Goal: Task Accomplishment & Management: Manage account settings

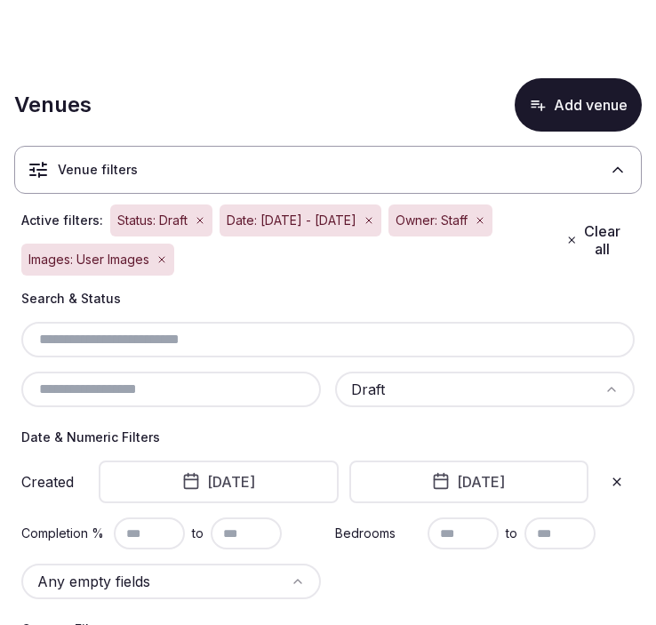
scroll to position [644, 0]
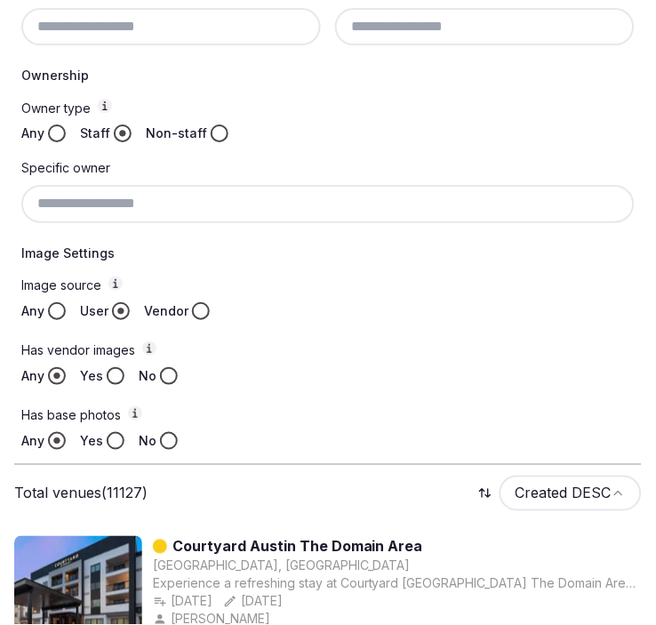
drag, startPoint x: 255, startPoint y: 144, endPoint x: 249, endPoint y: 151, distance: 9.4
click at [255, 144] on div "Owner type Any Staff Non-staff Specific owner" at bounding box center [327, 161] width 613 height 124
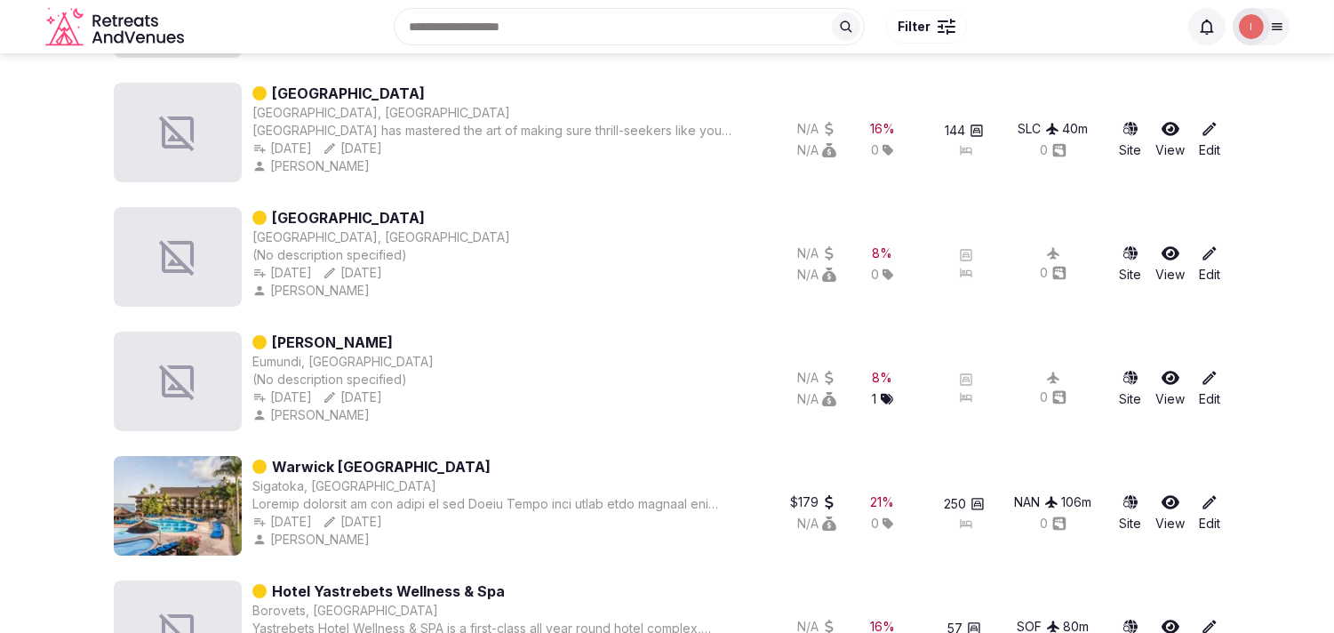
scroll to position [11976, 0]
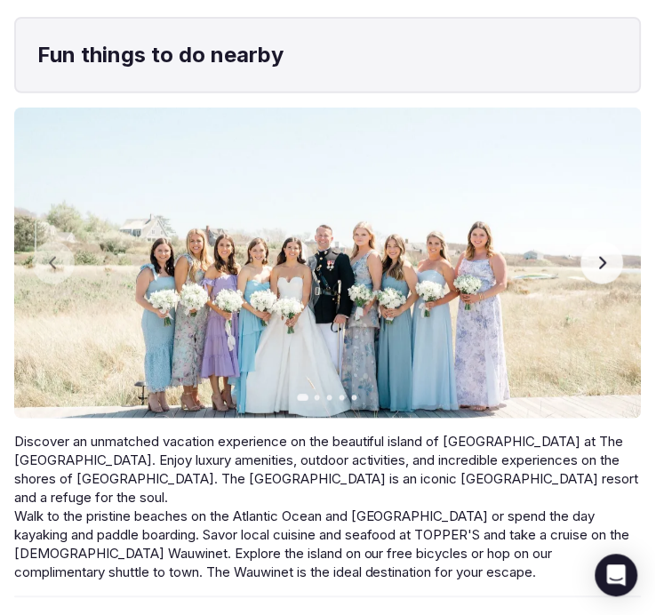
scroll to position [4188, 0]
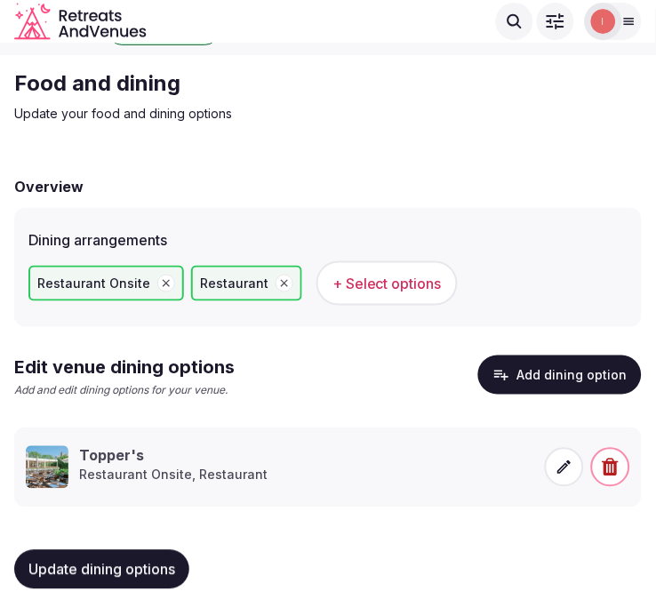
scroll to position [34, 0]
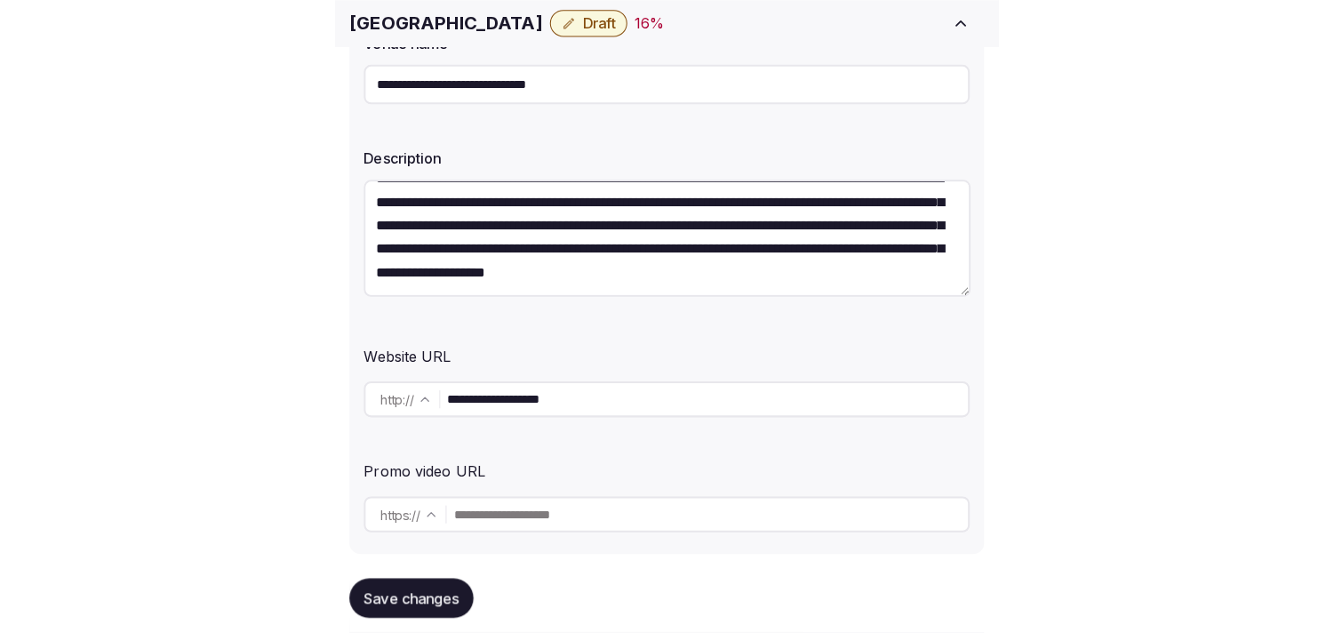
scroll to position [395, 0]
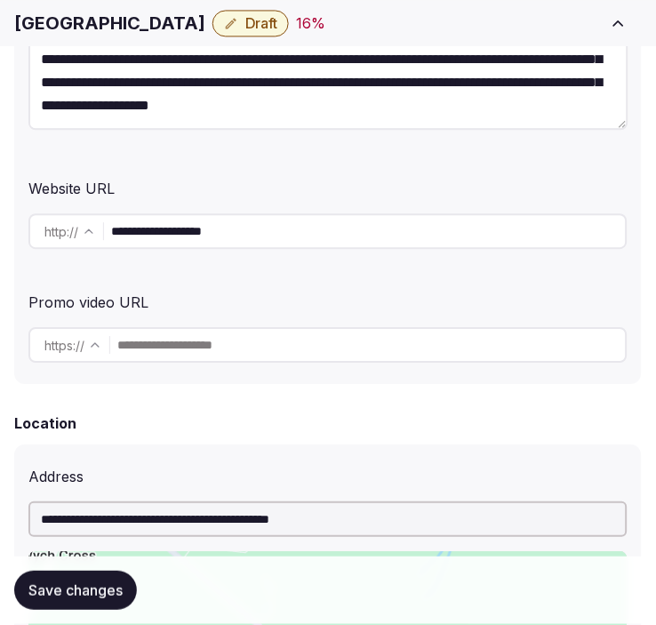
click at [220, 238] on input "**********" at bounding box center [368, 231] width 515 height 36
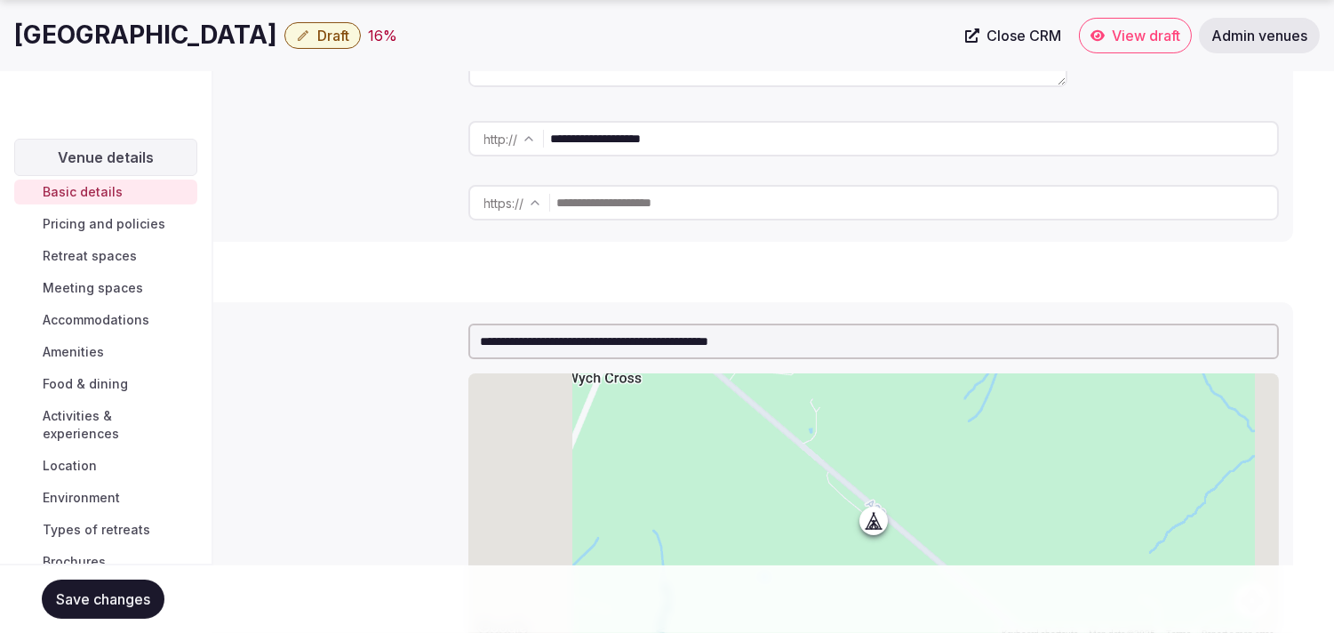
scroll to position [0, 0]
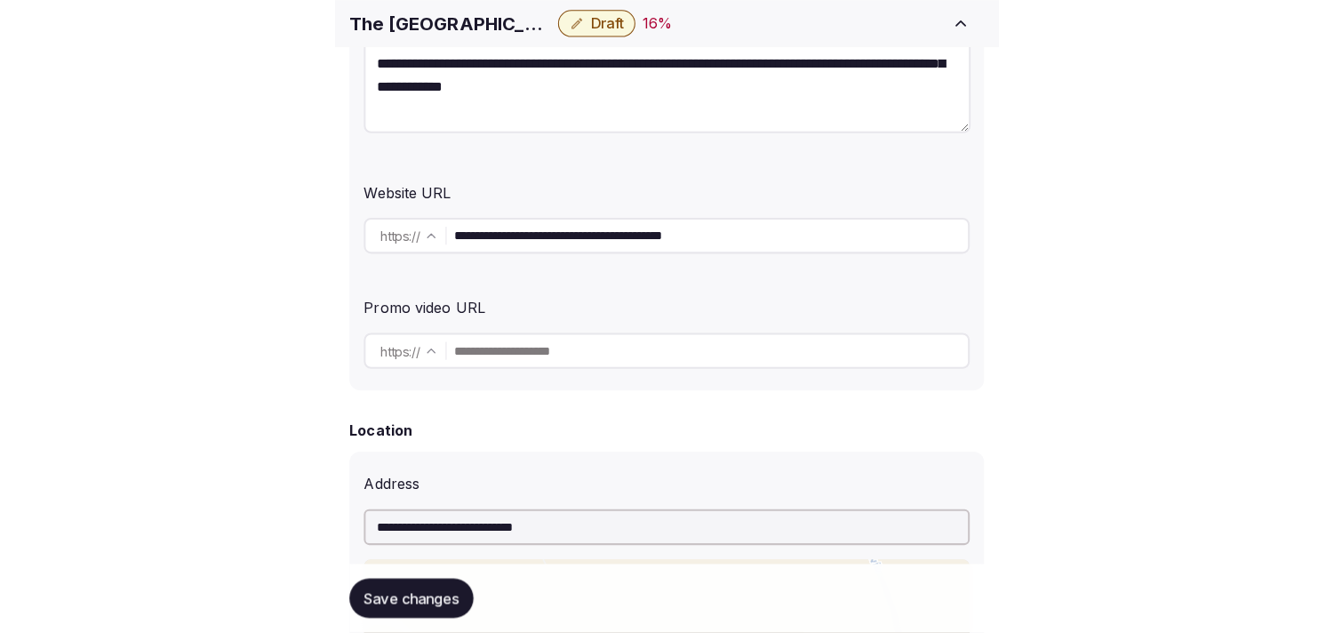
scroll to position [395, 0]
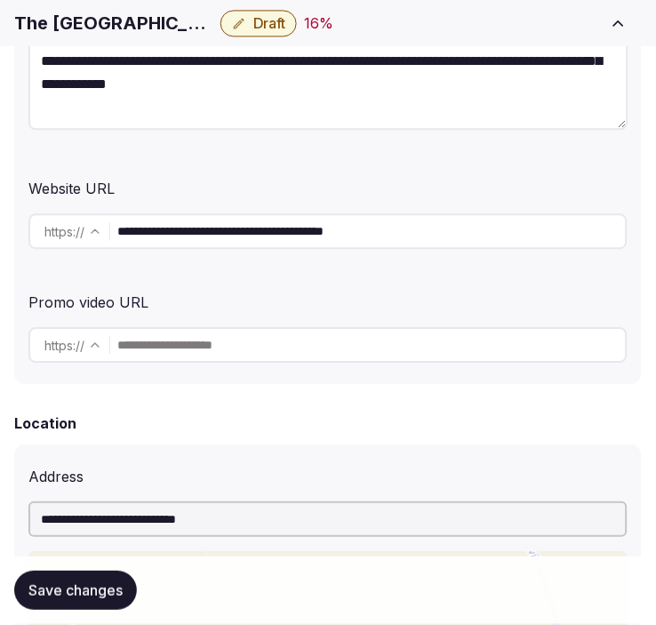
click at [206, 236] on input "**********" at bounding box center [371, 231] width 508 height 36
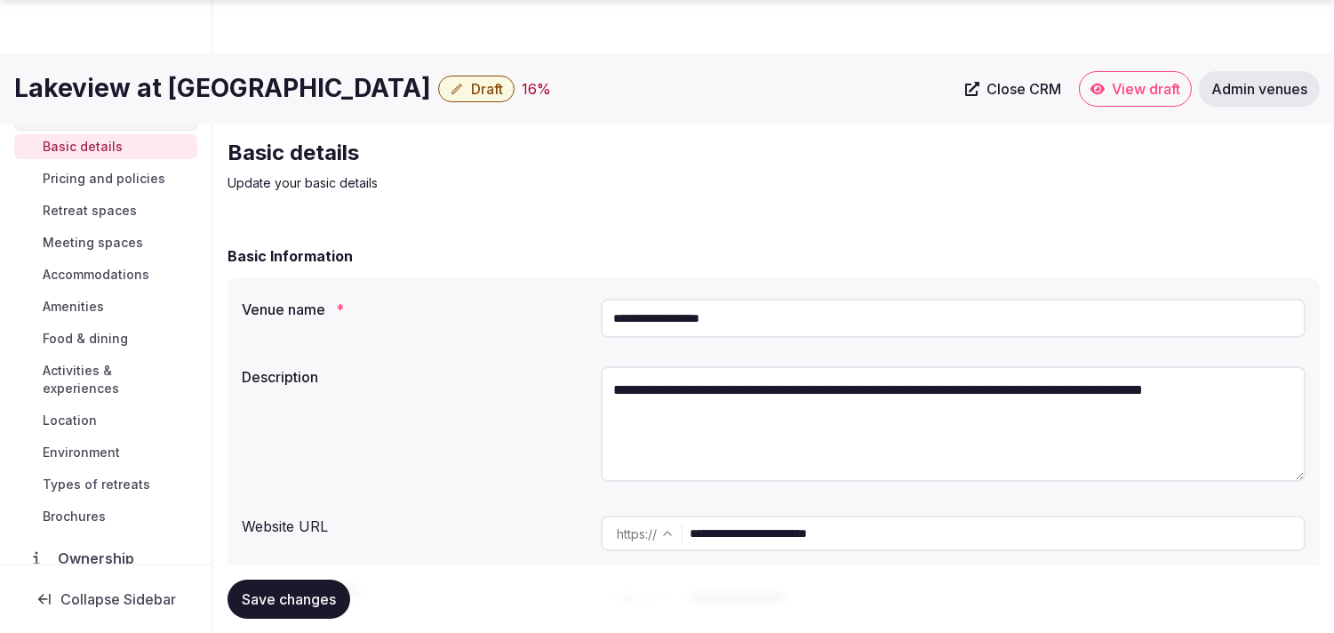
scroll to position [296, 0]
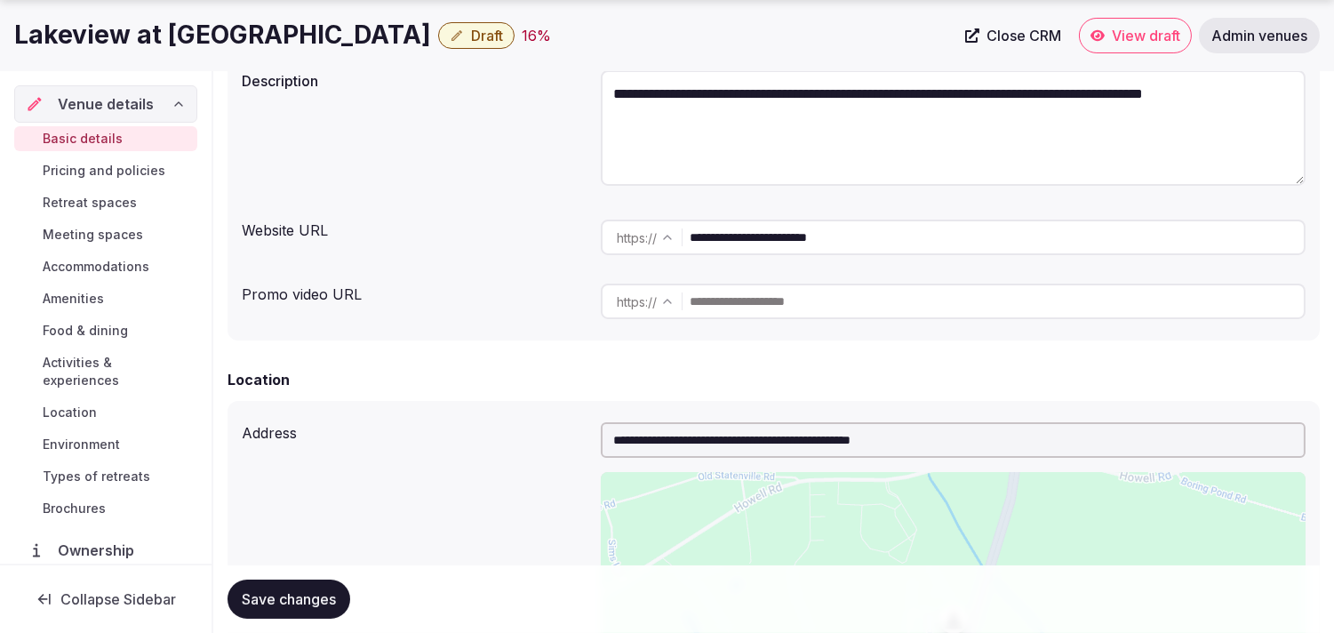
click at [796, 237] on input "**********" at bounding box center [997, 238] width 614 height 36
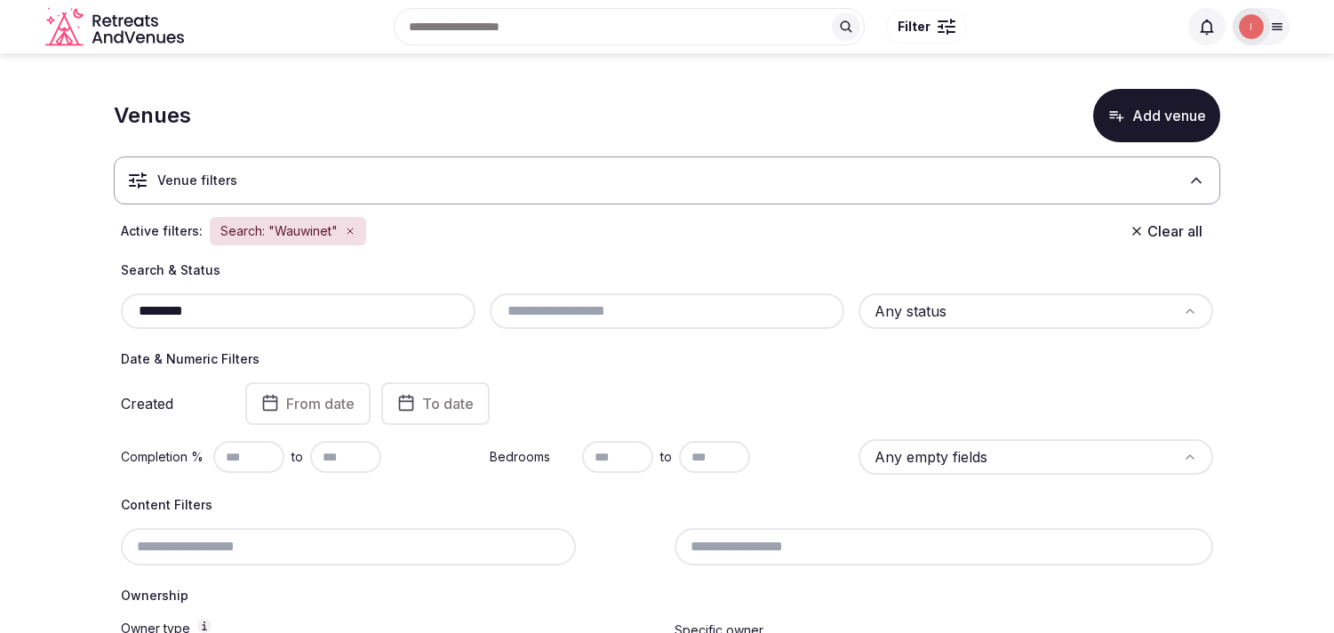
scroll to position [360, 0]
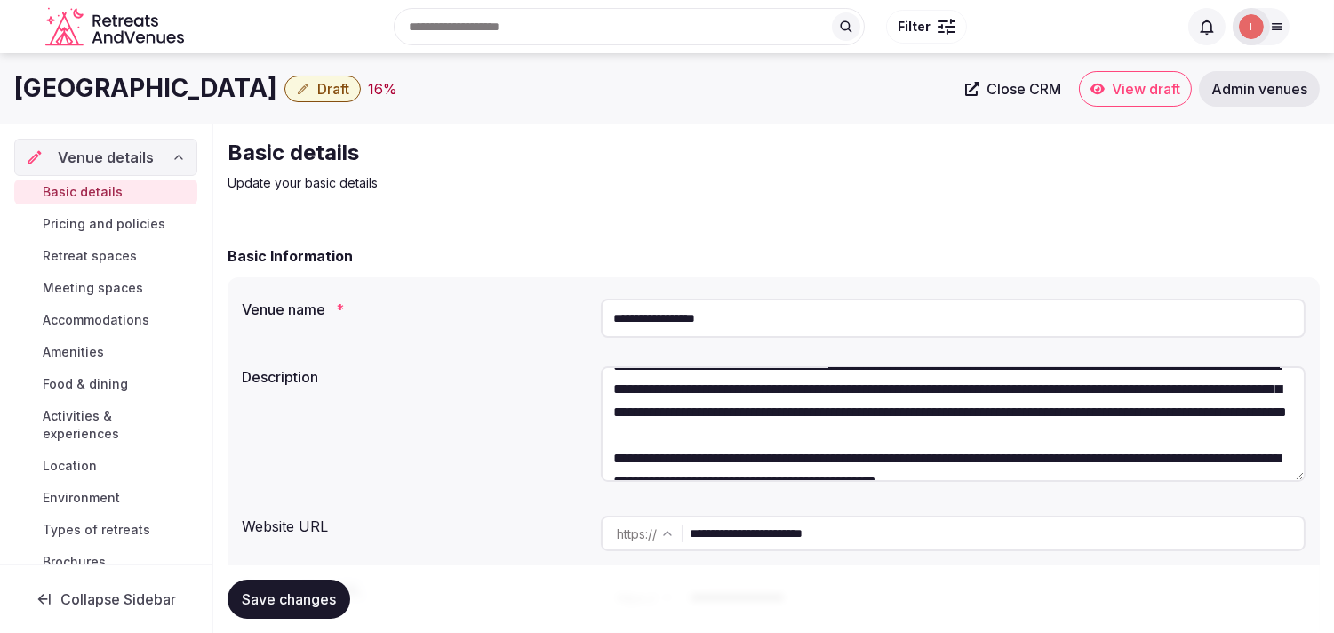
scroll to position [184, 0]
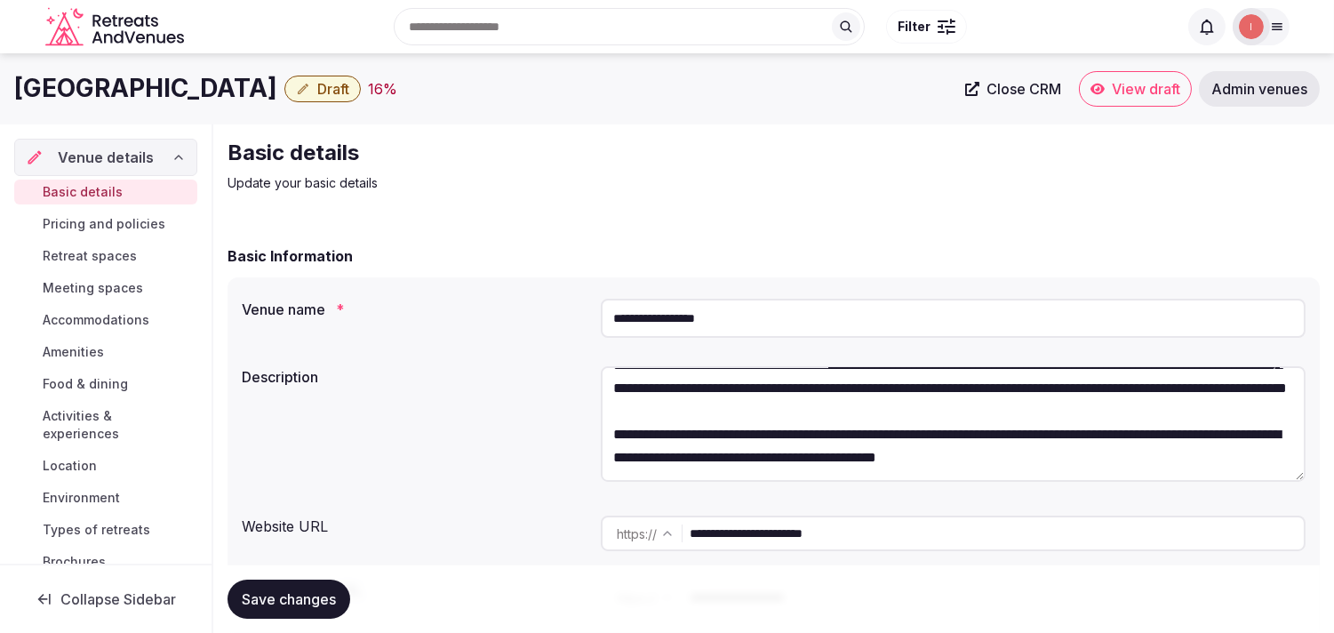
click at [830, 547] on input "**********" at bounding box center [997, 534] width 614 height 36
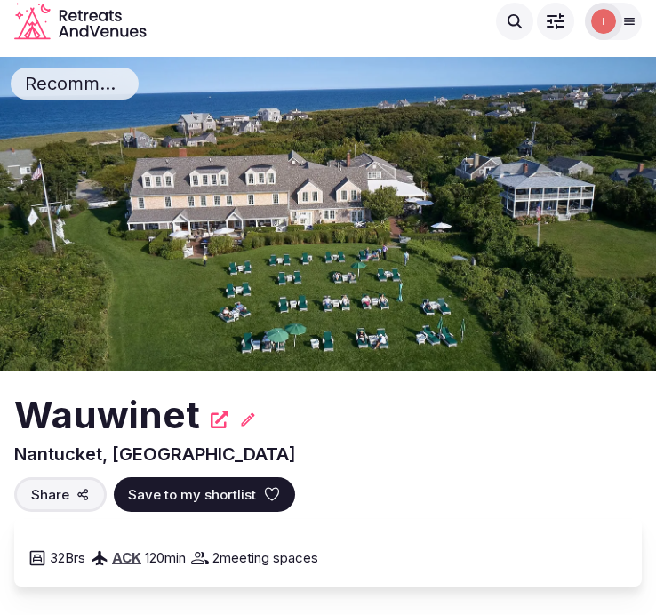
scroll to position [4188, 0]
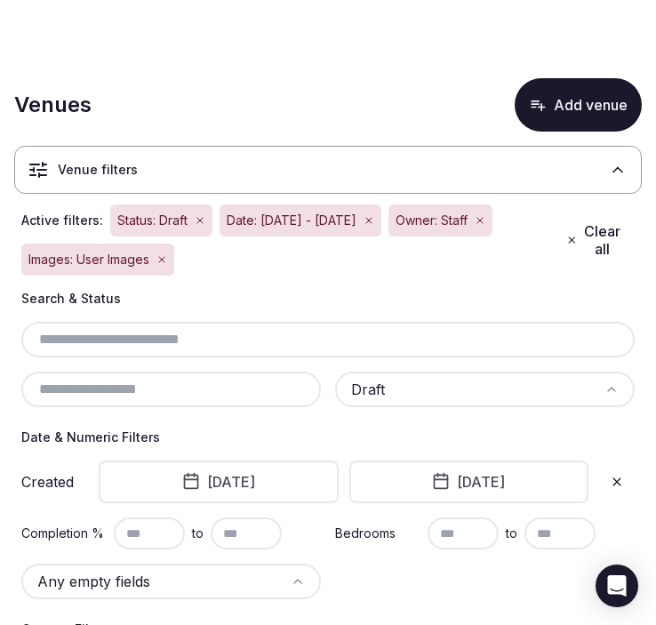
scroll to position [572, 0]
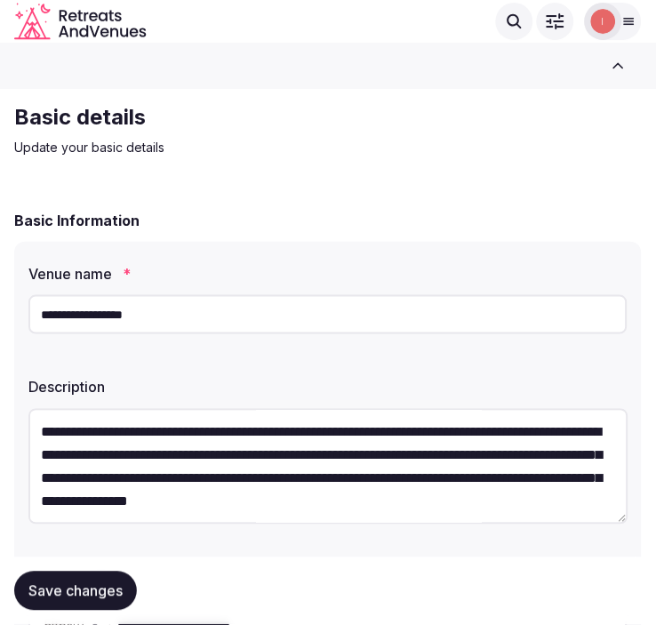
click at [117, 313] on input "**********" at bounding box center [327, 314] width 599 height 39
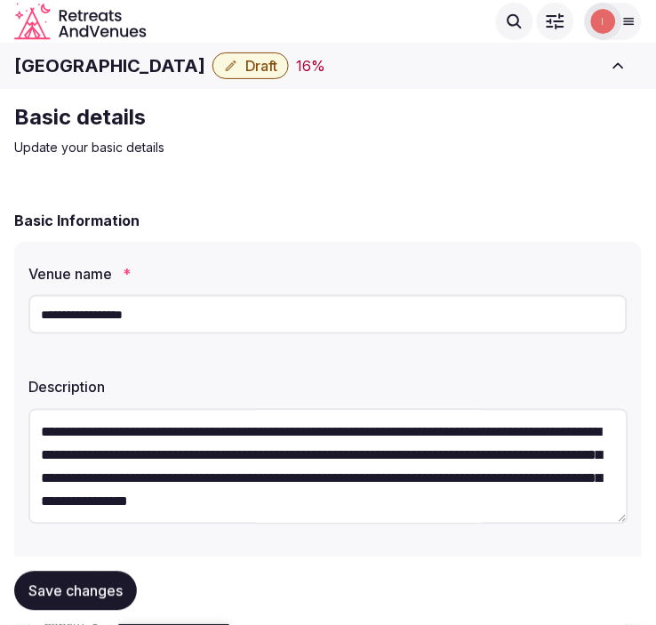
click at [117, 65] on h1 "YOTELPAD Park City" at bounding box center [109, 65] width 191 height 25
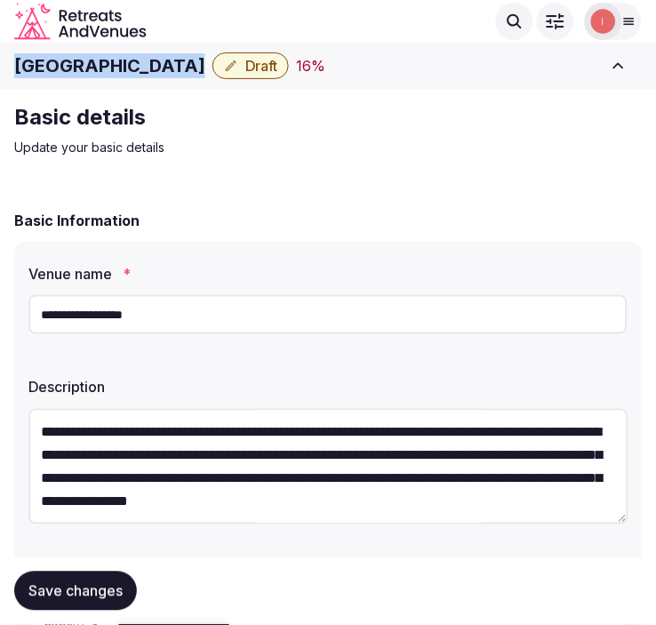
click at [117, 65] on h1 "YOTELPAD Park City" at bounding box center [109, 65] width 191 height 25
copy div "YOTELPAD Park City"
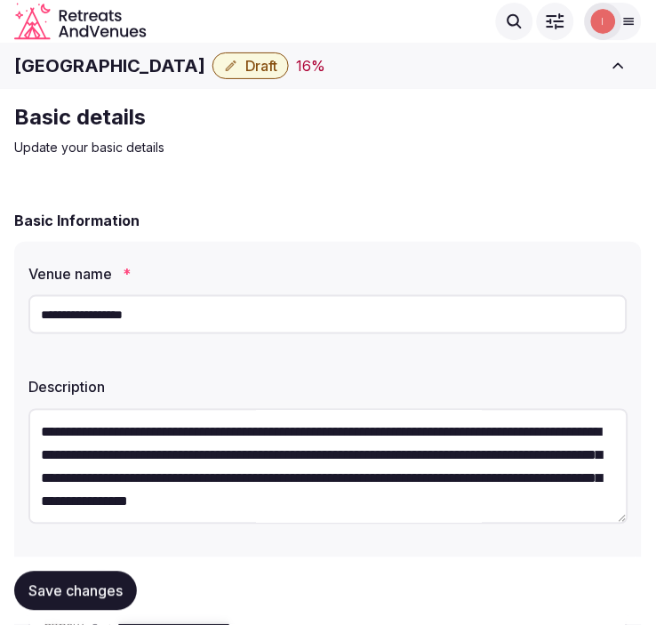
click at [208, 370] on div "Description" at bounding box center [327, 382] width 599 height 25
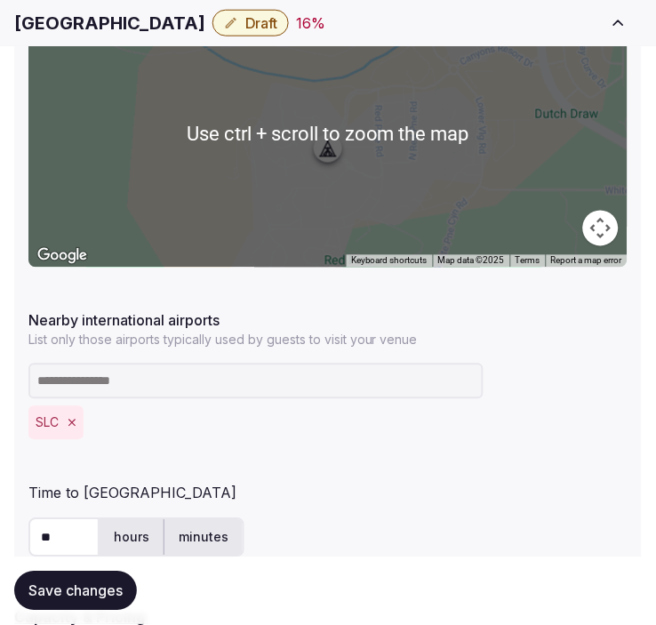
scroll to position [987, 0]
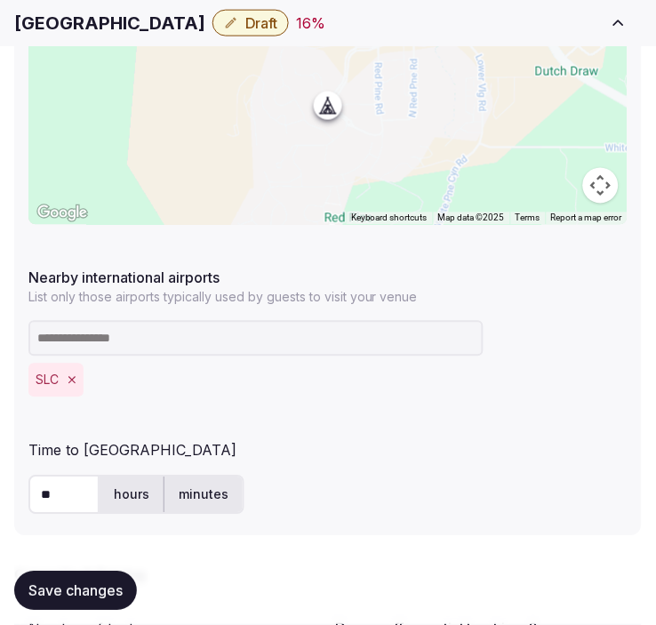
click at [149, 22] on h1 "[GEOGRAPHIC_DATA]" at bounding box center [109, 23] width 191 height 25
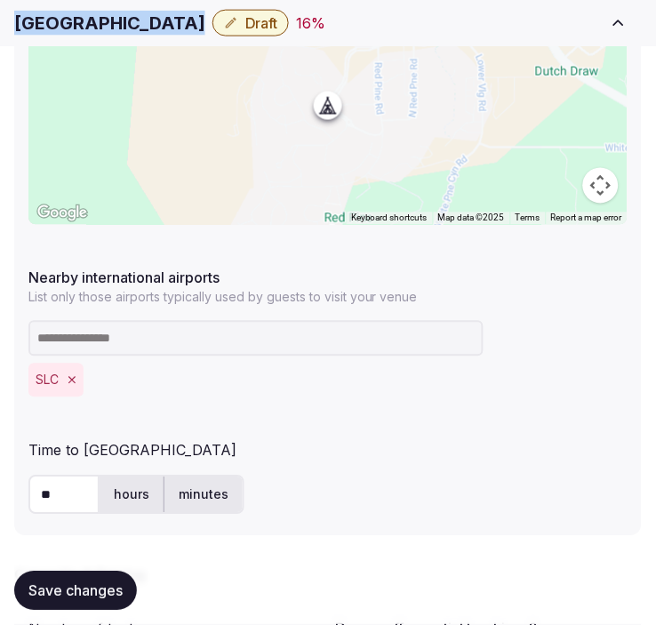
click at [149, 22] on h1 "[GEOGRAPHIC_DATA]" at bounding box center [109, 23] width 191 height 25
copy div "[GEOGRAPHIC_DATA]"
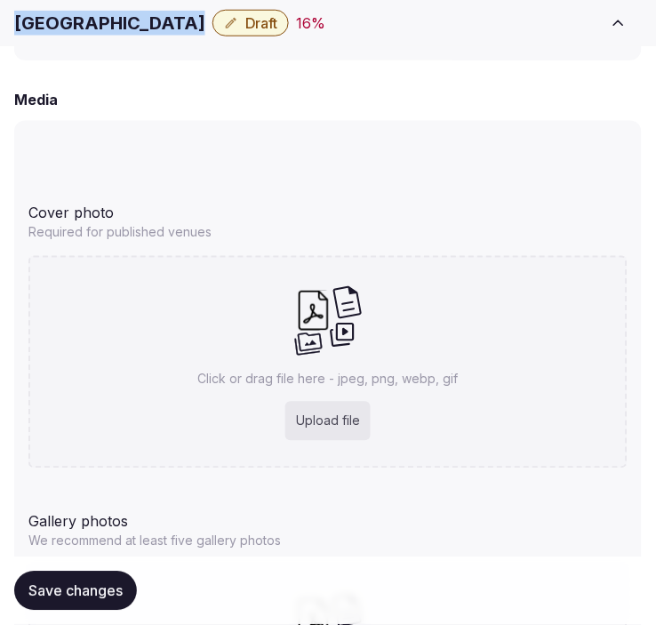
scroll to position [1678, 0]
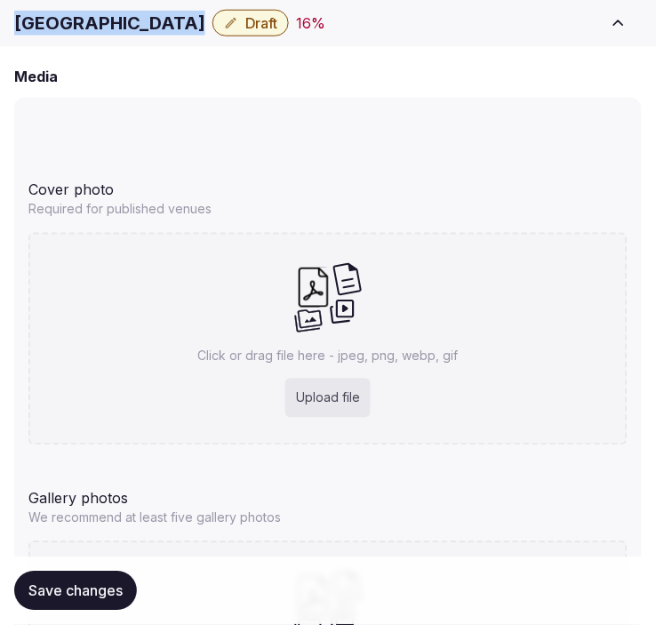
copy div "[GEOGRAPHIC_DATA]"
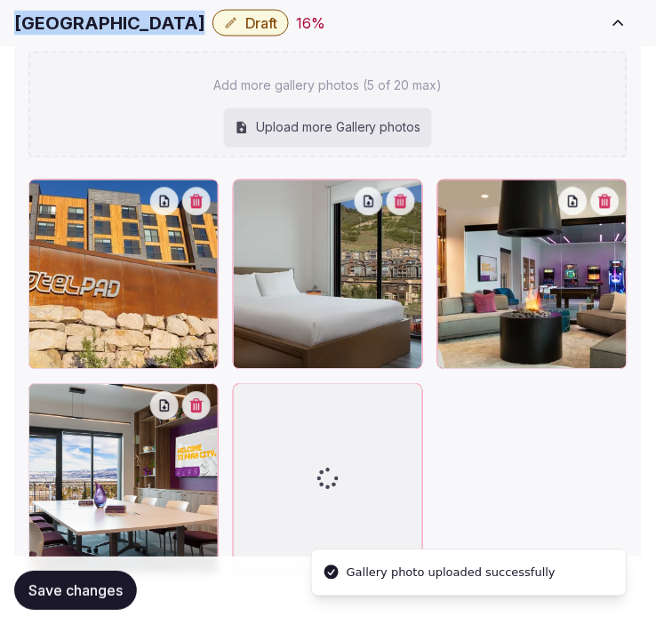
scroll to position [2578, 0]
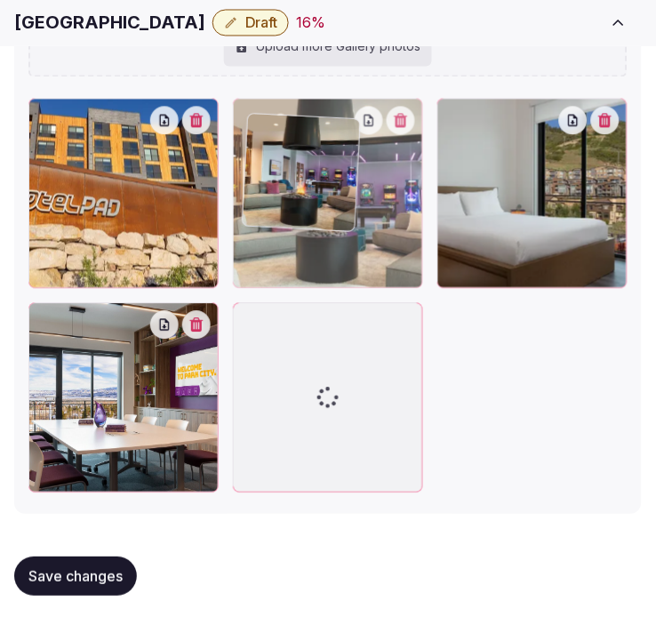
drag, startPoint x: 454, startPoint y: 109, endPoint x: 260, endPoint y: 126, distance: 194.5
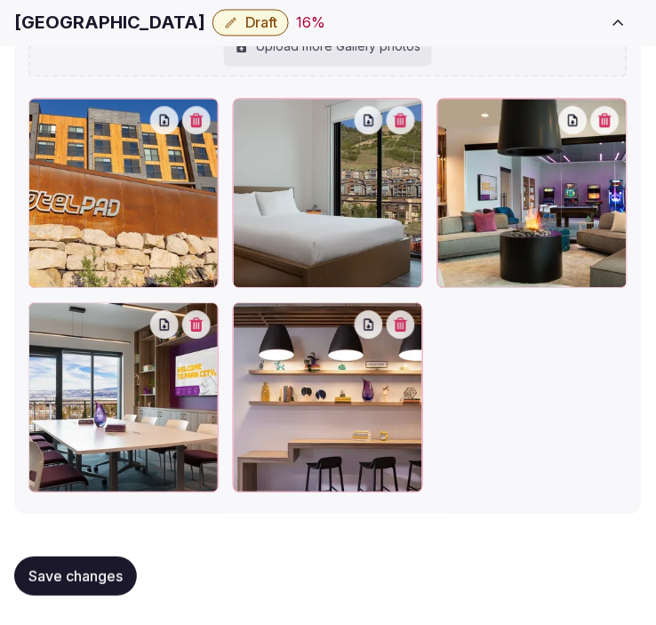
click at [60, 583] on span "Save changes" at bounding box center [75, 577] width 94 height 18
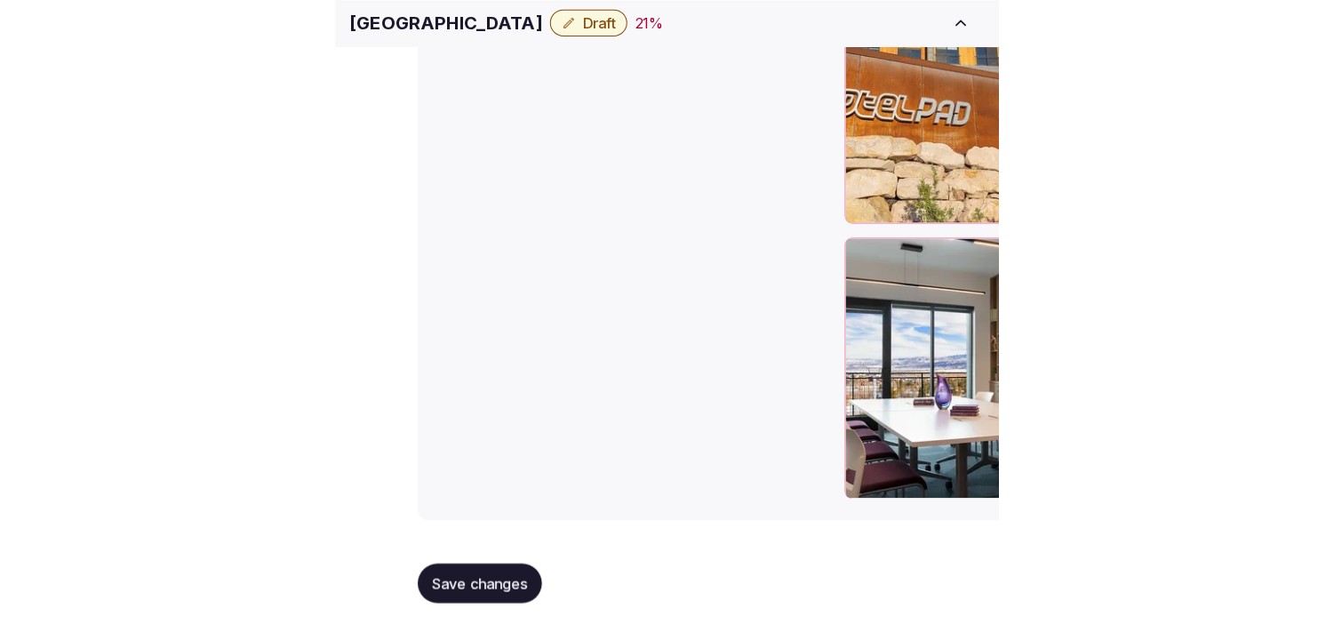
scroll to position [2082, 0]
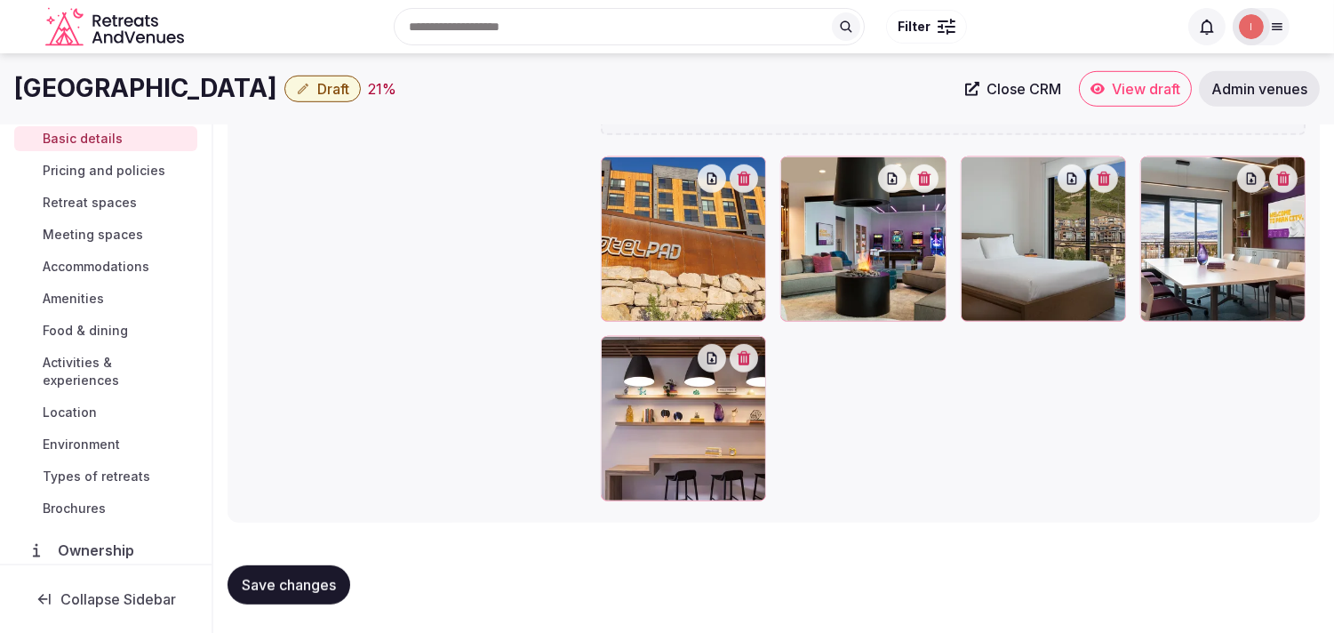
click at [315, 585] on span "Save changes" at bounding box center [289, 585] width 94 height 18
click at [69, 163] on span "Pricing and policies" at bounding box center [104, 171] width 123 height 18
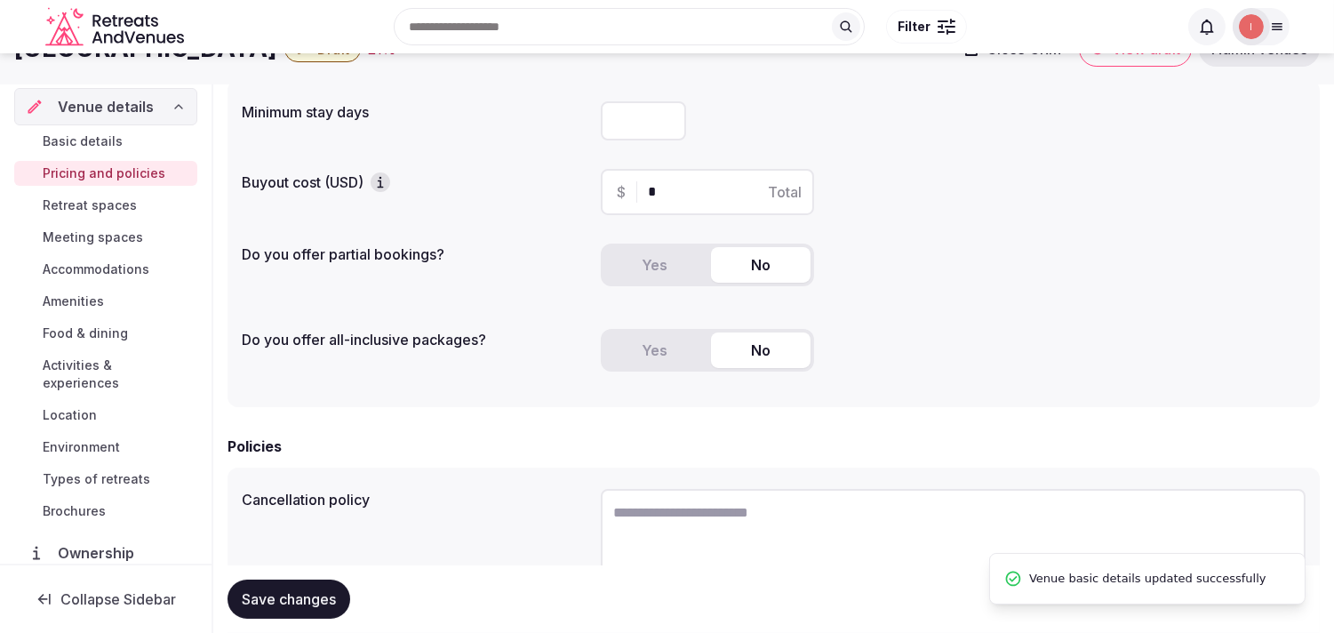
scroll to position [99, 0]
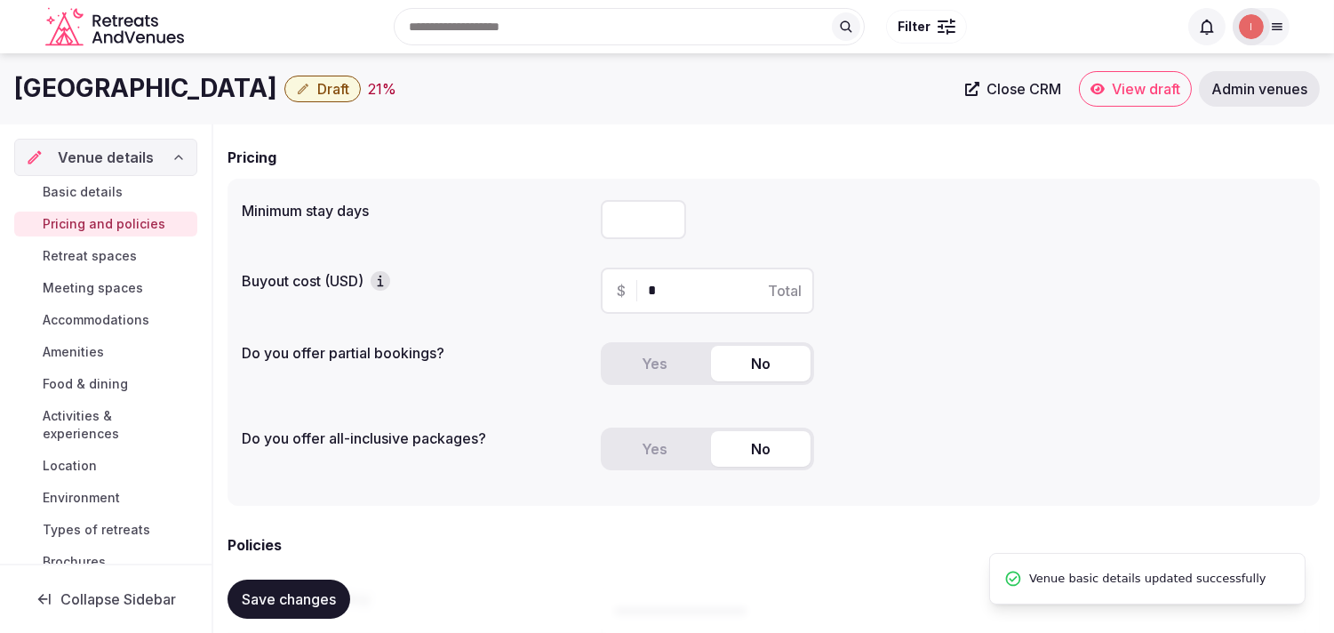
click at [101, 188] on span "Basic details" at bounding box center [83, 192] width 80 height 18
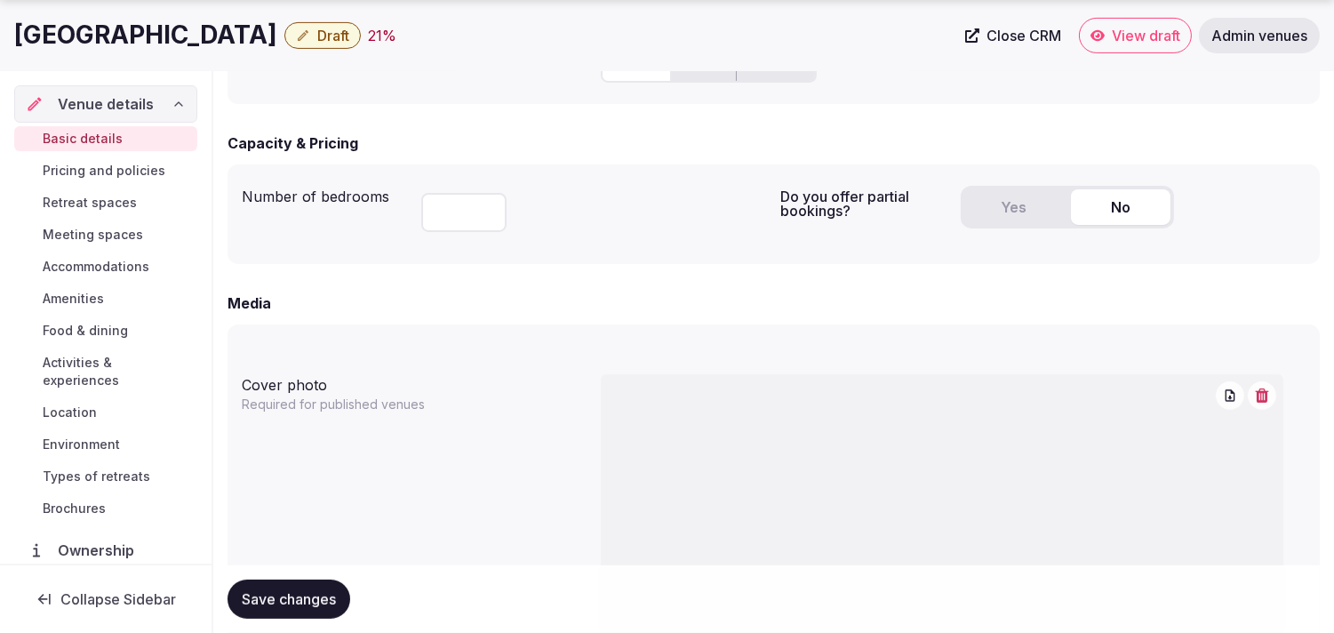
scroll to position [1185, 0]
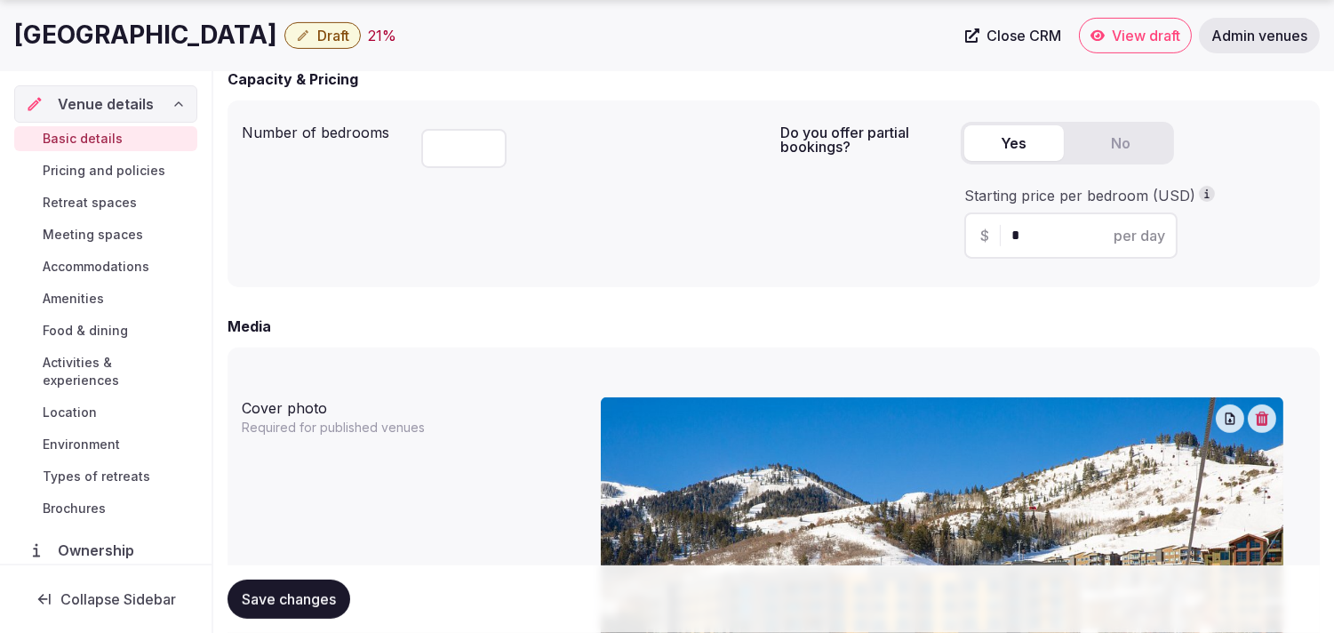
click at [655, 149] on button "Yes" at bounding box center [1014, 143] width 100 height 36
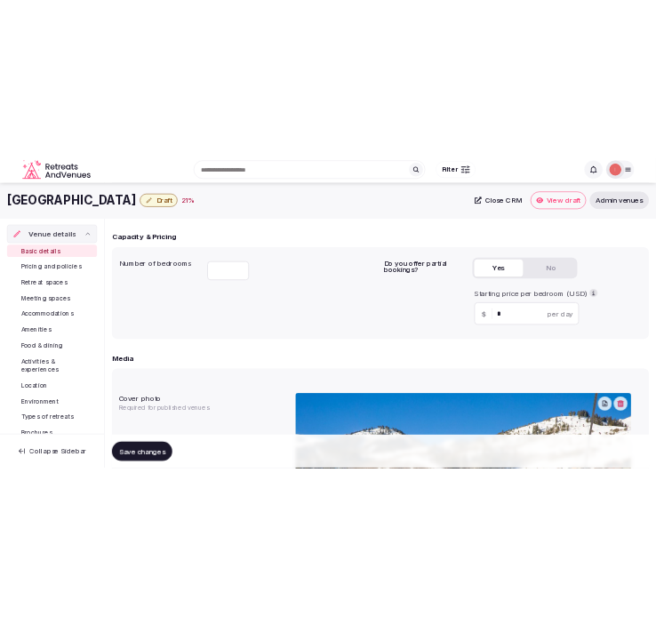
scroll to position [987, 0]
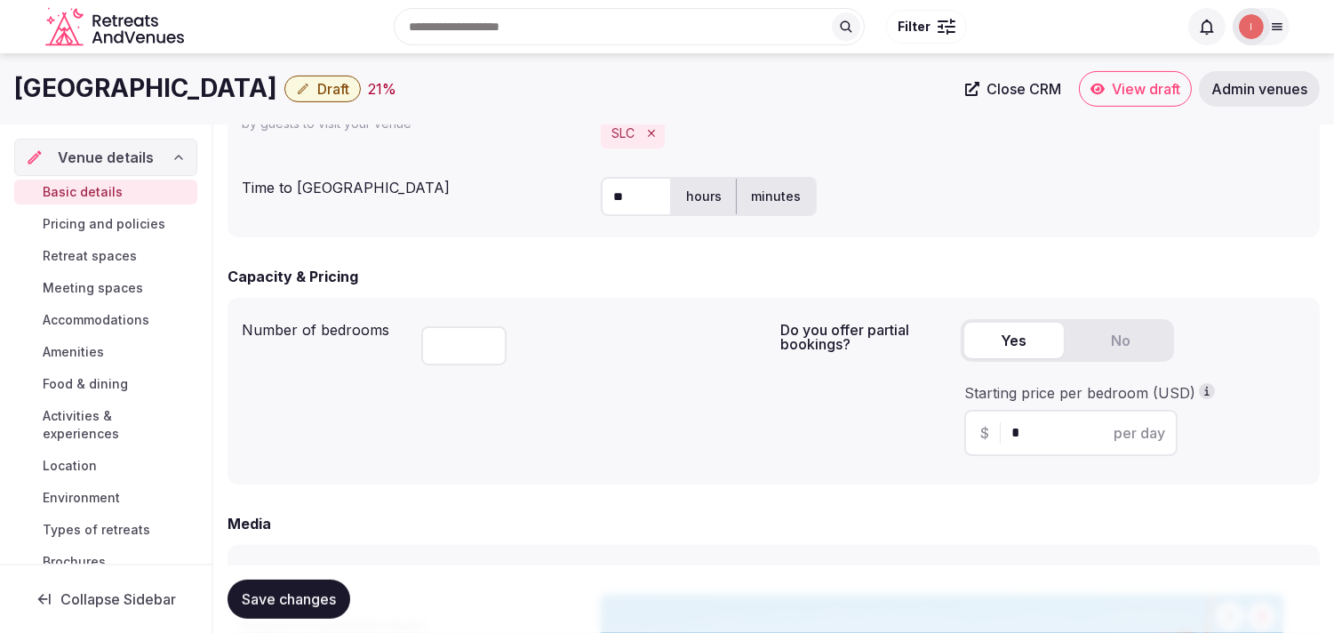
click at [140, 84] on h1 "YOTELPAD Park City" at bounding box center [145, 88] width 263 height 35
click at [142, 84] on h1 "YOTELPAD Park City" at bounding box center [145, 88] width 263 height 35
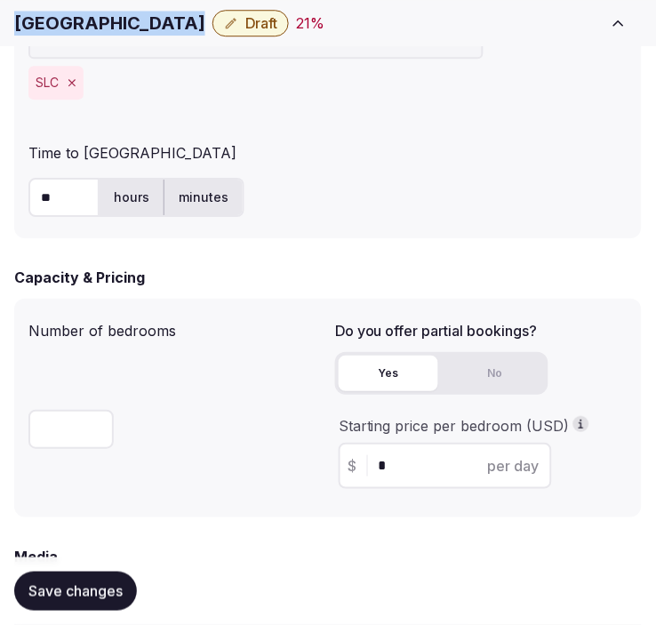
scroll to position [1481, 0]
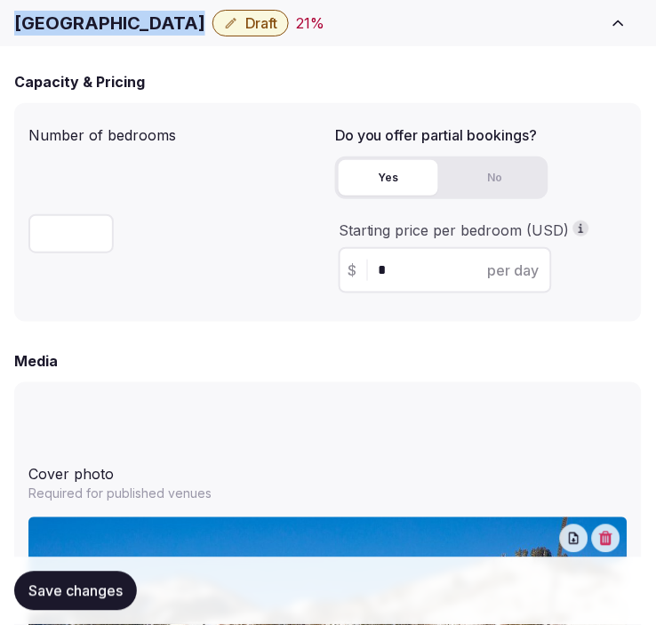
click at [396, 165] on button "Yes" at bounding box center [389, 178] width 100 height 36
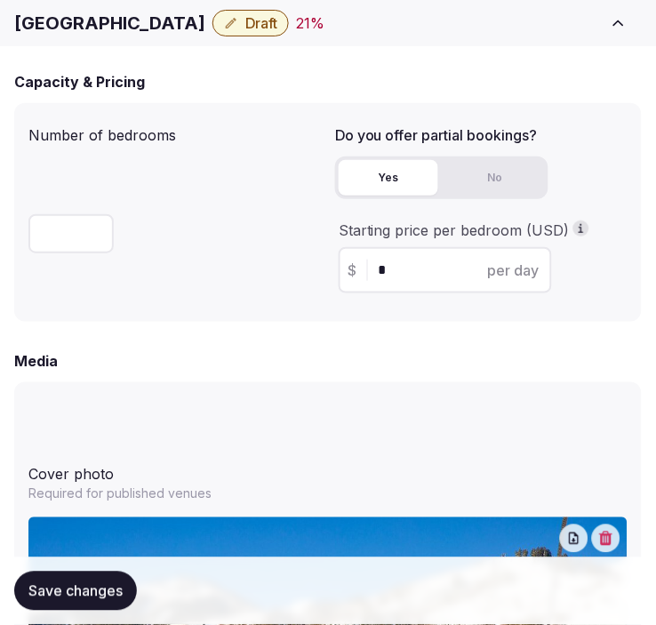
click at [370, 267] on div "$ * per day" at bounding box center [445, 270] width 213 height 46
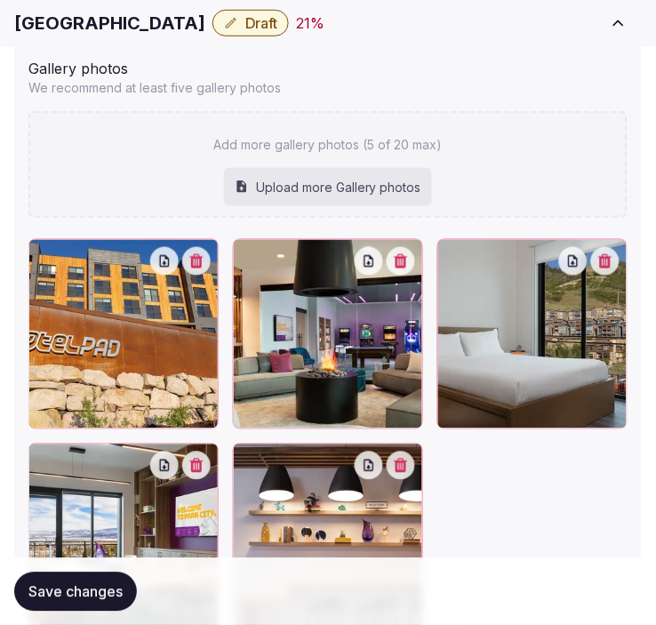
scroll to position [2370, 0]
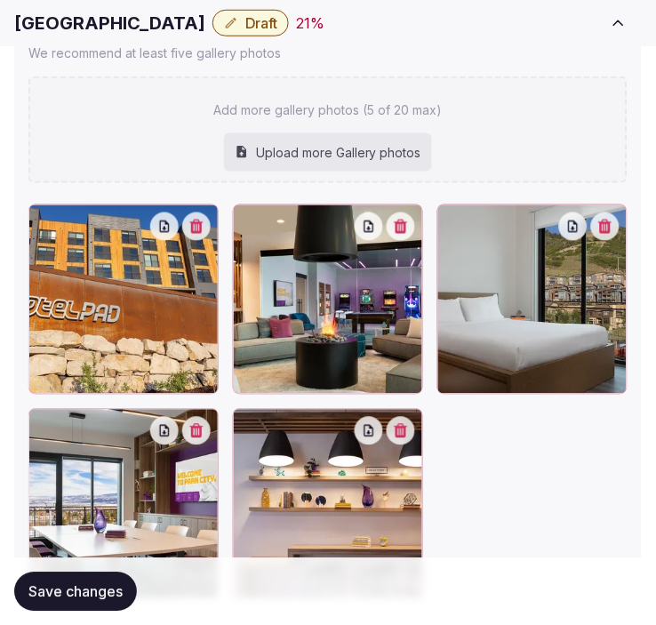
type input "***"
click at [109, 582] on span "Save changes" at bounding box center [75, 591] width 94 height 18
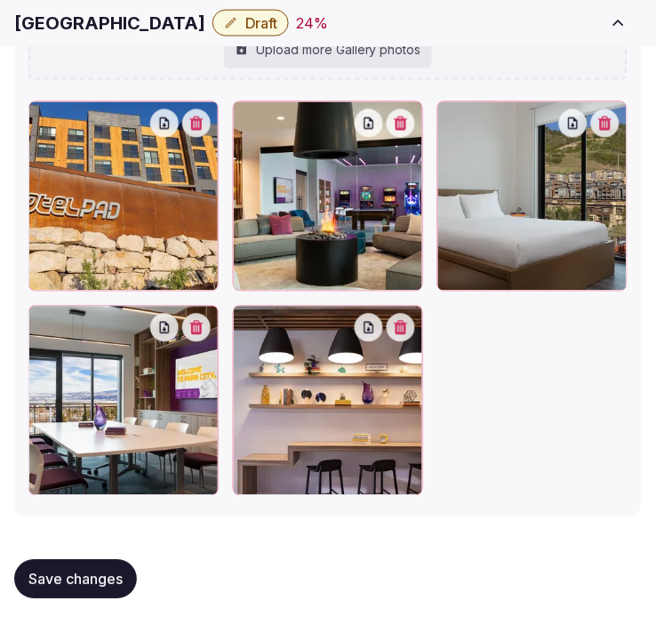
scroll to position [2474, 0]
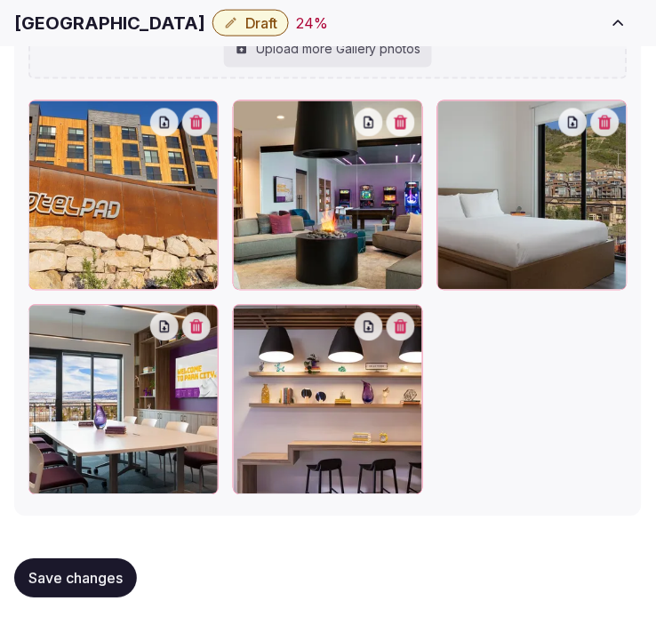
click at [94, 564] on button "Save changes" at bounding box center [75, 578] width 123 height 39
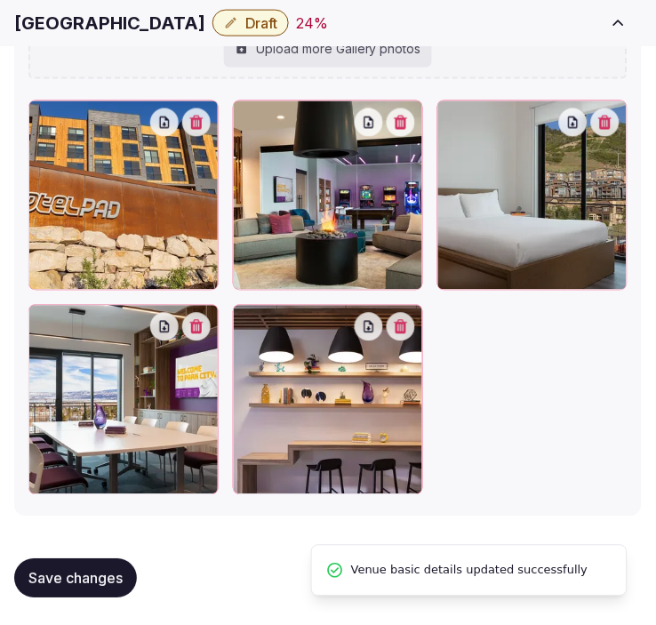
drag, startPoint x: 112, startPoint y: 569, endPoint x: 176, endPoint y: 448, distance: 136.8
click at [135, 545] on div "Save changes" at bounding box center [328, 579] width 628 height 68
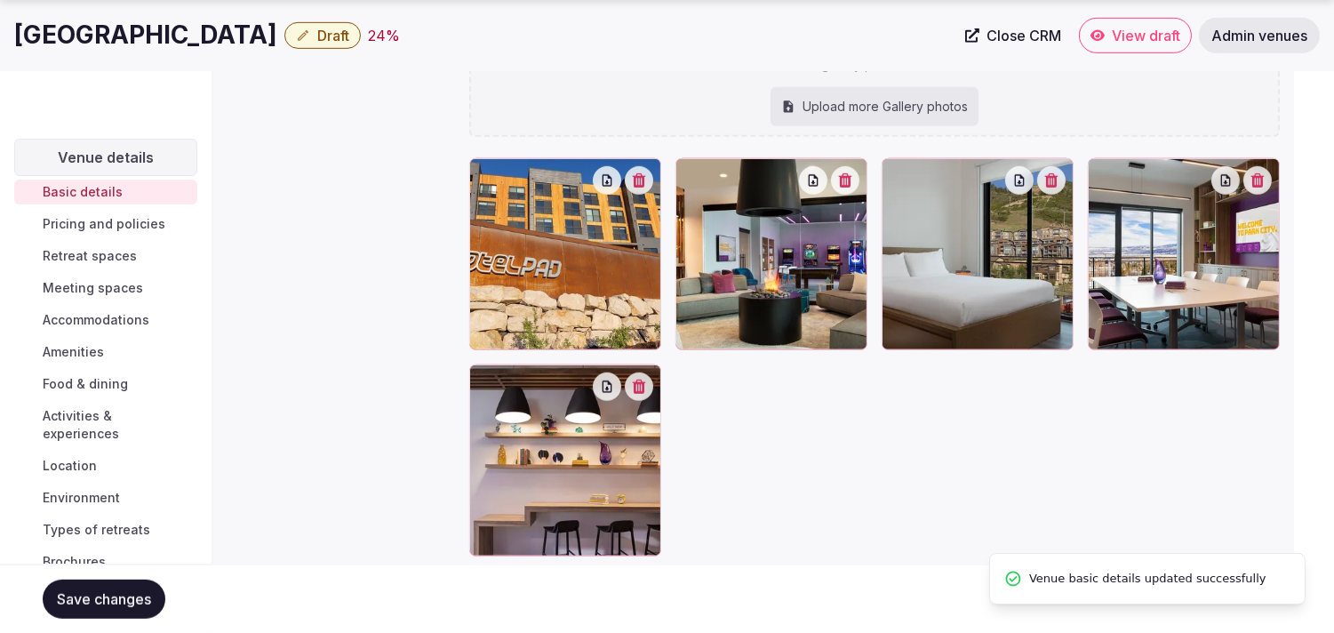
scroll to position [184, 0]
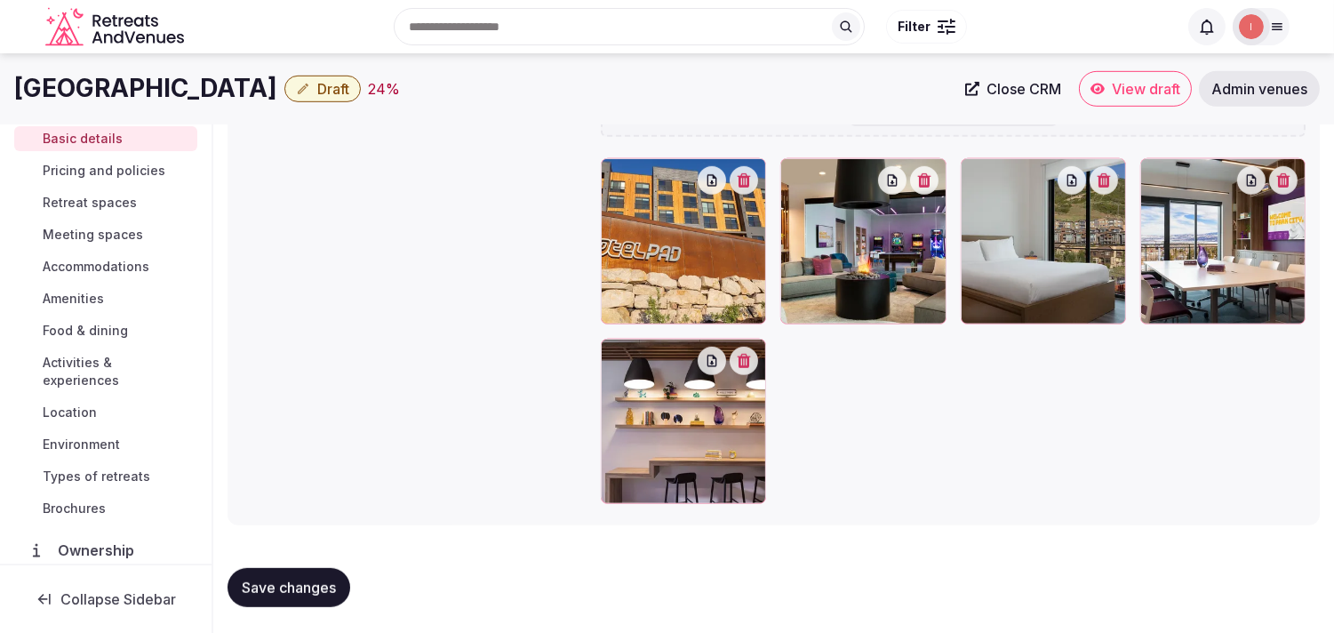
click at [128, 169] on span "Pricing and policies" at bounding box center [104, 171] width 123 height 18
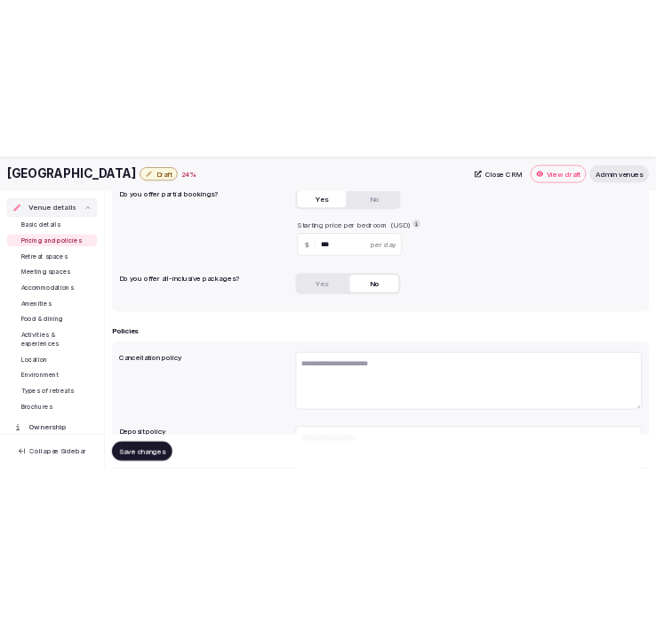
scroll to position [493, 0]
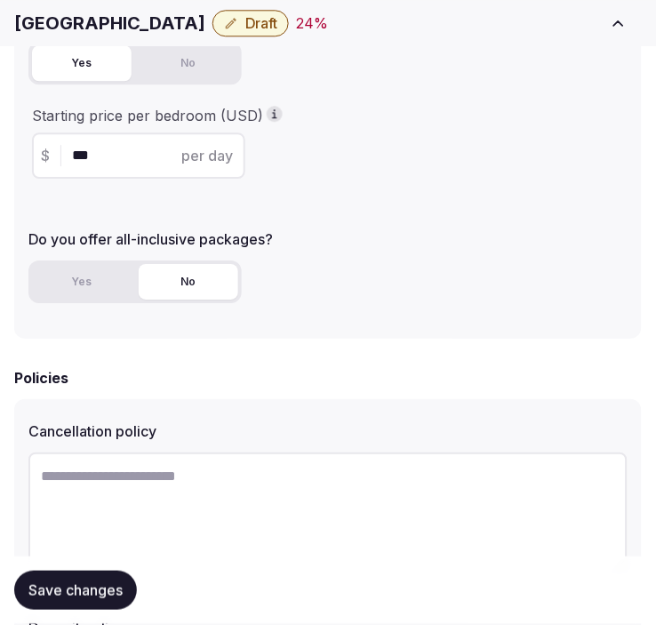
click at [140, 24] on h1 "YOTELPAD Park City" at bounding box center [109, 23] width 191 height 25
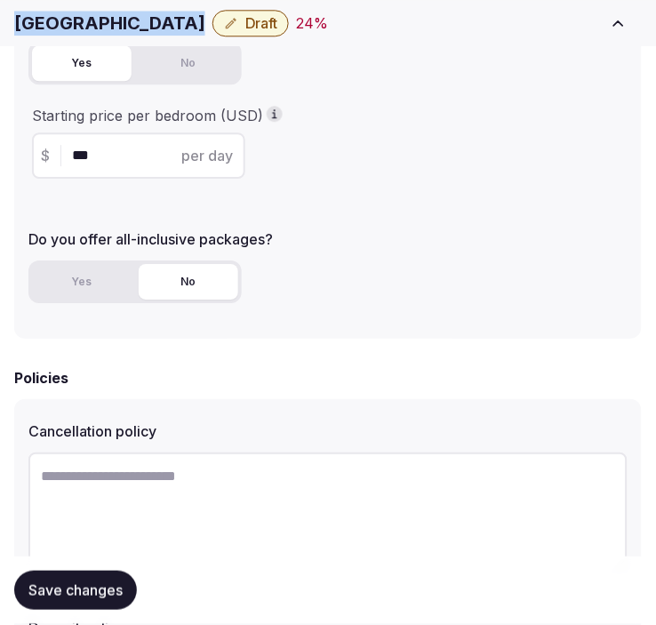
click at [140, 24] on h1 "YOTELPAD Park City" at bounding box center [109, 23] width 191 height 25
copy div "YOTELPAD Park City"
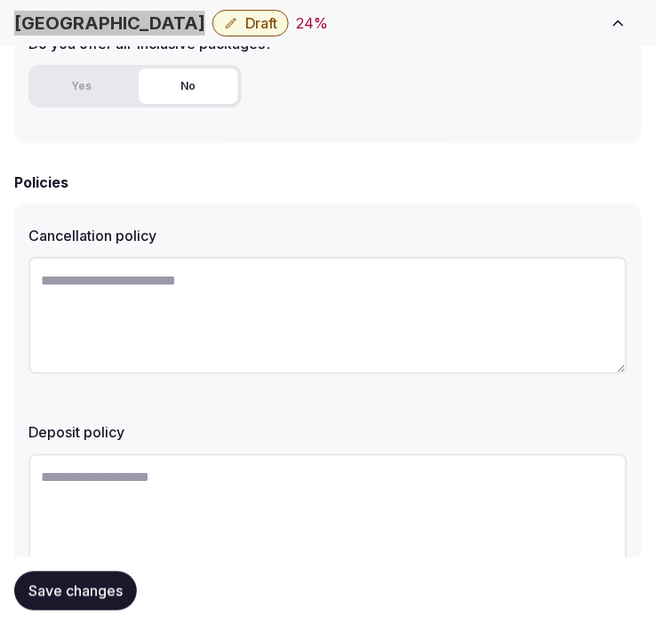
scroll to position [691, 0]
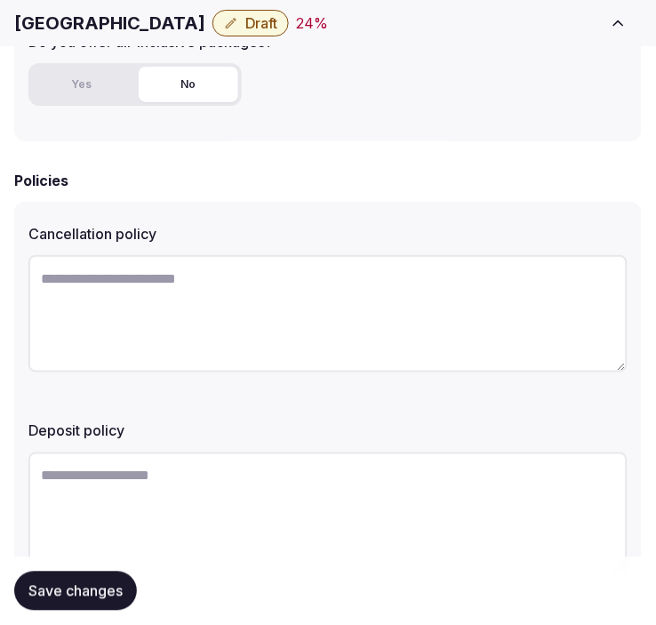
drag, startPoint x: 259, startPoint y: 392, endPoint x: 260, endPoint y: 380, distance: 11.7
click at [259, 388] on div "Cancellation policy Deposit policy" at bounding box center [328, 399] width 628 height 395
click at [287, 336] on textarea at bounding box center [327, 313] width 599 height 117
paste textarea "**********"
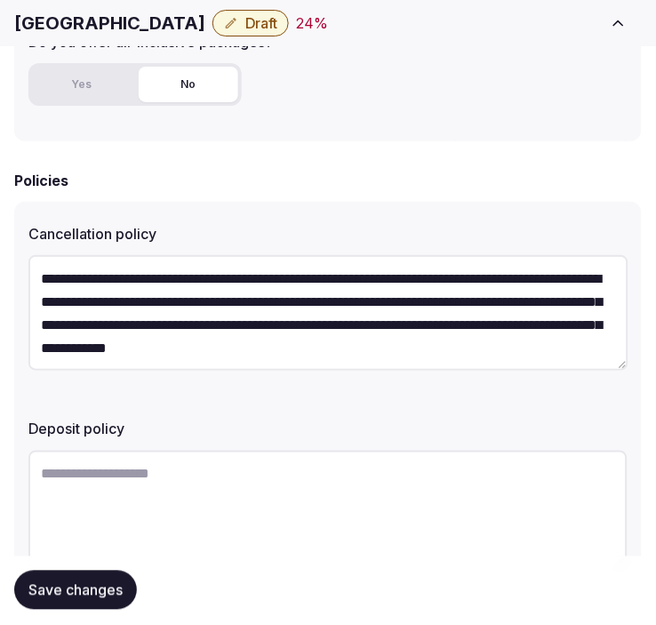
scroll to position [10, 0]
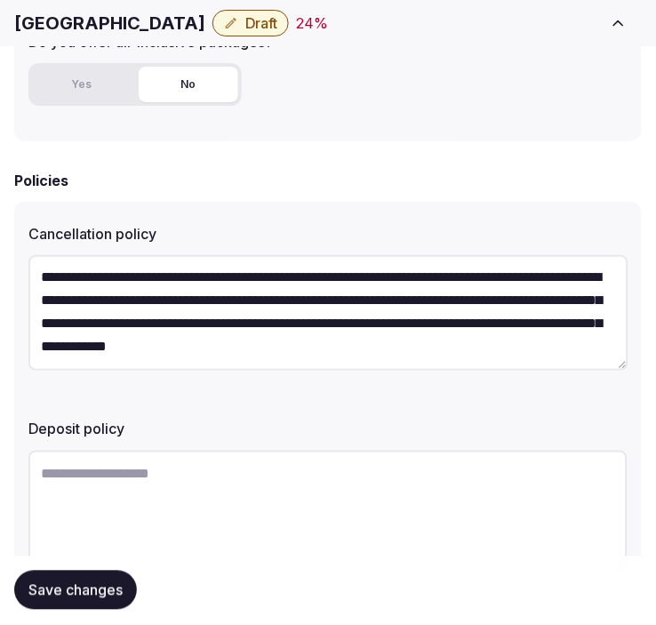
type textarea "**********"
click at [82, 596] on span "Save changes" at bounding box center [75, 591] width 94 height 18
click at [68, 584] on span "Save changes" at bounding box center [75, 591] width 94 height 18
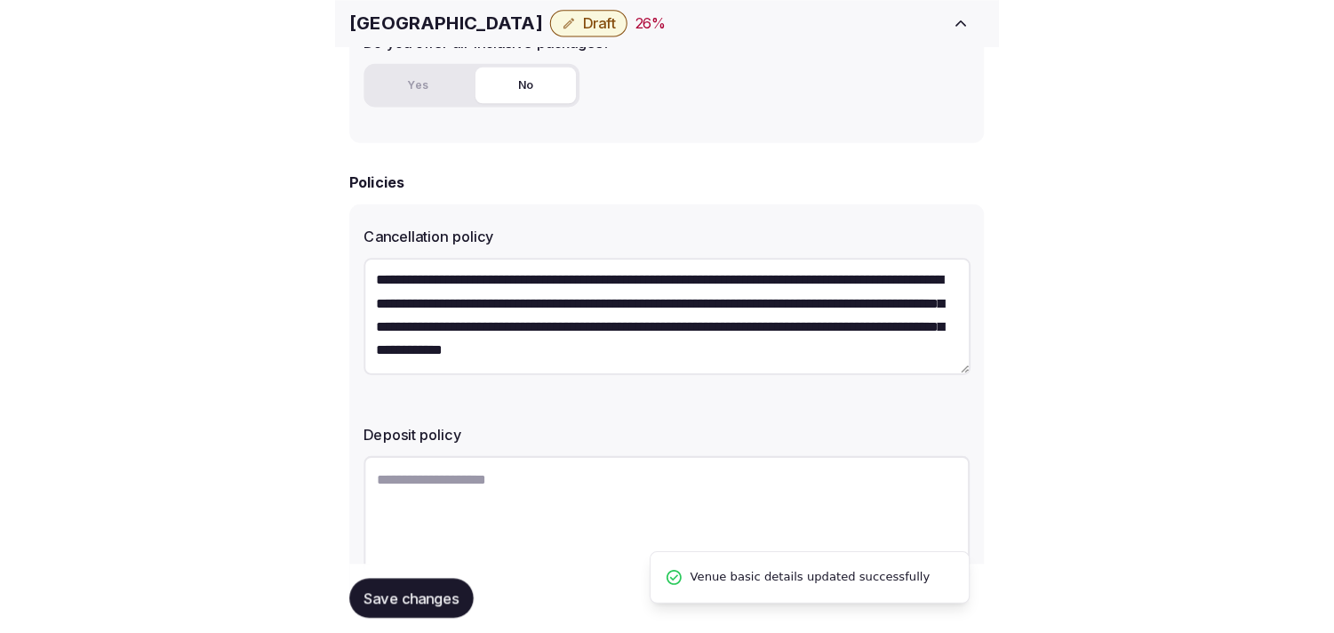
scroll to position [0, 0]
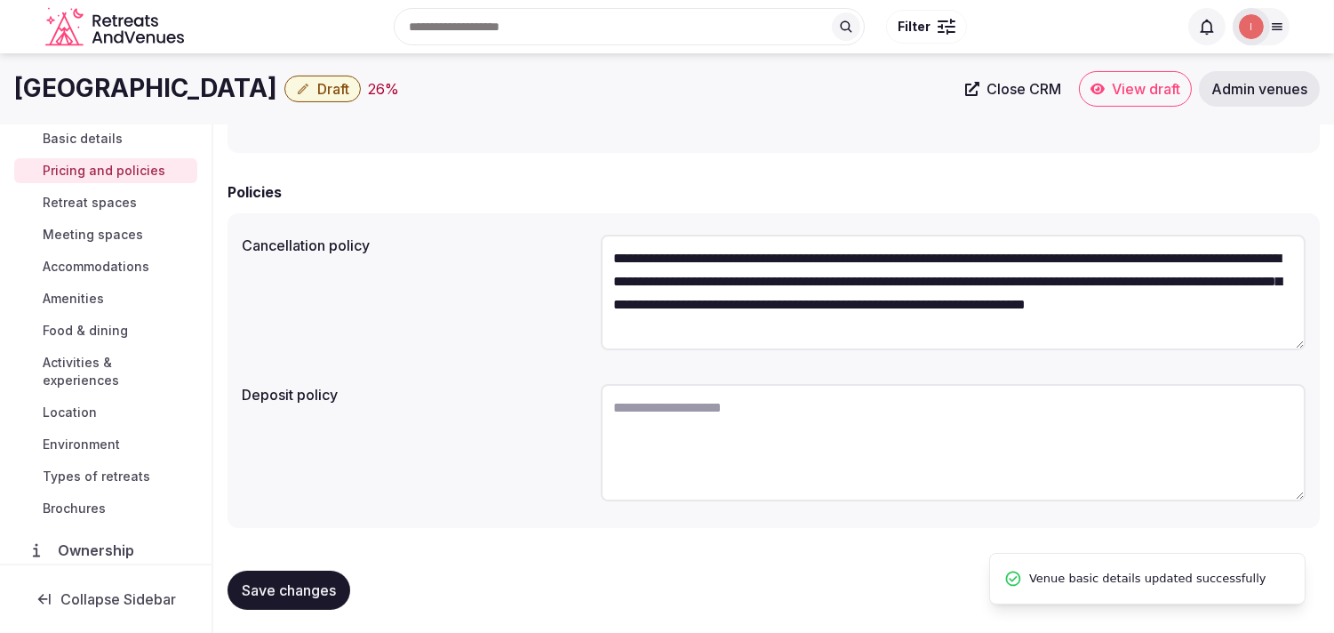
click at [90, 197] on span "Retreat spaces" at bounding box center [90, 203] width 94 height 18
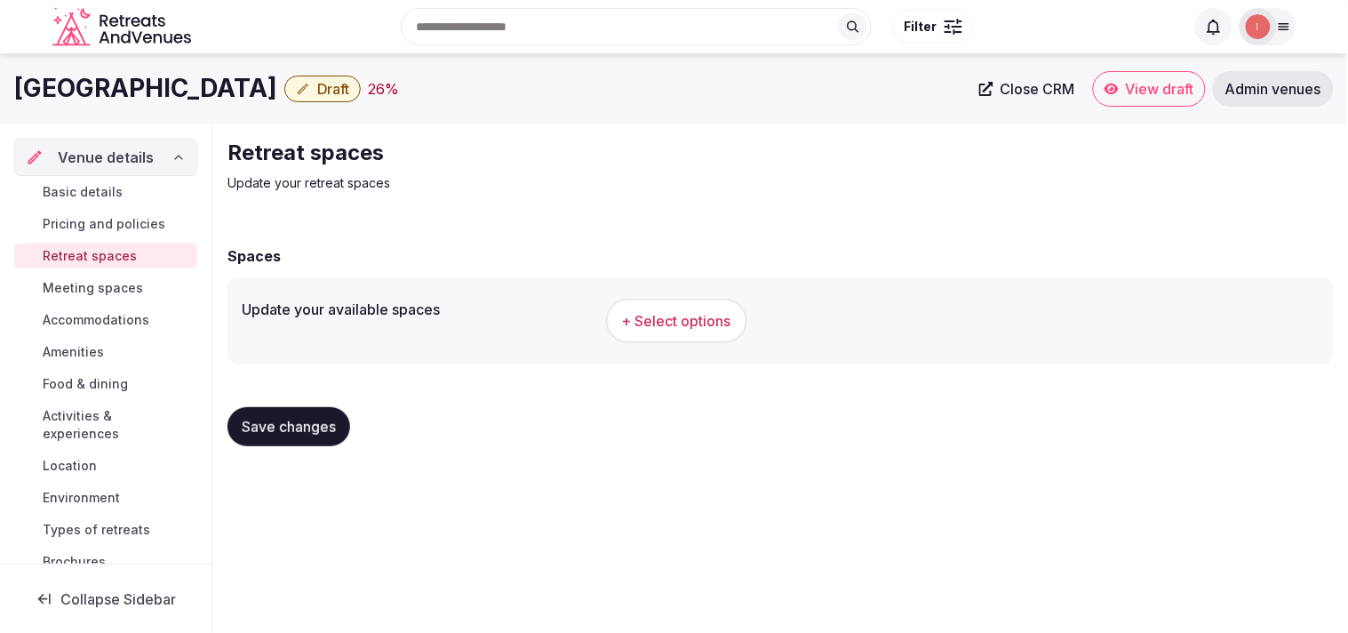
click at [655, 324] on span "+ Select options" at bounding box center [676, 321] width 109 height 20
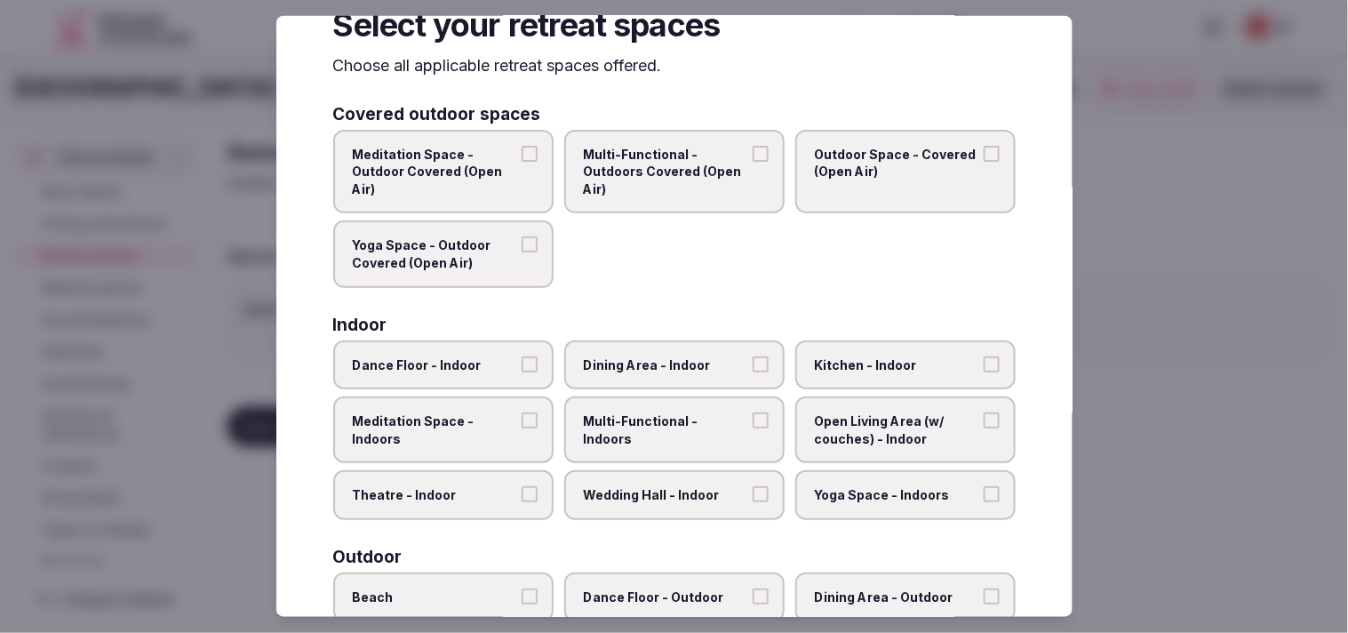
scroll to position [197, 0]
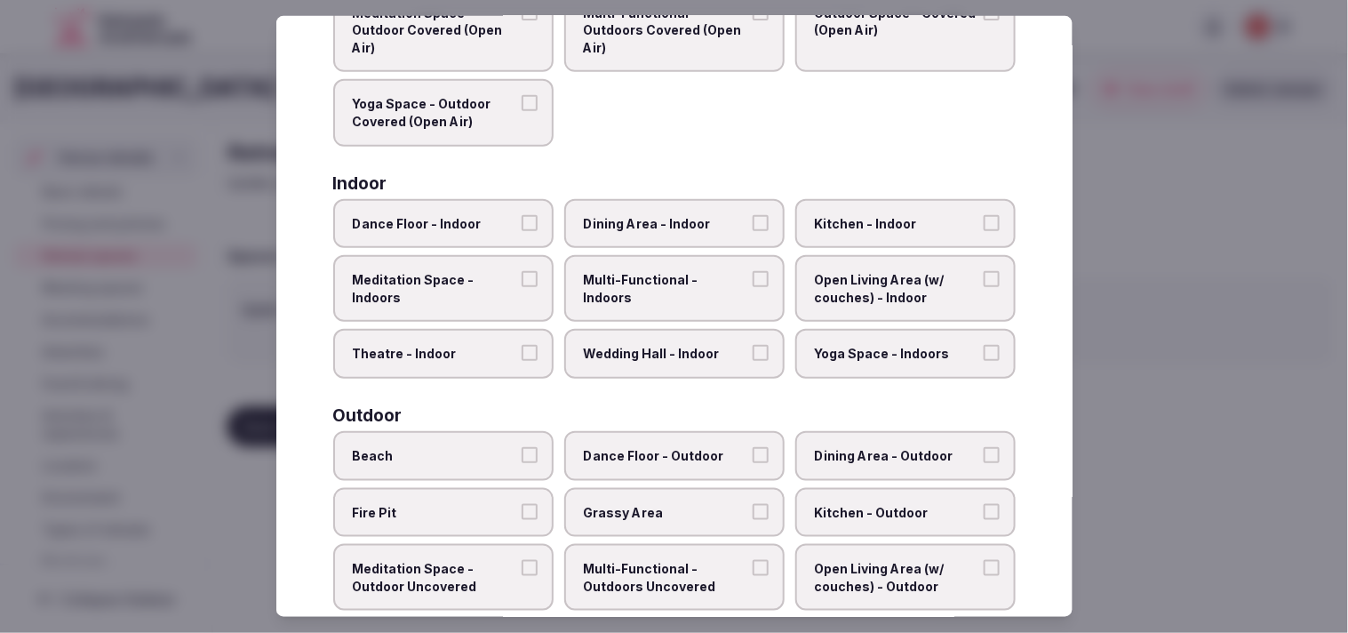
click at [655, 217] on span "Dining Area - Indoor" at bounding box center [666, 223] width 164 height 18
click at [655, 217] on button "Dining Area - Indoor" at bounding box center [761, 222] width 16 height 16
click at [655, 271] on span "Multi-Functional - Indoors" at bounding box center [666, 288] width 164 height 35
click at [655, 271] on button "Multi-Functional - Indoors" at bounding box center [761, 279] width 16 height 16
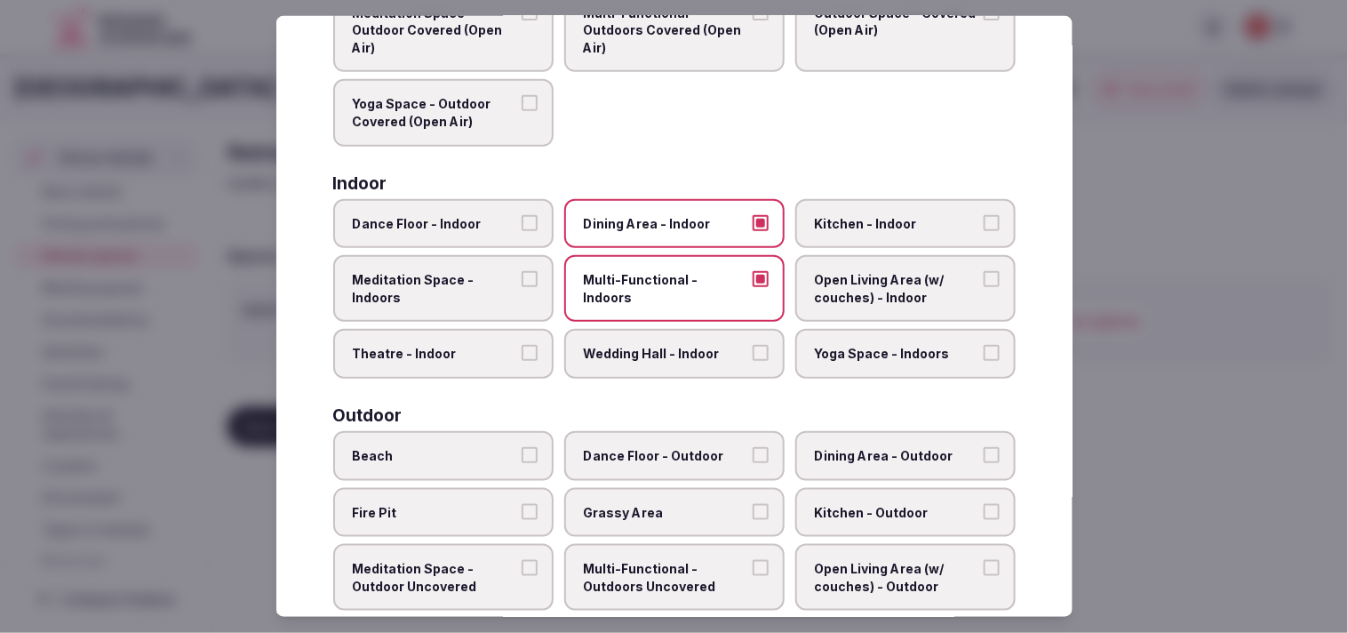
click at [655, 256] on label "Open Living Area (w/ couches) - Indoor" at bounding box center [905, 288] width 220 height 67
click at [655, 271] on button "Open Living Area (w/ couches) - Indoor" at bounding box center [992, 279] width 16 height 16
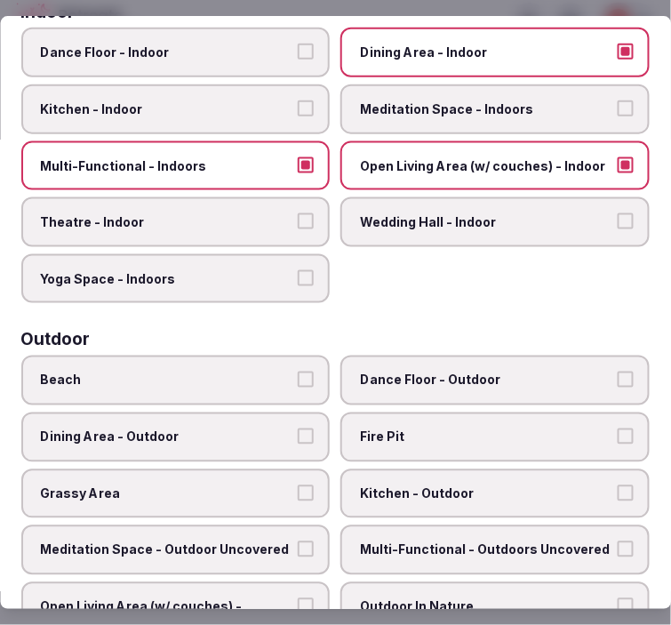
scroll to position [377, 0]
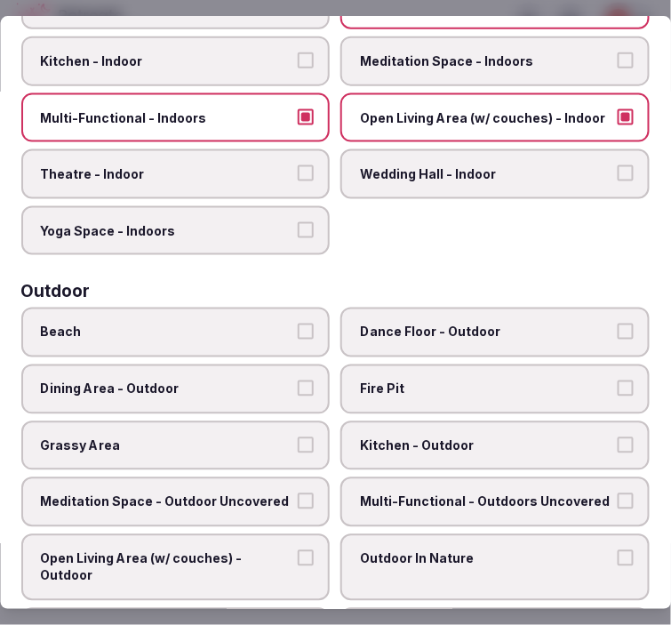
drag, startPoint x: 459, startPoint y: 480, endPoint x: 455, endPoint y: 508, distance: 28.7
click at [460, 493] on span "Multi-Functional - Outdoors Uncovered" at bounding box center [487, 502] width 252 height 18
click at [618, 493] on button "Multi-Functional - Outdoors Uncovered" at bounding box center [626, 501] width 16 height 16
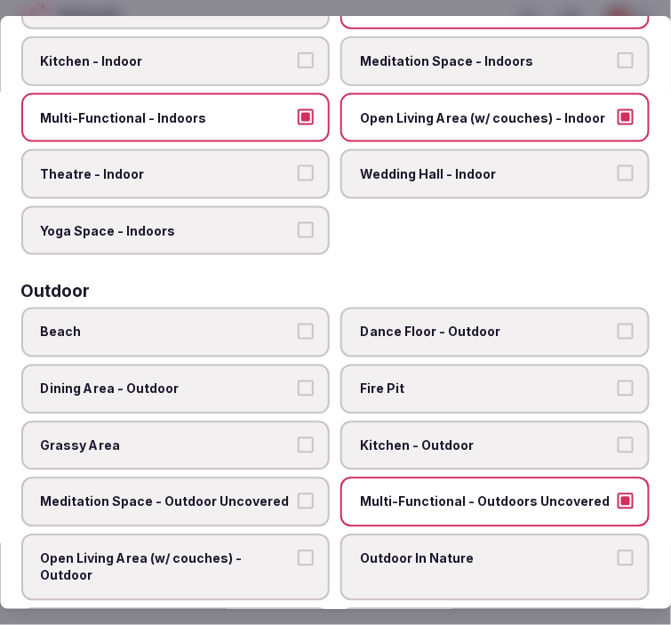
click at [439, 552] on label "Outdoor In Nature" at bounding box center [495, 567] width 309 height 67
click at [618, 552] on button "Outdoor In Nature" at bounding box center [626, 558] width 16 height 16
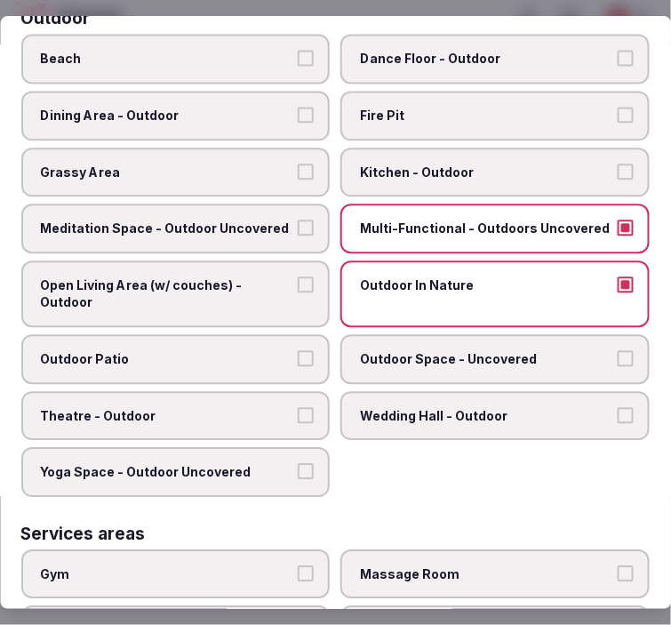
scroll to position [673, 0]
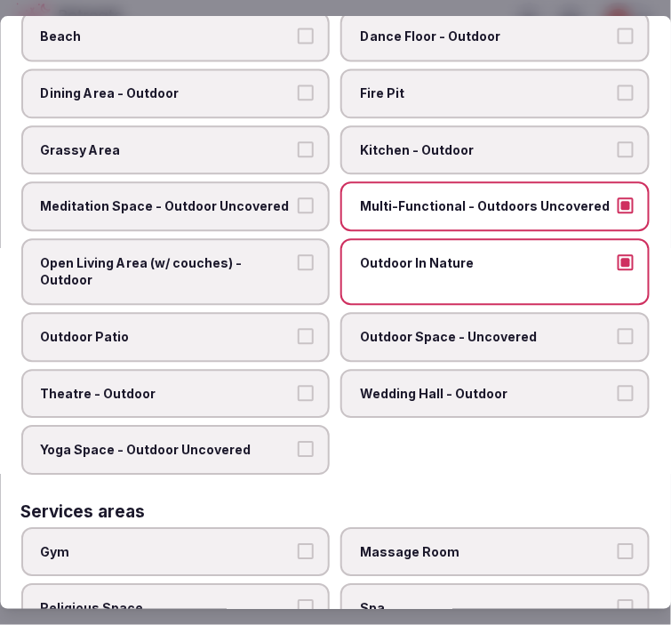
drag, startPoint x: 259, startPoint y: 299, endPoint x: 268, endPoint y: 295, distance: 10.4
click at [260, 312] on label "Outdoor Patio" at bounding box center [175, 337] width 309 height 50
click at [299, 328] on button "Outdoor Patio" at bounding box center [307, 336] width 16 height 16
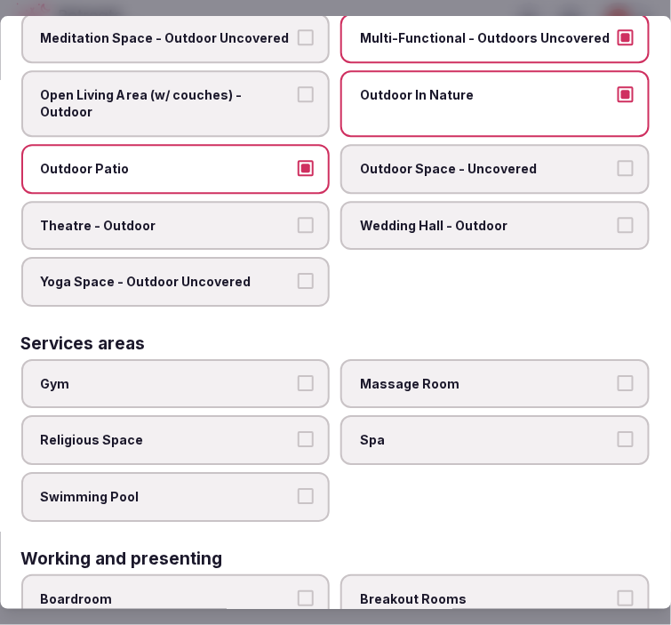
scroll to position [871, 0]
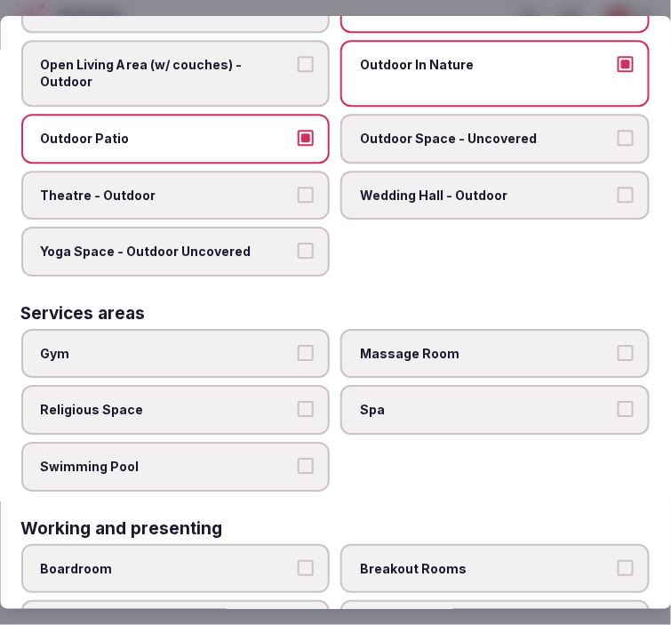
click at [281, 458] on span "Swimming Pool" at bounding box center [167, 467] width 252 height 18
click at [299, 458] on button "Swimming Pool" at bounding box center [307, 466] width 16 height 16
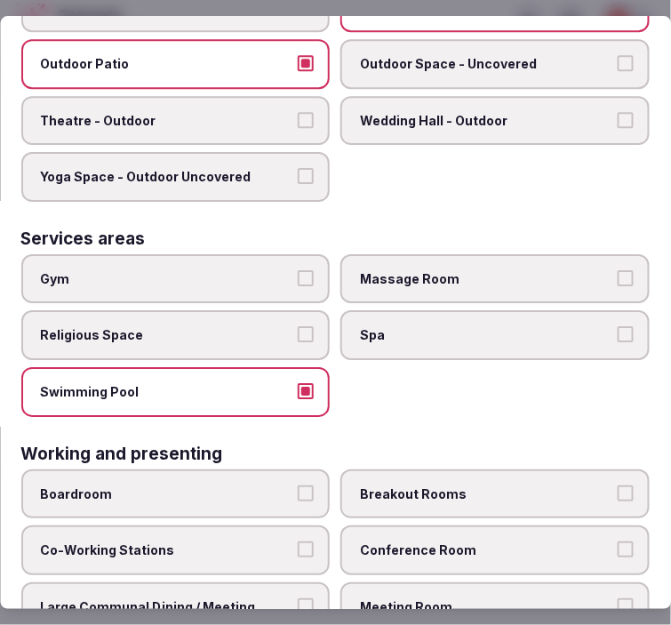
scroll to position [1009, 0]
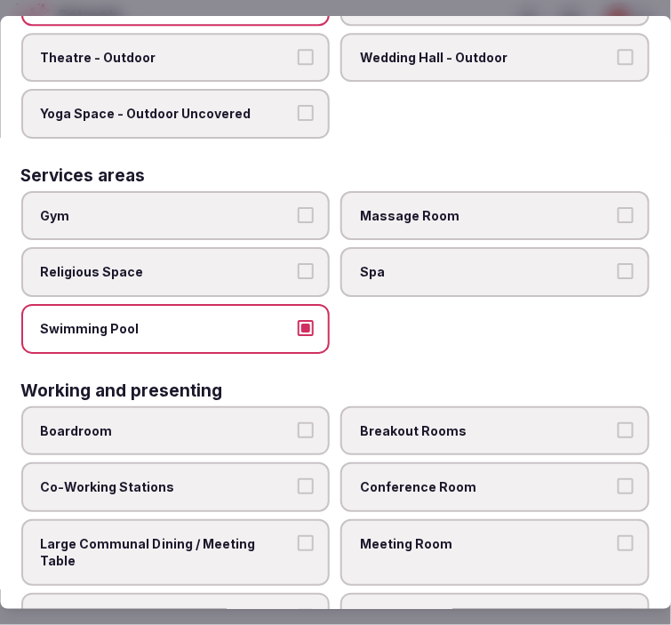
click at [455, 535] on span "Meeting Room" at bounding box center [487, 544] width 252 height 18
click at [618, 535] on button "Meeting Room" at bounding box center [626, 543] width 16 height 16
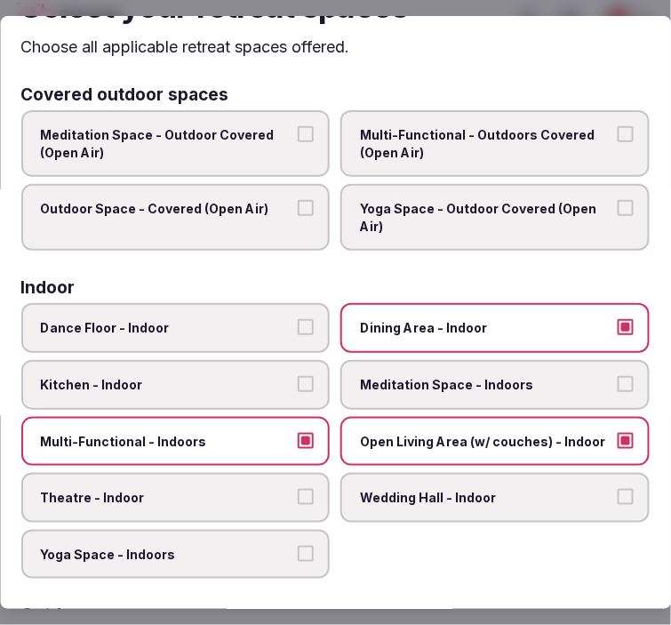
scroll to position [0, 0]
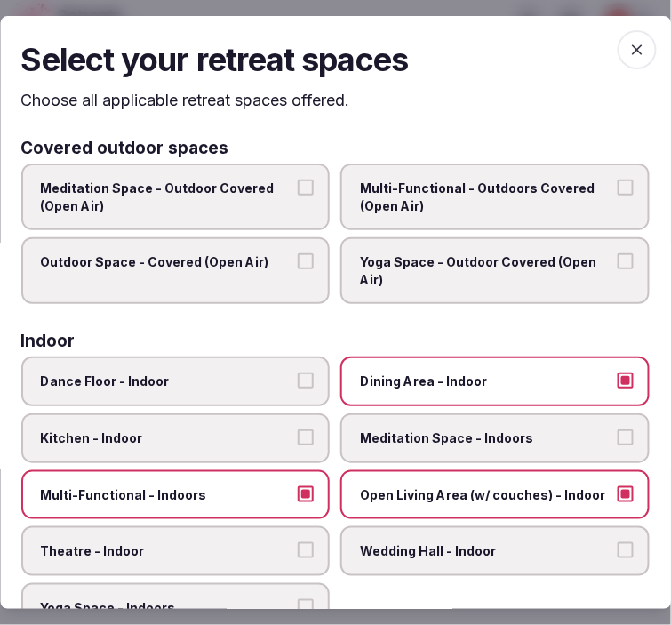
click at [632, 51] on icon "button" at bounding box center [637, 49] width 11 height 11
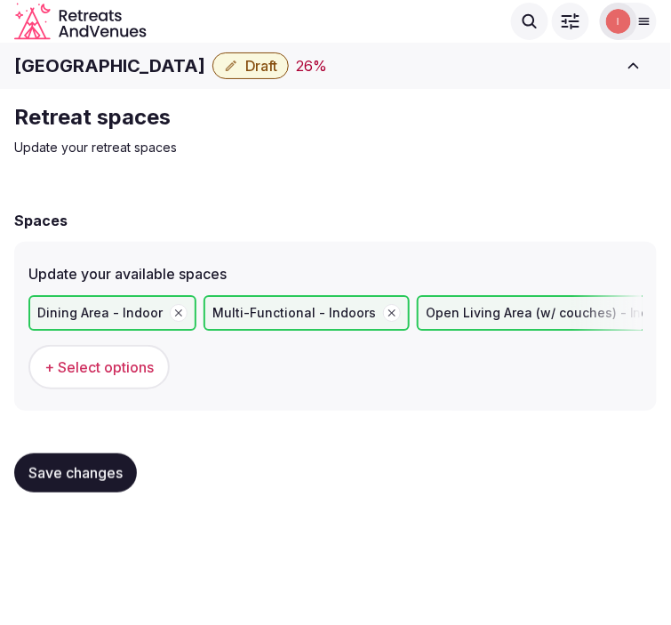
click at [110, 454] on button "Save changes" at bounding box center [75, 472] width 123 height 39
click at [107, 467] on span "Save changes" at bounding box center [75, 473] width 94 height 18
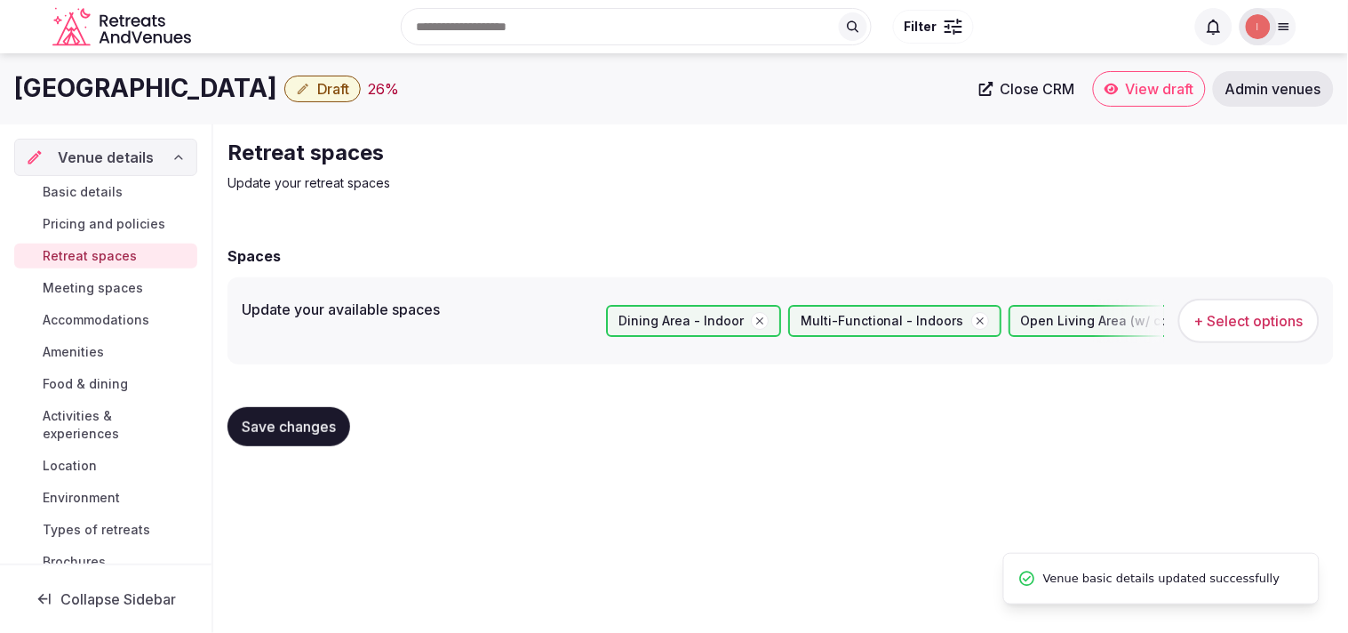
click at [103, 282] on span "Meeting spaces" at bounding box center [93, 288] width 100 height 18
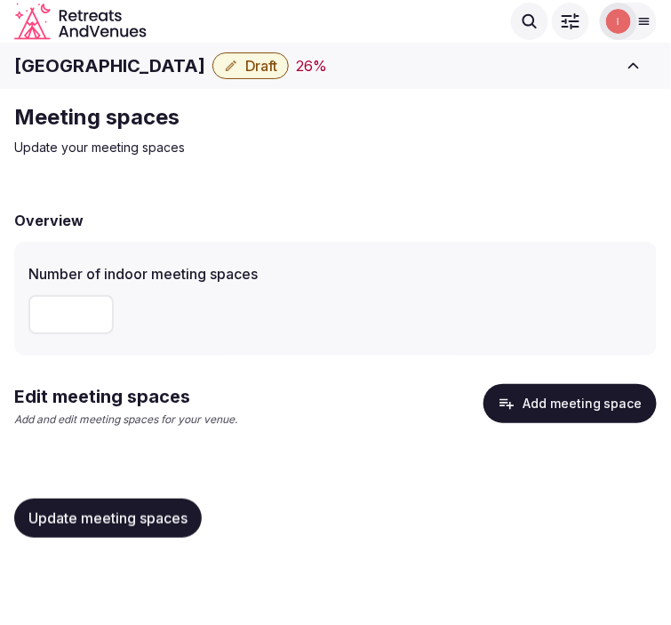
click at [76, 320] on input "number" at bounding box center [70, 314] width 85 height 39
type input "*"
click at [162, 510] on span "Update meeting spaces" at bounding box center [107, 518] width 159 height 18
click at [148, 523] on span "Update meeting spaces" at bounding box center [107, 518] width 159 height 18
click at [554, 397] on button "Add meeting space" at bounding box center [570, 403] width 173 height 39
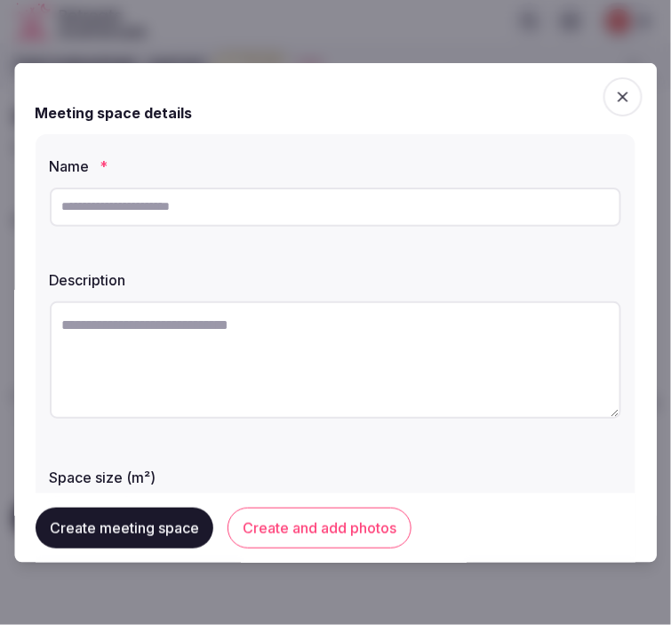
click at [203, 199] on input "text" at bounding box center [336, 206] width 572 height 39
drag, startPoint x: 203, startPoint y: 199, endPoint x: 214, endPoint y: 199, distance: 11.6
paste input "**********"
type input "**********"
click at [565, 357] on textarea at bounding box center [336, 358] width 572 height 117
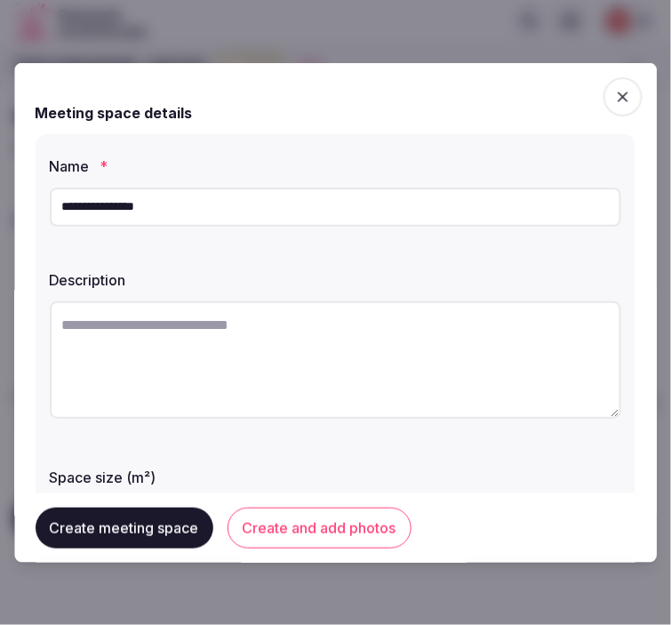
paste textarea "**********"
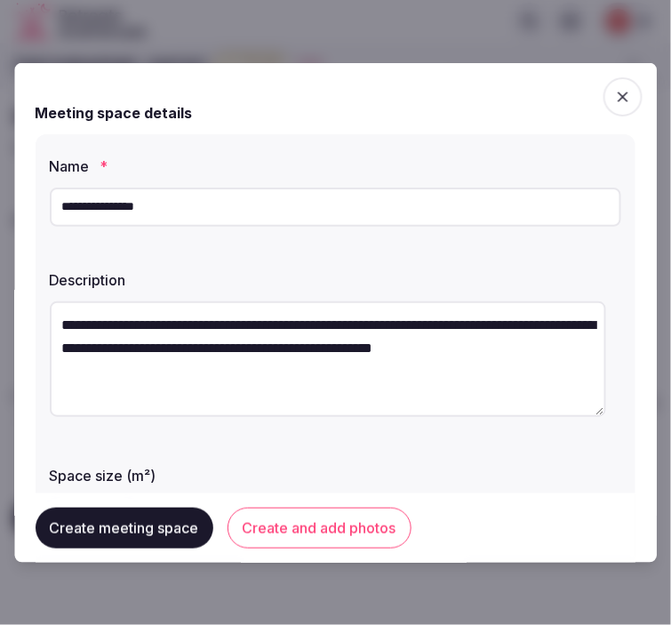
type textarea "**********"
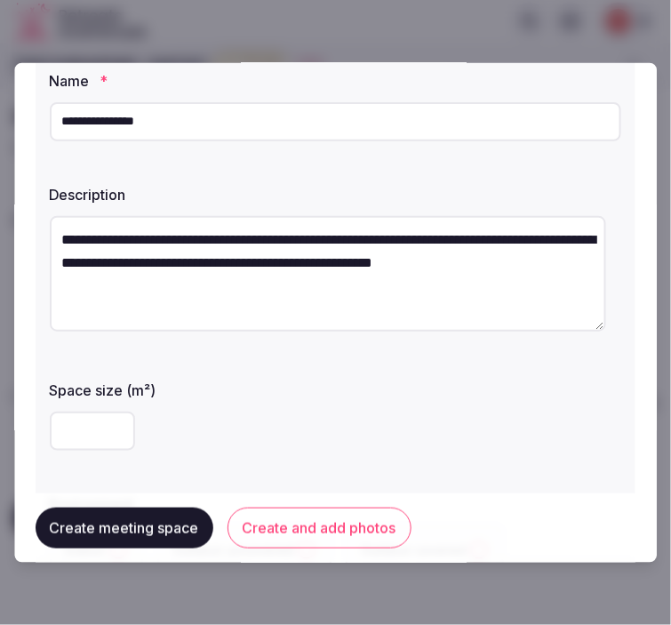
scroll to position [197, 0]
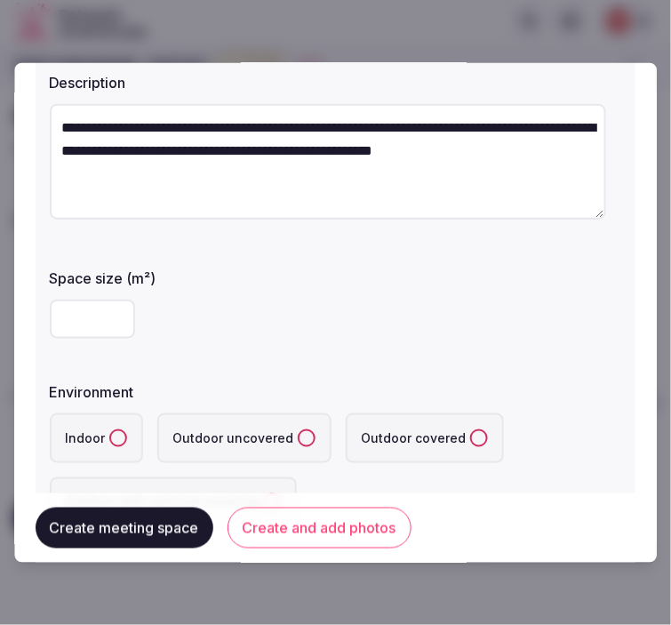
click at [76, 315] on input "number" at bounding box center [92, 318] width 85 height 39
type input "**"
click at [108, 445] on label "Indoor" at bounding box center [96, 437] width 93 height 50
click at [109, 445] on button "Indoor" at bounding box center [118, 437] width 18 height 18
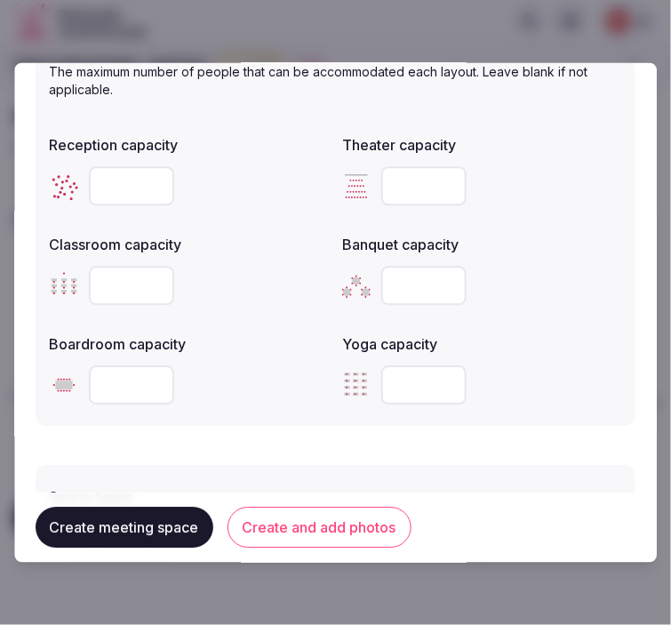
scroll to position [789, 0]
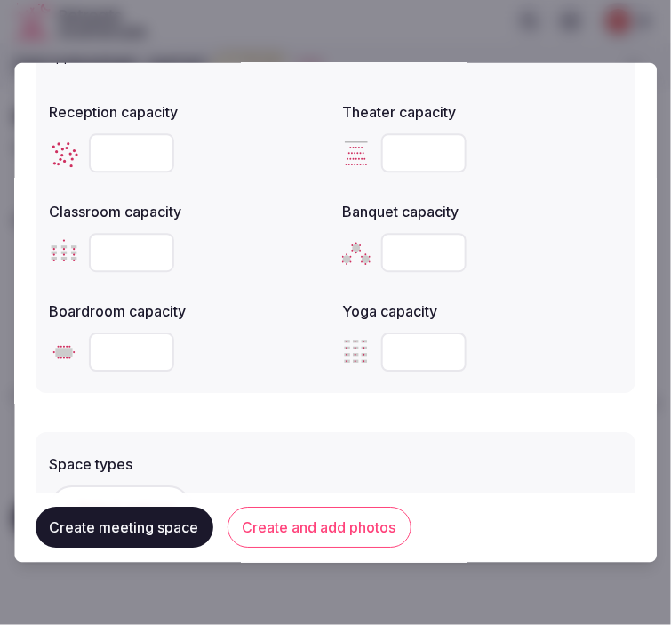
click at [388, 146] on input "number" at bounding box center [424, 152] width 85 height 39
type input "**"
click at [111, 143] on input "number" at bounding box center [131, 152] width 85 height 39
type input "**"
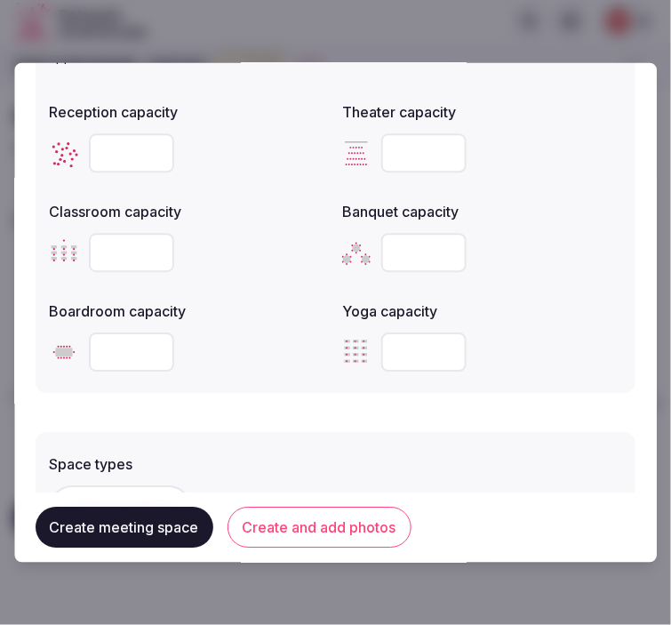
click at [406, 244] on input "number" at bounding box center [424, 252] width 85 height 39
click at [101, 245] on input "number" at bounding box center [131, 252] width 85 height 39
click at [118, 246] on input "number" at bounding box center [131, 252] width 85 height 39
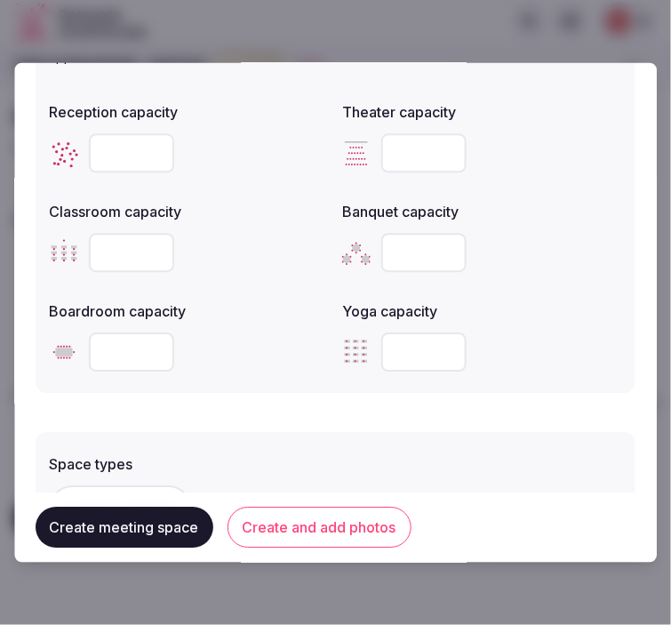
type input "**"
click at [413, 258] on input "number" at bounding box center [424, 252] width 85 height 39
click at [404, 251] on input "number" at bounding box center [424, 252] width 85 height 39
type input "**"
click at [162, 340] on input "*" at bounding box center [131, 351] width 85 height 39
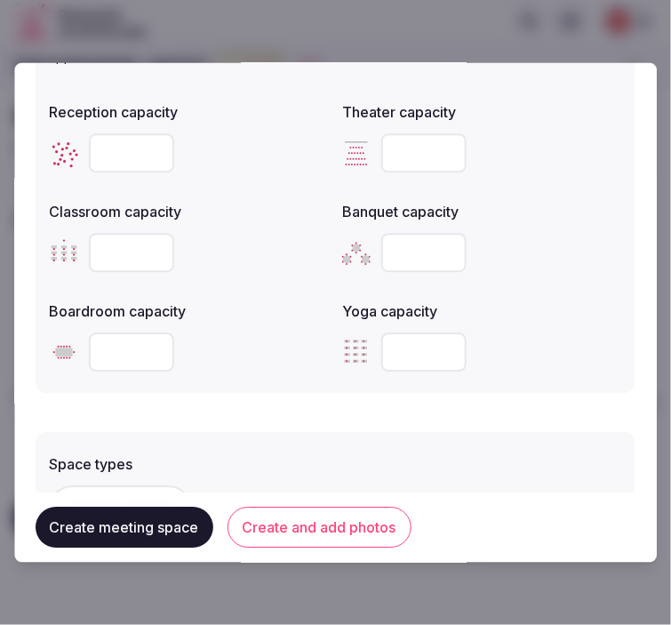
drag, startPoint x: 108, startPoint y: 351, endPoint x: 86, endPoint y: 356, distance: 21.8
click at [86, 356] on div "*" at bounding box center [189, 351] width 279 height 39
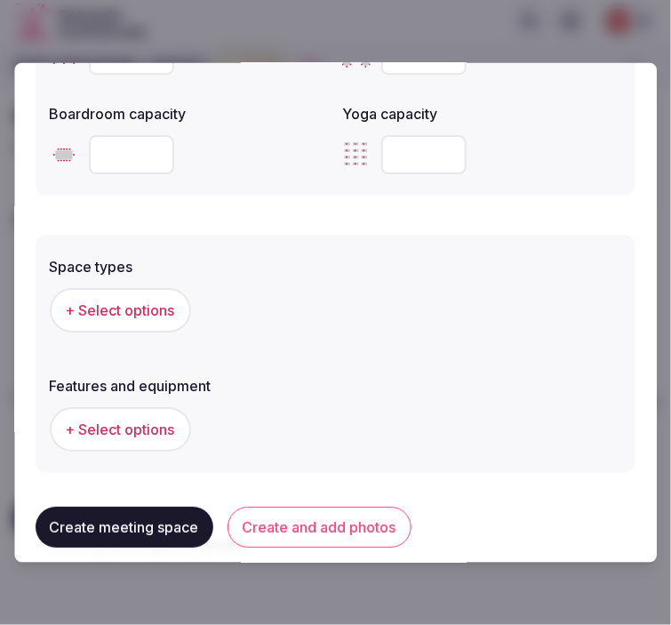
type input "**"
click at [127, 308] on span "+ Select options" at bounding box center [120, 310] width 109 height 20
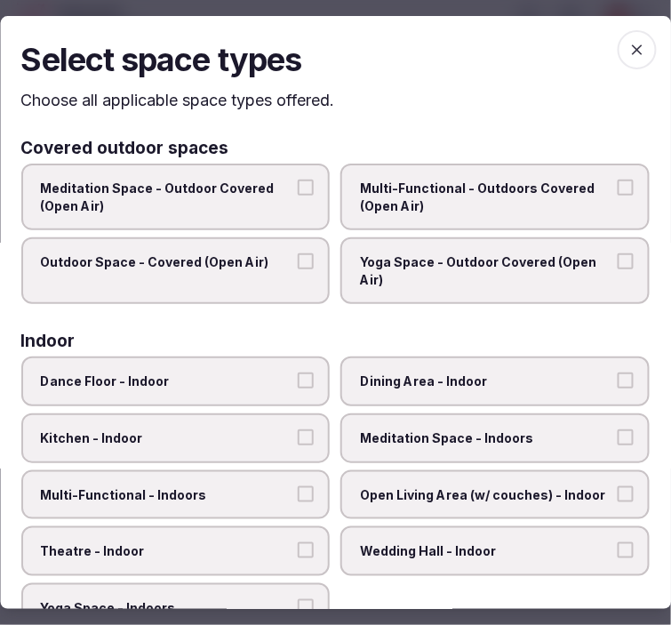
click at [443, 377] on span "Dining Area - Indoor" at bounding box center [487, 382] width 252 height 18
click at [618, 377] on button "Dining Area - Indoor" at bounding box center [626, 381] width 16 height 16
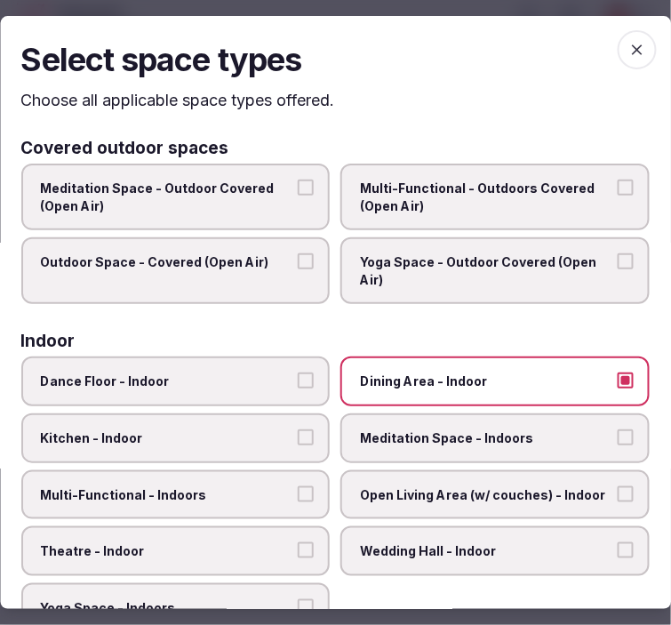
click at [247, 487] on span "Multi-Functional - Indoors" at bounding box center [167, 495] width 252 height 18
click at [299, 487] on button "Multi-Functional - Indoors" at bounding box center [307, 494] width 16 height 16
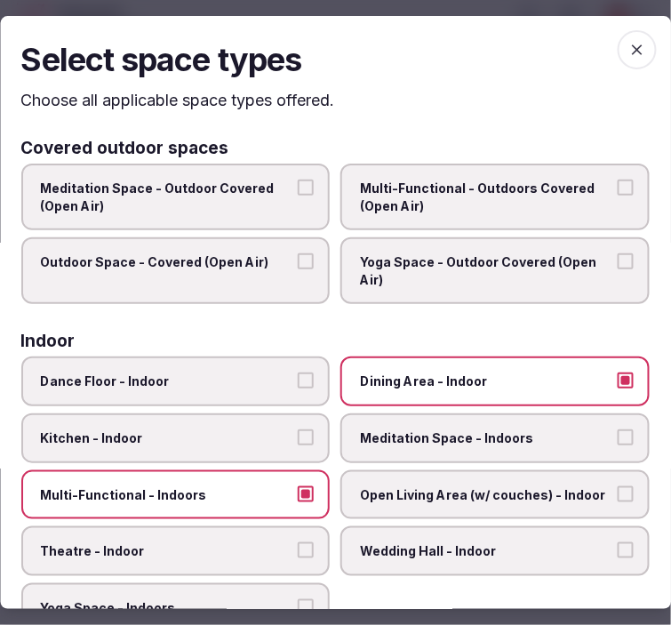
click at [252, 526] on label "Theatre - Indoor" at bounding box center [175, 551] width 309 height 50
click at [299, 542] on button "Theatre - Indoor" at bounding box center [307, 550] width 16 height 16
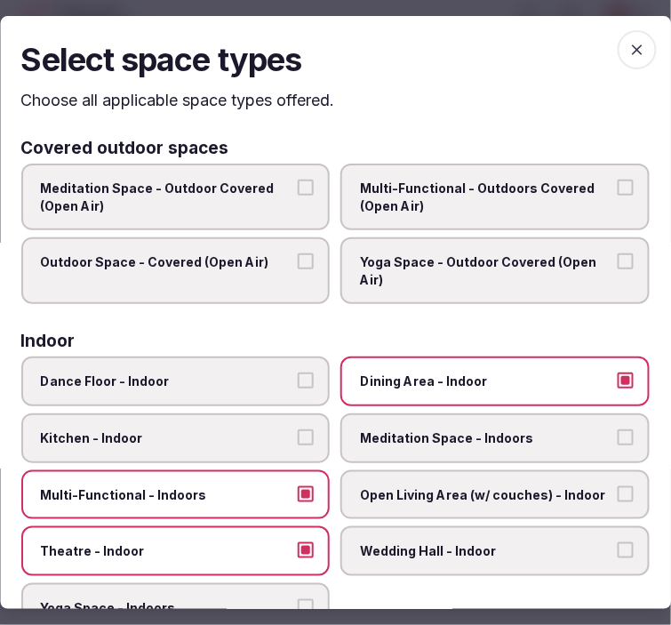
click at [628, 41] on icon "button" at bounding box center [637, 50] width 18 height 18
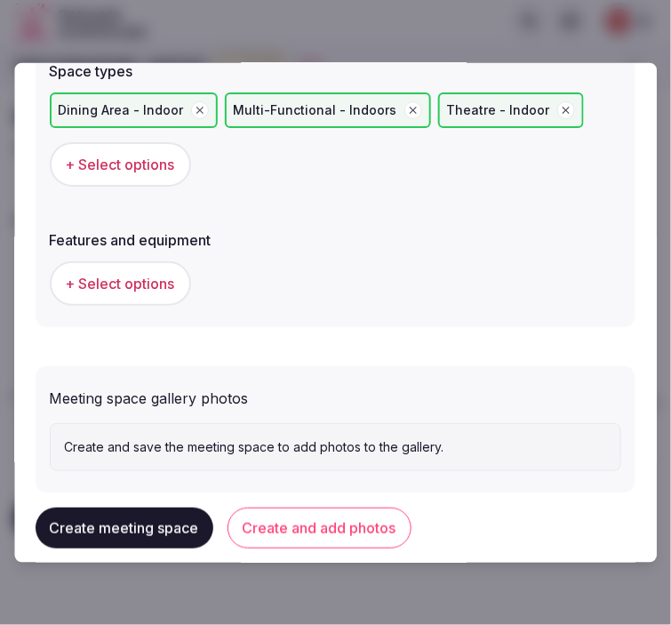
scroll to position [1185, 0]
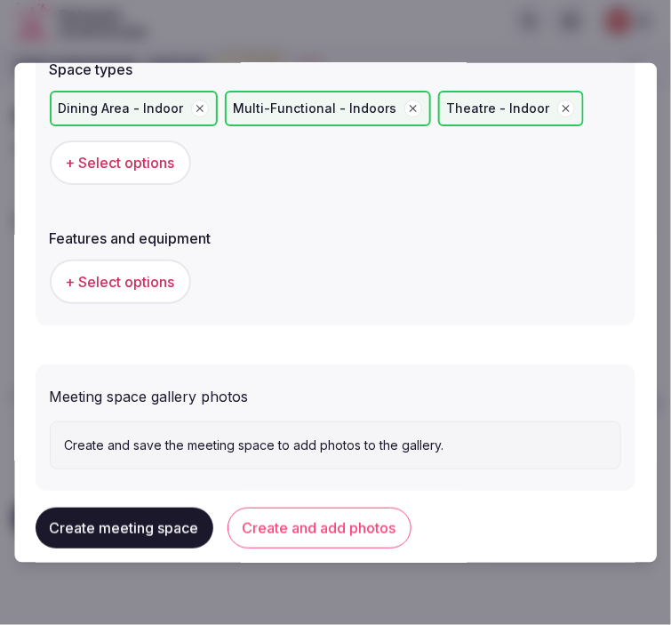
click at [135, 280] on span "+ Select options" at bounding box center [120, 282] width 109 height 20
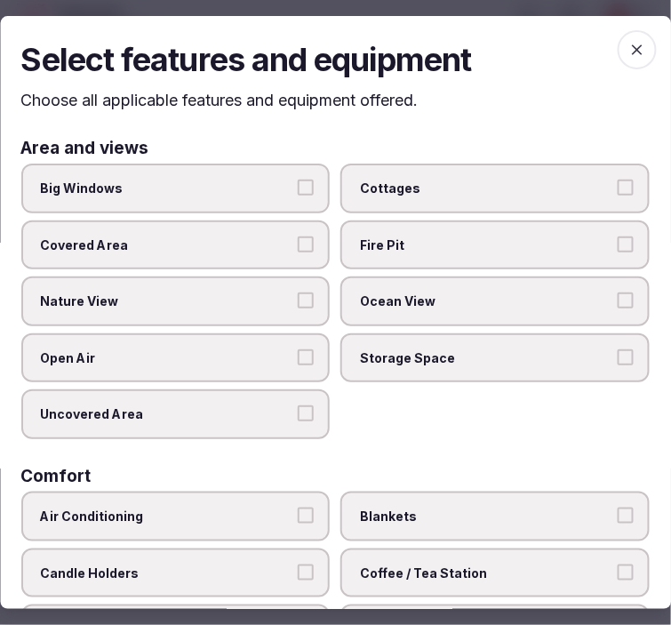
click at [618, 50] on span "button" at bounding box center [637, 49] width 39 height 39
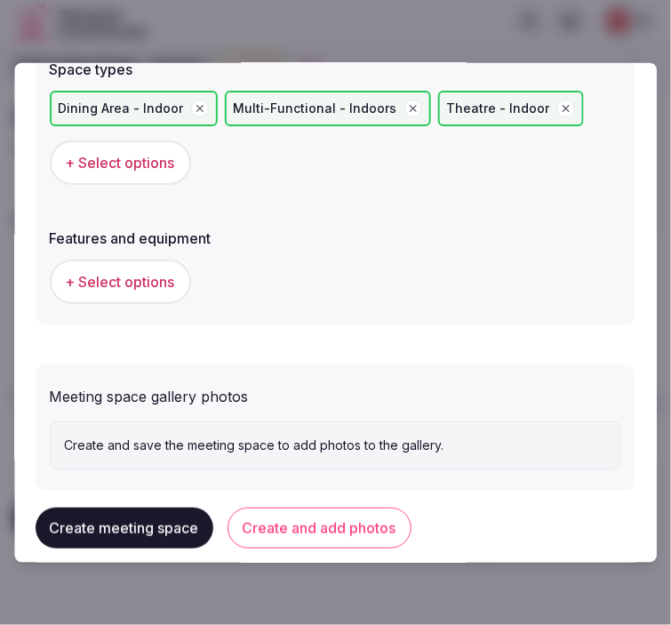
click at [156, 169] on button "+ Select options" at bounding box center [120, 162] width 141 height 44
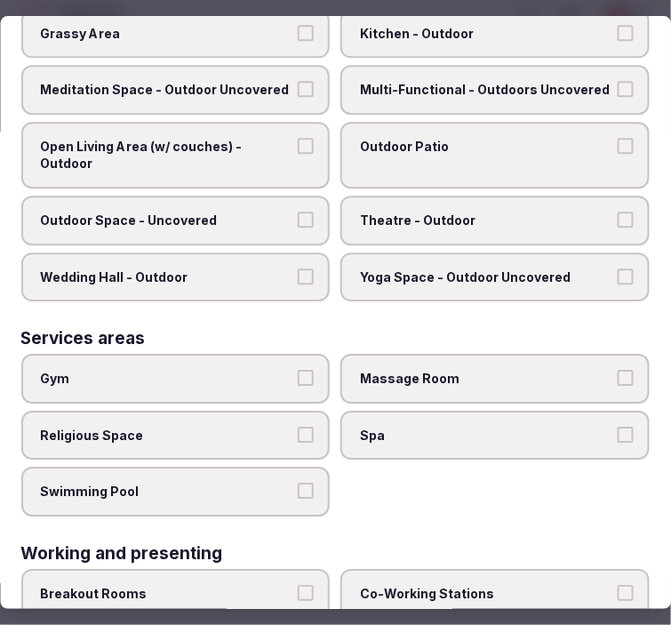
scroll to position [889, 0]
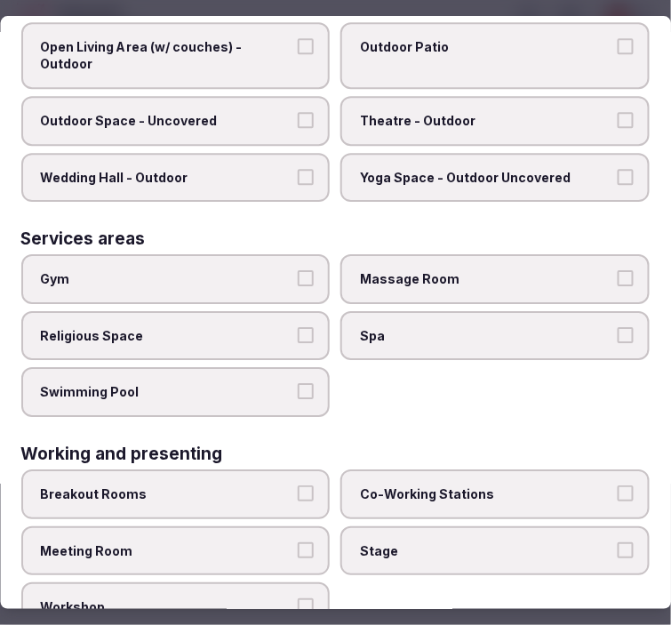
click at [290, 528] on label "Meeting Room" at bounding box center [175, 551] width 309 height 50
click at [299, 542] on button "Meeting Room" at bounding box center [307, 550] width 16 height 16
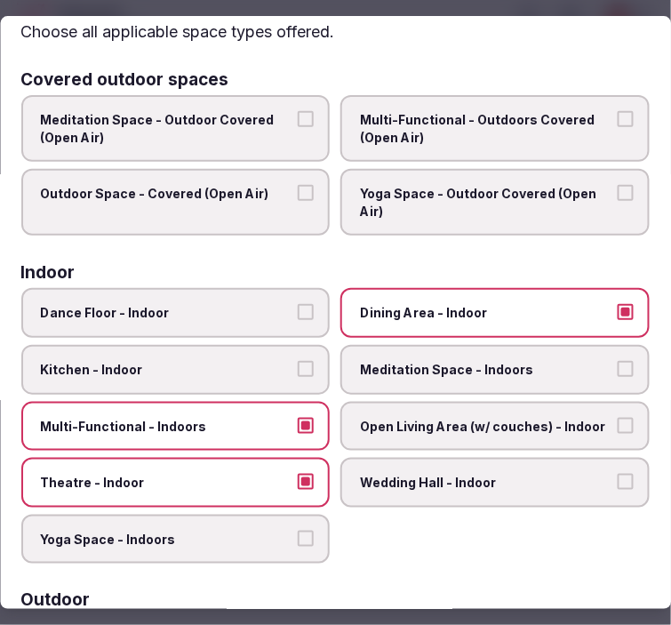
scroll to position [0, 0]
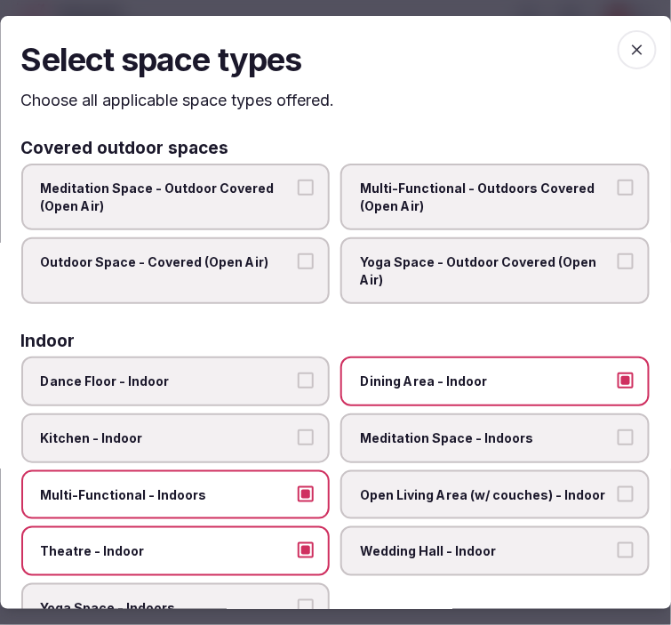
click at [618, 57] on span "button" at bounding box center [637, 49] width 39 height 39
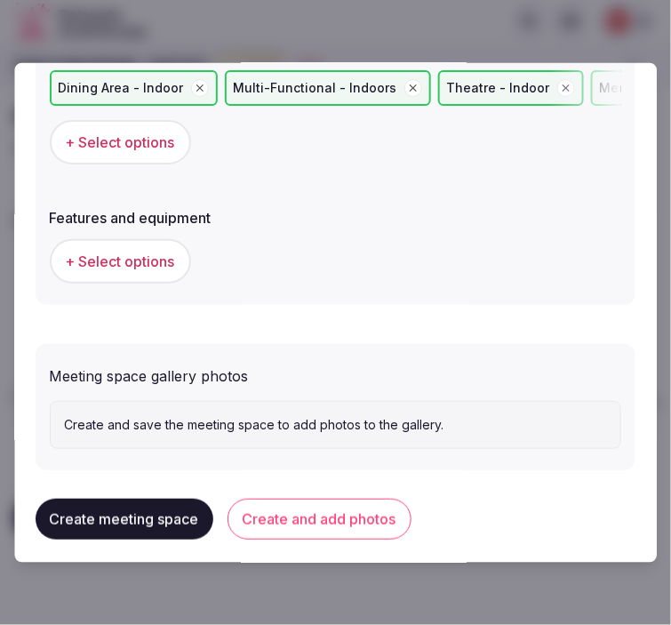
scroll to position [1210, 0]
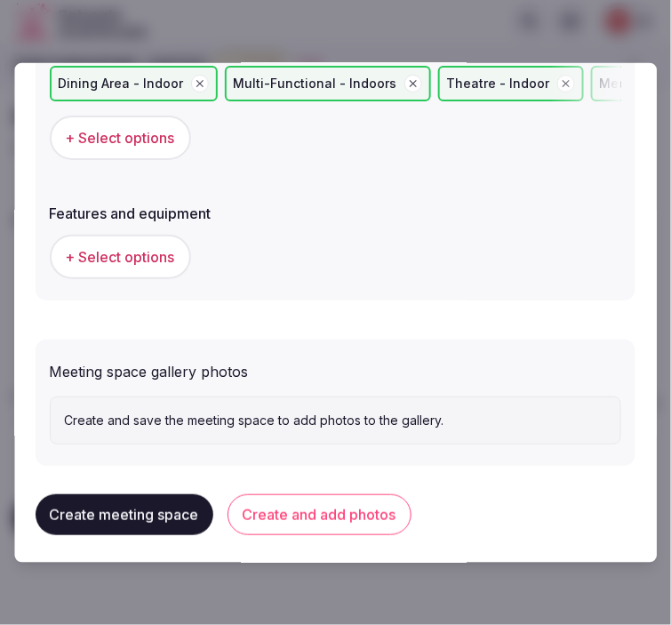
click at [166, 252] on span "+ Select options" at bounding box center [120, 257] width 109 height 20
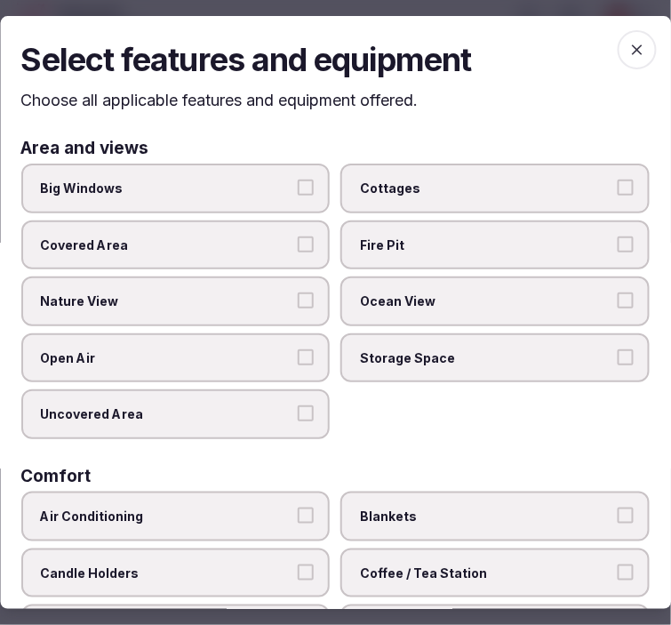
click at [235, 191] on span "Big Windows" at bounding box center [167, 189] width 252 height 18
click at [299, 191] on button "Big Windows" at bounding box center [307, 188] width 16 height 16
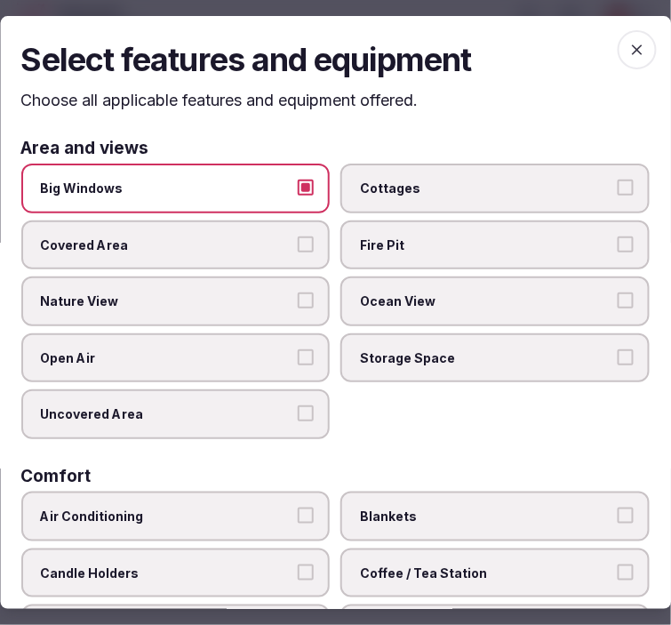
click at [255, 315] on label "Nature View" at bounding box center [175, 301] width 309 height 50
click at [299, 308] on button "Nature View" at bounding box center [307, 300] width 16 height 16
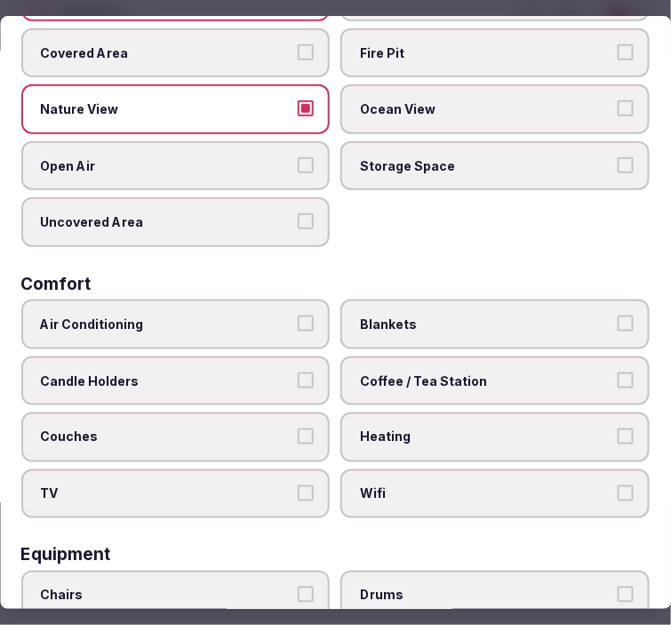
scroll to position [197, 0]
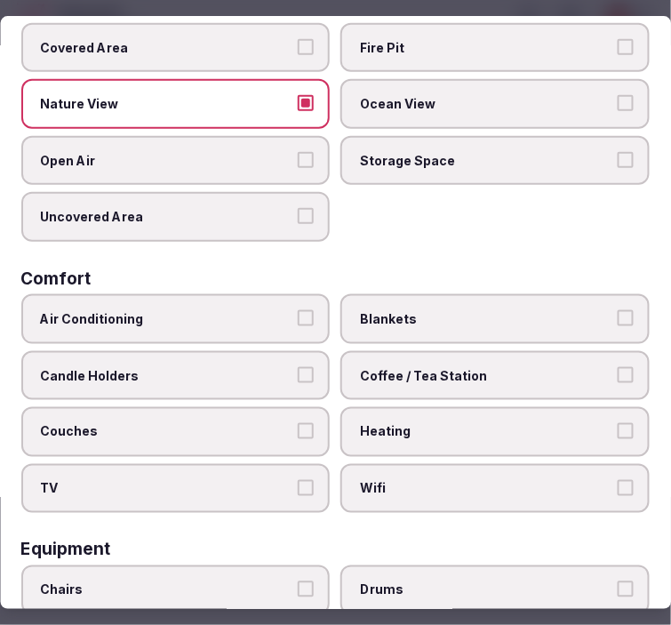
click at [231, 320] on label "Air Conditioning" at bounding box center [175, 319] width 309 height 50
click at [299, 320] on button "Air Conditioning" at bounding box center [307, 318] width 16 height 16
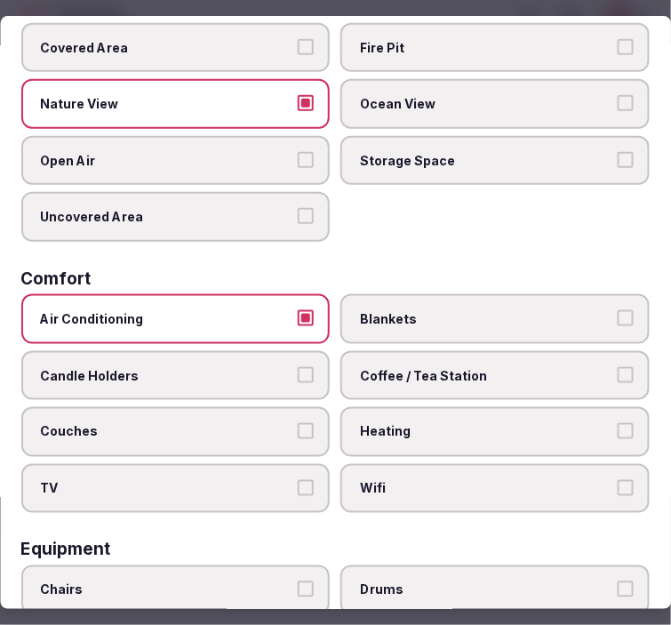
drag, startPoint x: 383, startPoint y: 476, endPoint x: 389, endPoint y: 442, distance: 35.2
click at [386, 480] on span "Wifi" at bounding box center [487, 489] width 252 height 18
click at [618, 480] on button "Wifi" at bounding box center [626, 488] width 16 height 16
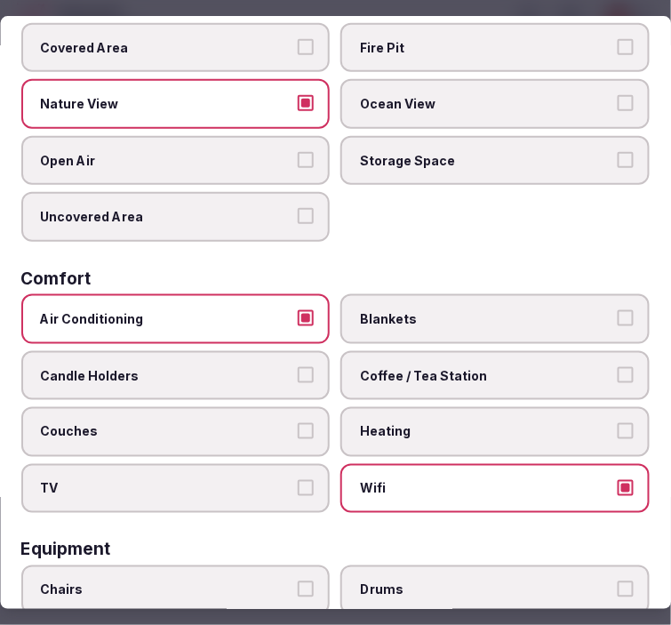
click at [388, 367] on span "Coffee / Tea Station" at bounding box center [487, 376] width 252 height 18
click at [618, 367] on button "Coffee / Tea Station" at bounding box center [626, 375] width 16 height 16
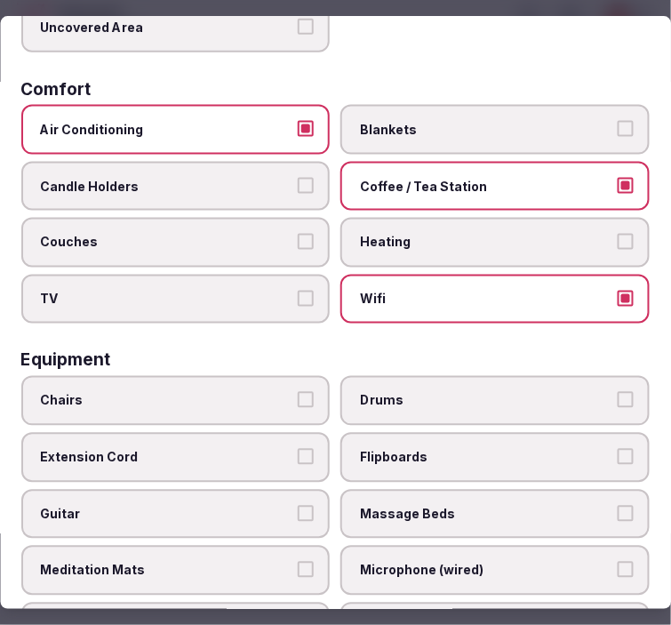
scroll to position [395, 0]
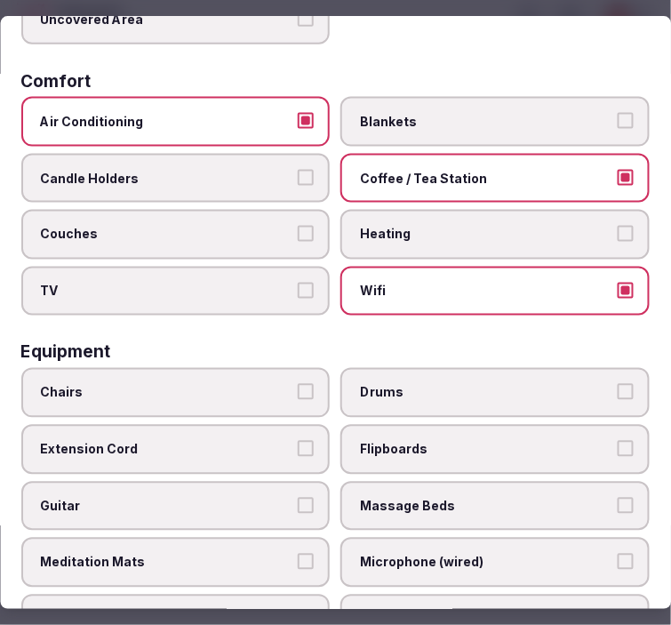
click at [237, 385] on span "Chairs" at bounding box center [167, 394] width 252 height 18
click at [299, 385] on button "Chairs" at bounding box center [307, 393] width 16 height 16
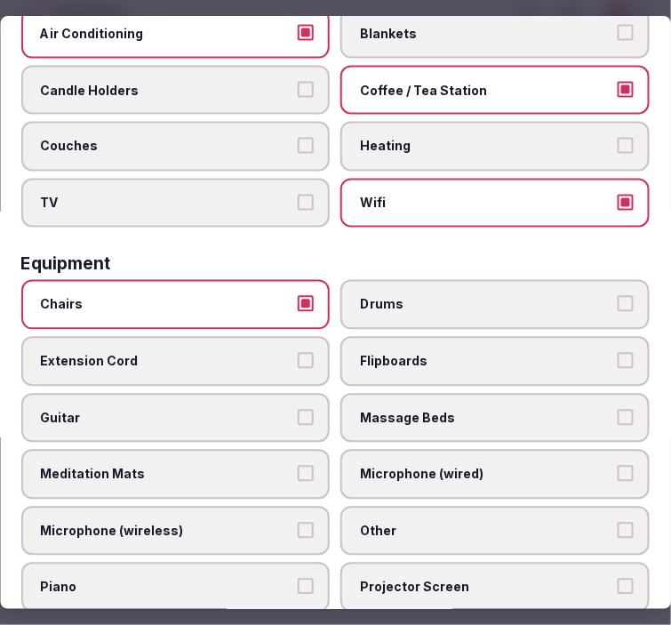
scroll to position [592, 0]
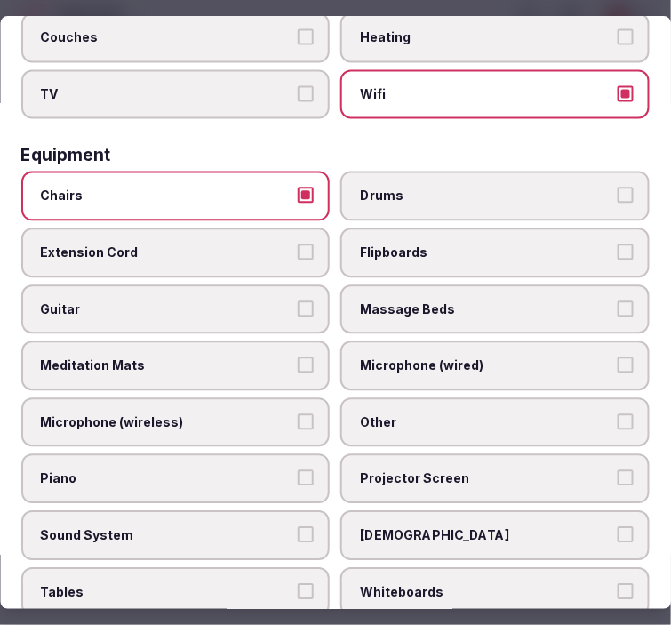
click at [361, 397] on label "Other" at bounding box center [495, 422] width 309 height 50
click at [618, 413] on button "Other" at bounding box center [626, 421] width 16 height 16
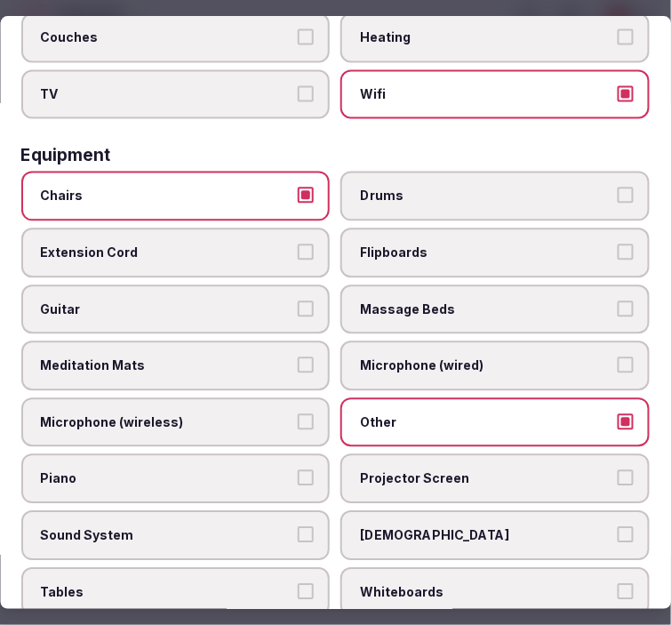
click at [267, 567] on label "Tables" at bounding box center [175, 592] width 309 height 50
click at [299, 583] on button "Tables" at bounding box center [307, 591] width 16 height 16
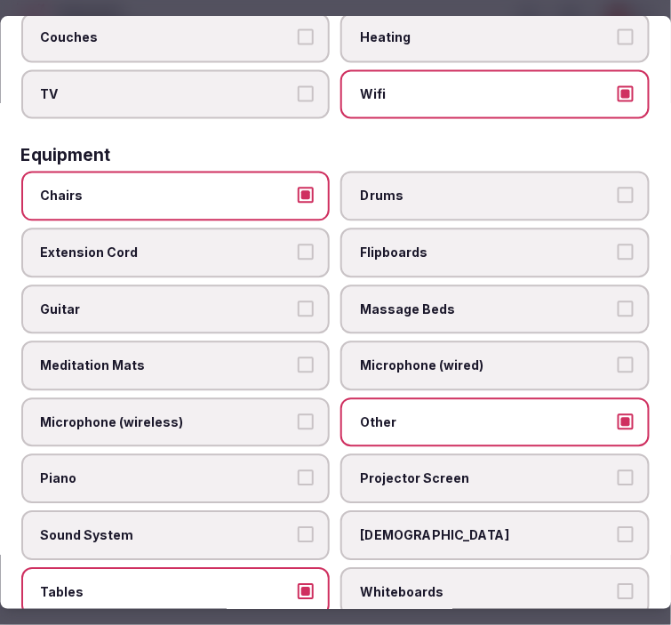
click at [409, 469] on span "Projector Screen" at bounding box center [487, 478] width 252 height 18
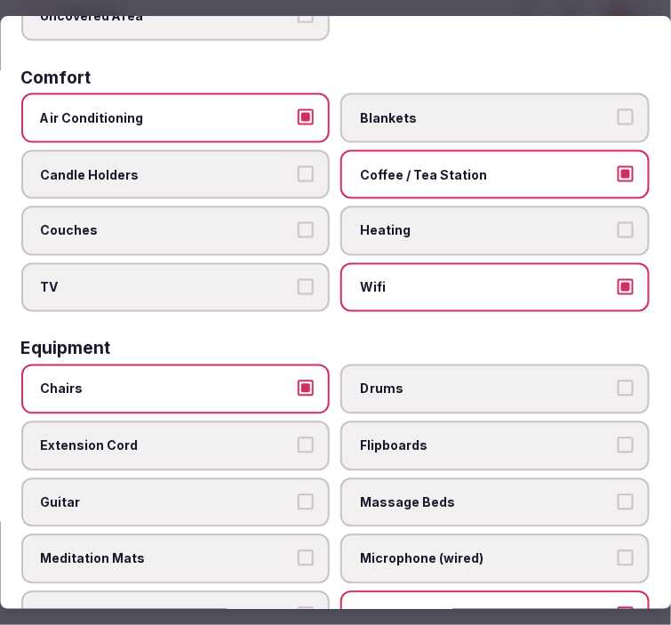
scroll to position [395, 0]
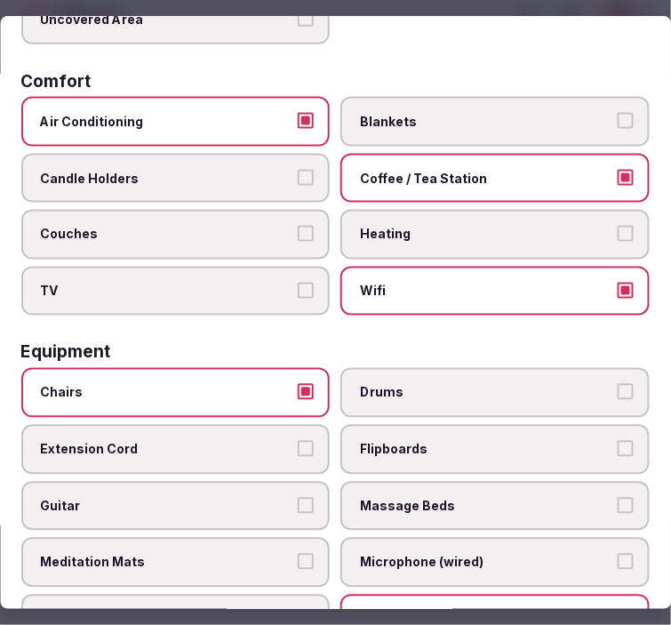
click at [211, 283] on span "TV" at bounding box center [167, 292] width 252 height 18
click at [299, 283] on button "TV" at bounding box center [307, 291] width 16 height 16
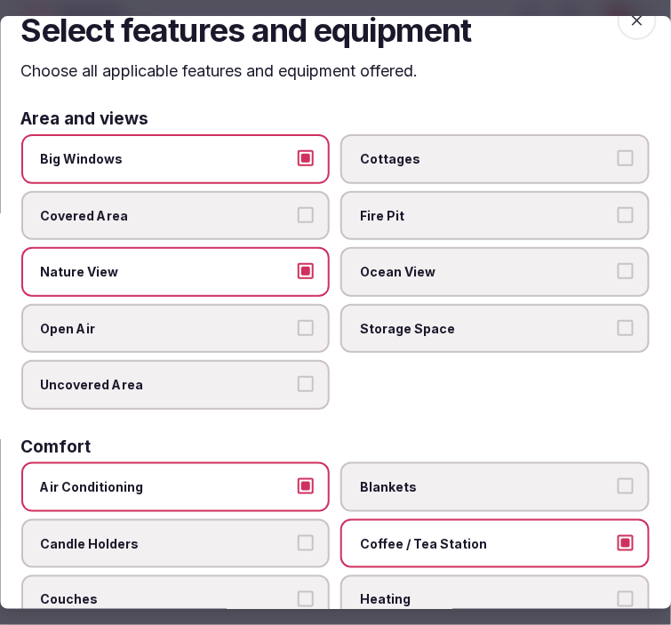
scroll to position [0, 0]
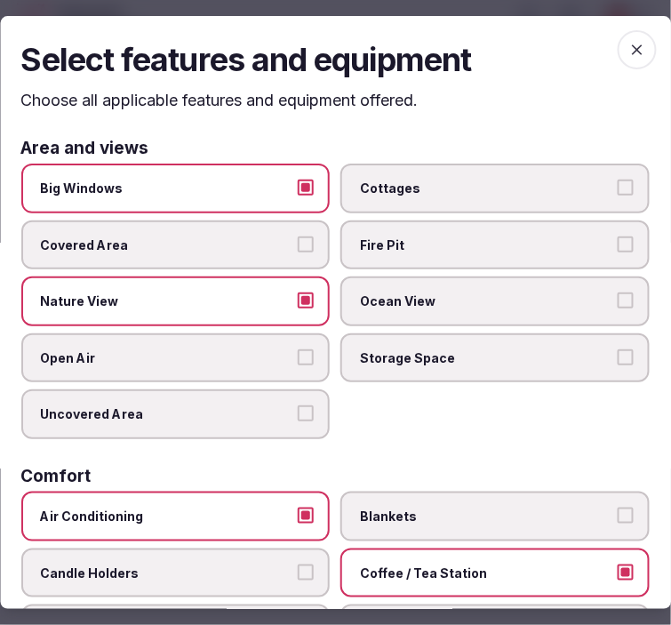
click at [628, 50] on icon "button" at bounding box center [637, 50] width 18 height 18
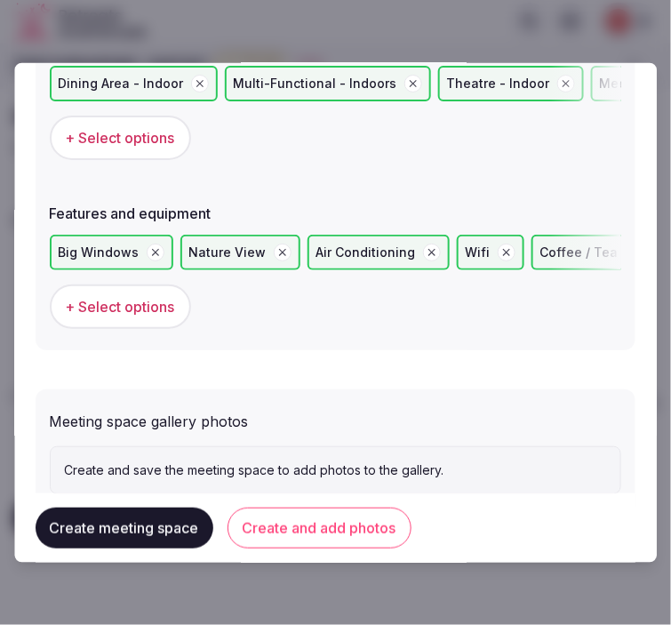
click at [339, 526] on button "Create and add photos" at bounding box center [320, 528] width 184 height 41
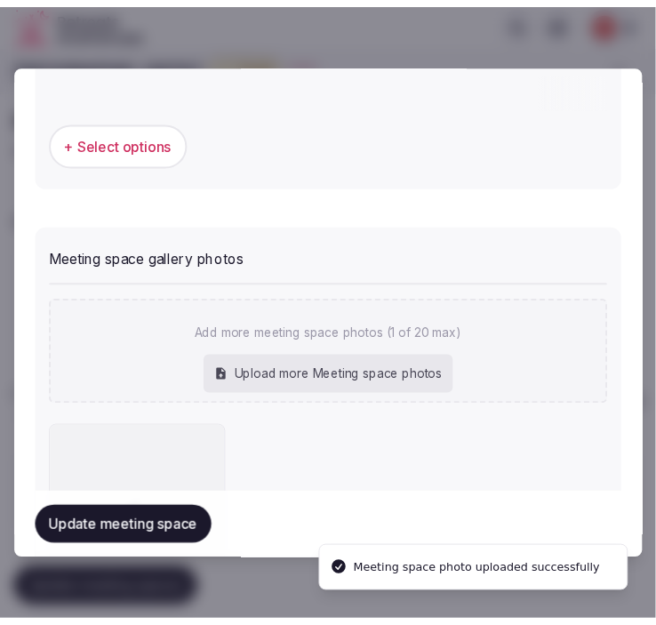
scroll to position [1419, 0]
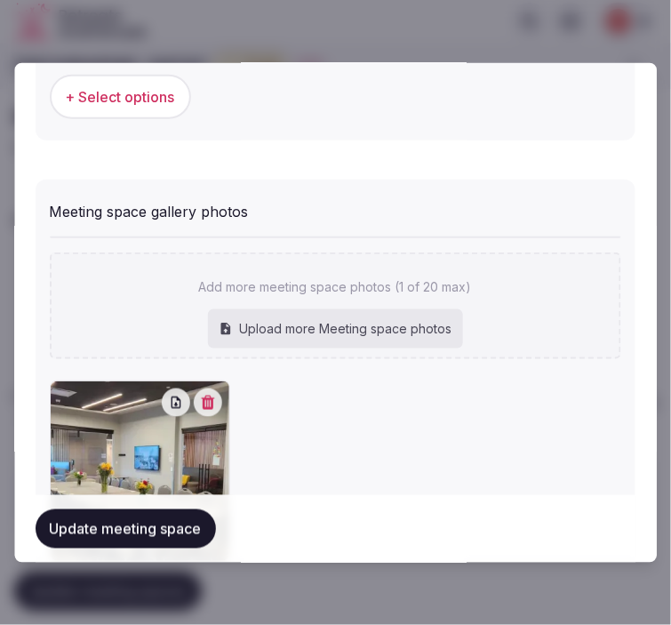
click at [144, 525] on button "Update meeting space" at bounding box center [126, 528] width 180 height 39
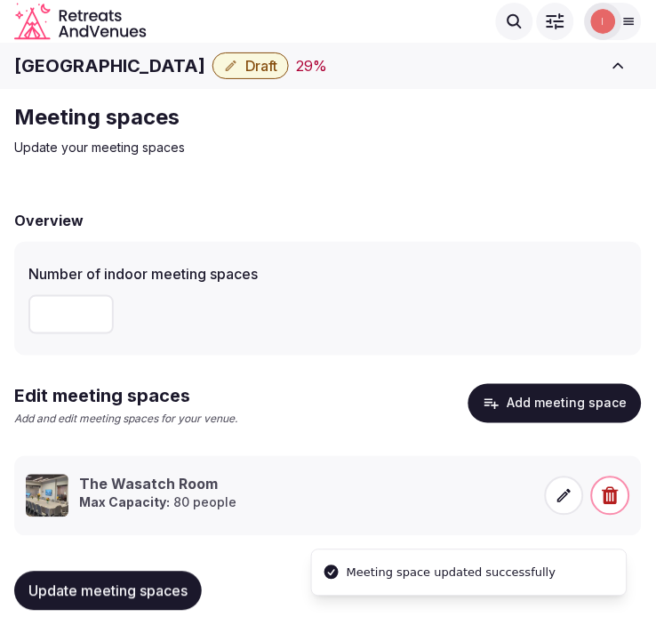
click at [153, 583] on span "Update meeting spaces" at bounding box center [107, 591] width 159 height 18
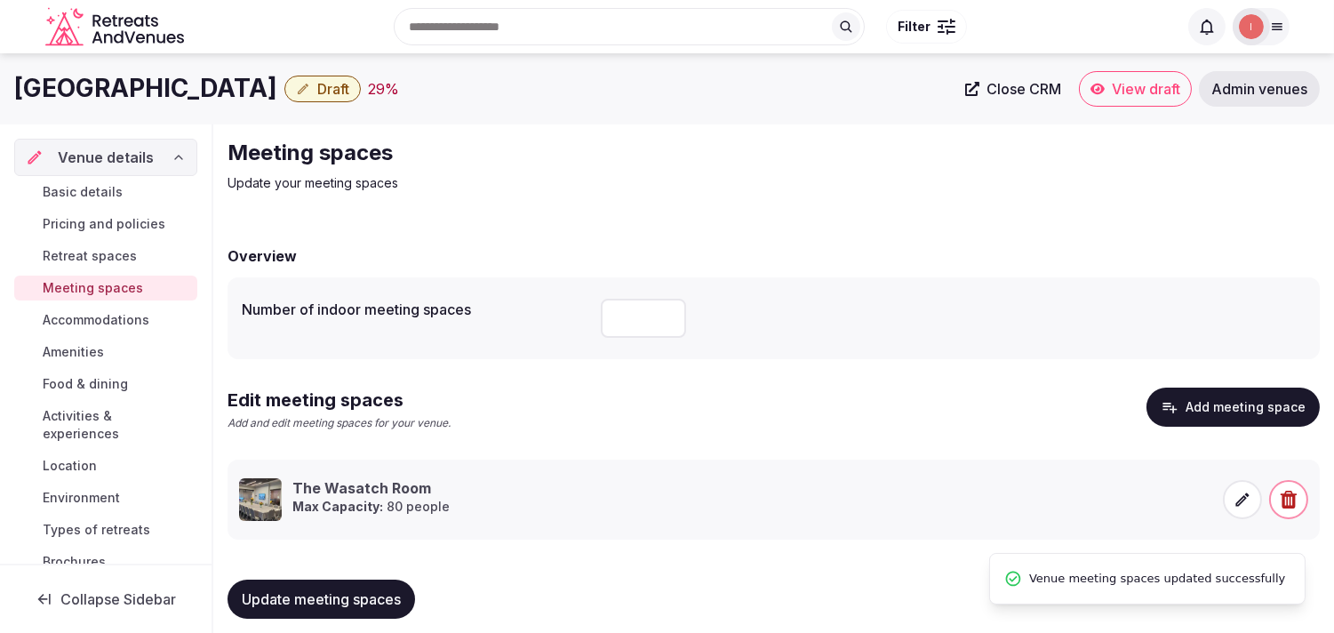
click at [100, 321] on span "Accommodations" at bounding box center [96, 320] width 107 height 18
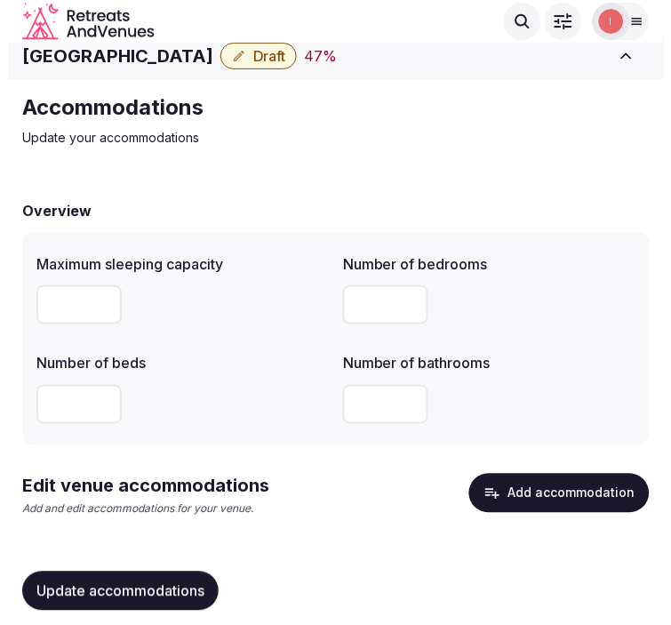
scroll to position [40, 0]
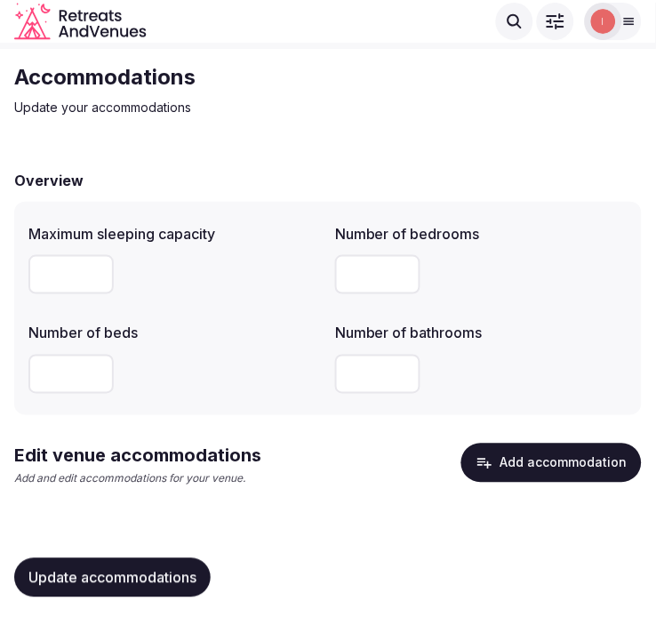
click at [553, 473] on button "Add accommodation" at bounding box center [551, 463] width 180 height 39
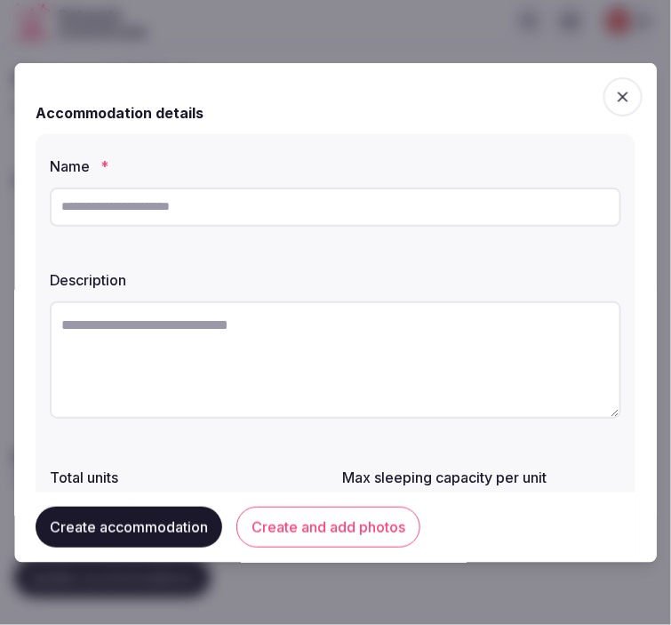
click at [316, 213] on input "text" at bounding box center [336, 206] width 572 height 39
paste input "**********"
type input "**********"
click at [383, 363] on textarea at bounding box center [336, 358] width 572 height 117
paste textarea "**********"
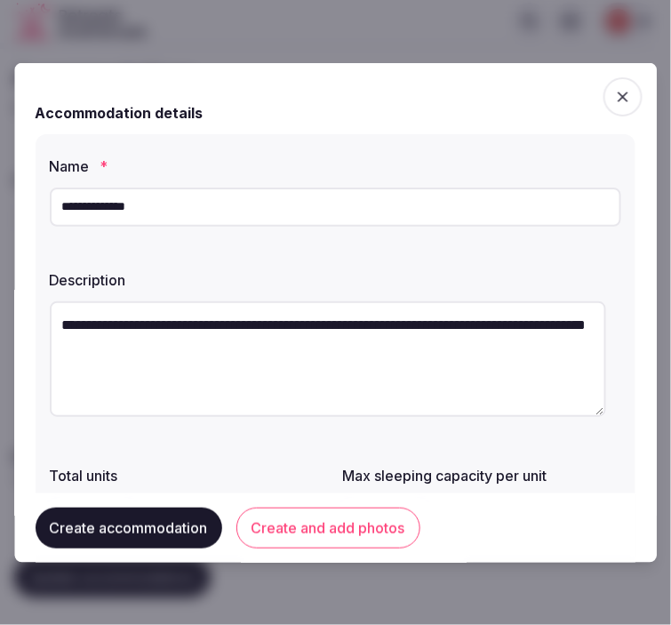
type textarea "**********"
click at [139, 203] on input "**********" at bounding box center [336, 206] width 572 height 39
paste input "**"
type input "**********"
click at [410, 348] on textarea "**********" at bounding box center [328, 358] width 557 height 116
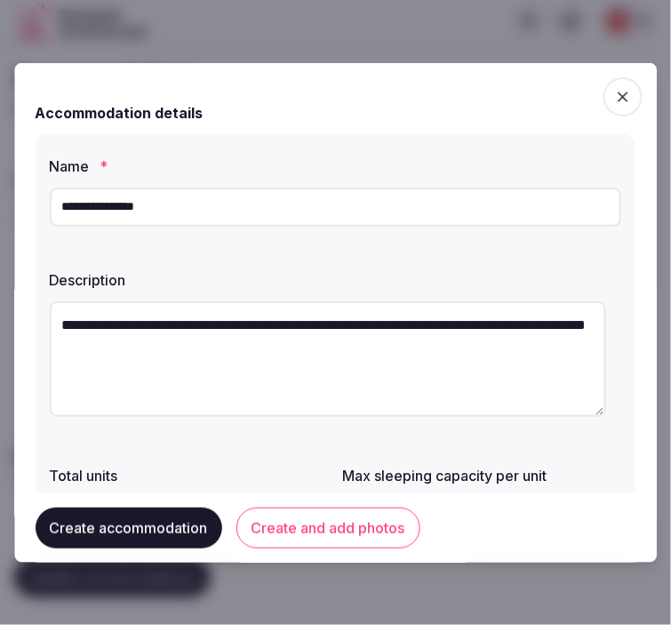
paste textarea
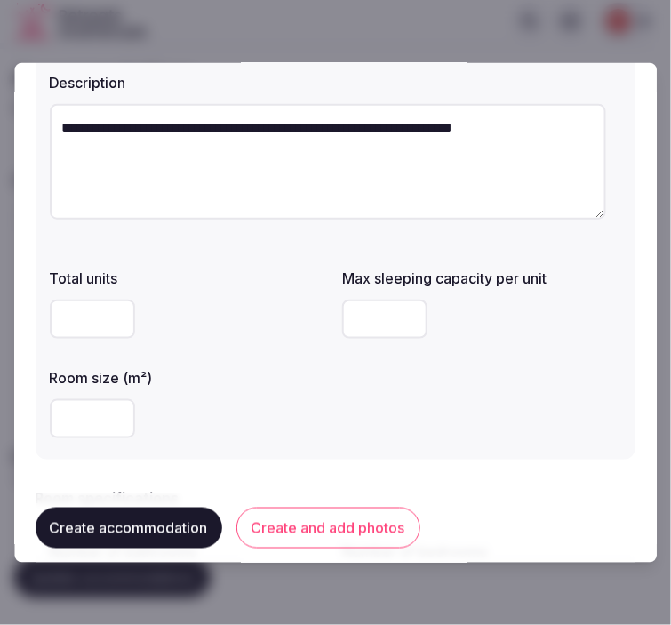
type textarea "**********"
click at [104, 308] on input "number" at bounding box center [92, 318] width 85 height 39
click at [65, 405] on input "number" at bounding box center [92, 417] width 85 height 39
type input "**"
click at [373, 331] on input "number" at bounding box center [385, 318] width 85 height 39
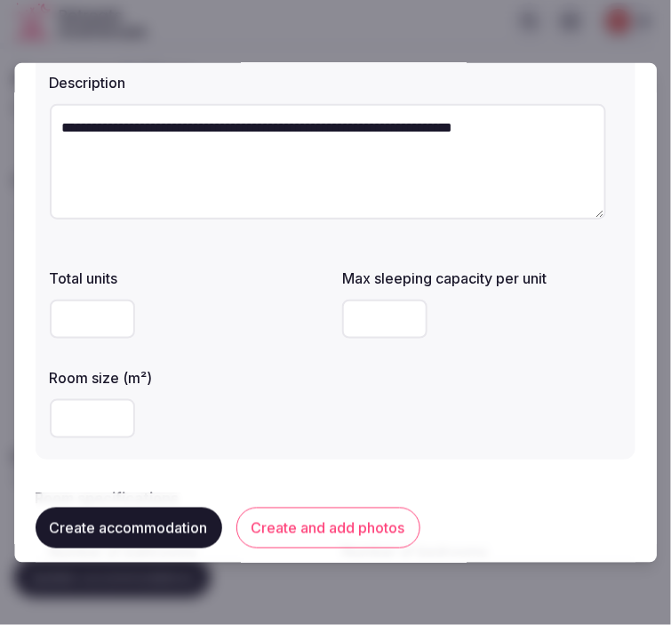
type input "*"
click at [388, 398] on div "Total units Max sleeping capacity per unit * Room size (m²) **" at bounding box center [336, 352] width 572 height 185
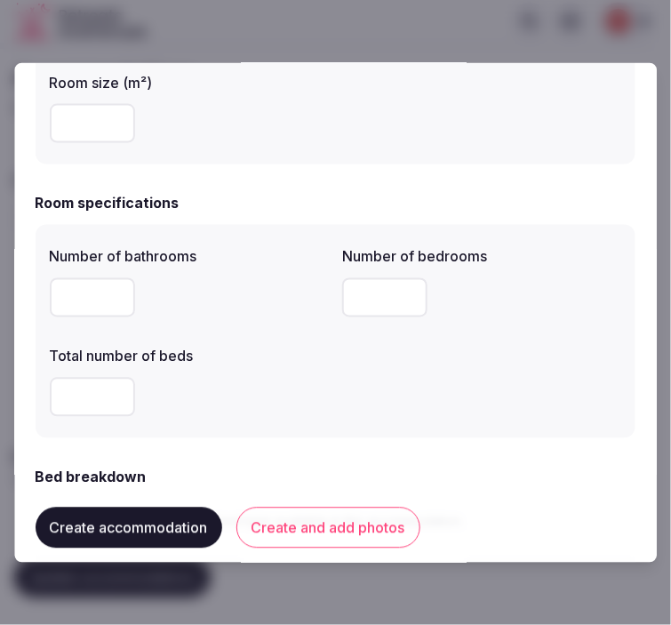
scroll to position [493, 0]
click at [89, 300] on input "number" at bounding box center [92, 295] width 85 height 39
type input "*"
click at [376, 302] on input "number" at bounding box center [385, 295] width 85 height 39
type input "*"
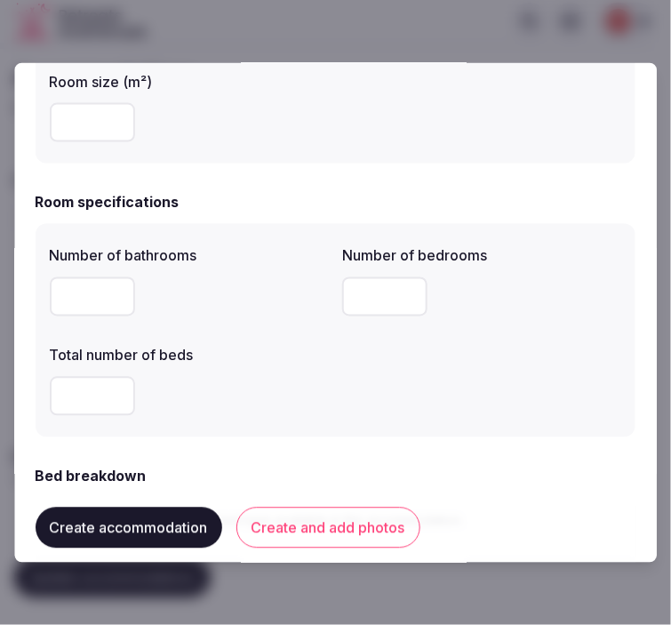
click at [77, 397] on input "number" at bounding box center [92, 395] width 85 height 39
type input "*"
click at [288, 388] on div "*" at bounding box center [189, 395] width 279 height 39
click at [283, 387] on div "*" at bounding box center [189, 395] width 279 height 39
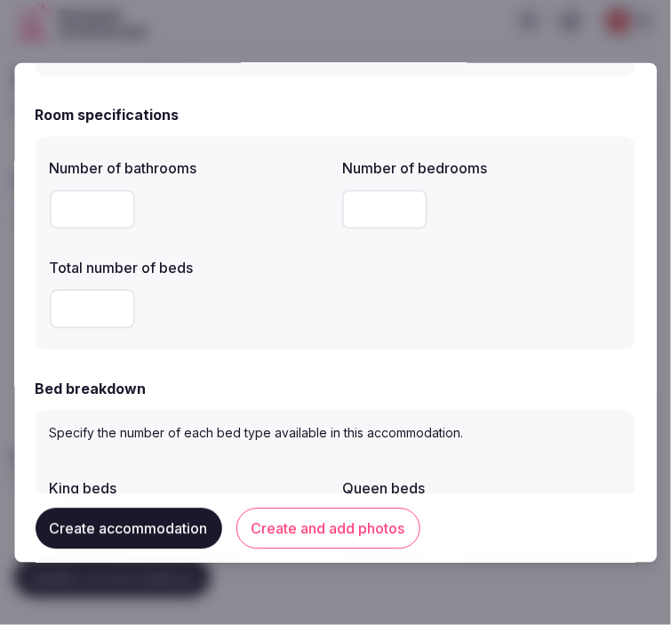
scroll to position [691, 0]
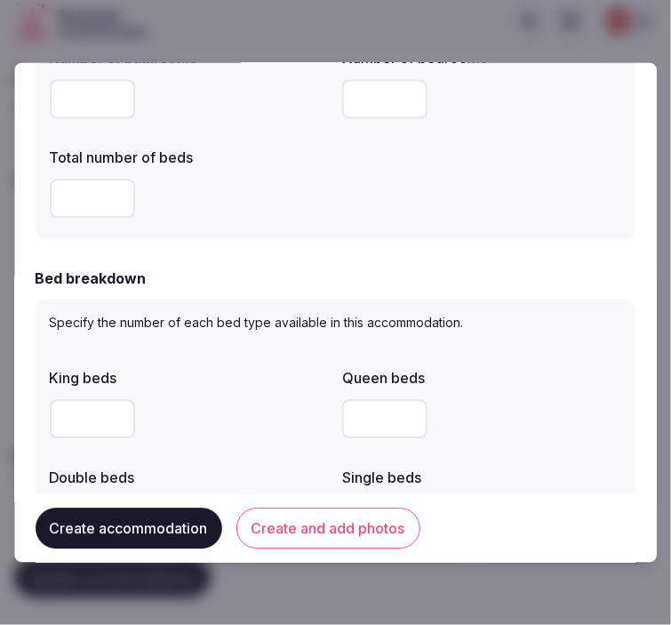
type input "*"
click at [110, 412] on input "*" at bounding box center [92, 418] width 85 height 39
click at [366, 419] on input "number" at bounding box center [385, 418] width 85 height 39
drag, startPoint x: 80, startPoint y: 413, endPoint x: 34, endPoint y: 412, distance: 46.2
click at [34, 412] on div "**********" at bounding box center [335, 312] width 643 height 500
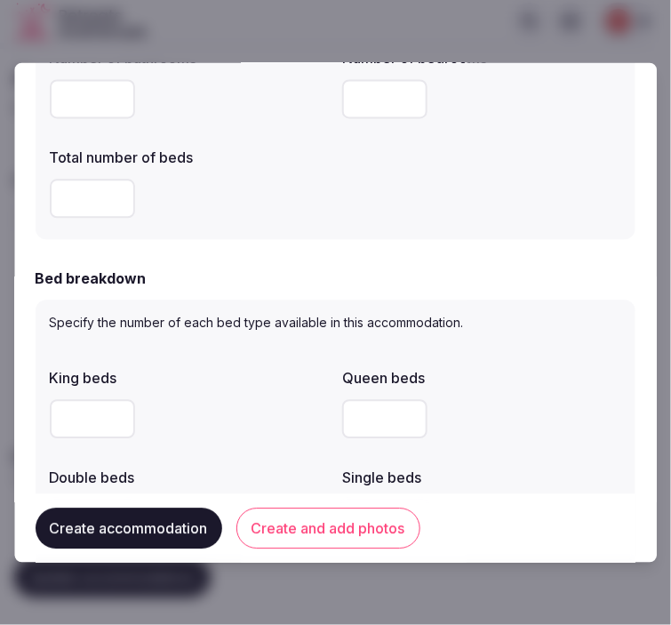
click at [379, 423] on input "number" at bounding box center [385, 418] width 85 height 39
type input "*"
drag, startPoint x: 575, startPoint y: 419, endPoint x: 415, endPoint y: 439, distance: 161.3
click at [539, 415] on div "*" at bounding box center [482, 418] width 279 height 39
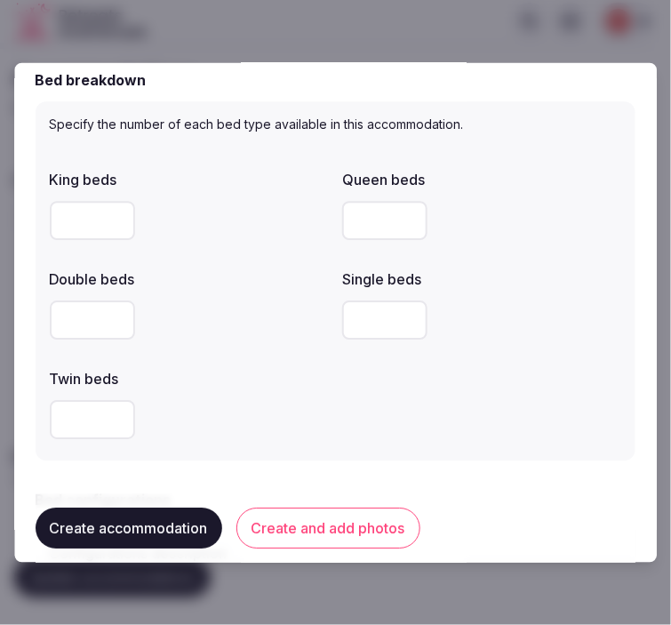
click at [356, 308] on input "number" at bounding box center [385, 319] width 85 height 39
type input "*"
click at [401, 422] on div "King beds Queen beds * Double beds Single beds * Twin beds" at bounding box center [336, 304] width 572 height 284
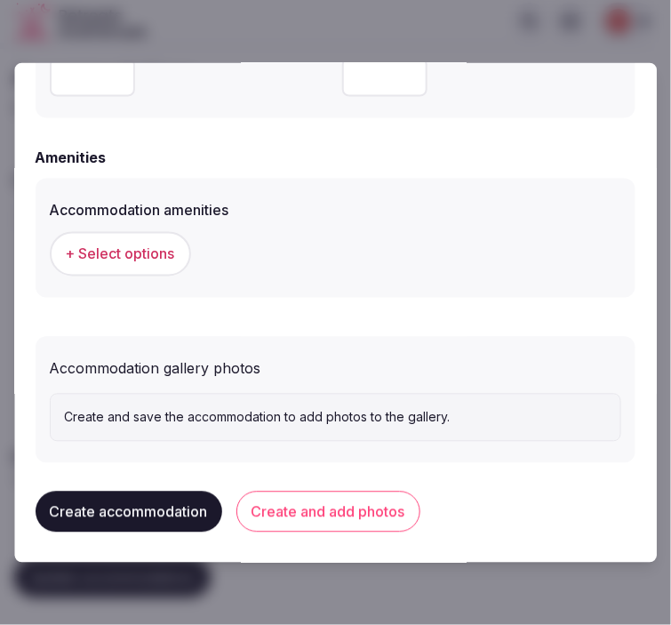
scroll to position [1704, 0]
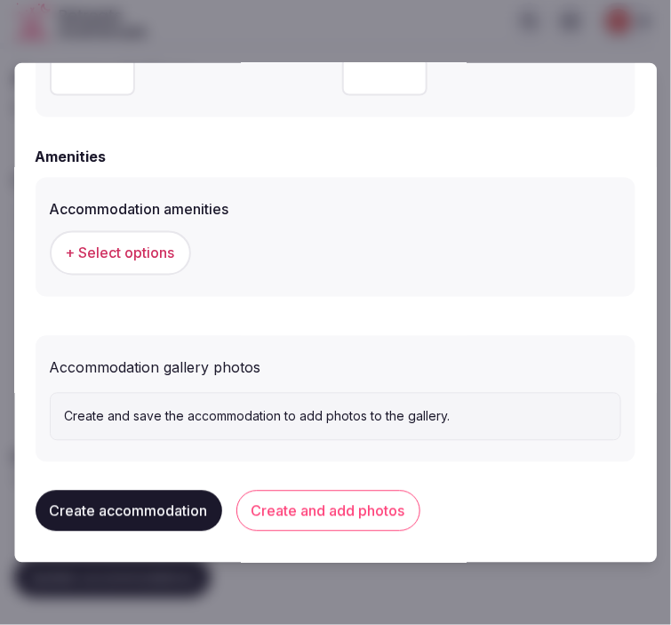
click at [133, 231] on button "+ Select options" at bounding box center [120, 252] width 141 height 44
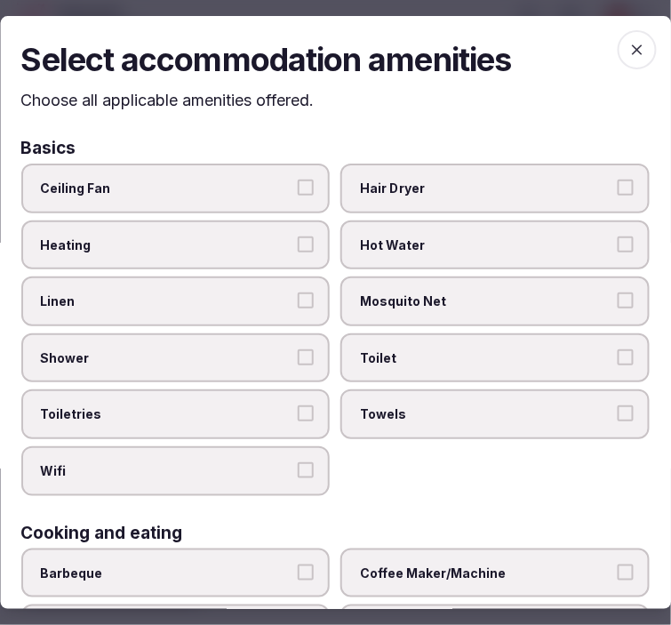
click at [295, 312] on label "Linen" at bounding box center [175, 301] width 309 height 50
click at [299, 308] on button "Linen" at bounding box center [307, 300] width 16 height 16
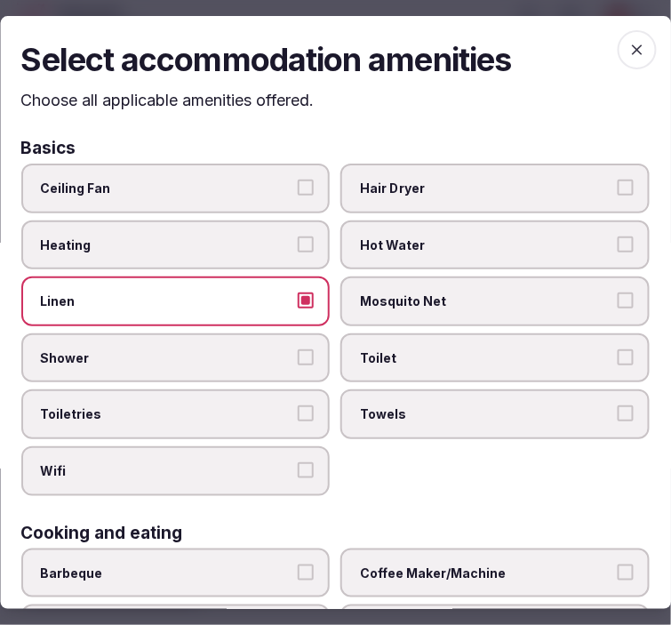
drag, startPoint x: 300, startPoint y: 360, endPoint x: 289, endPoint y: 388, distance: 29.9
click at [300, 362] on label "Shower" at bounding box center [175, 358] width 309 height 50
click at [300, 362] on button "Shower" at bounding box center [307, 357] width 16 height 16
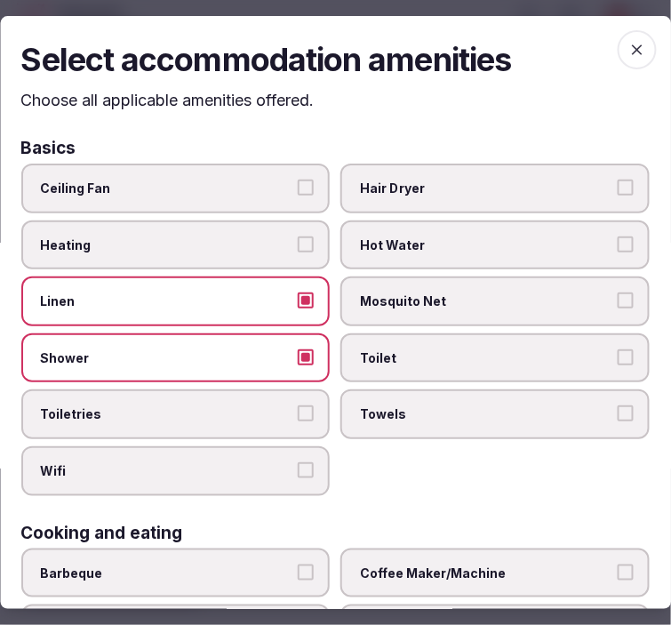
drag, startPoint x: 287, startPoint y: 398, endPoint x: 305, endPoint y: 423, distance: 30.6
click at [287, 400] on label "Toiletries" at bounding box center [175, 415] width 309 height 50
click at [299, 406] on button "Toiletries" at bounding box center [307, 414] width 16 height 16
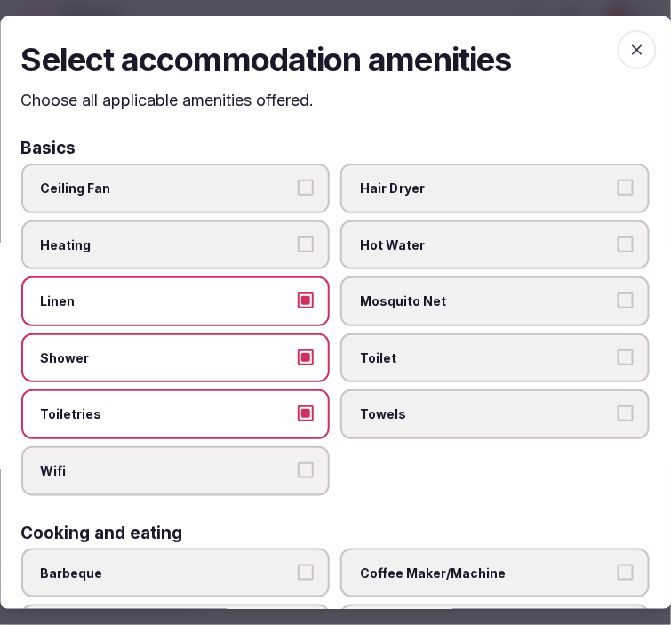
click at [305, 462] on button "Wifi" at bounding box center [307, 470] width 16 height 16
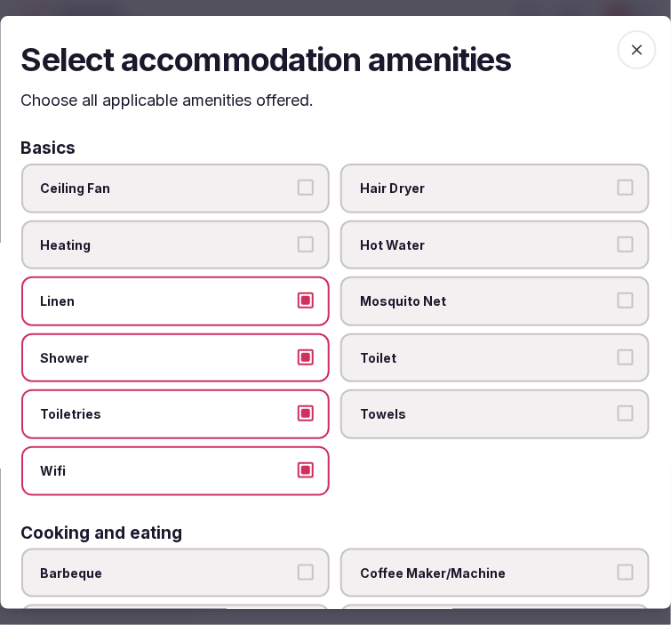
click at [428, 358] on span "Toilet" at bounding box center [487, 358] width 252 height 18
click at [618, 358] on button "Toilet" at bounding box center [626, 357] width 16 height 16
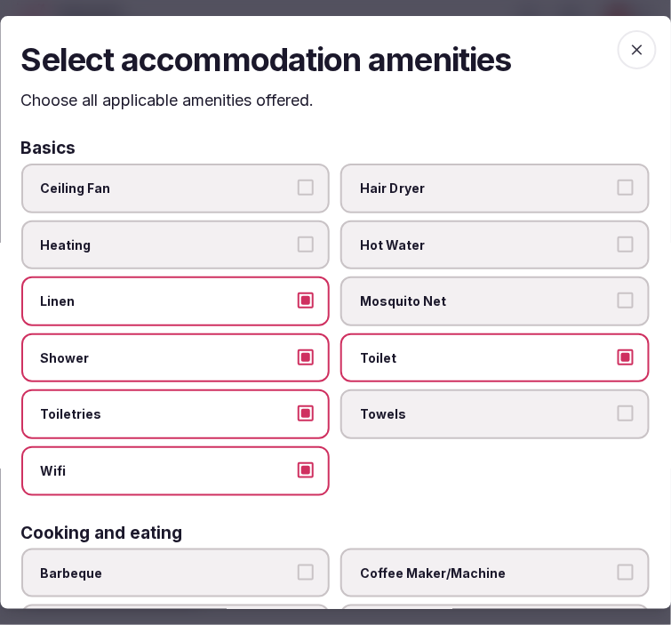
click at [474, 406] on span "Towels" at bounding box center [487, 415] width 252 height 18
click at [618, 406] on button "Towels" at bounding box center [626, 414] width 16 height 16
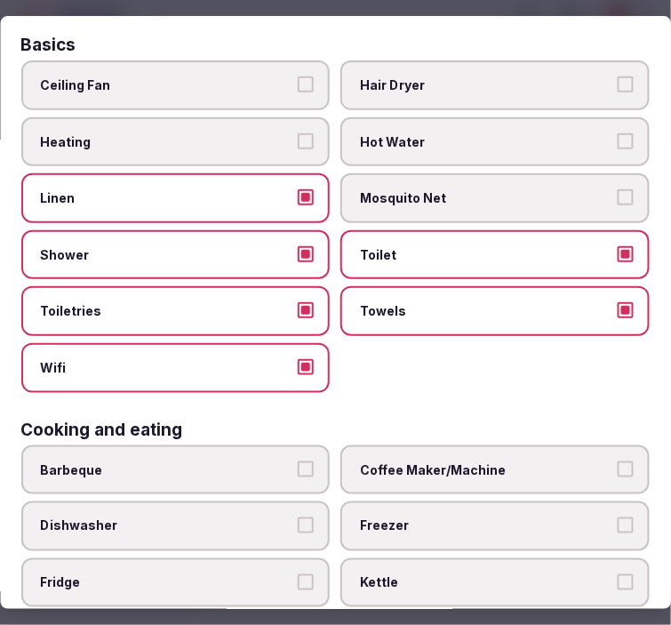
scroll to position [197, 0]
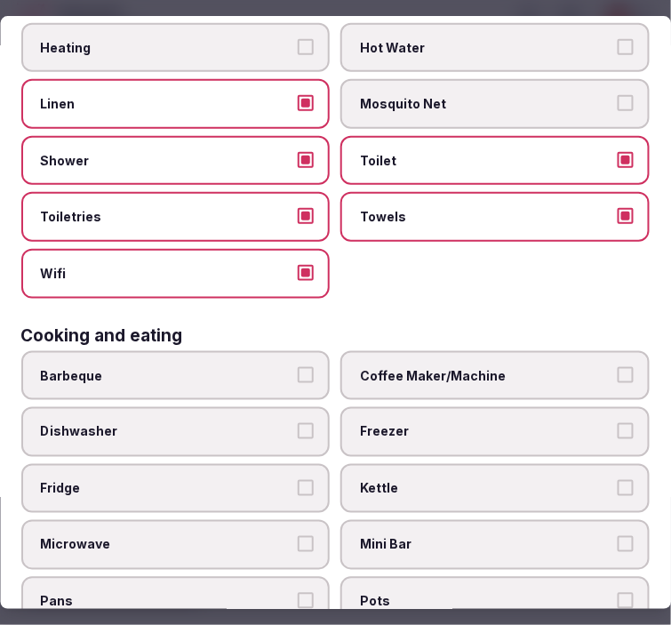
click at [436, 367] on span "Coffee Maker/Machine" at bounding box center [487, 376] width 252 height 18
click at [618, 367] on button "Coffee Maker/Machine" at bounding box center [626, 375] width 16 height 16
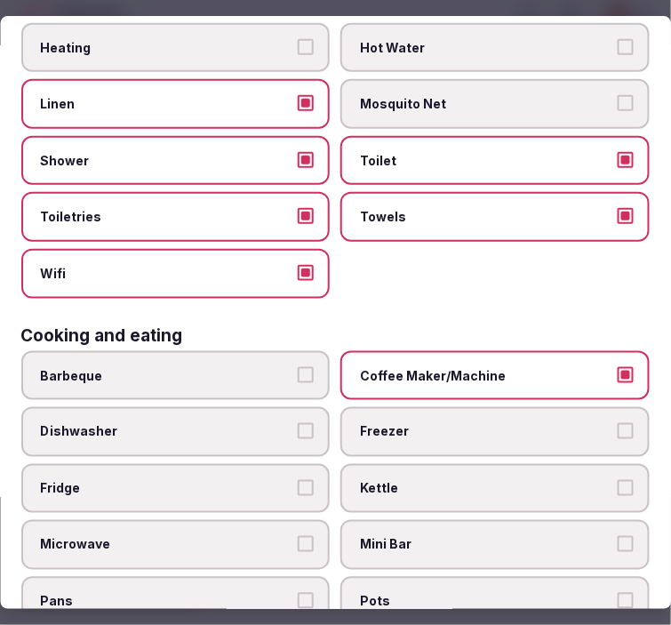
click at [446, 521] on label "Mini Bar" at bounding box center [495, 546] width 309 height 50
click at [618, 537] on button "Mini Bar" at bounding box center [626, 545] width 16 height 16
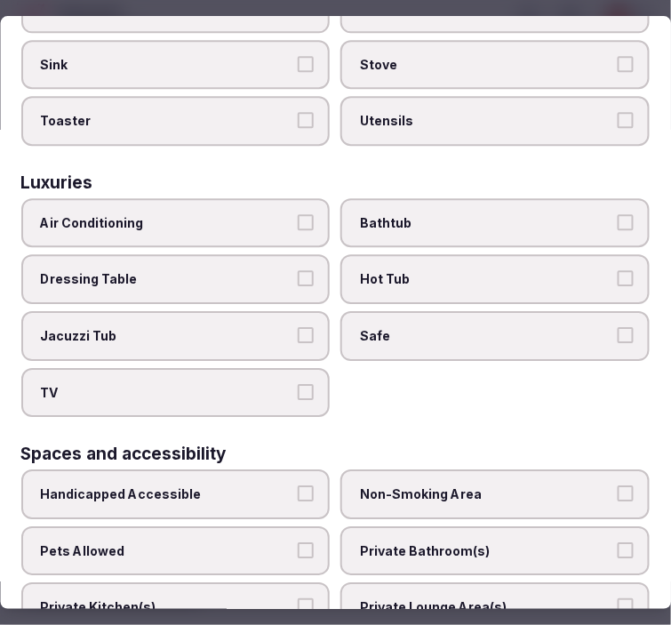
scroll to position [789, 0]
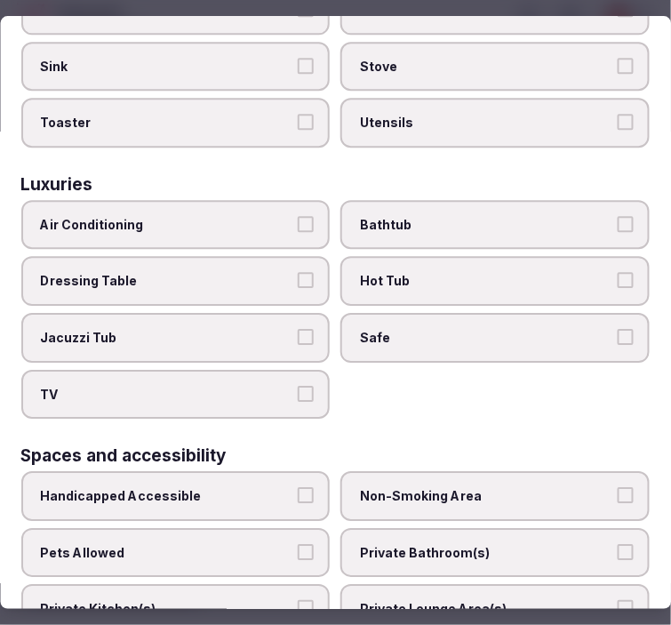
click at [294, 215] on label "Air Conditioning" at bounding box center [175, 225] width 309 height 50
click at [299, 216] on button "Air Conditioning" at bounding box center [307, 224] width 16 height 16
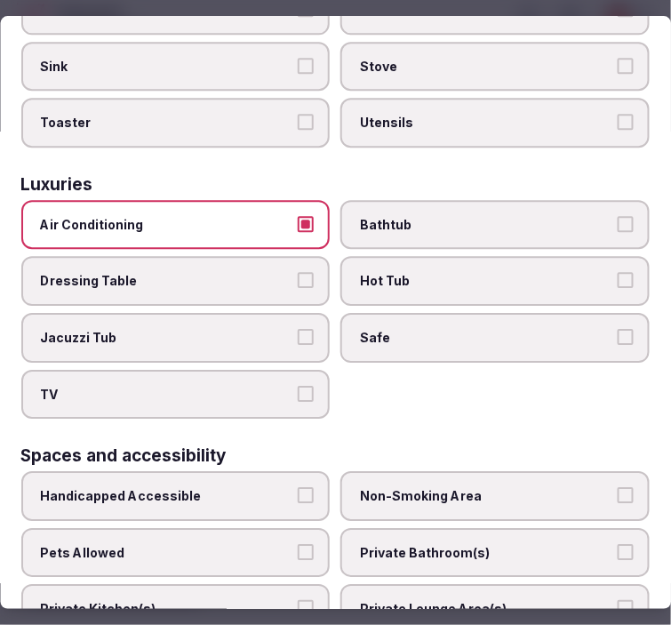
click at [289, 370] on label "TV" at bounding box center [175, 395] width 309 height 50
click at [299, 386] on button "TV" at bounding box center [307, 394] width 16 height 16
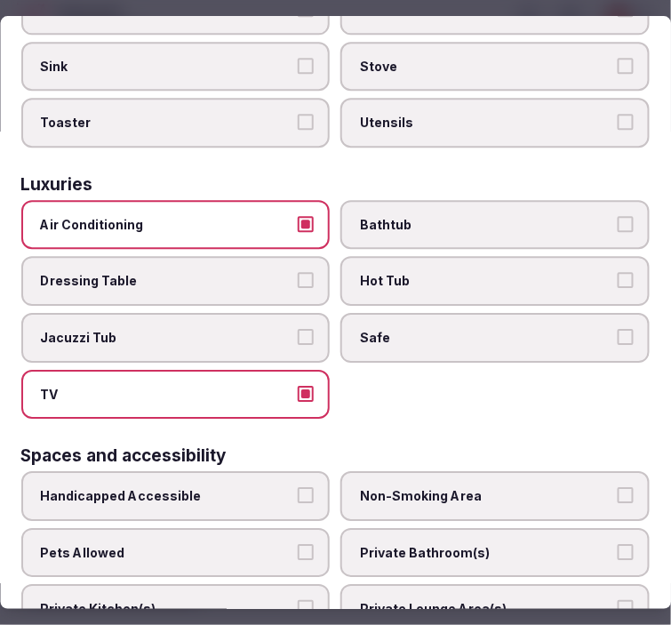
click at [411, 322] on label "Safe" at bounding box center [495, 338] width 309 height 50
click at [618, 329] on button "Safe" at bounding box center [626, 337] width 16 height 16
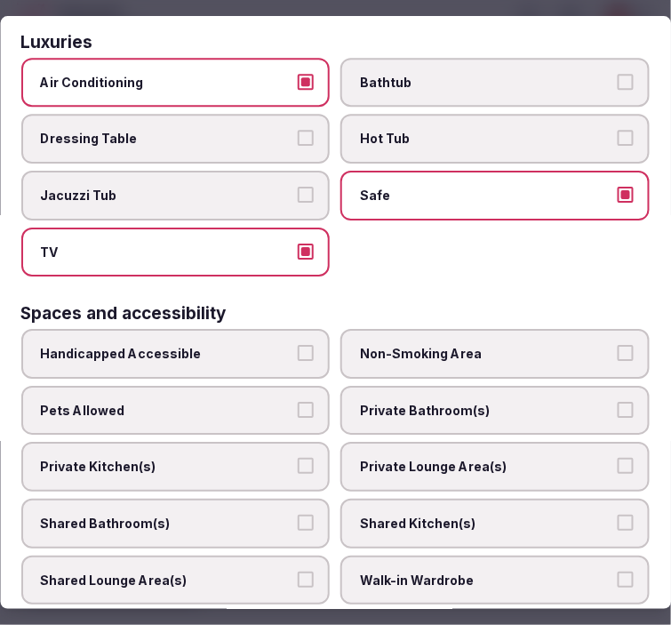
scroll to position [1086, 0]
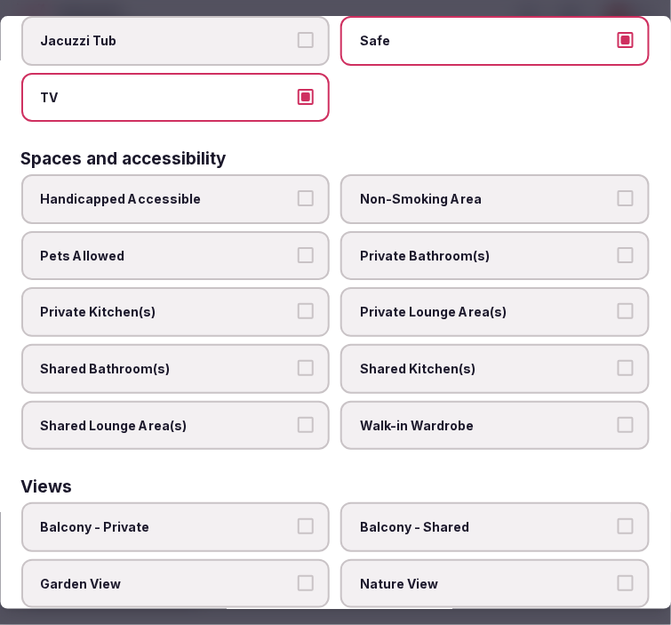
click at [428, 247] on span "Private Bathroom(s)" at bounding box center [487, 256] width 252 height 18
click at [618, 247] on button "Private Bathroom(s)" at bounding box center [626, 255] width 16 height 16
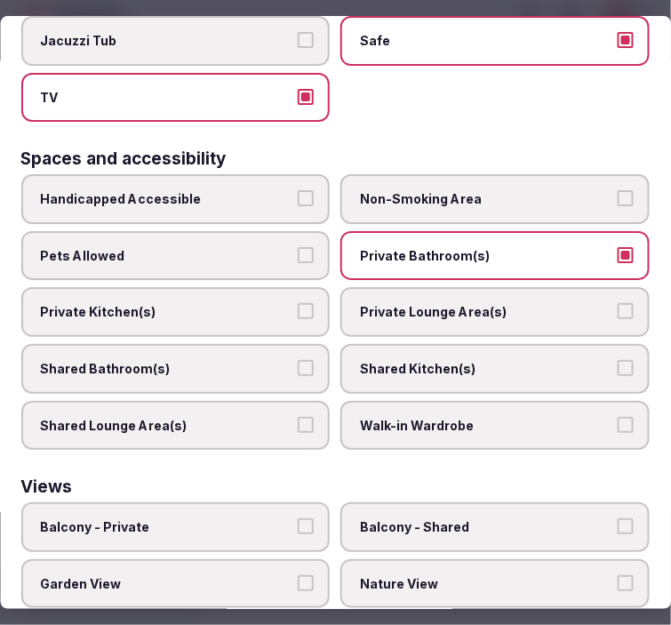
click at [414, 303] on span "Private Lounge Area(s)" at bounding box center [487, 312] width 252 height 18
click at [618, 303] on button "Private Lounge Area(s)" at bounding box center [626, 311] width 16 height 16
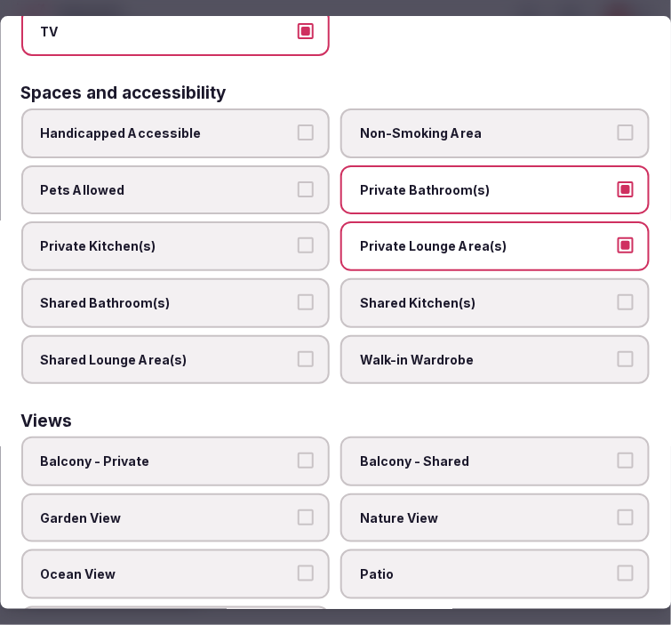
scroll to position [1177, 0]
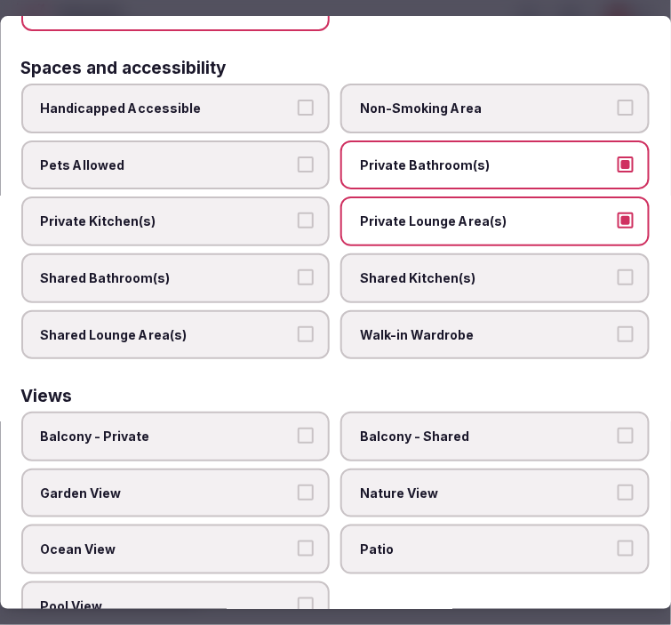
click at [268, 428] on span "Balcony - Private" at bounding box center [167, 437] width 252 height 18
click at [299, 428] on button "Balcony - Private" at bounding box center [307, 436] width 16 height 16
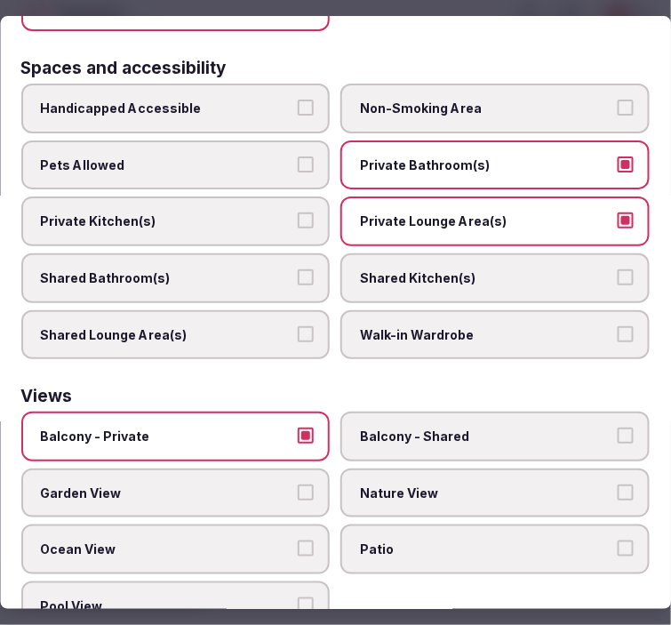
click at [411, 484] on span "Nature View" at bounding box center [487, 493] width 252 height 18
click at [618, 484] on button "Nature View" at bounding box center [626, 492] width 16 height 16
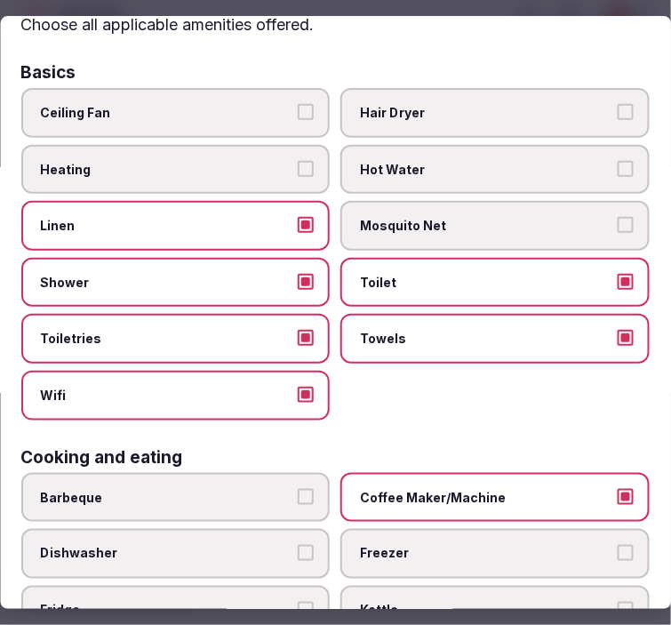
scroll to position [0, 0]
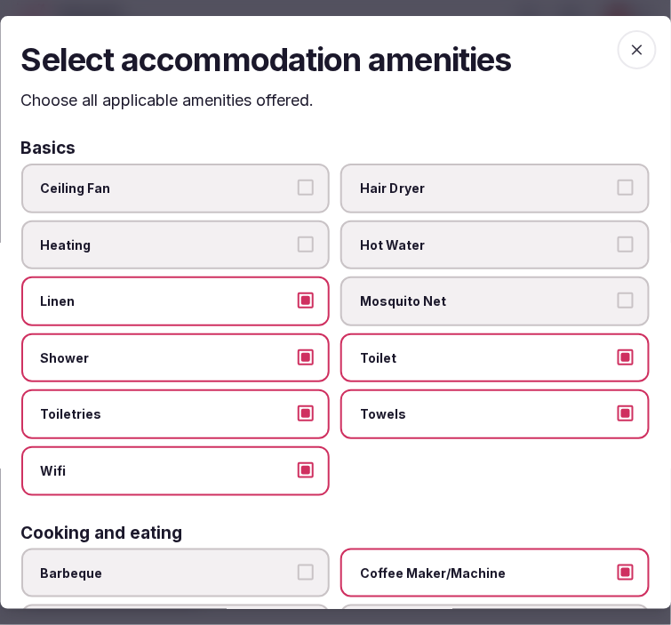
click at [628, 41] on icon "button" at bounding box center [637, 50] width 18 height 18
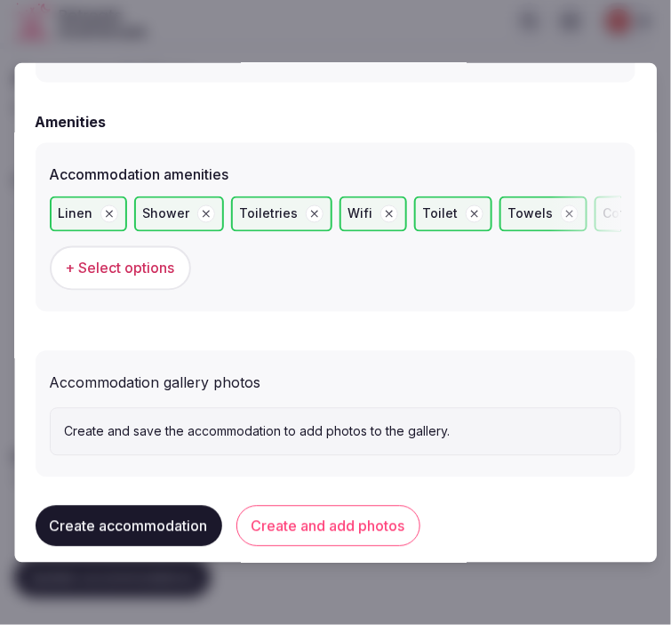
scroll to position [1753, 0]
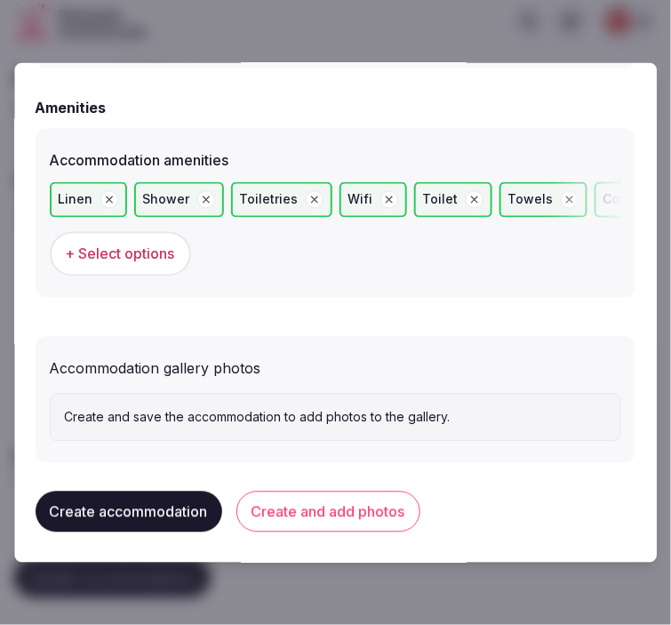
click at [343, 504] on button "Create and add photos" at bounding box center [328, 511] width 184 height 41
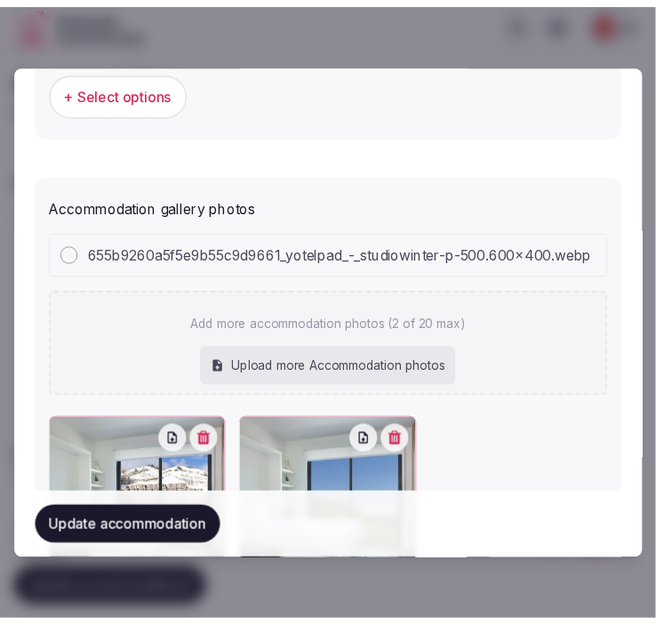
scroll to position [2066, 0]
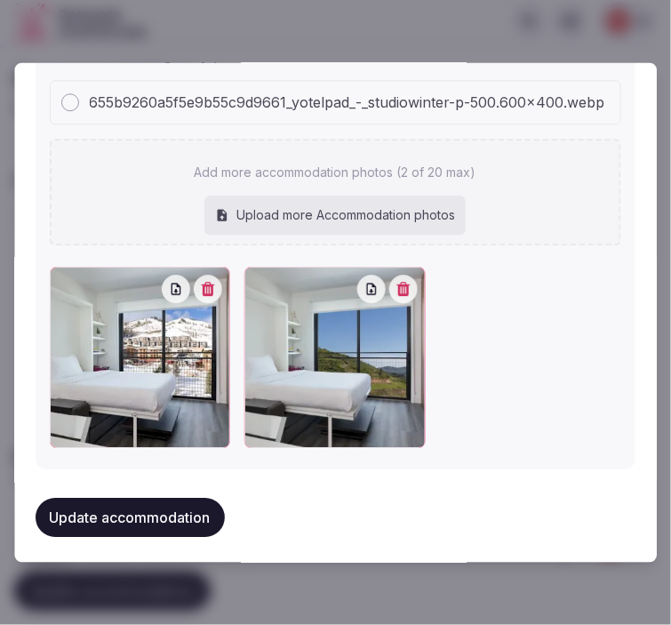
click at [199, 503] on button "Update accommodation" at bounding box center [130, 517] width 189 height 39
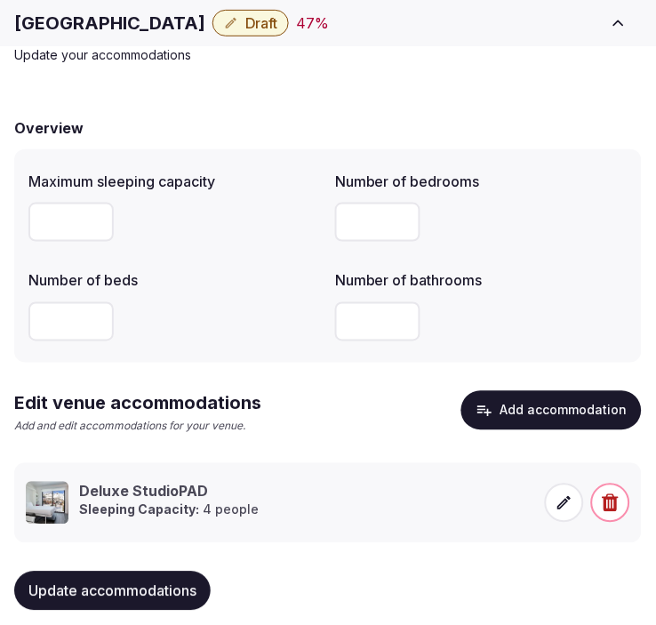
scroll to position [120, 0]
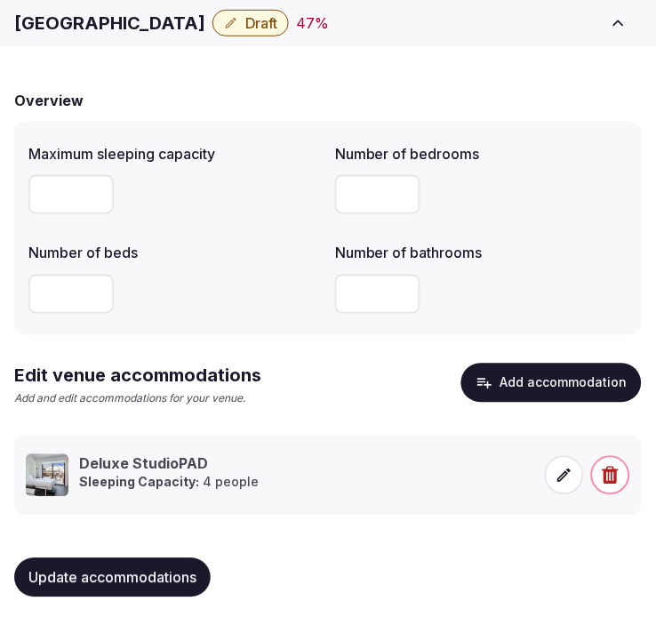
click at [121, 572] on span "Update accommodations" at bounding box center [112, 578] width 168 height 18
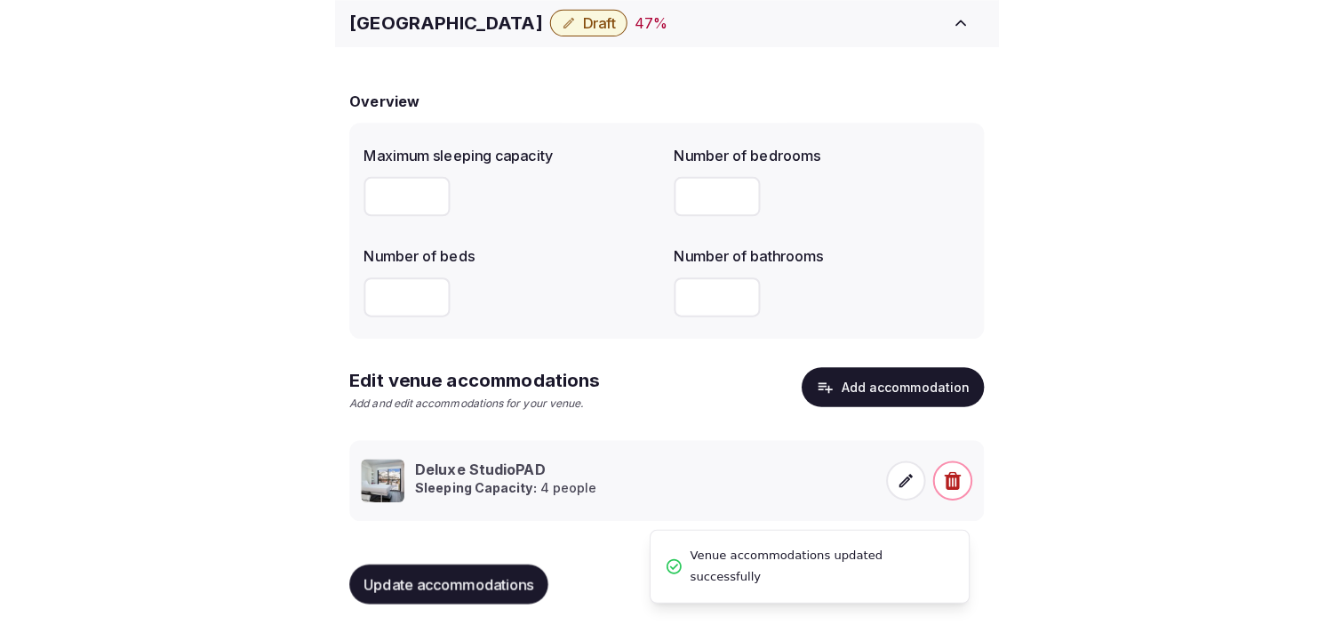
scroll to position [84, 0]
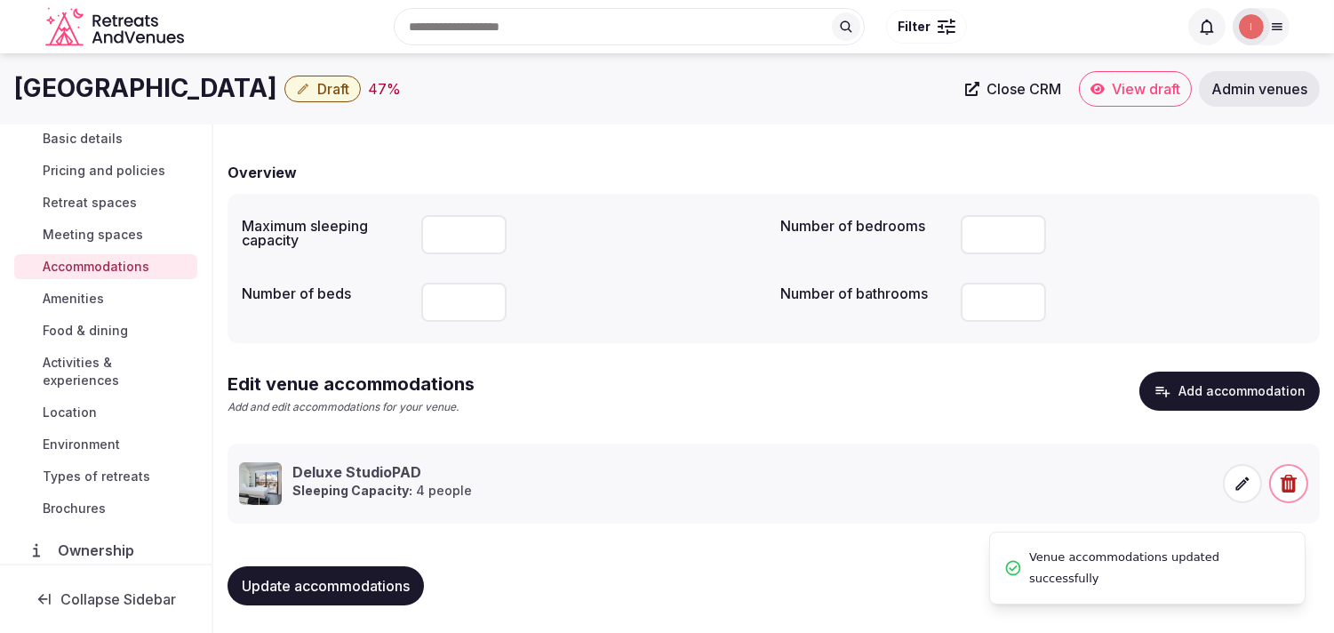
click at [82, 297] on span "Amenities" at bounding box center [73, 299] width 61 height 18
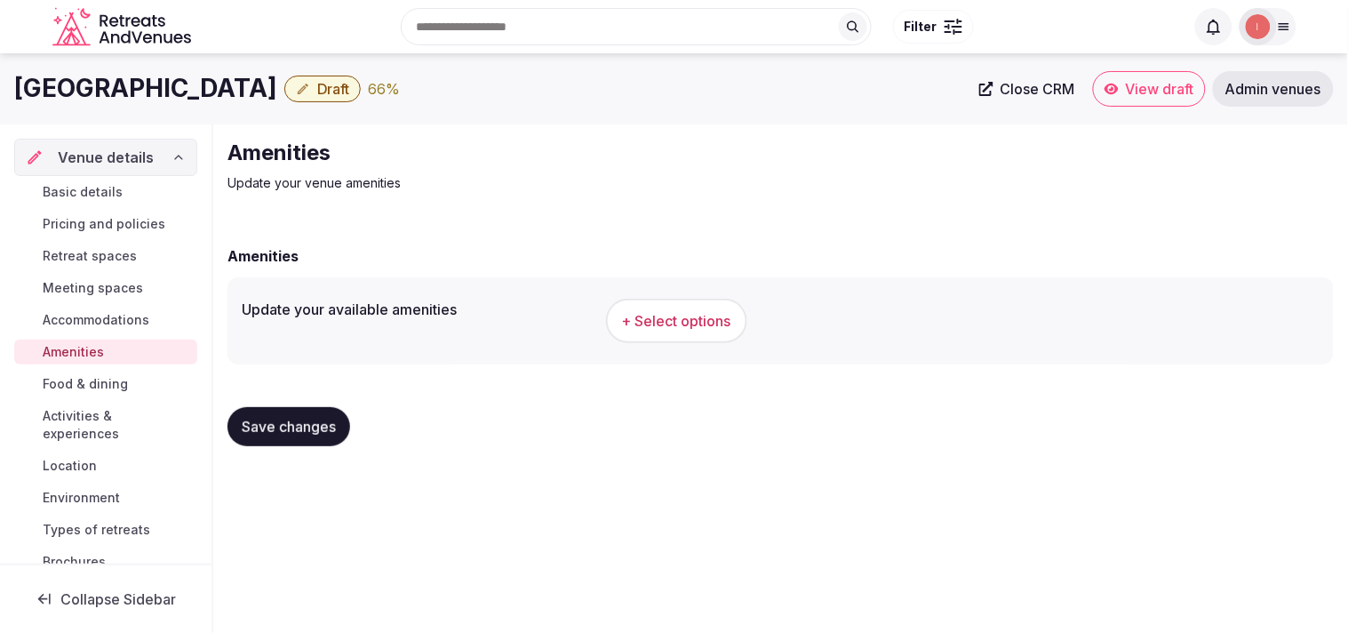
click at [655, 338] on button "+ Select options" at bounding box center [676, 321] width 141 height 44
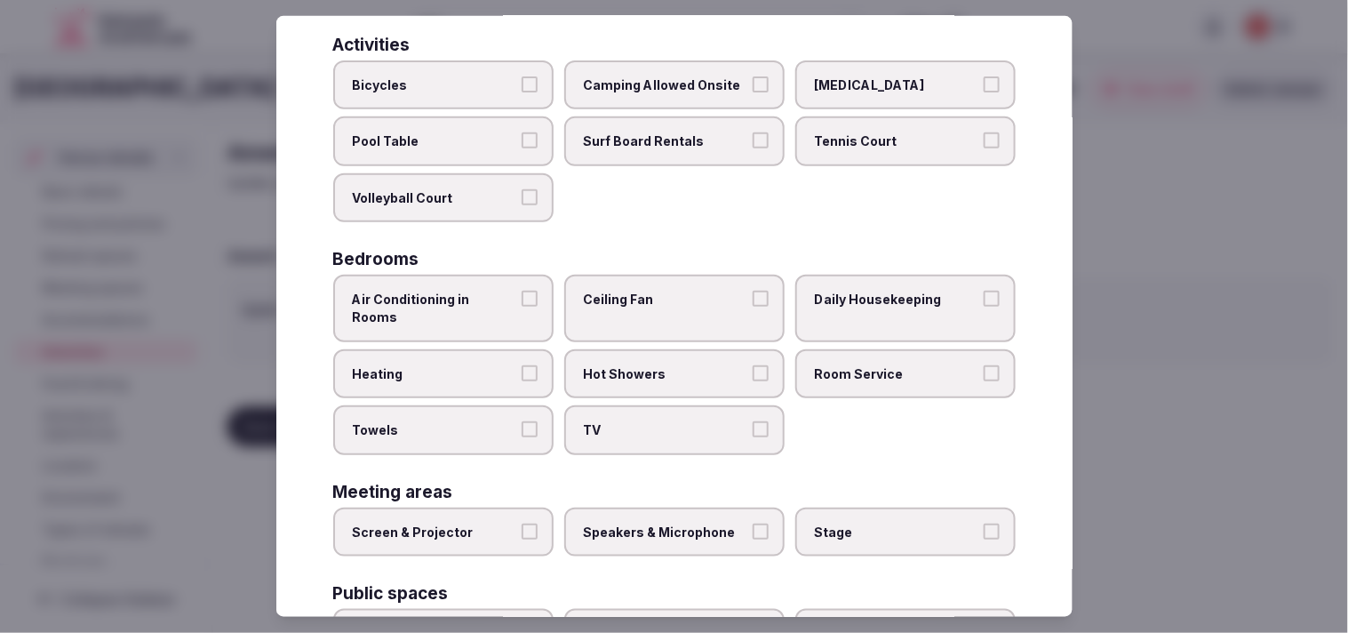
scroll to position [197, 0]
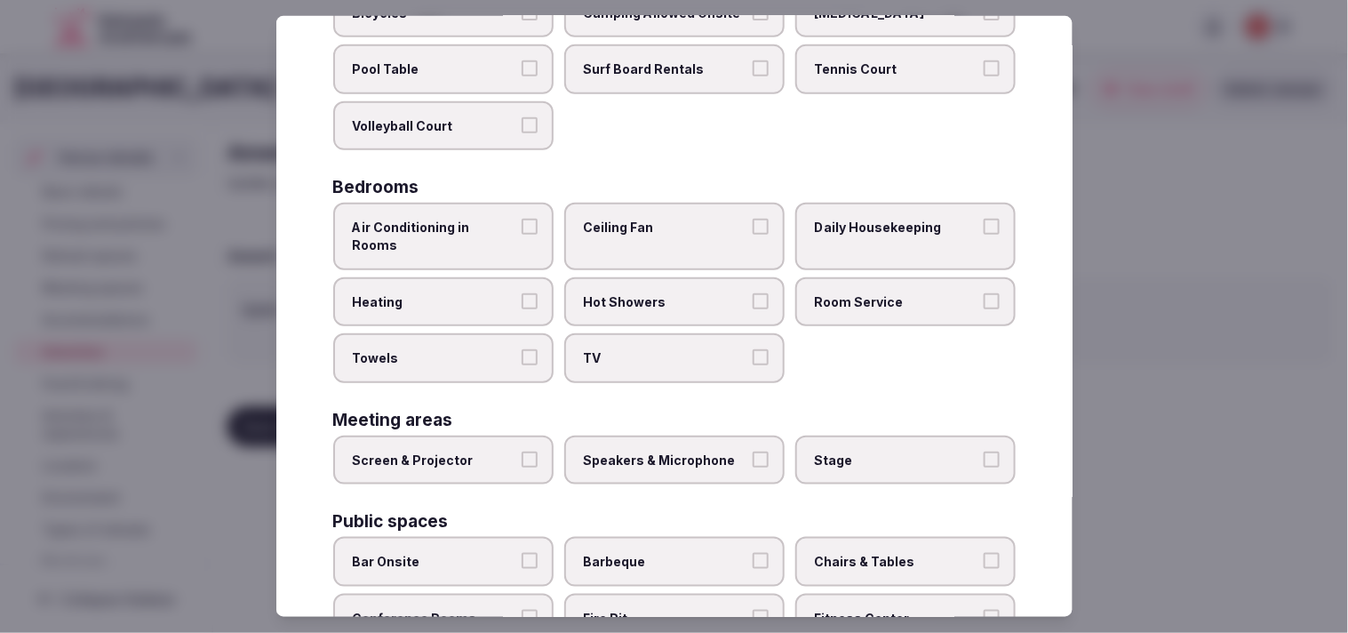
click at [522, 220] on button "Air Conditioning in Rooms" at bounding box center [530, 227] width 16 height 16
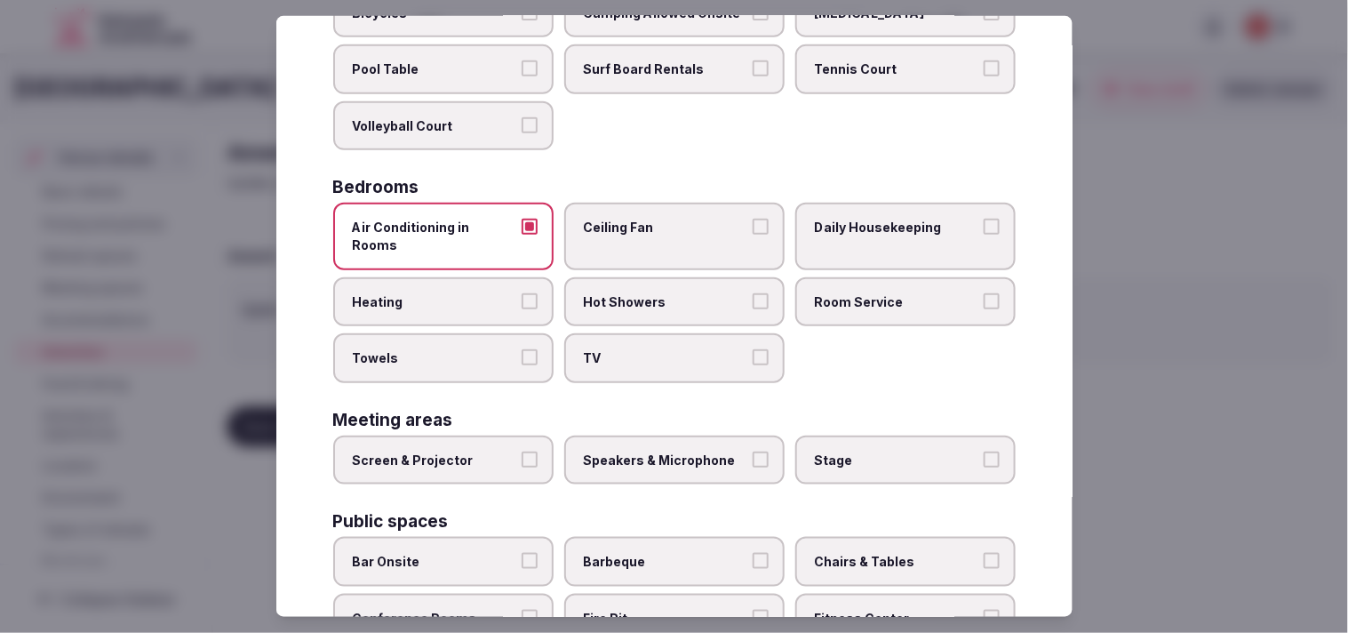
drag, startPoint x: 527, startPoint y: 327, endPoint x: 553, endPoint y: 341, distance: 29.4
click at [526, 349] on button "Towels" at bounding box center [530, 357] width 16 height 16
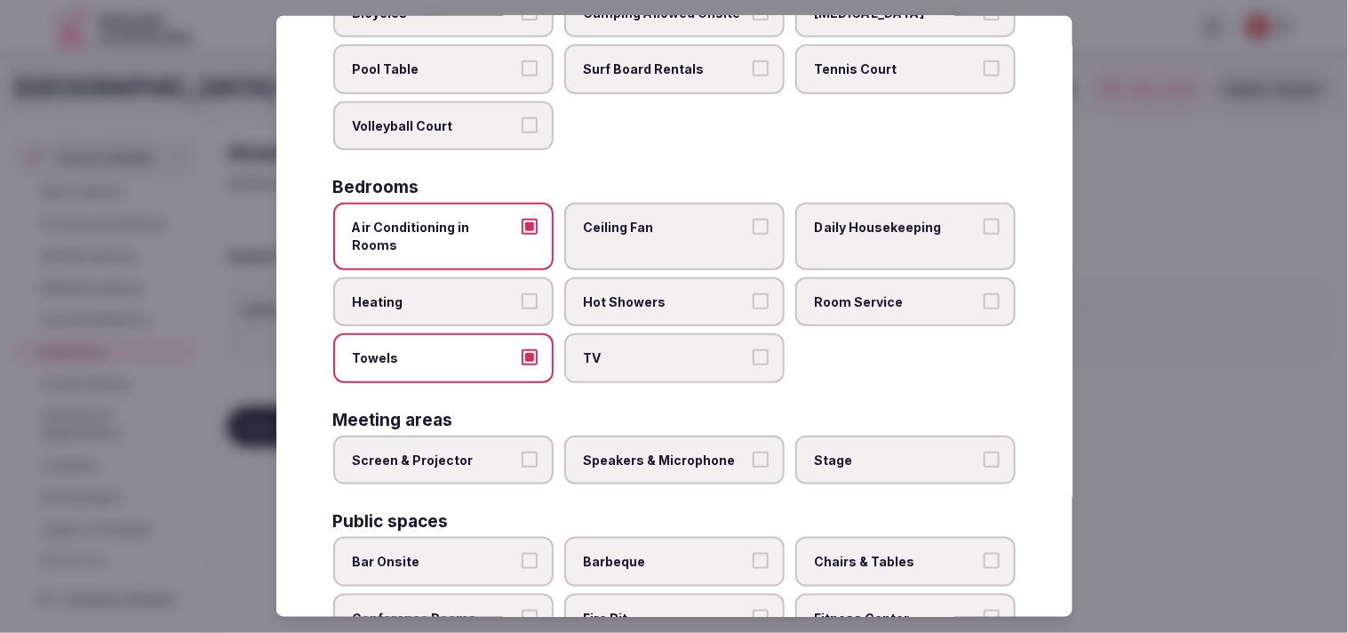
click at [655, 349] on label "TV" at bounding box center [674, 358] width 220 height 50
click at [655, 349] on button "TV" at bounding box center [761, 357] width 16 height 16
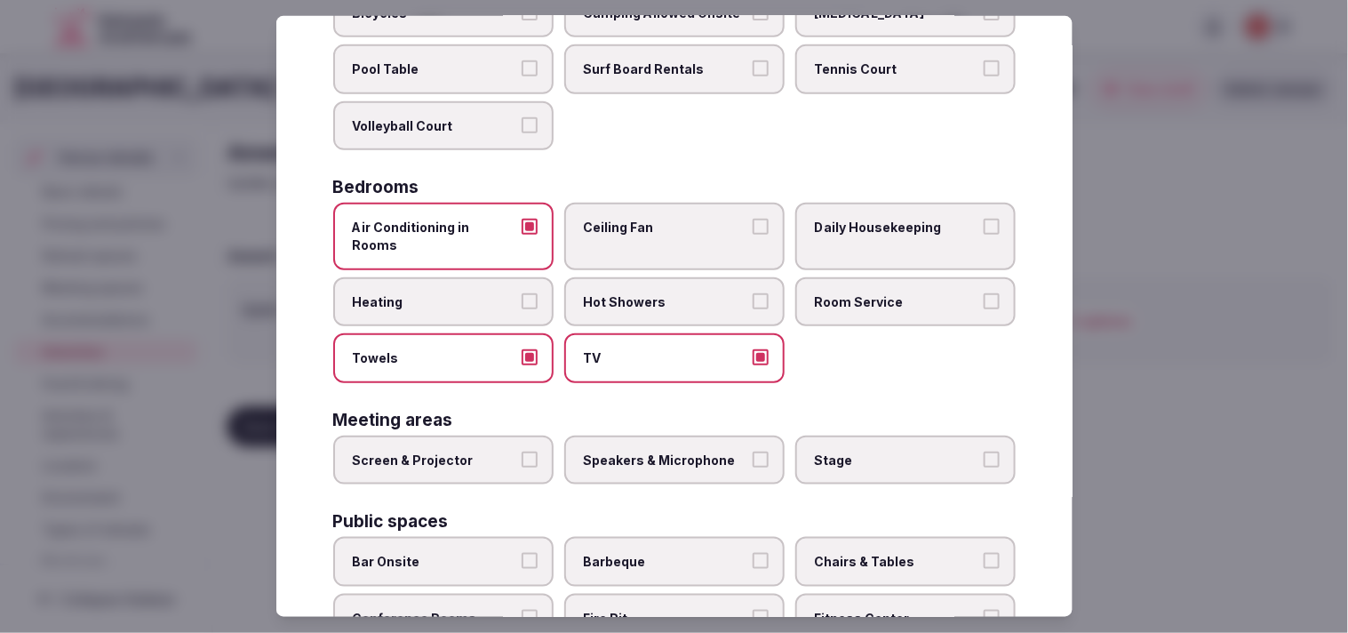
drag, startPoint x: 732, startPoint y: 272, endPoint x: 815, endPoint y: 282, distance: 83.2
click at [655, 276] on label "Hot Showers" at bounding box center [674, 301] width 220 height 50
click at [655, 292] on button "Hot Showers" at bounding box center [761, 300] width 16 height 16
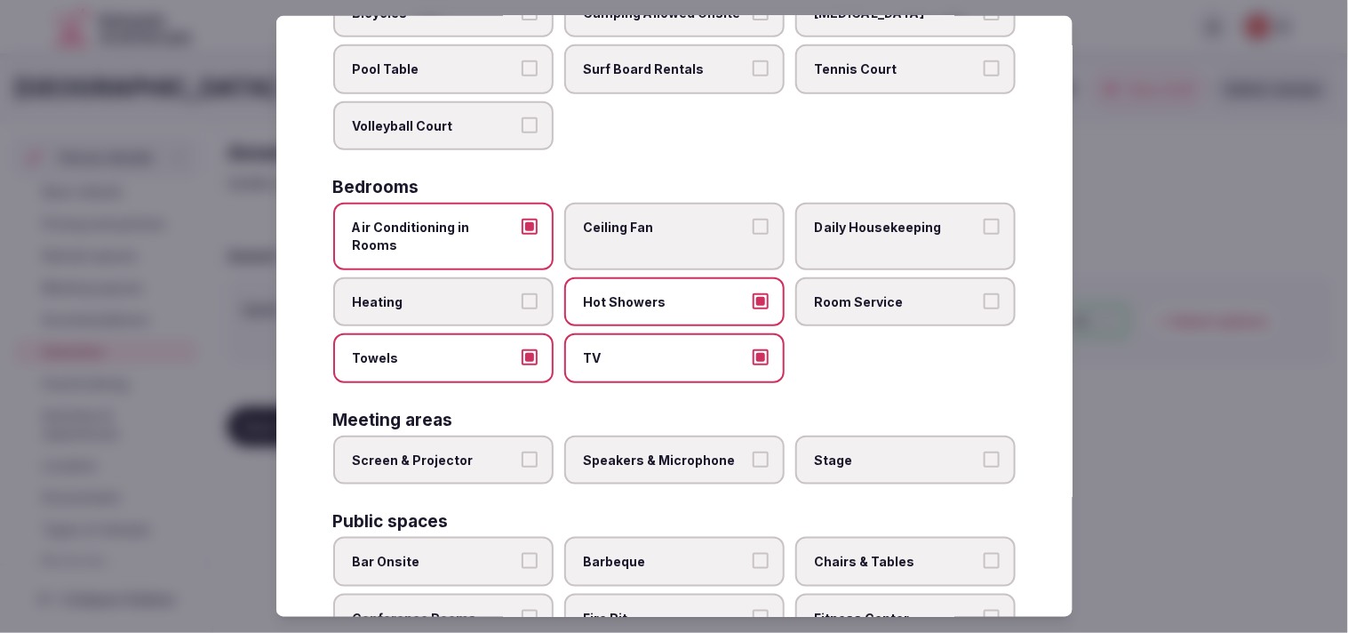
click at [655, 292] on span "Room Service" at bounding box center [897, 301] width 164 height 18
click at [655, 292] on button "Room Service" at bounding box center [992, 300] width 16 height 16
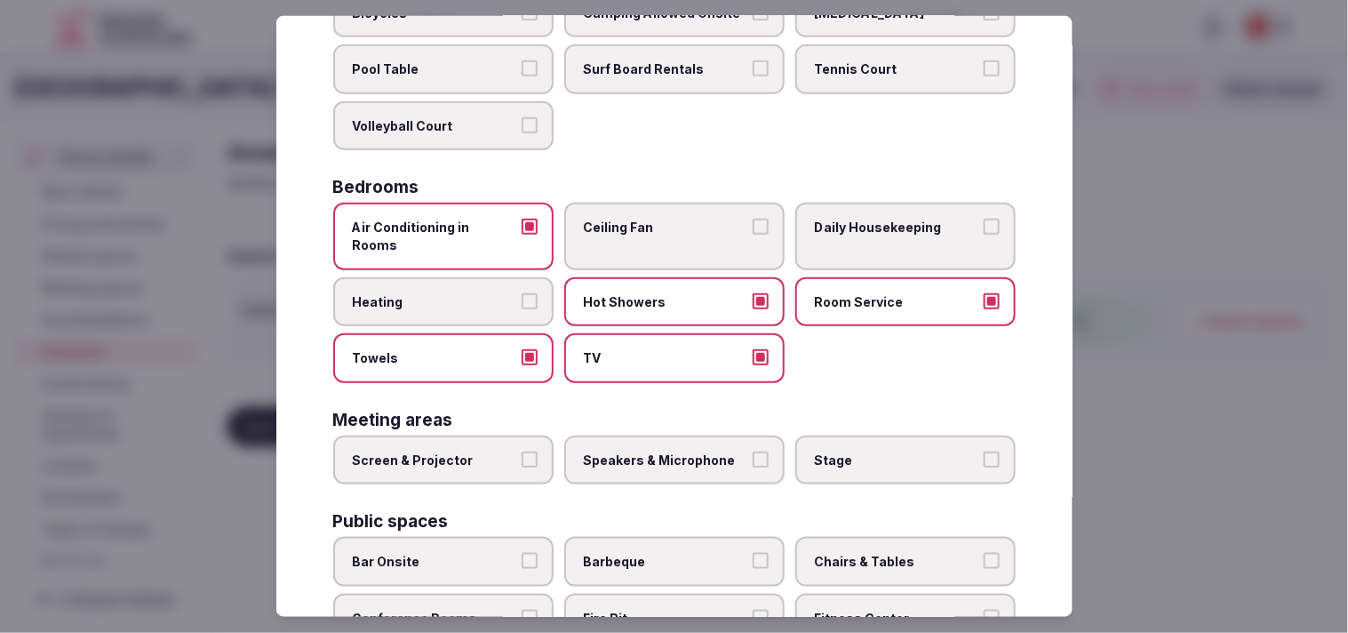
click at [655, 220] on span "Daily Housekeeping" at bounding box center [897, 228] width 164 height 18
click at [655, 220] on button "Daily Housekeeping" at bounding box center [992, 227] width 16 height 16
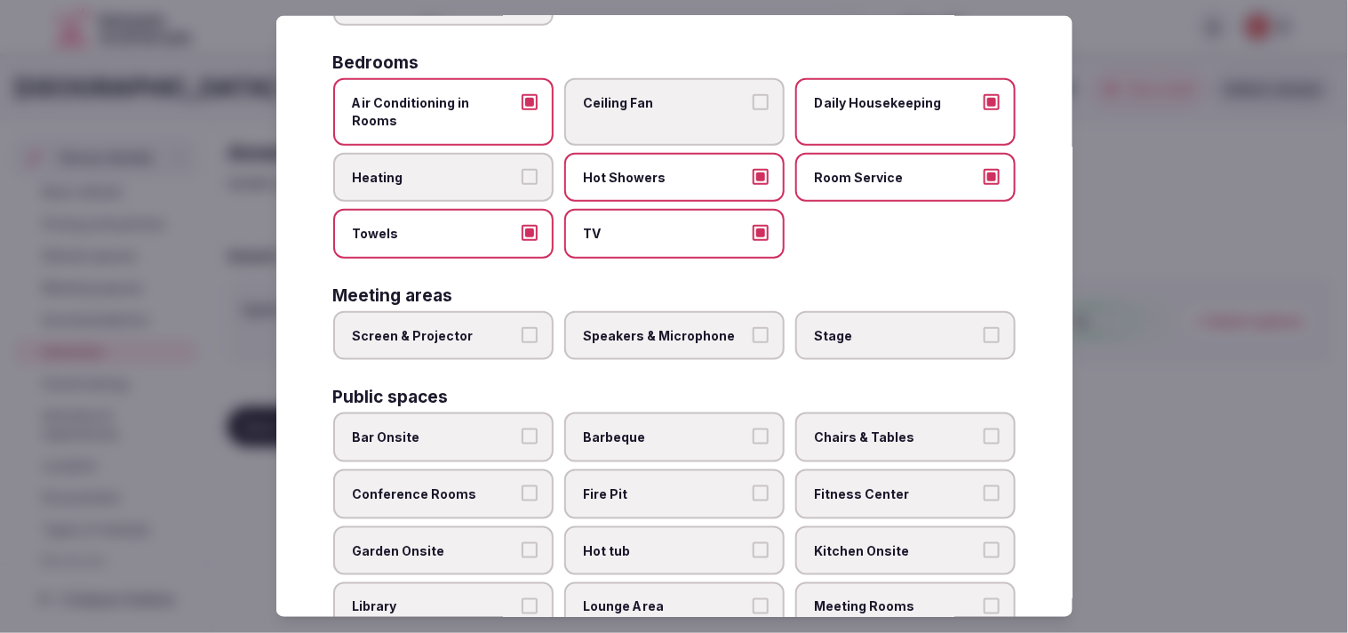
scroll to position [493, 0]
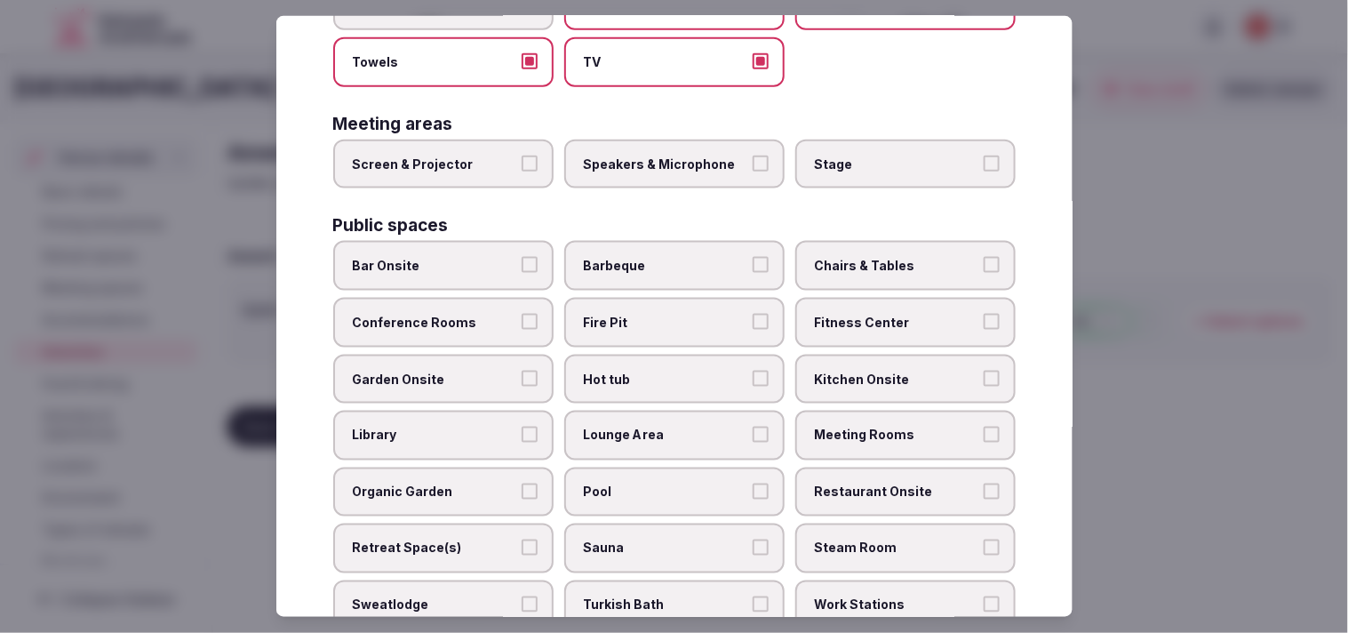
click at [638, 149] on label "Speakers & Microphone" at bounding box center [674, 165] width 220 height 50
click at [655, 156] on button "Speakers & Microphone" at bounding box center [761, 164] width 16 height 16
click at [655, 427] on span "Meeting Rooms" at bounding box center [897, 436] width 164 height 18
click at [655, 427] on button "Meeting Rooms" at bounding box center [992, 435] width 16 height 16
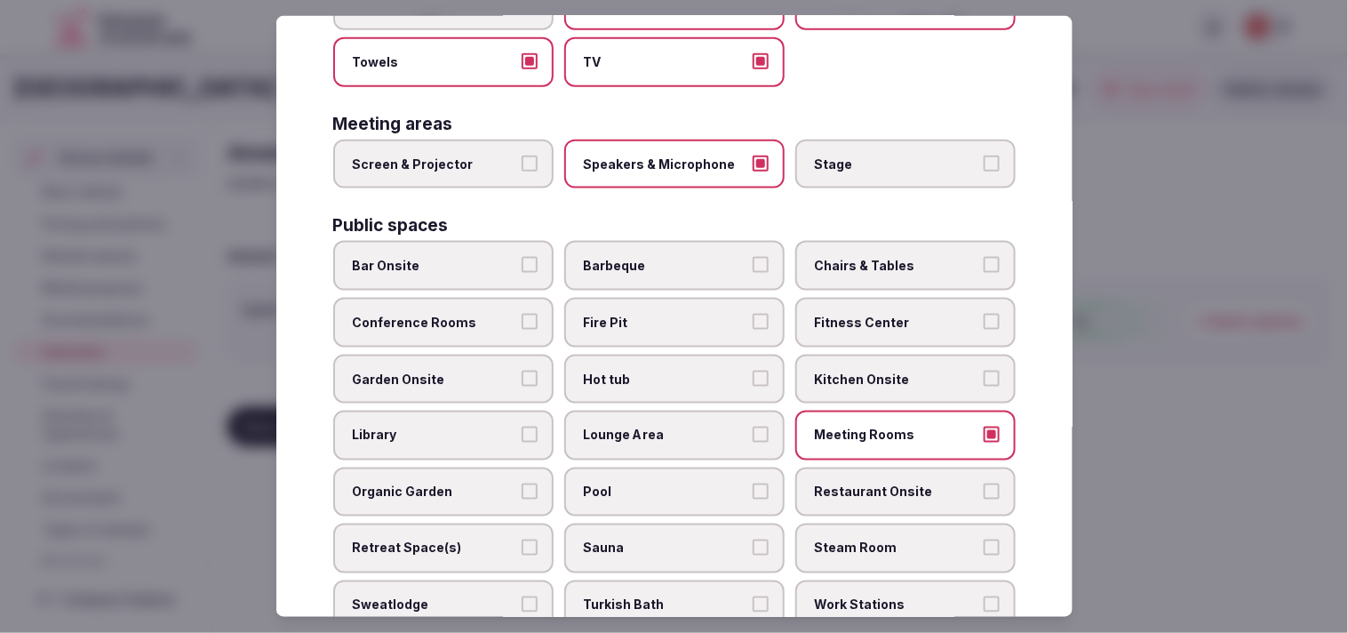
click at [655, 257] on span "Chairs & Tables" at bounding box center [897, 266] width 164 height 18
click at [655, 257] on button "Chairs & Tables" at bounding box center [992, 265] width 16 height 16
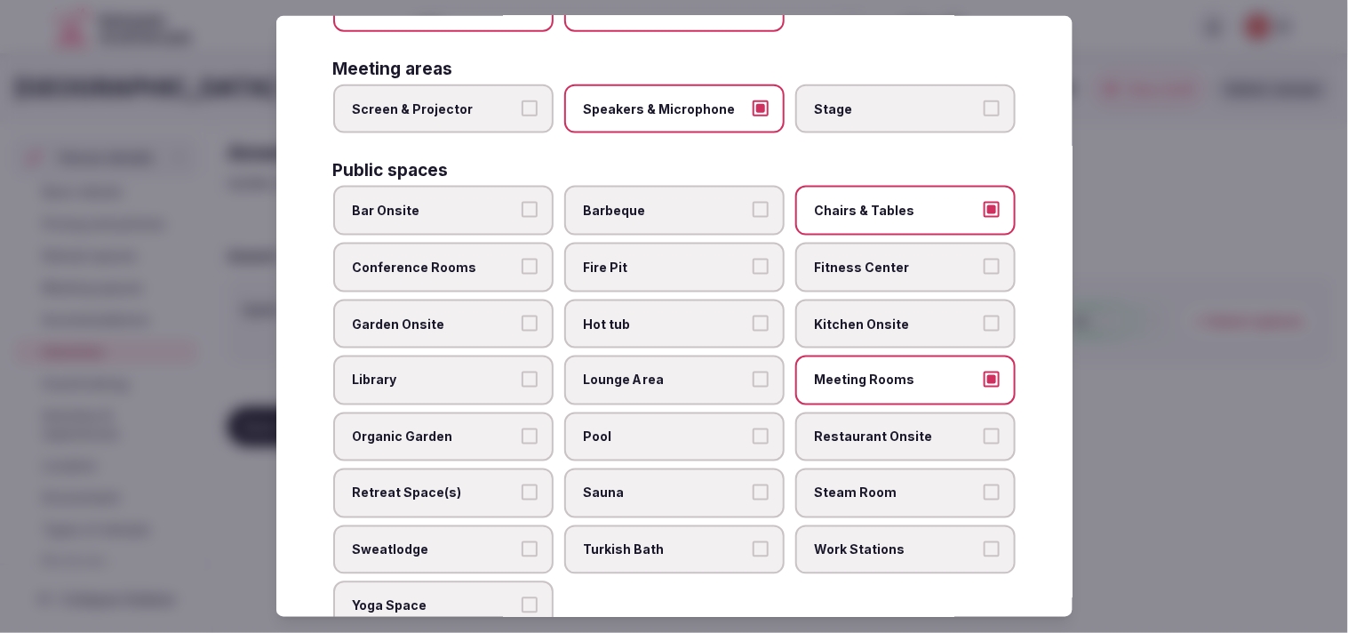
scroll to position [592, 0]
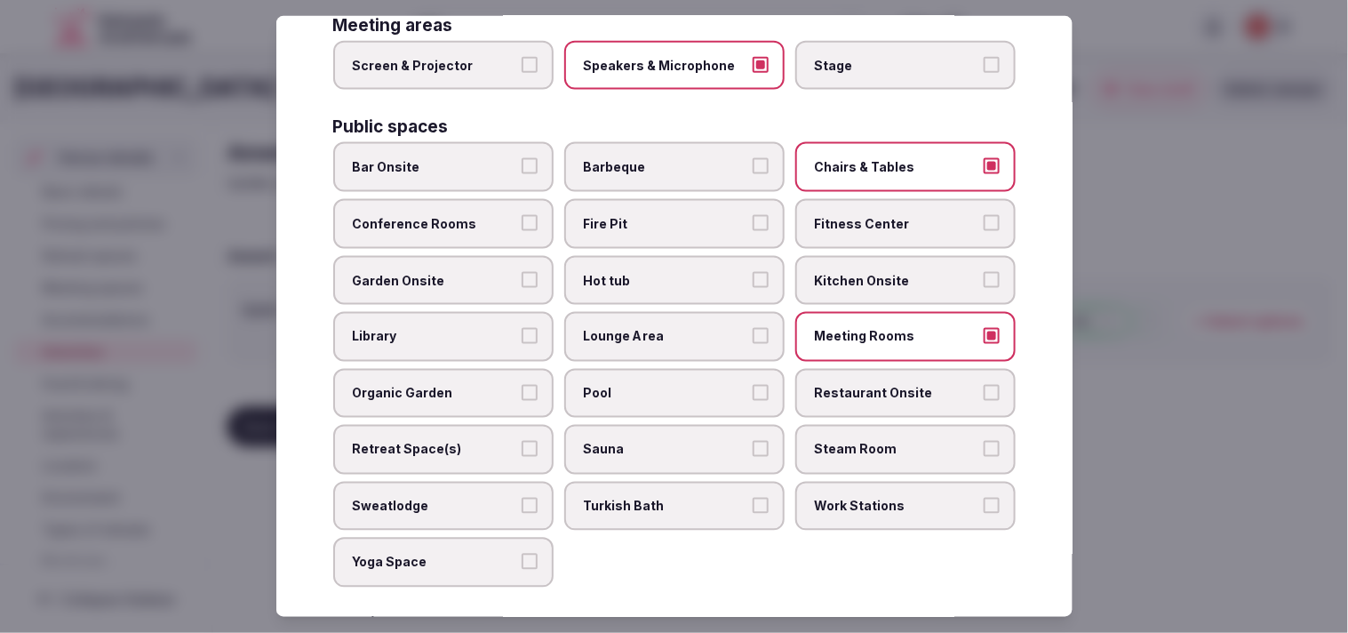
click at [622, 370] on label "Pool" at bounding box center [674, 394] width 220 height 50
click at [655, 385] on button "Pool" at bounding box center [761, 393] width 16 height 16
click at [655, 378] on label "Restaurant Onsite" at bounding box center [905, 394] width 220 height 50
click at [655, 385] on button "Restaurant Onsite" at bounding box center [992, 393] width 16 height 16
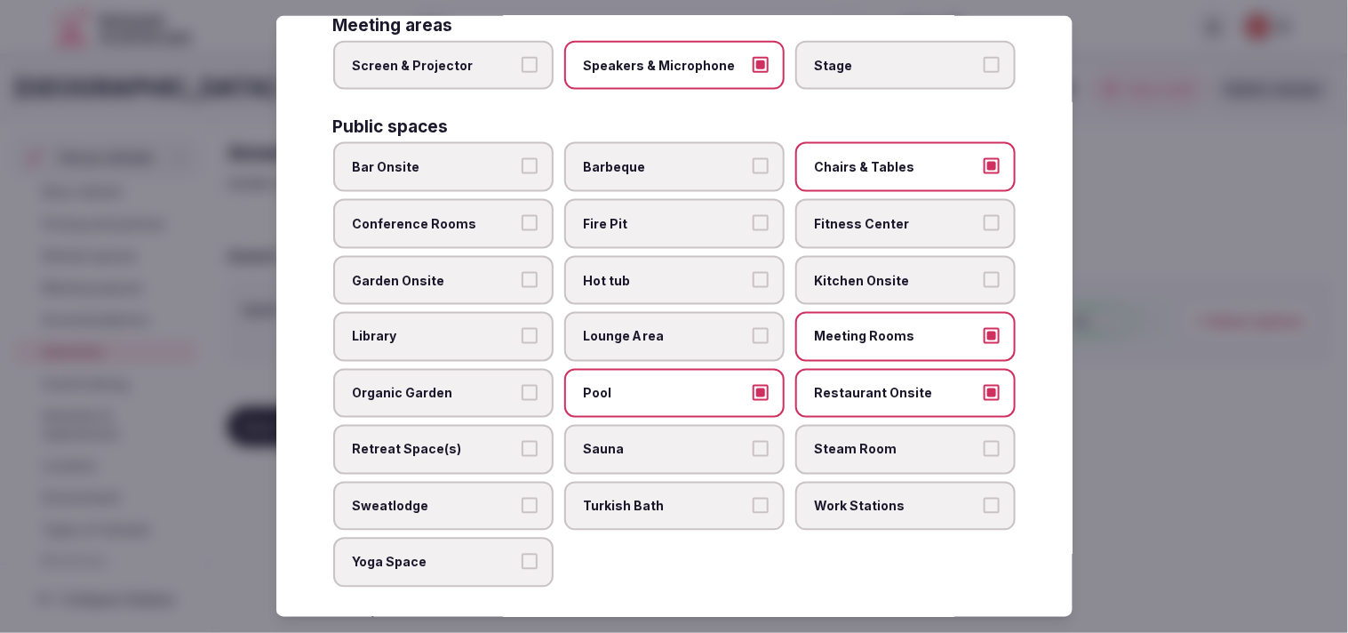
click at [655, 385] on span "Restaurant Onsite" at bounding box center [897, 394] width 164 height 18
click at [655, 385] on button "Restaurant Onsite" at bounding box center [992, 393] width 16 height 16
click at [460, 255] on label "Garden Onsite" at bounding box center [443, 280] width 220 height 50
click at [522, 271] on button "Garden Onsite" at bounding box center [530, 279] width 16 height 16
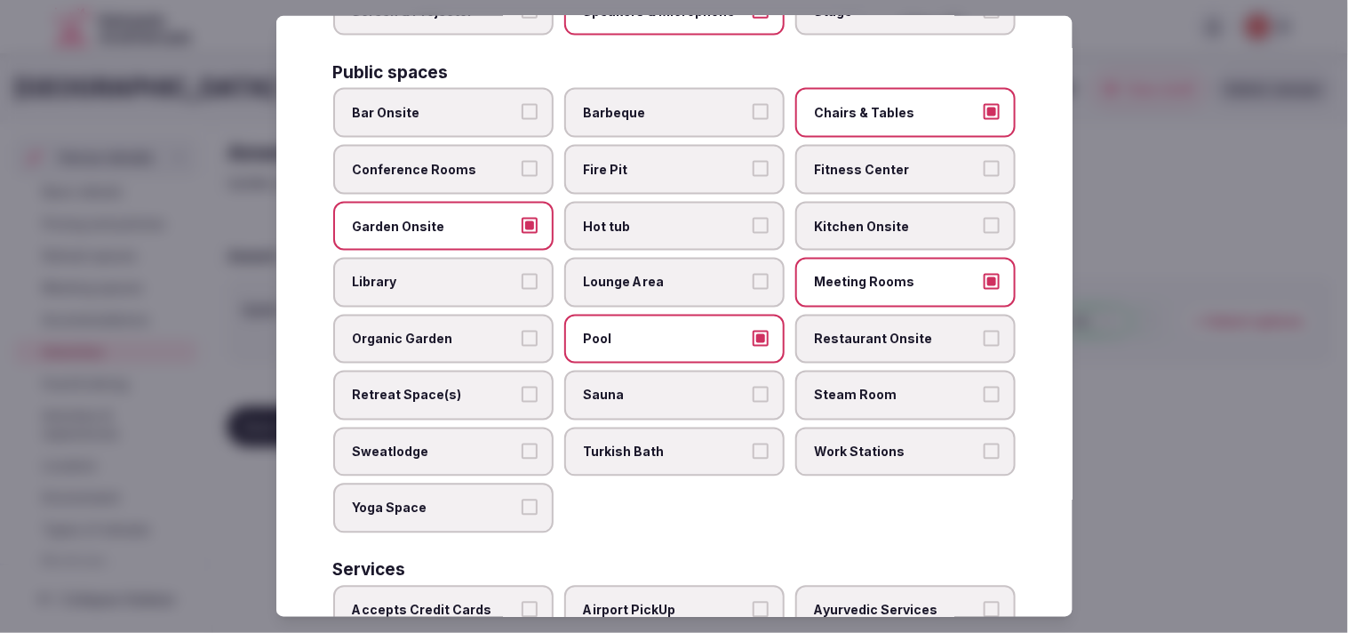
scroll to position [691, 0]
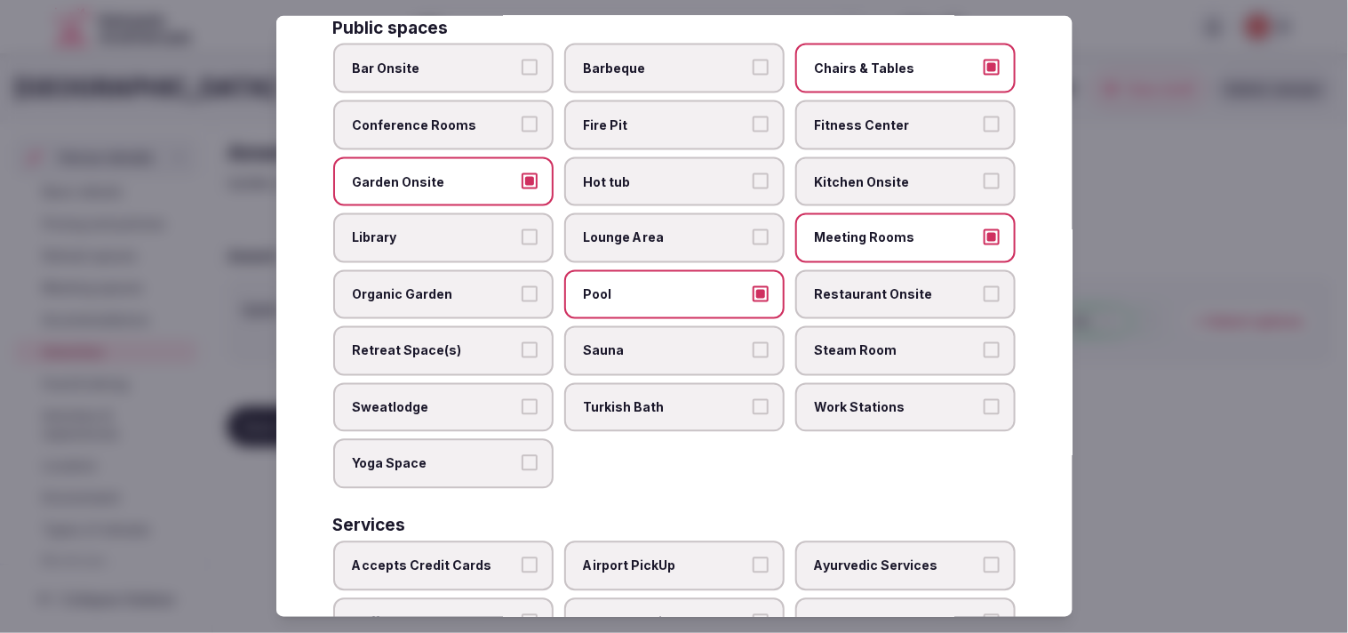
click at [507, 172] on span "Garden Onsite" at bounding box center [435, 181] width 164 height 18
click at [522, 172] on button "Garden Onsite" at bounding box center [530, 180] width 16 height 16
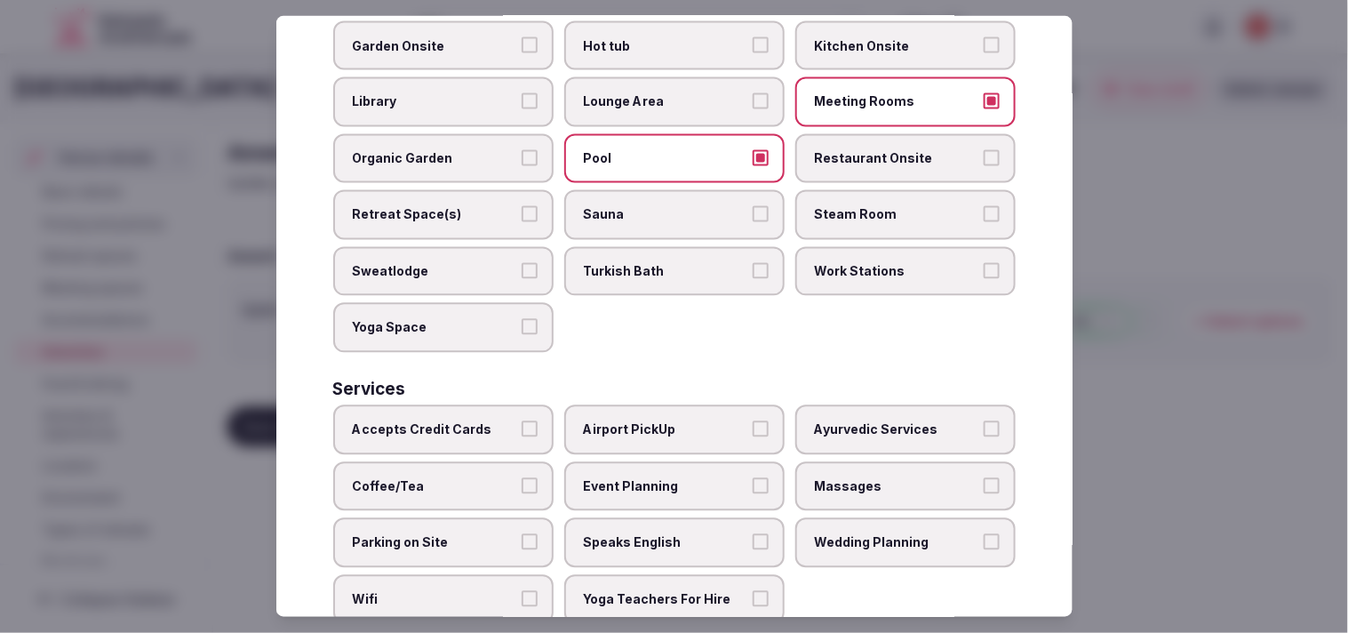
scroll to position [827, 0]
click at [505, 420] on span "Accepts Credit Cards" at bounding box center [435, 429] width 164 height 18
click at [522, 420] on button "Accepts Credit Cards" at bounding box center [530, 428] width 16 height 16
click at [655, 460] on label "Massages" at bounding box center [905, 485] width 220 height 50
click at [655, 476] on button "Massages" at bounding box center [992, 484] width 16 height 16
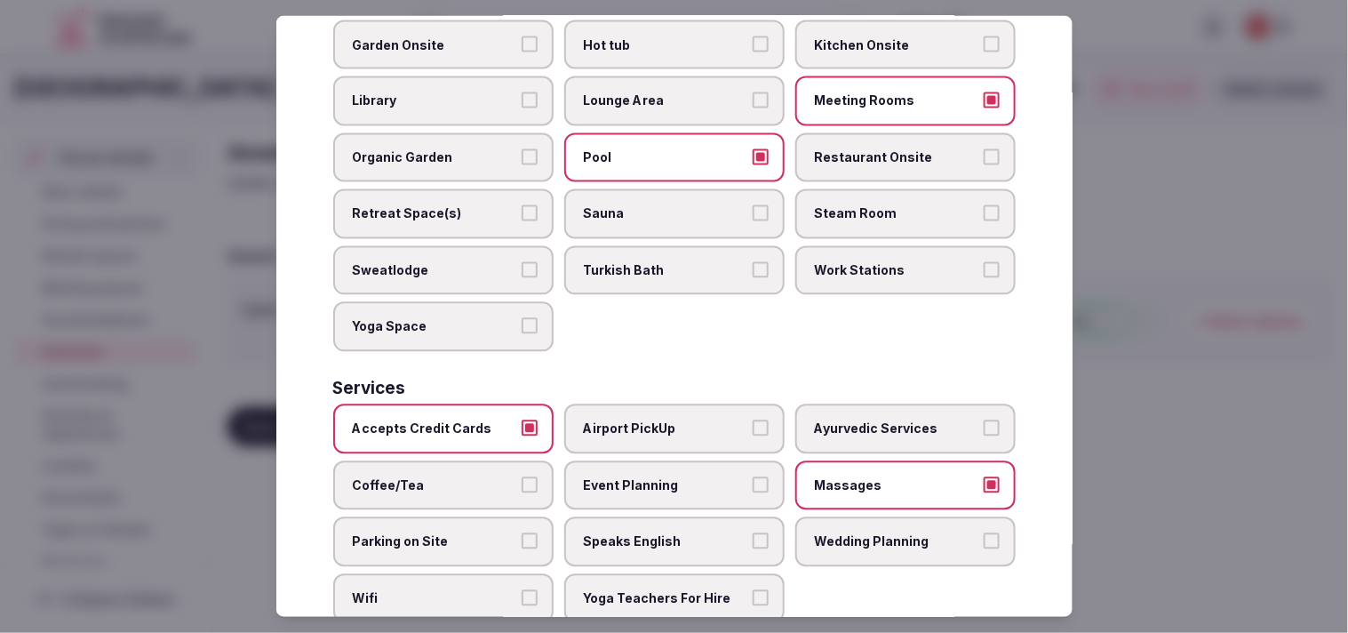
click at [655, 476] on span "Massages" at bounding box center [897, 485] width 164 height 18
click at [655, 476] on button "Massages" at bounding box center [992, 484] width 16 height 16
click at [477, 476] on span "Coffee/Tea" at bounding box center [435, 485] width 164 height 18
click at [522, 476] on button "Coffee/Tea" at bounding box center [530, 484] width 16 height 16
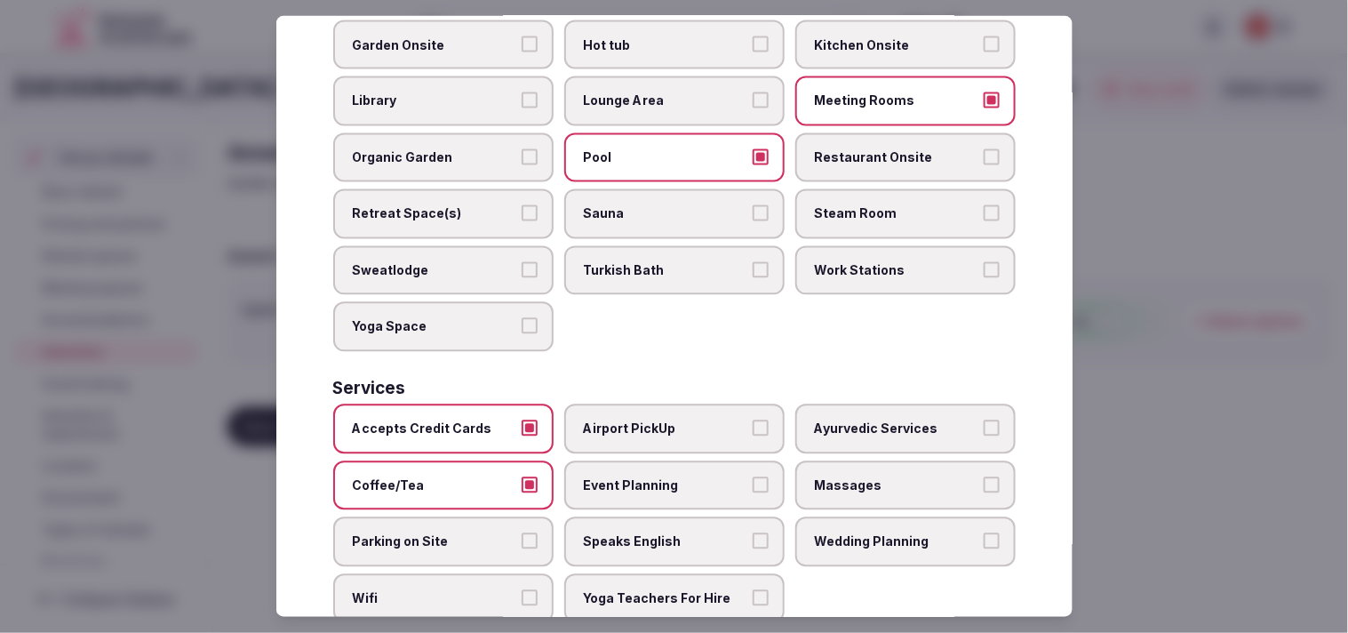
click at [498, 574] on label "Wifi" at bounding box center [443, 599] width 220 height 50
click at [522, 590] on button "Wifi" at bounding box center [530, 598] width 16 height 16
click at [655, 517] on label "Speaks English" at bounding box center [674, 542] width 220 height 50
click at [655, 533] on button "Speaks English" at bounding box center [761, 541] width 16 height 16
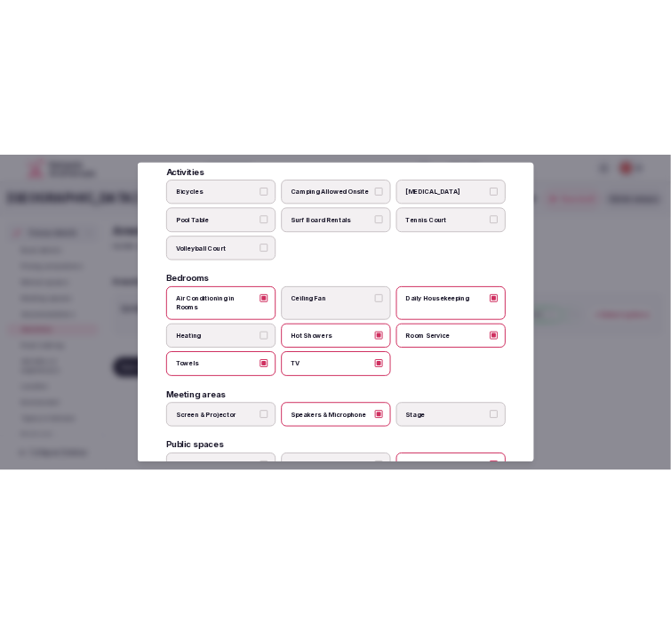
scroll to position [0, 0]
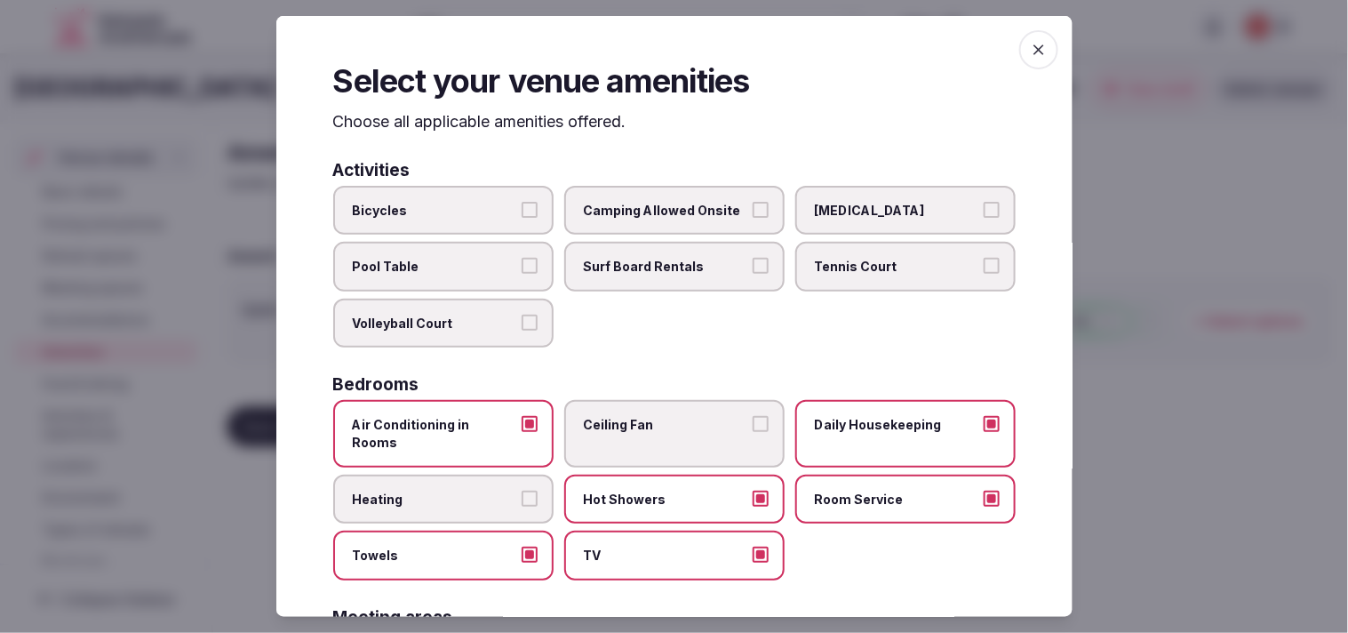
click at [655, 41] on icon "button" at bounding box center [1039, 50] width 18 height 18
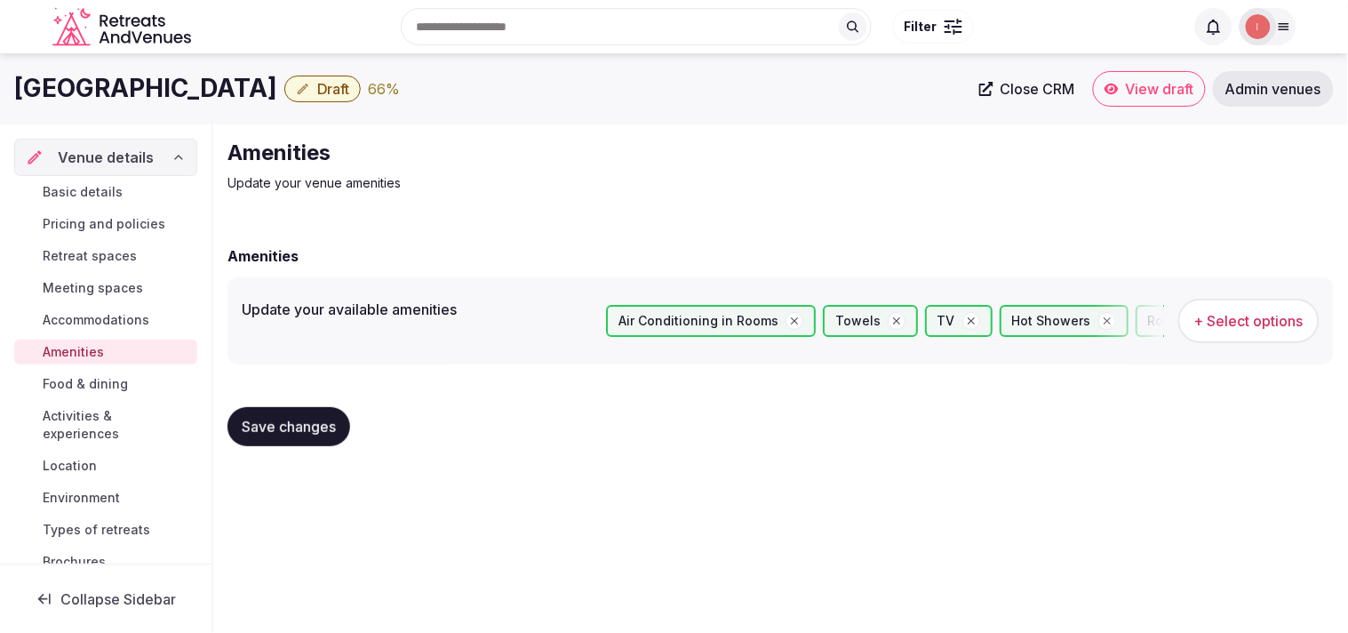
click at [306, 428] on span "Save changes" at bounding box center [289, 427] width 94 height 18
click at [63, 380] on span "Food & dining" at bounding box center [85, 384] width 85 height 18
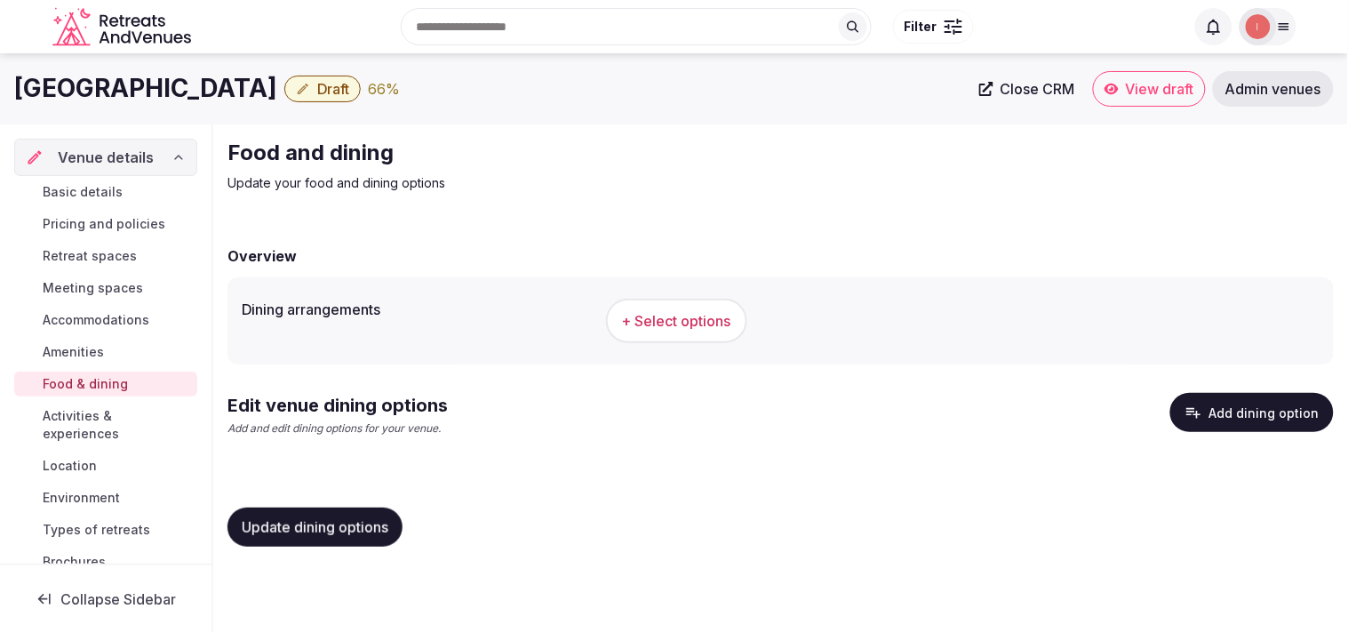
click at [655, 307] on button "+ Select options" at bounding box center [676, 321] width 141 height 44
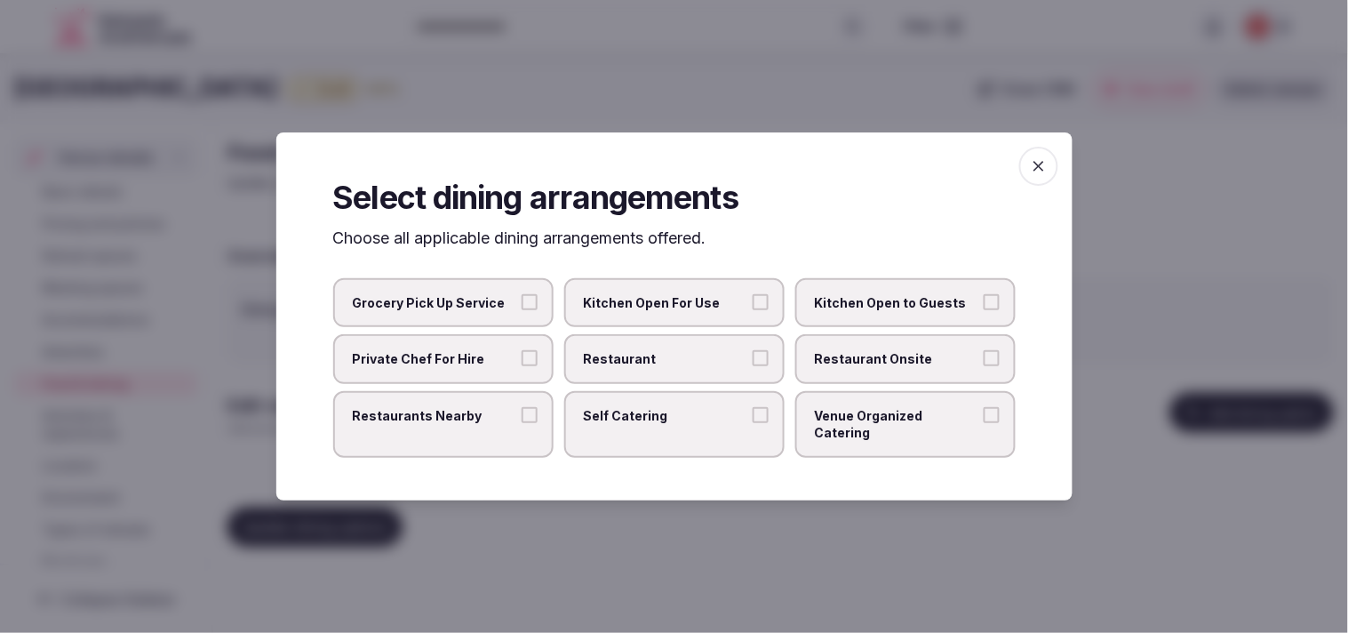
click at [655, 364] on span "Restaurant Onsite" at bounding box center [897, 359] width 164 height 18
click at [655, 364] on button "Restaurant Onsite" at bounding box center [992, 358] width 16 height 16
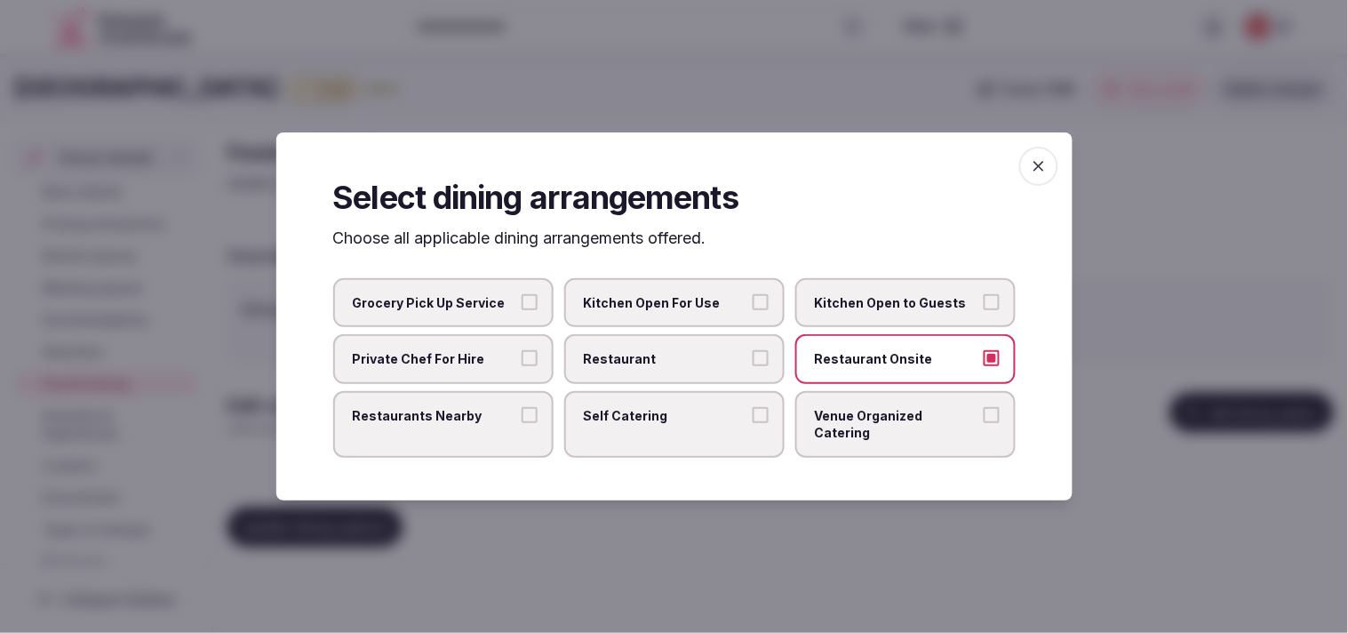
click at [655, 368] on span "Restaurant" at bounding box center [666, 359] width 164 height 18
click at [655, 366] on button "Restaurant" at bounding box center [761, 358] width 16 height 16
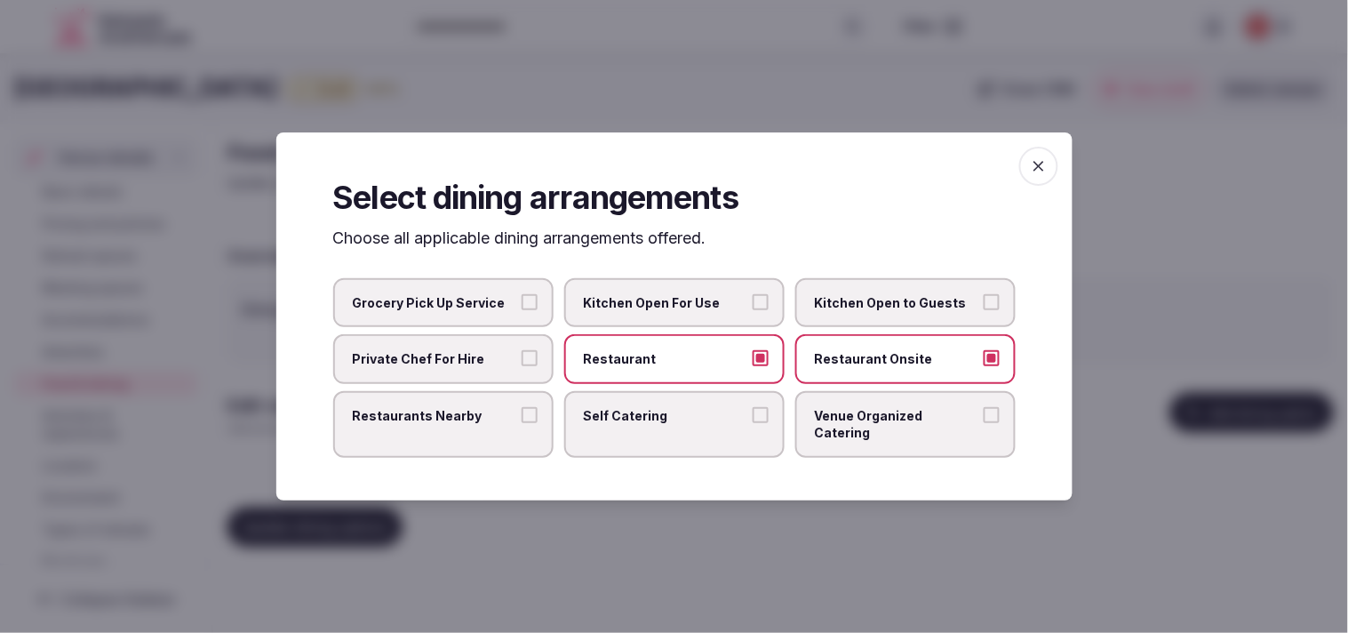
drag, startPoint x: 466, startPoint y: 411, endPoint x: 551, endPoint y: 419, distance: 85.7
click at [476, 411] on label "Restaurants Nearby" at bounding box center [443, 424] width 220 height 67
click at [530, 418] on button "Restaurants Nearby" at bounding box center [530, 415] width 16 height 16
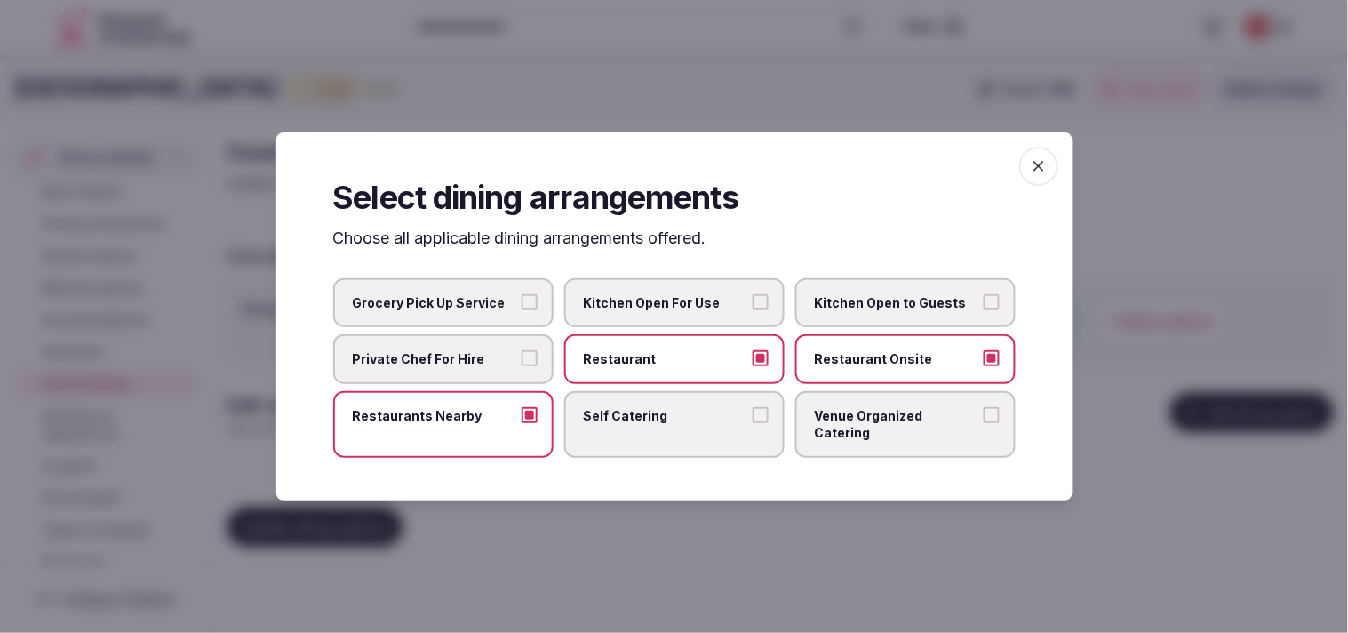
click at [655, 359] on label "Restaurant Onsite" at bounding box center [905, 359] width 220 height 50
click at [655, 359] on button "Restaurant Onsite" at bounding box center [992, 358] width 16 height 16
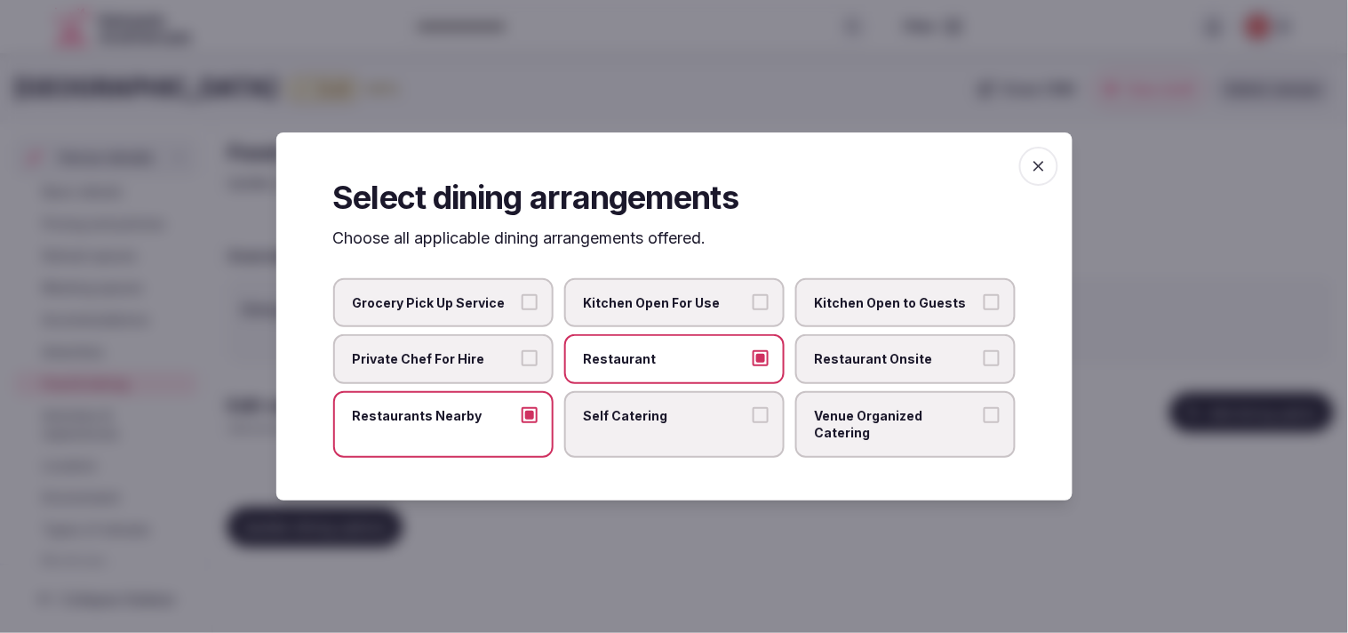
drag, startPoint x: 1028, startPoint y: 179, endPoint x: 1009, endPoint y: 188, distance: 21.5
click at [655, 179] on span "button" at bounding box center [1038, 166] width 39 height 39
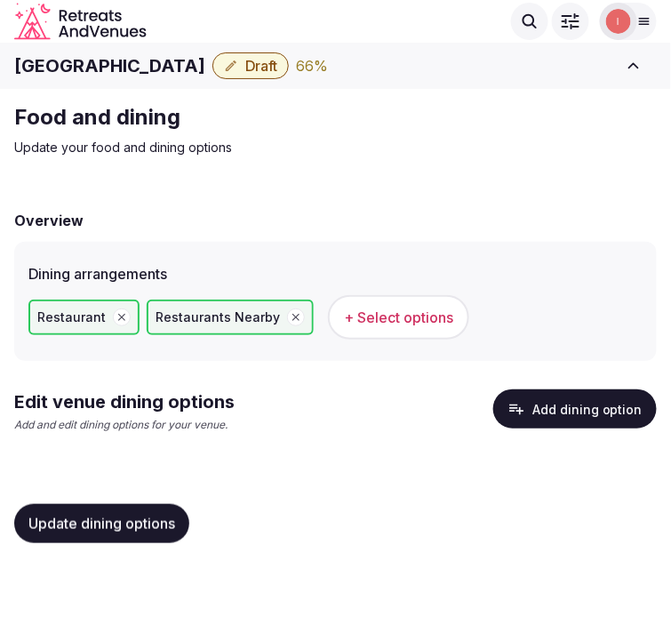
click at [118, 315] on icon "button" at bounding box center [121, 317] width 7 height 7
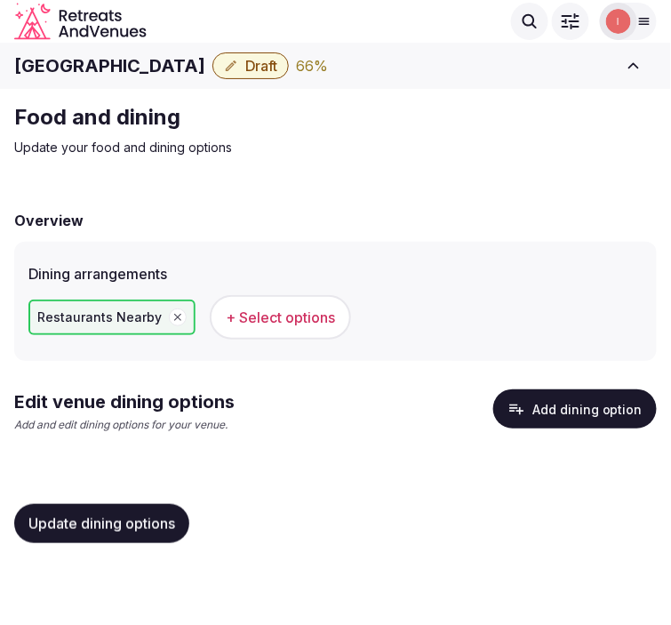
click at [137, 518] on span "Update dining options" at bounding box center [101, 524] width 147 height 18
click at [594, 407] on button "Add dining option" at bounding box center [575, 408] width 164 height 39
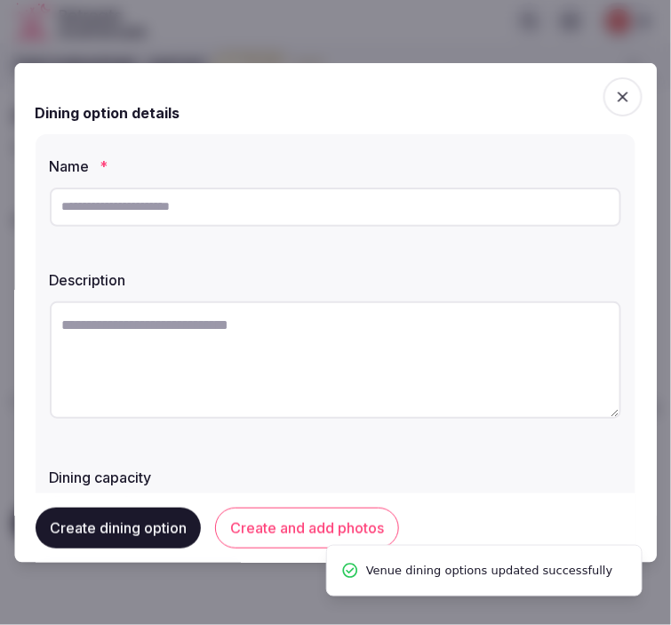
click at [335, 215] on input "text" at bounding box center [336, 206] width 572 height 39
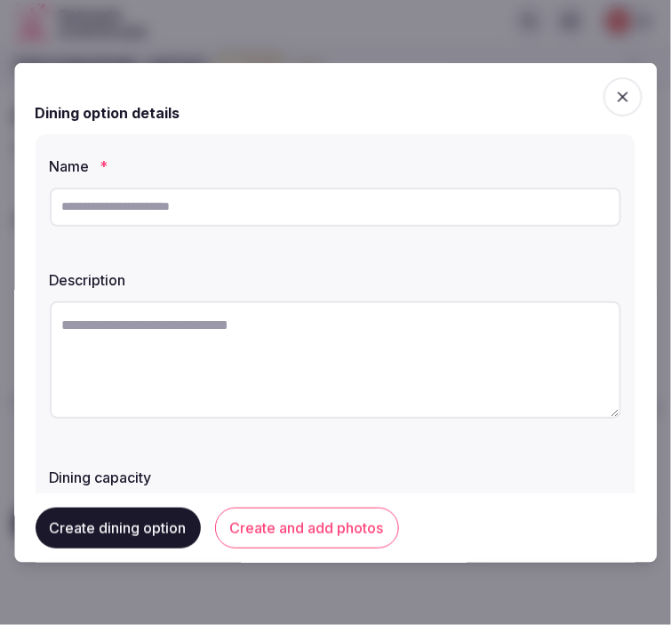
paste input "**********"
type input "**********"
click at [185, 359] on textarea at bounding box center [336, 358] width 572 height 117
paste textarea "**********"
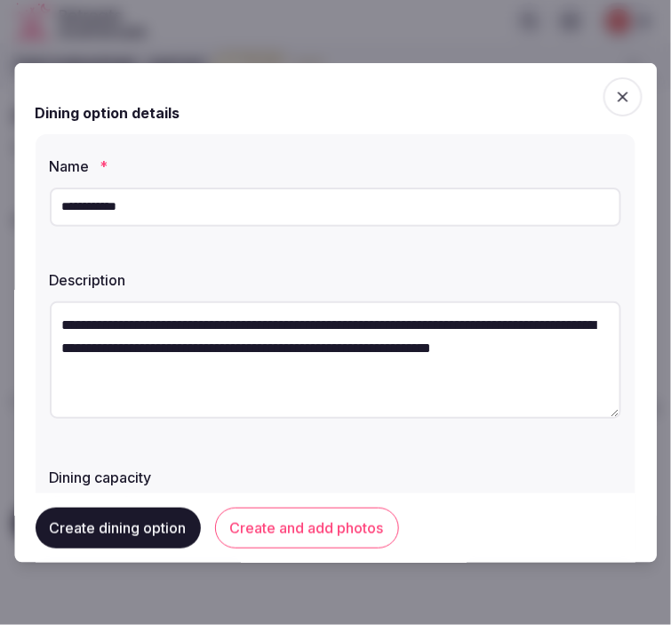
scroll to position [10, 0]
type textarea "**********"
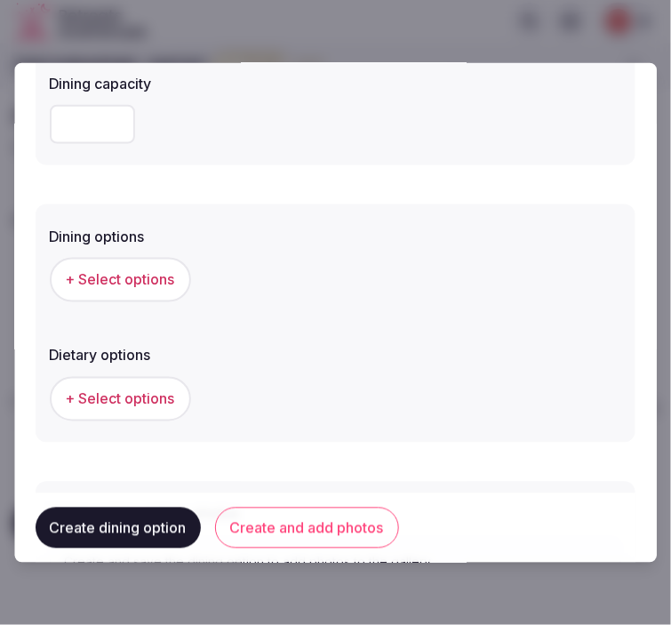
scroll to position [539, 0]
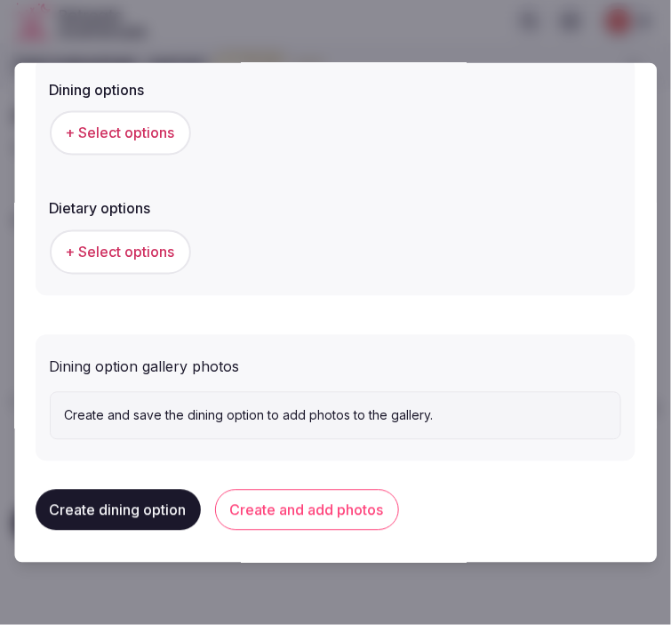
click at [367, 507] on button "Create and add photos" at bounding box center [307, 510] width 184 height 41
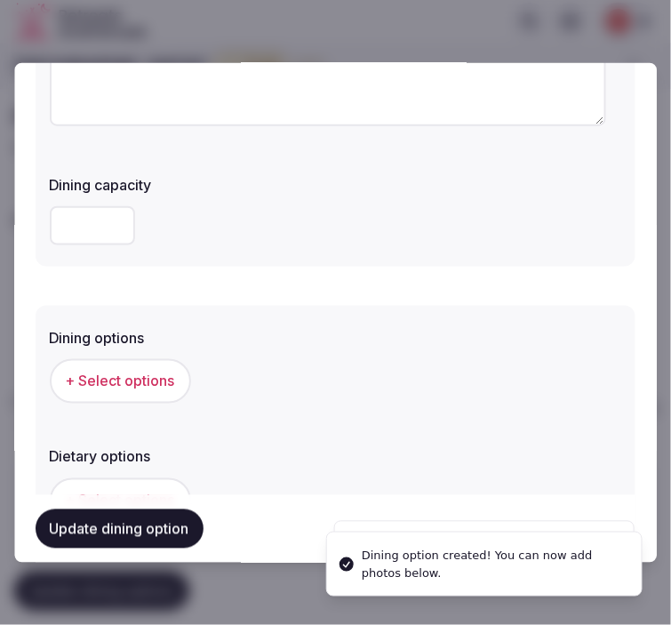
scroll to position [296, 0]
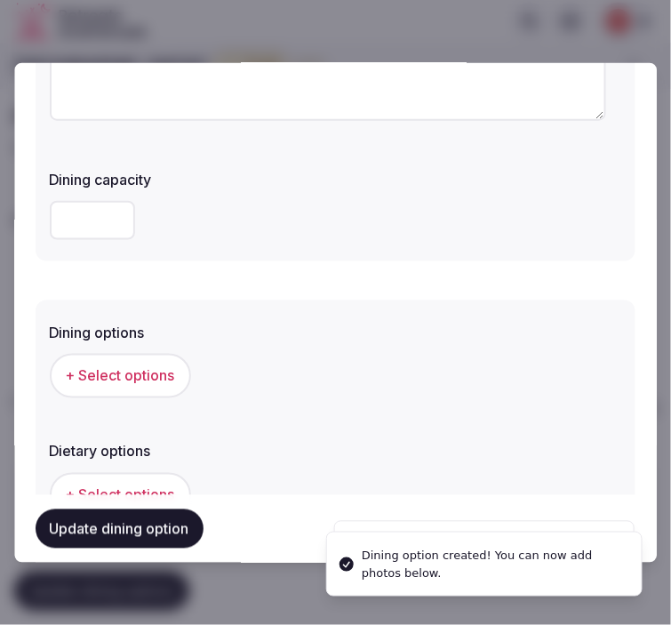
click at [136, 371] on span "+ Select options" at bounding box center [120, 375] width 109 height 20
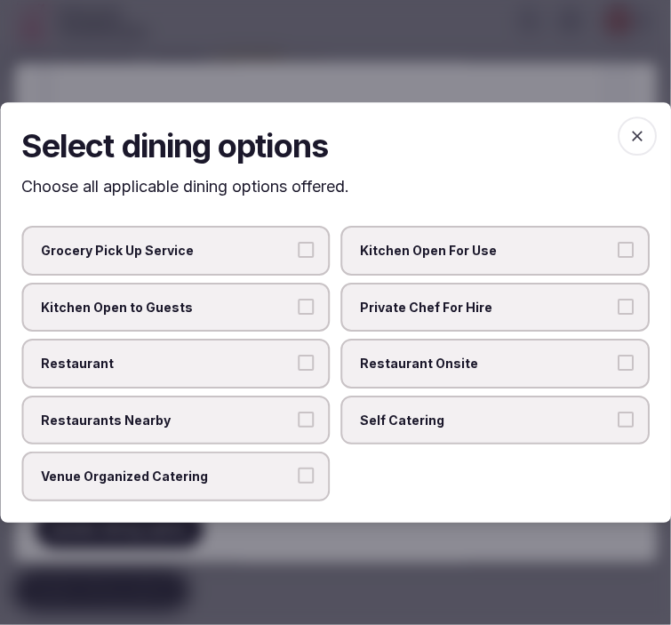
click at [295, 358] on label "Restaurant" at bounding box center [175, 364] width 309 height 50
click at [299, 358] on button "Restaurant" at bounding box center [307, 363] width 16 height 16
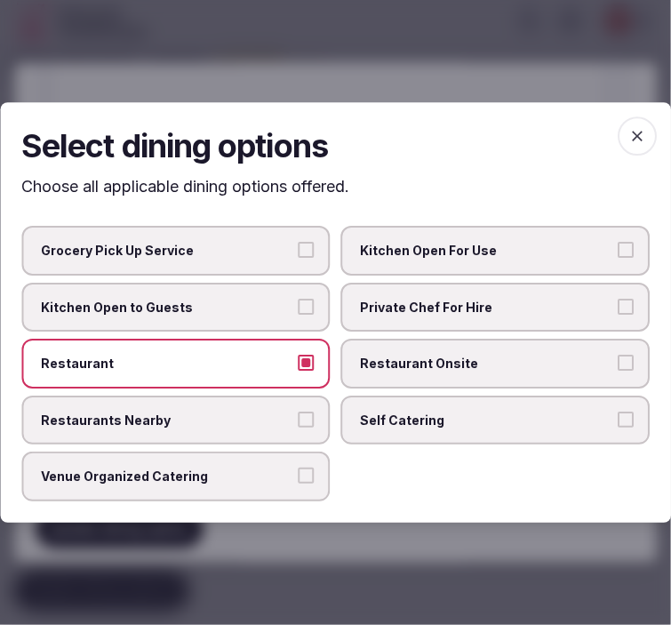
click at [277, 406] on label "Restaurants Nearby" at bounding box center [175, 421] width 309 height 50
click at [299, 412] on button "Restaurants Nearby" at bounding box center [307, 420] width 16 height 16
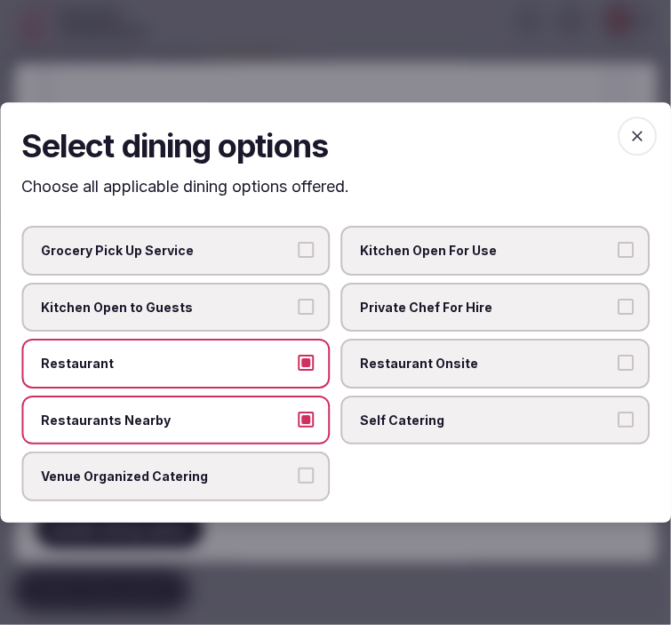
click at [637, 131] on icon "button" at bounding box center [637, 136] width 18 height 18
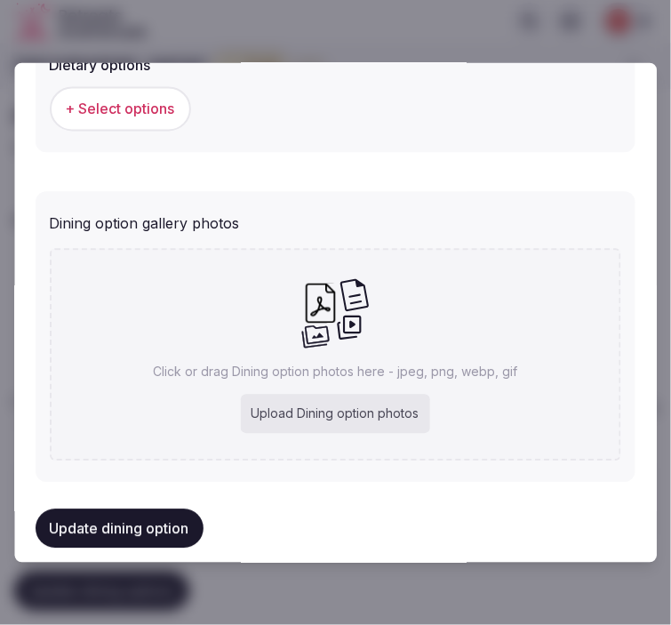
scroll to position [700, 0]
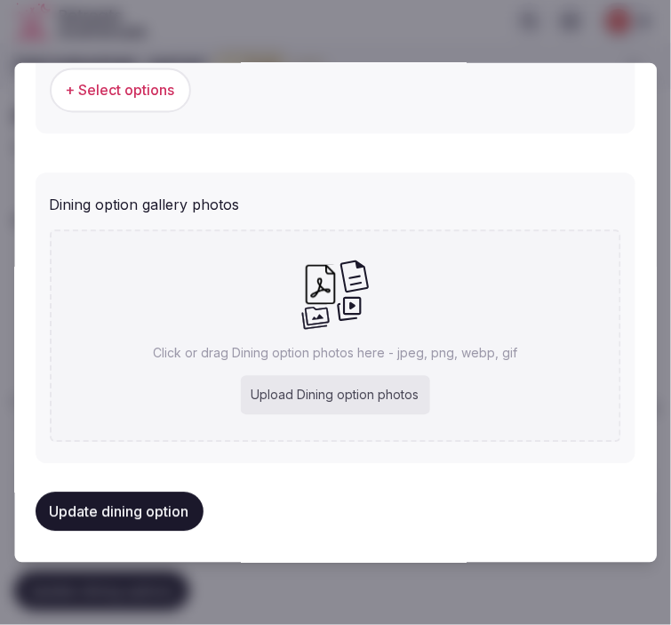
click at [349, 317] on icon at bounding box center [335, 295] width 69 height 72
type input "**********"
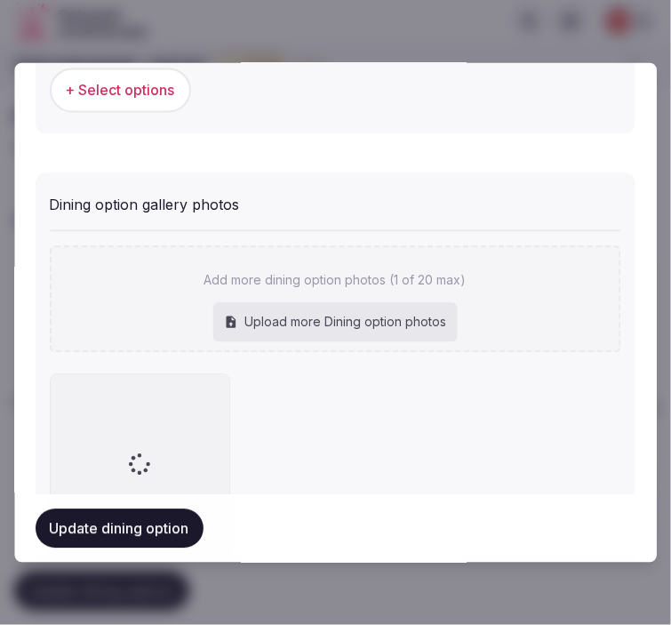
click at [392, 308] on div "Upload more Dining option photos" at bounding box center [335, 322] width 244 height 39
type input "**********"
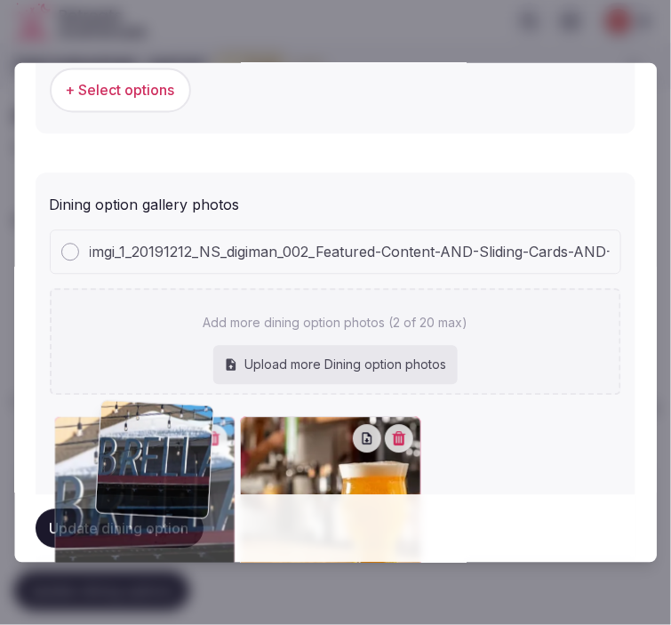
drag, startPoint x: 253, startPoint y: 431, endPoint x: 111, endPoint y: 420, distance: 142.6
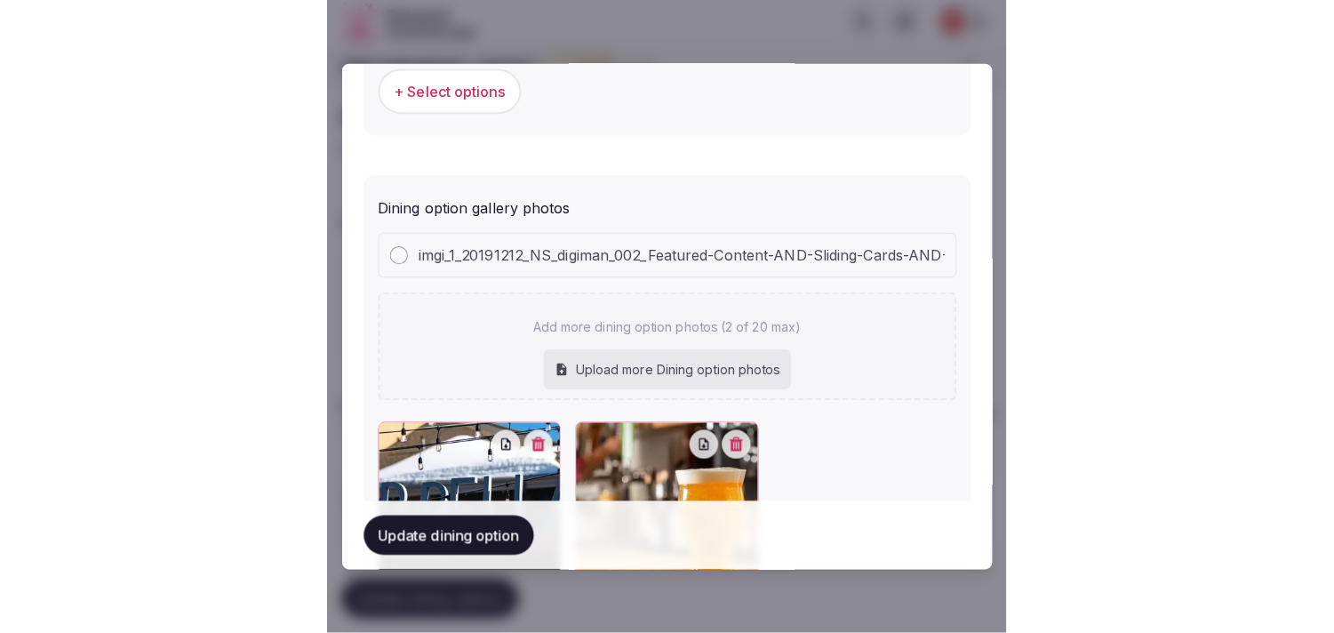
scroll to position [800, 0]
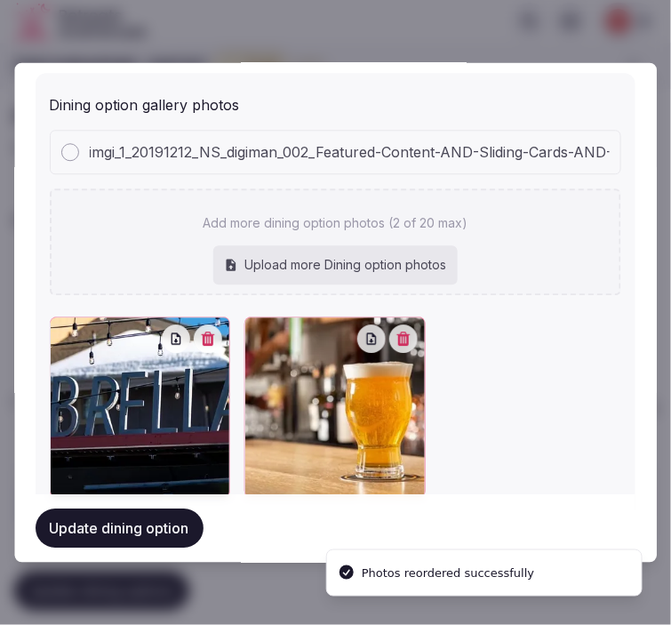
click at [138, 521] on button "Update dining option" at bounding box center [120, 528] width 168 height 39
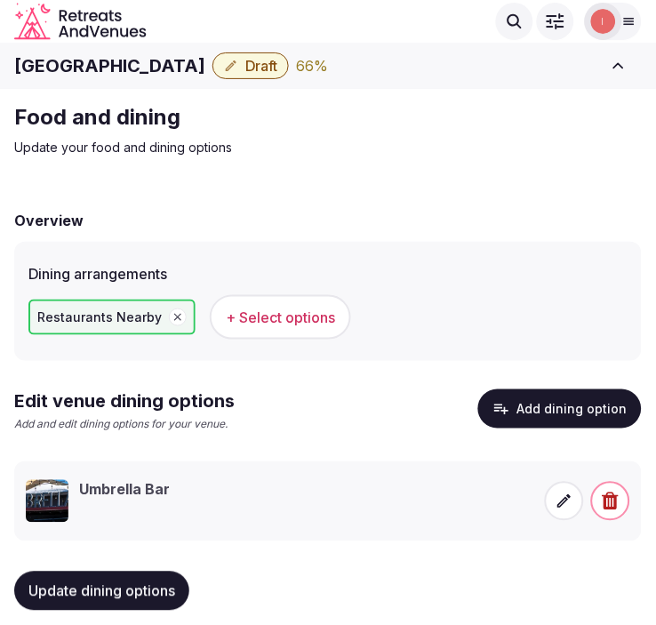
click at [140, 596] on span "Update dining options" at bounding box center [101, 591] width 147 height 18
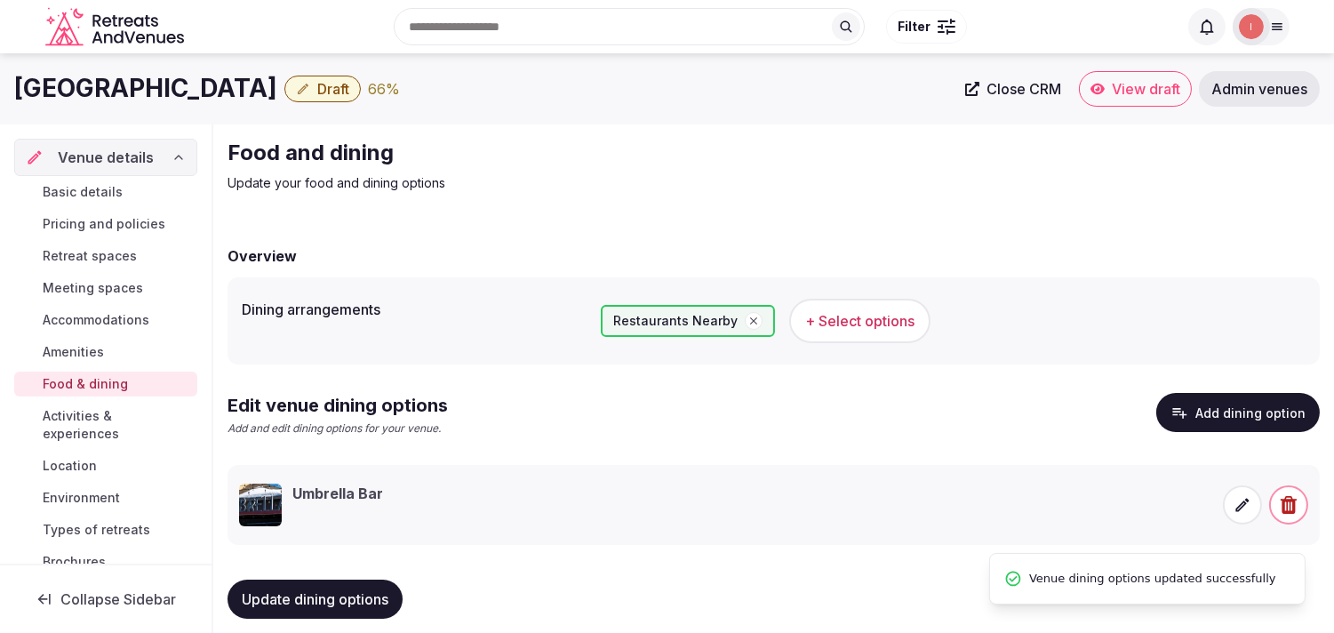
click at [89, 423] on span "Activities & experiences" at bounding box center [117, 425] width 148 height 36
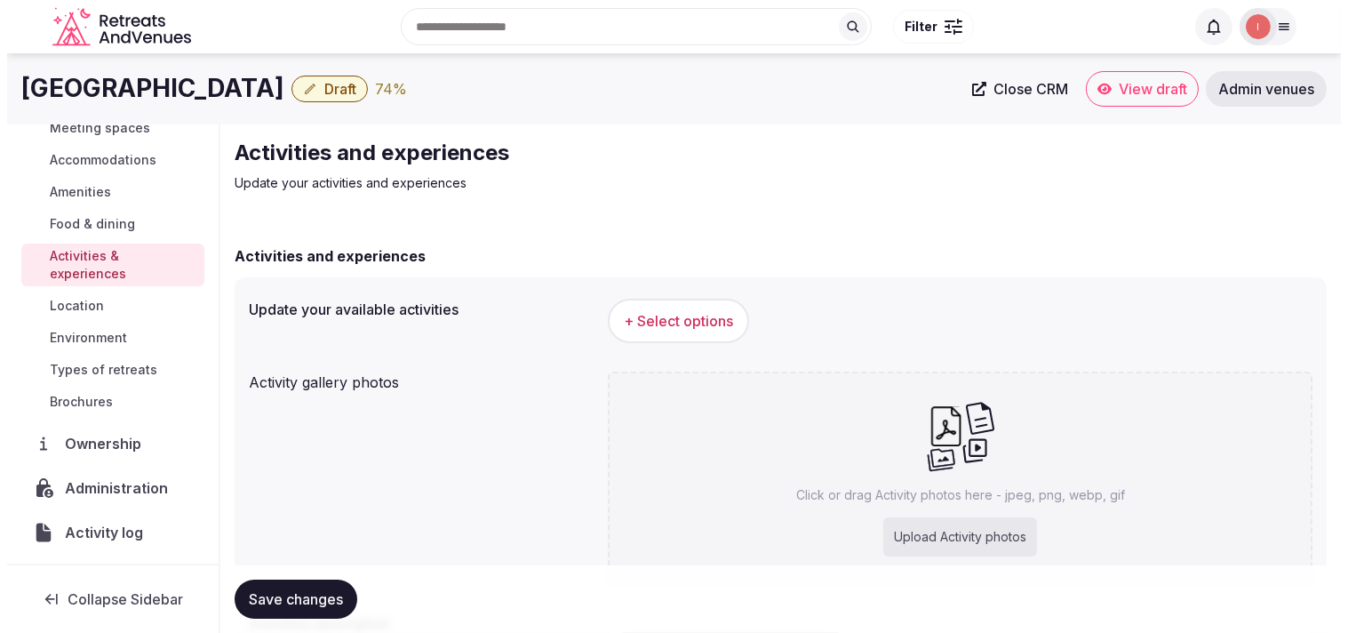
scroll to position [197, 0]
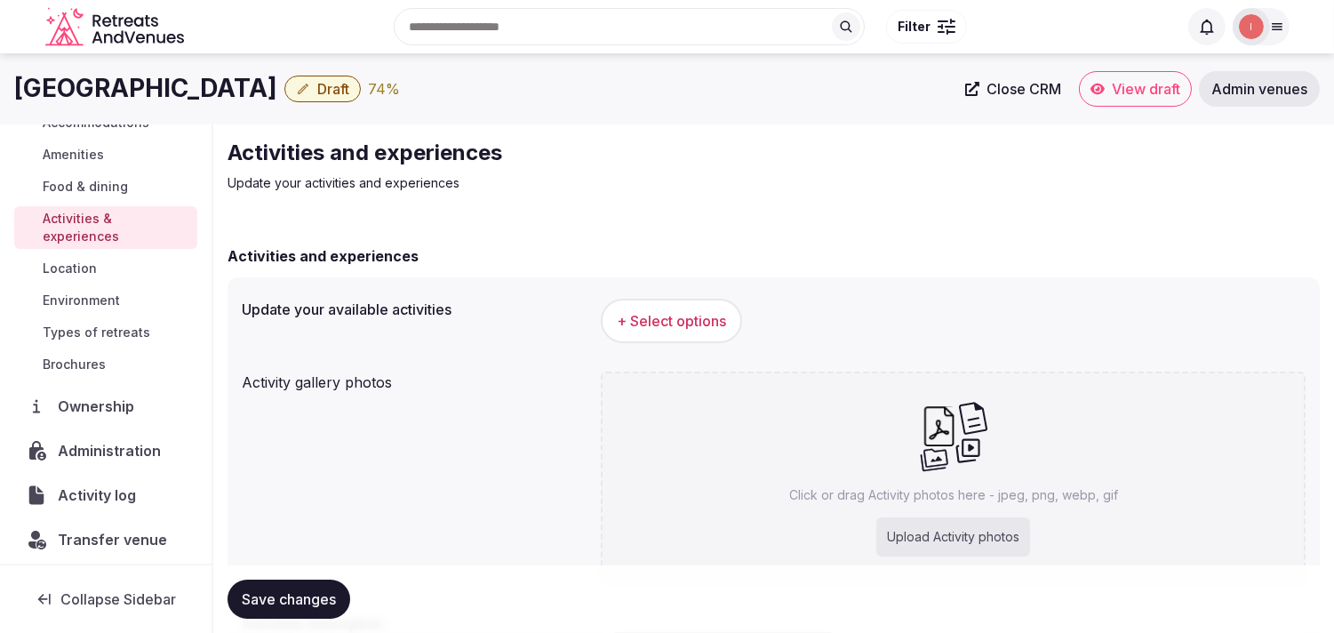
click at [655, 321] on span "+ Select options" at bounding box center [671, 321] width 109 height 20
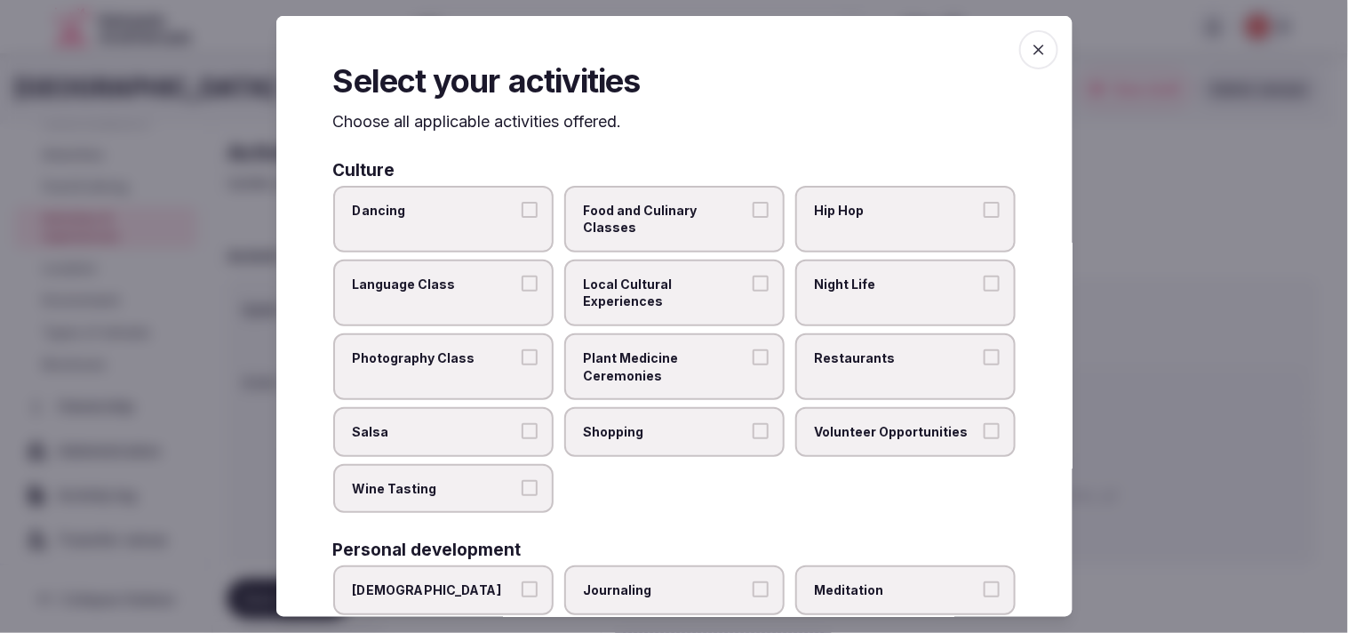
click at [655, 294] on span "Local Cultural Experiences" at bounding box center [666, 293] width 164 height 35
click at [655, 292] on button "Local Cultural Experiences" at bounding box center [761, 284] width 16 height 16
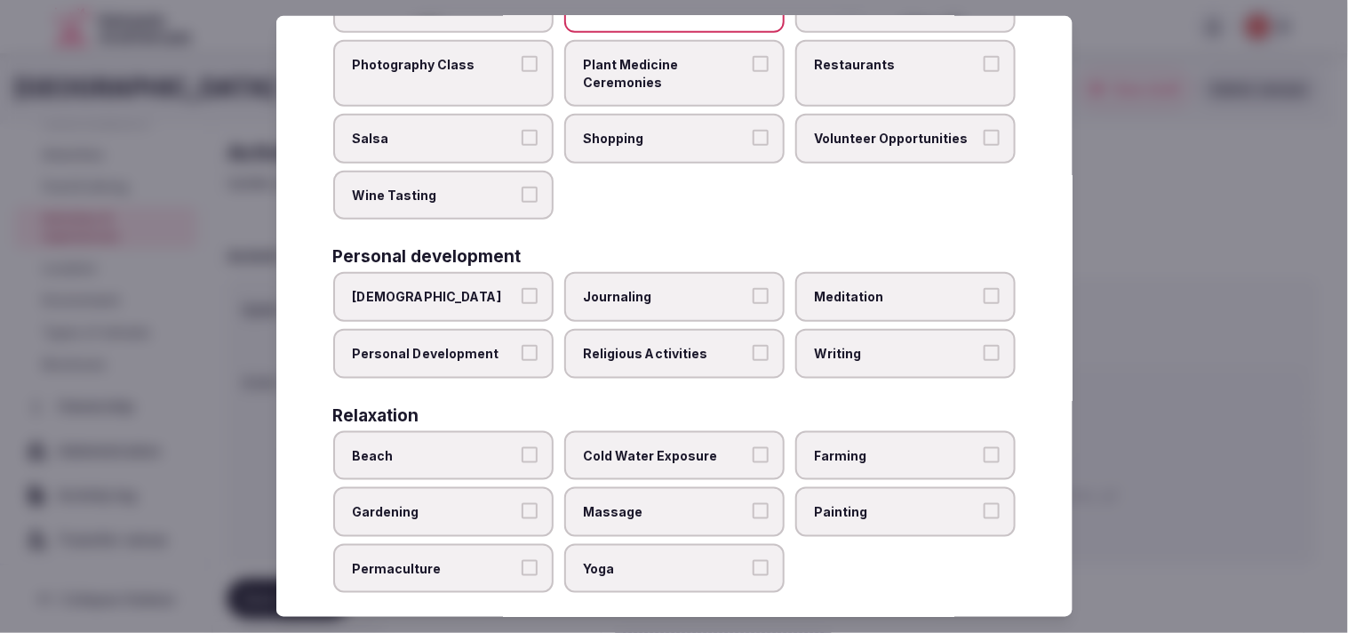
scroll to position [296, 0]
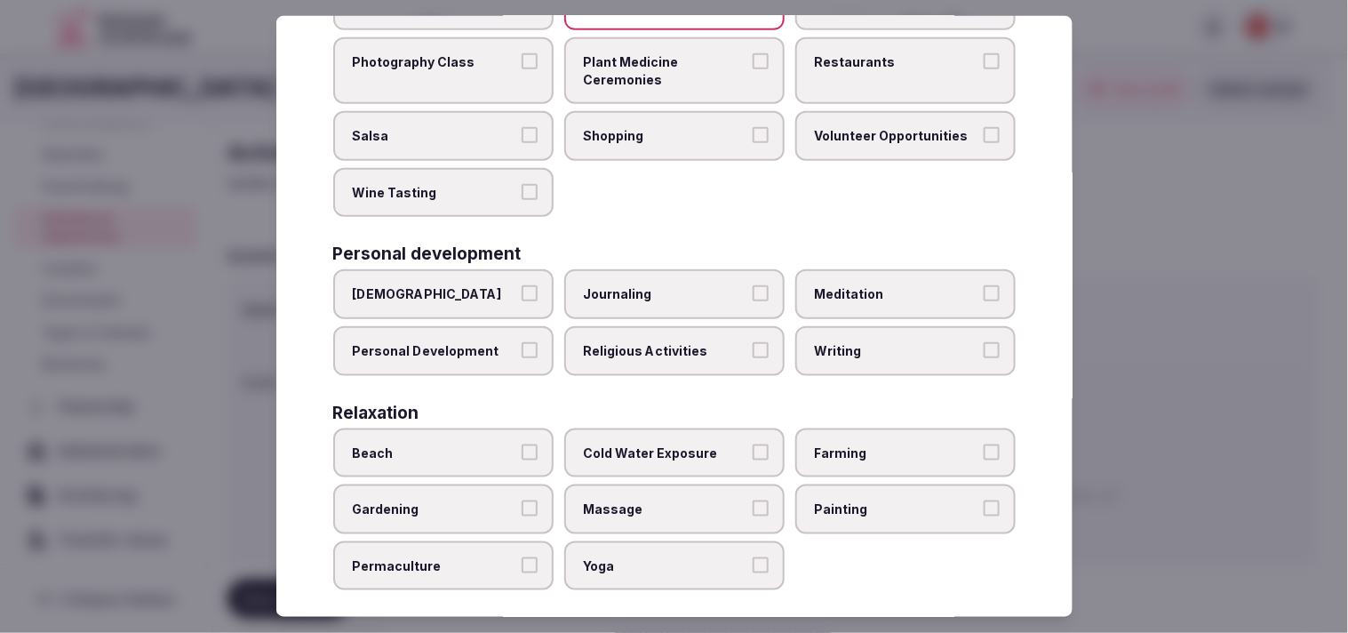
click at [525, 342] on button "Personal Development" at bounding box center [530, 350] width 16 height 16
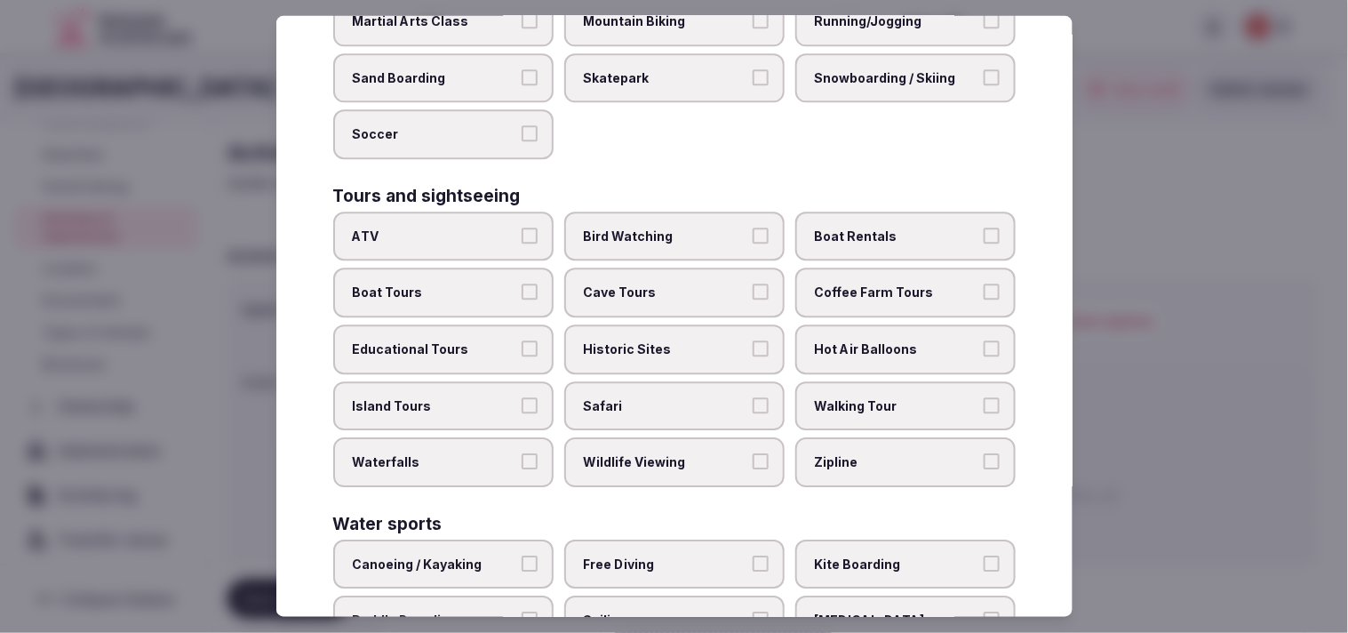
scroll to position [1075, 0]
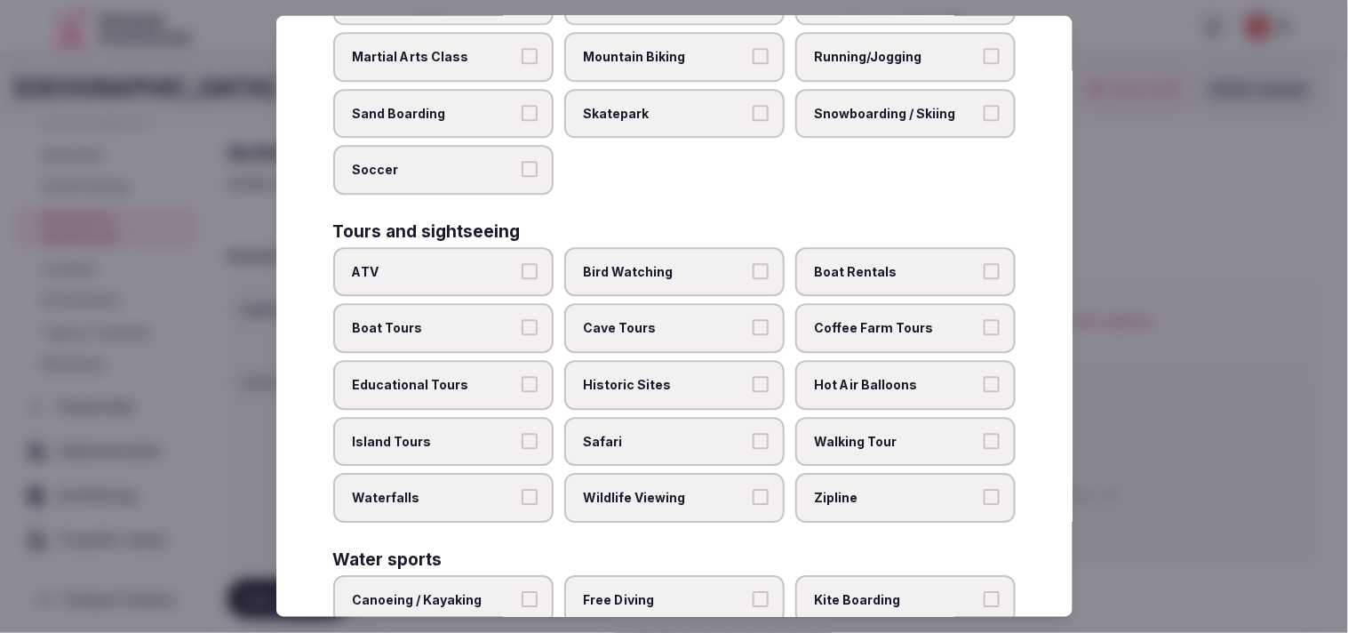
click at [655, 361] on label "Historic Sites" at bounding box center [674, 386] width 220 height 50
click at [655, 377] on button "Historic Sites" at bounding box center [761, 385] width 16 height 16
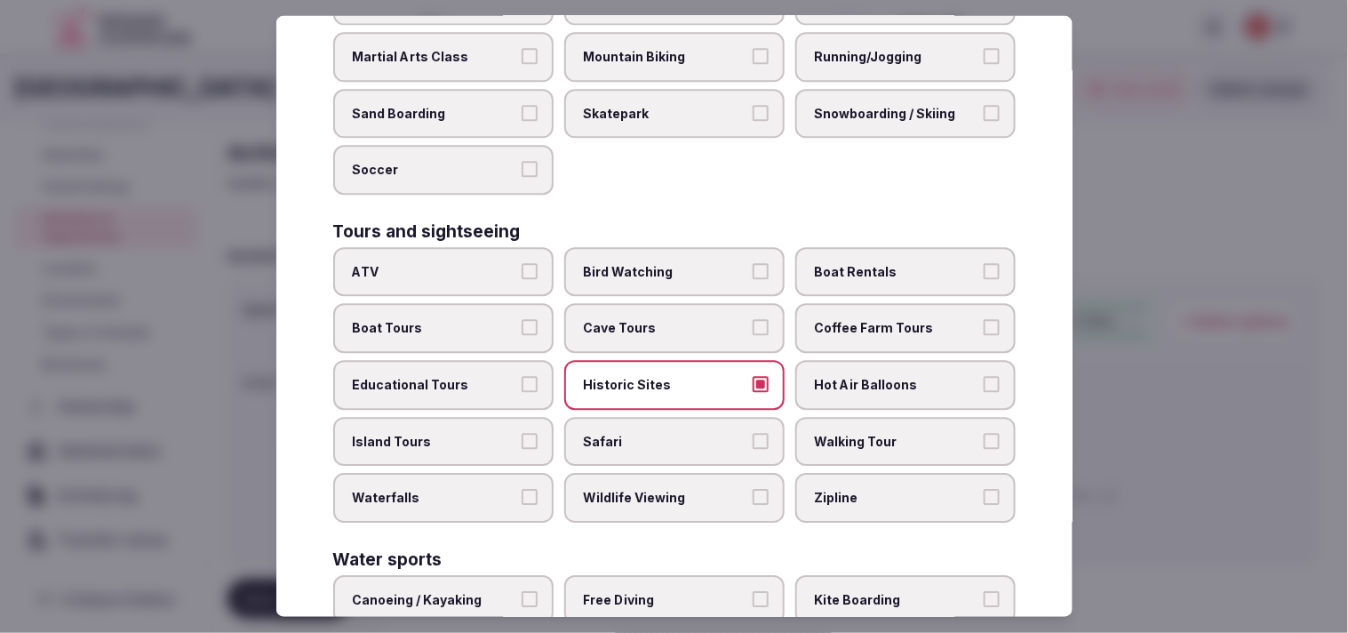
click at [655, 361] on label "Historic Sites" at bounding box center [674, 386] width 220 height 50
click at [655, 377] on button "Historic Sites" at bounding box center [761, 385] width 16 height 16
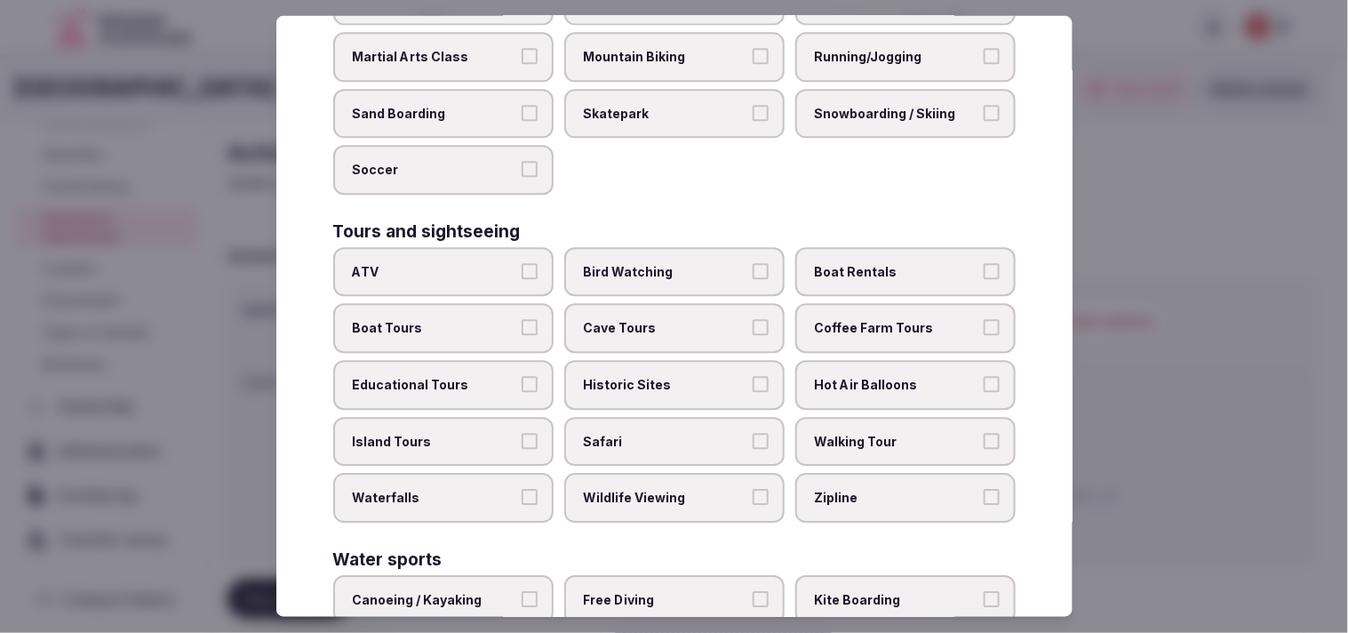
click at [655, 433] on span "Walking Tour" at bounding box center [897, 442] width 164 height 18
click at [655, 433] on button "Walking Tour" at bounding box center [992, 441] width 16 height 16
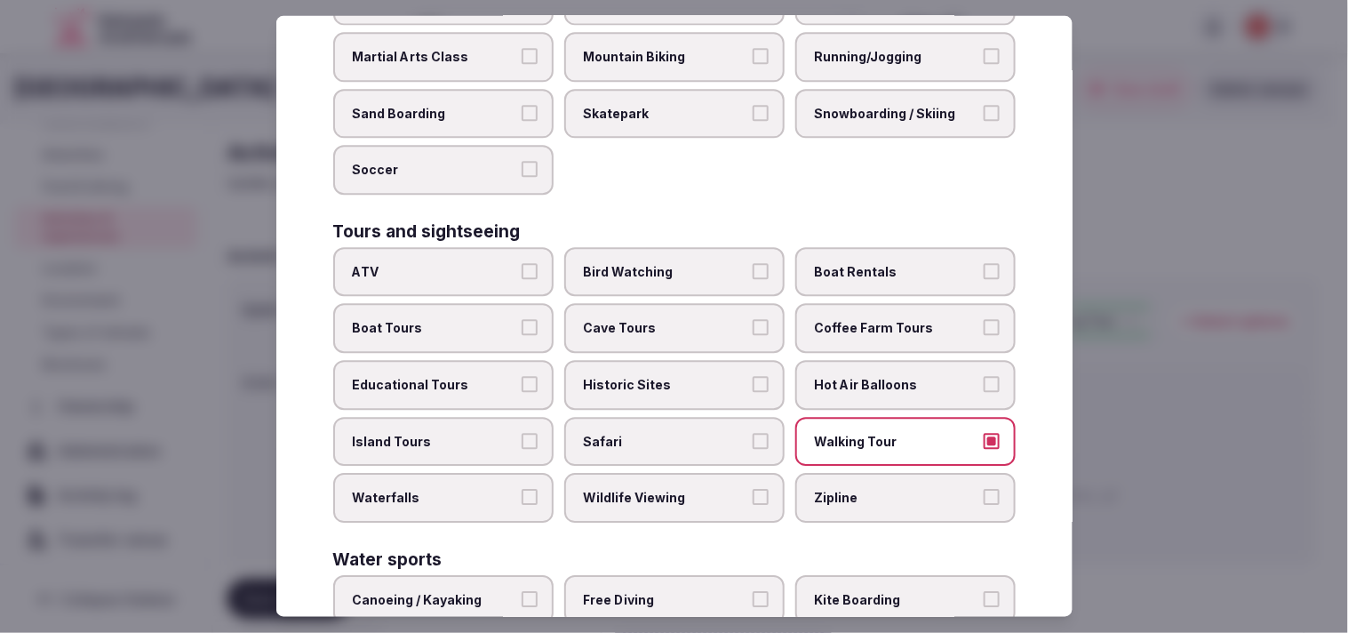
click at [655, 369] on label "Historic Sites" at bounding box center [674, 386] width 220 height 50
click at [655, 377] on button "Historic Sites" at bounding box center [761, 385] width 16 height 16
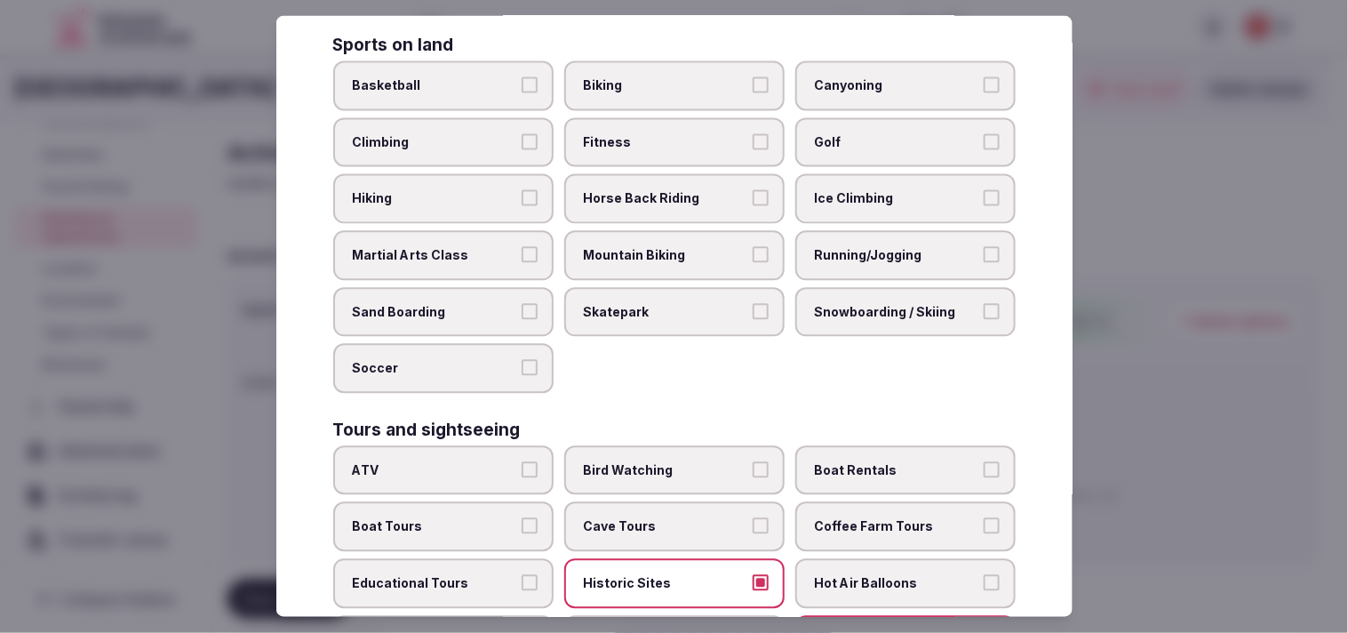
scroll to position [779, 0]
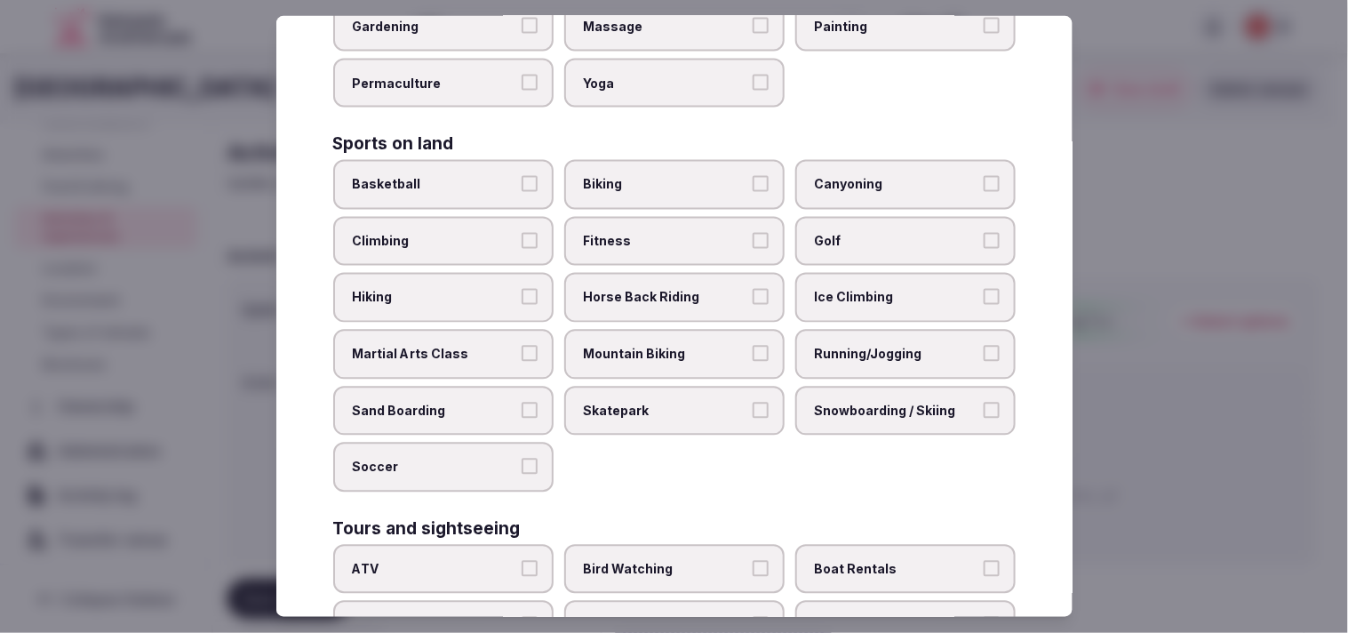
click at [500, 289] on span "Hiking" at bounding box center [435, 298] width 164 height 18
click at [522, 289] on button "Hiking" at bounding box center [530, 297] width 16 height 16
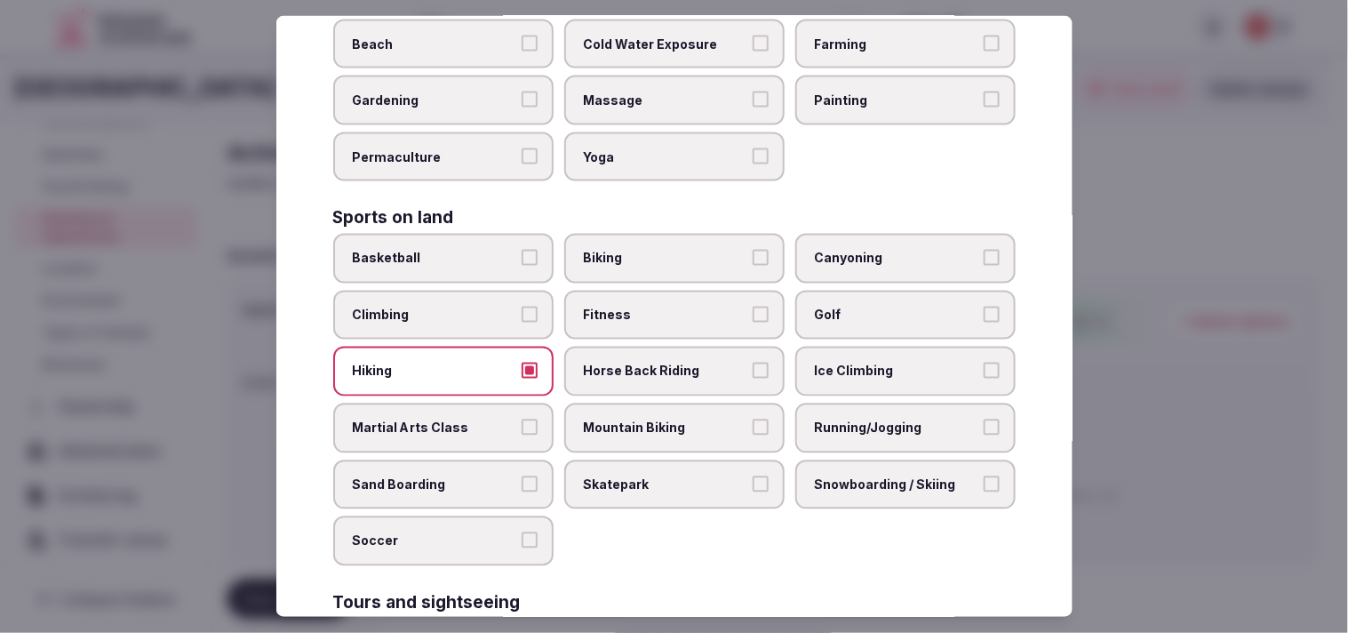
scroll to position [581, 0]
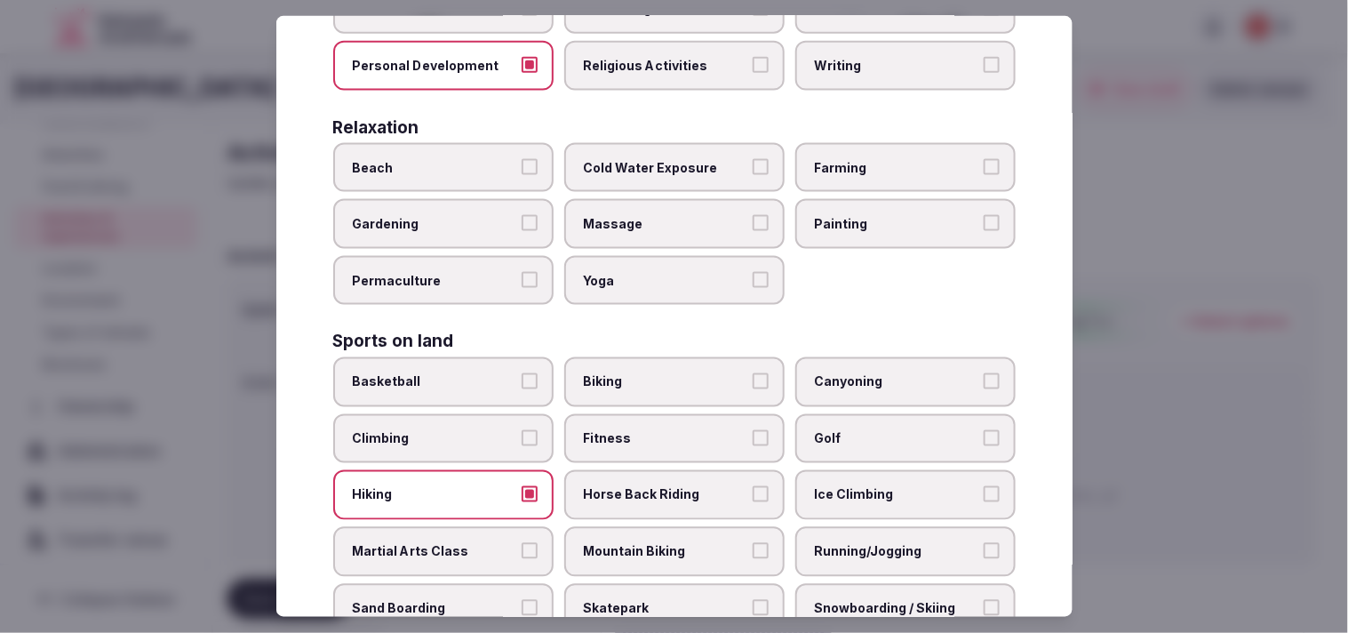
click at [655, 486] on span "Ice Climbing" at bounding box center [897, 495] width 164 height 18
click at [655, 486] on button "Ice Climbing" at bounding box center [992, 494] width 16 height 16
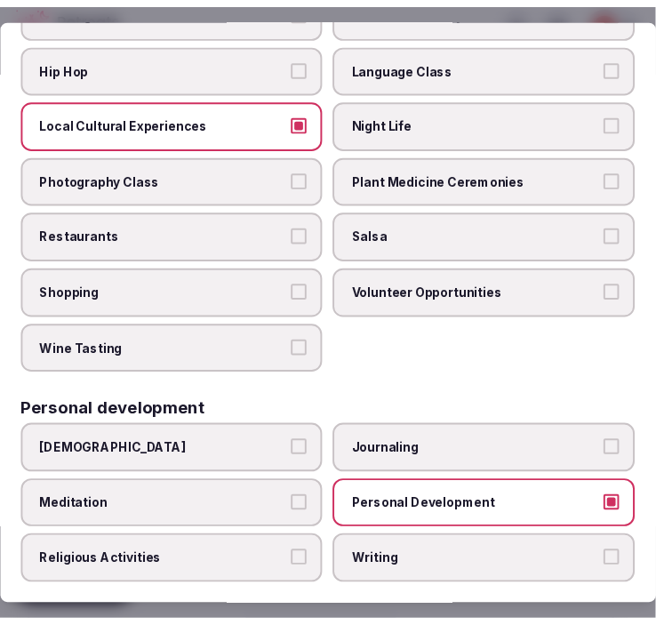
scroll to position [0, 0]
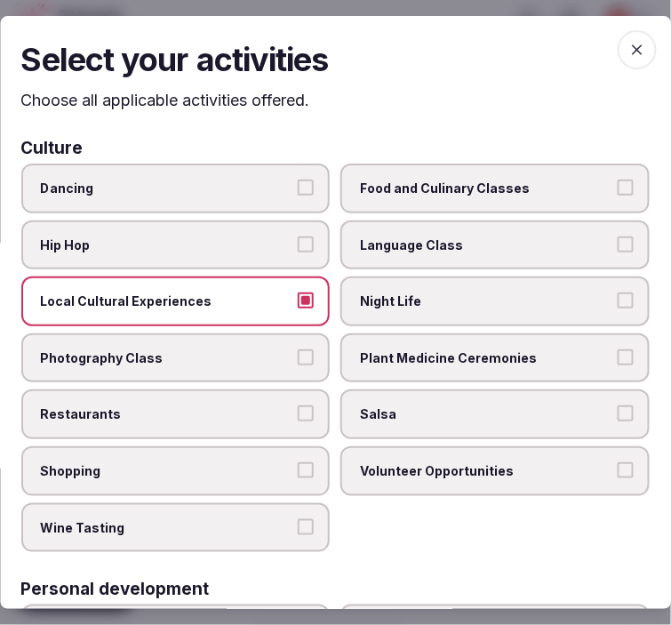
click at [625, 37] on span "button" at bounding box center [637, 49] width 39 height 39
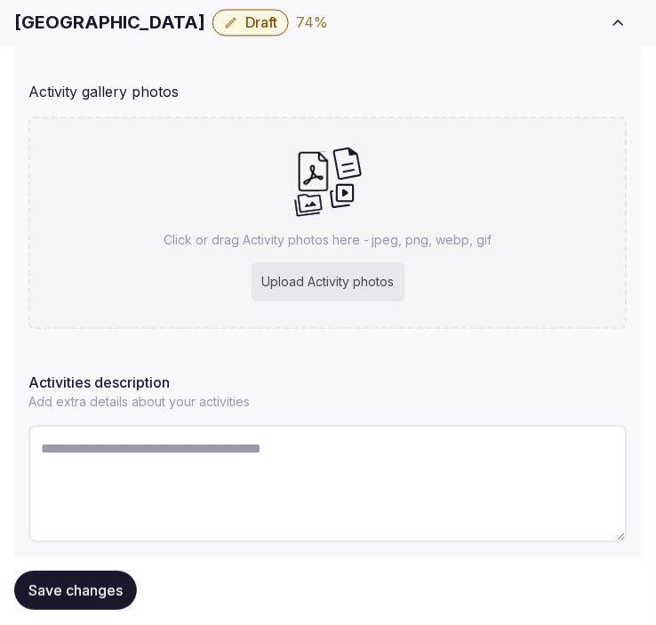
scroll to position [400, 0]
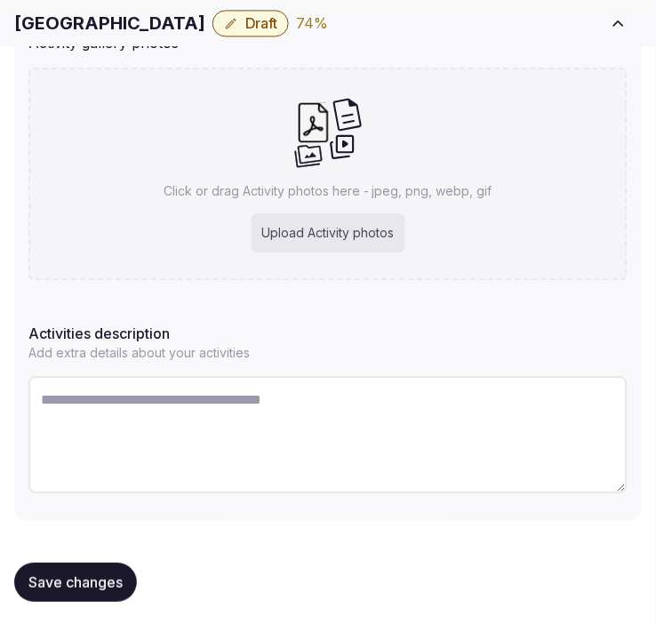
click at [265, 419] on textarea at bounding box center [327, 434] width 599 height 117
paste textarea "**********"
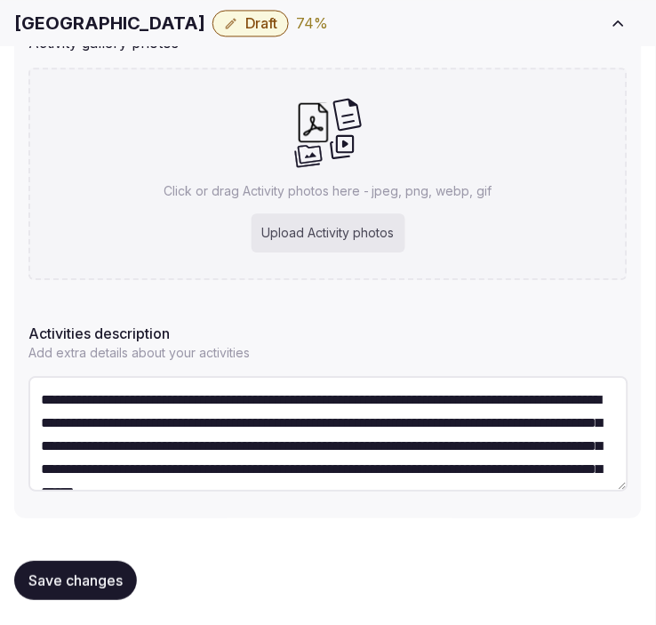
scroll to position [78, 0]
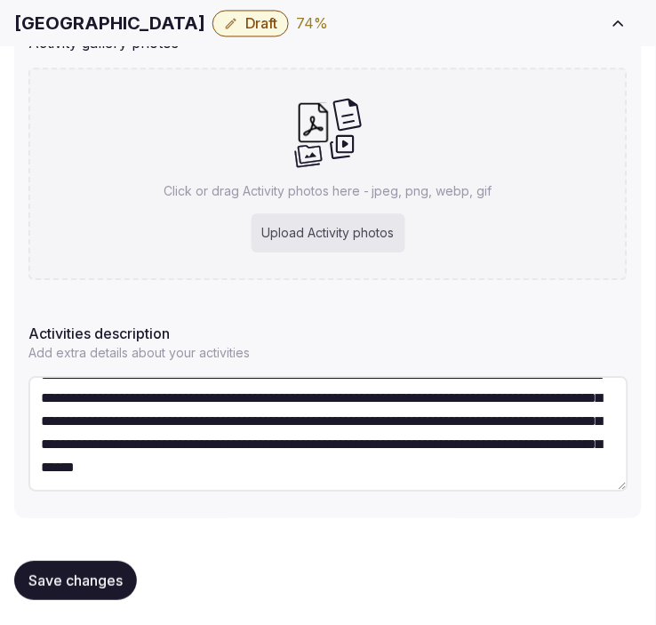
type textarea "**********"
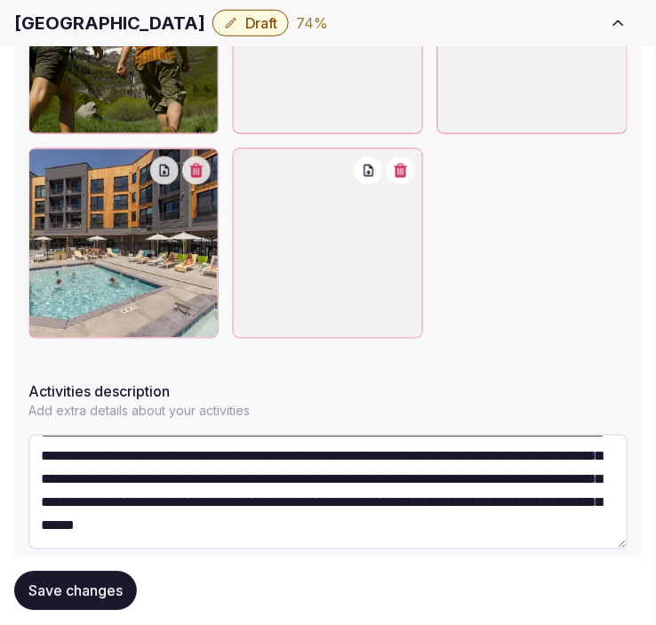
scroll to position [944, 0]
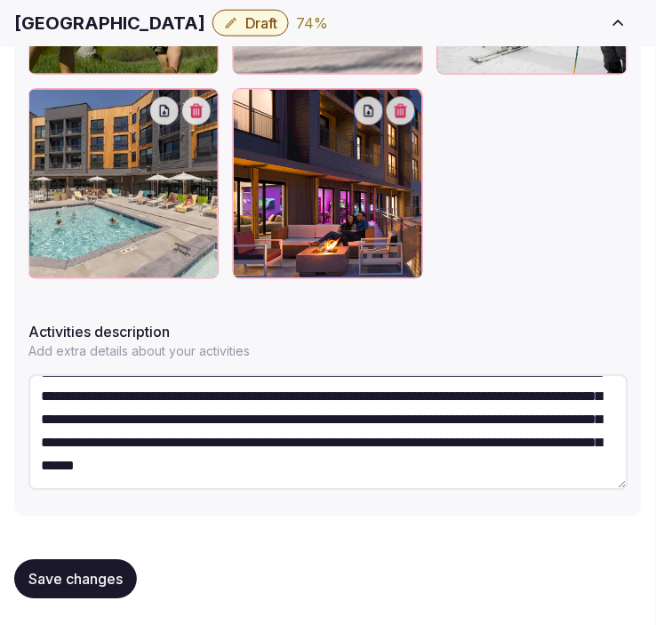
click at [89, 572] on span "Save changes" at bounding box center [75, 580] width 94 height 18
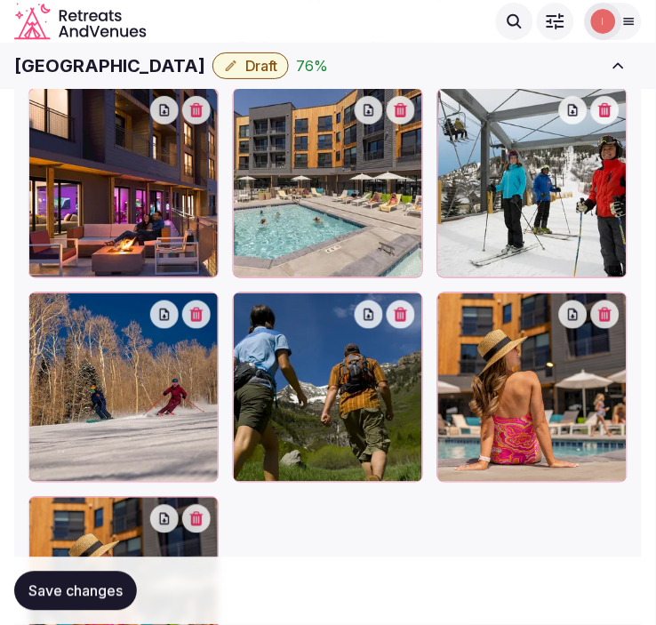
scroll to position [739, 0]
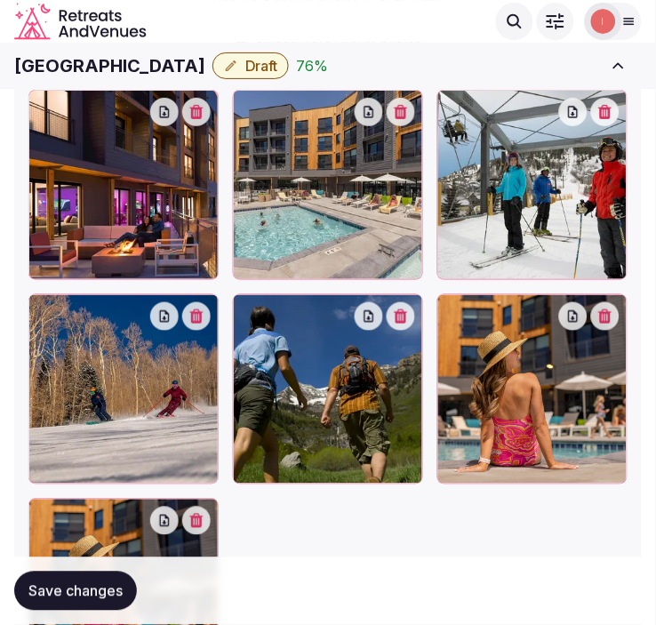
click at [114, 593] on span "Save changes" at bounding box center [75, 591] width 94 height 18
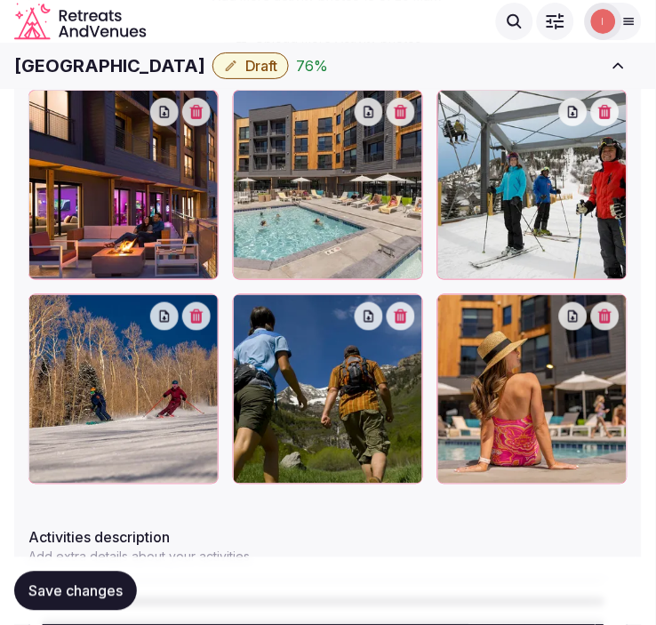
click at [48, 603] on button "Save changes" at bounding box center [75, 591] width 123 height 39
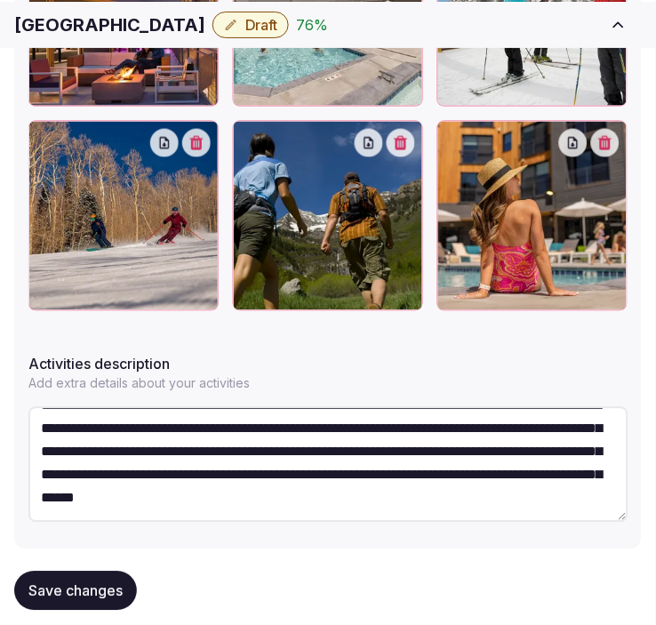
scroll to position [936, 0]
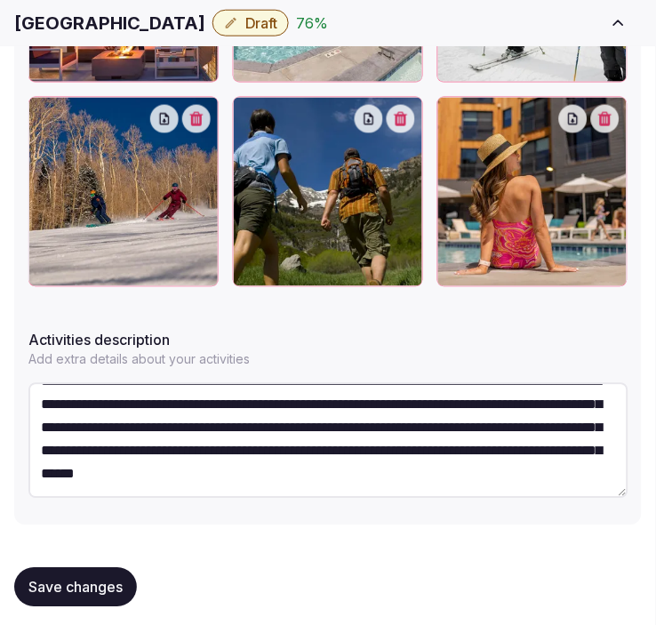
click at [89, 580] on span "Save changes" at bounding box center [75, 588] width 94 height 18
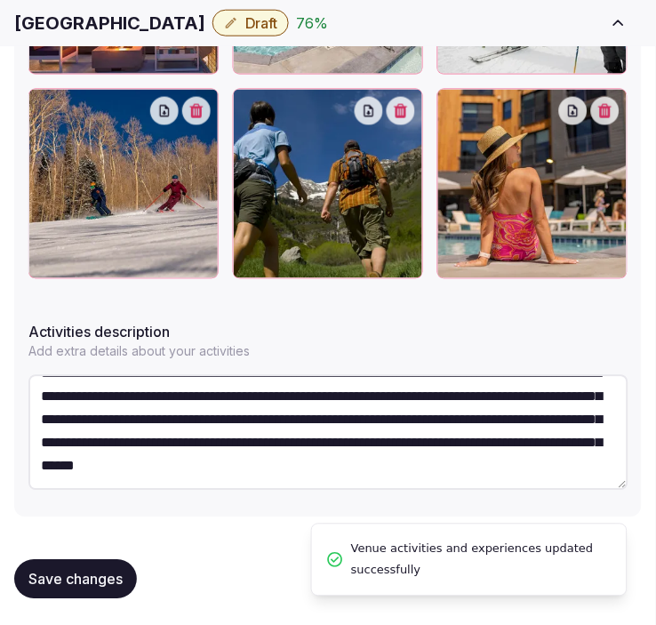
scroll to position [92, 0]
click at [90, 591] on button "Save changes" at bounding box center [75, 579] width 123 height 39
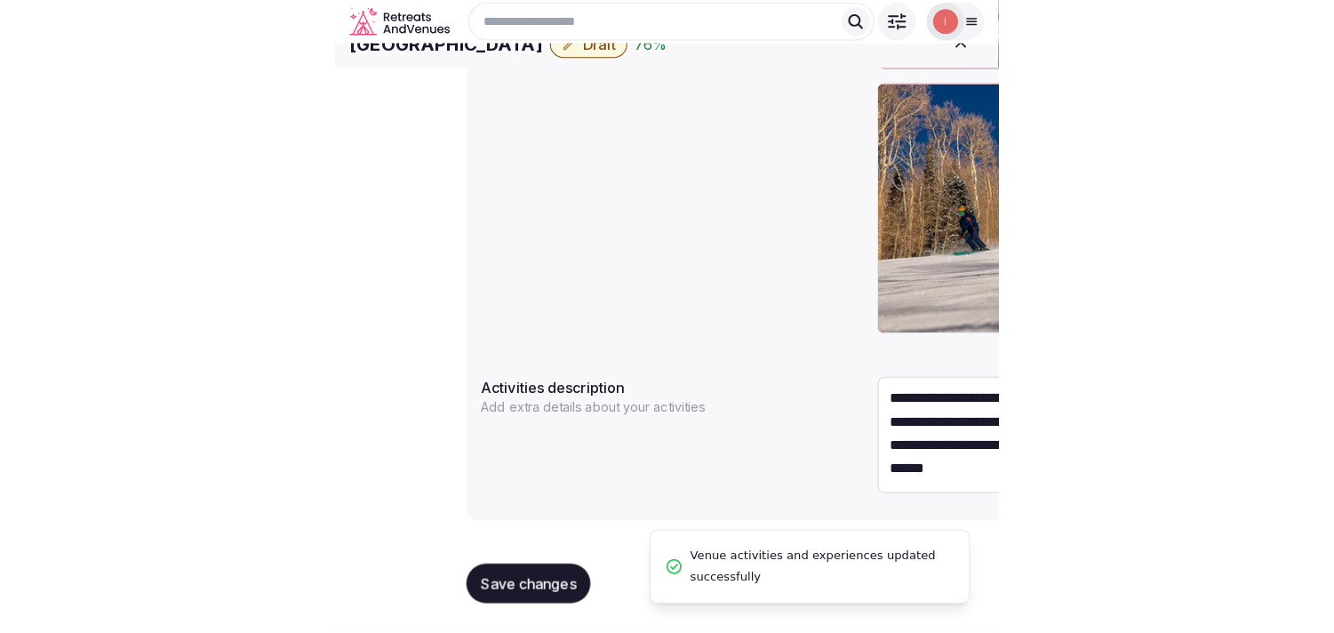
scroll to position [68, 0]
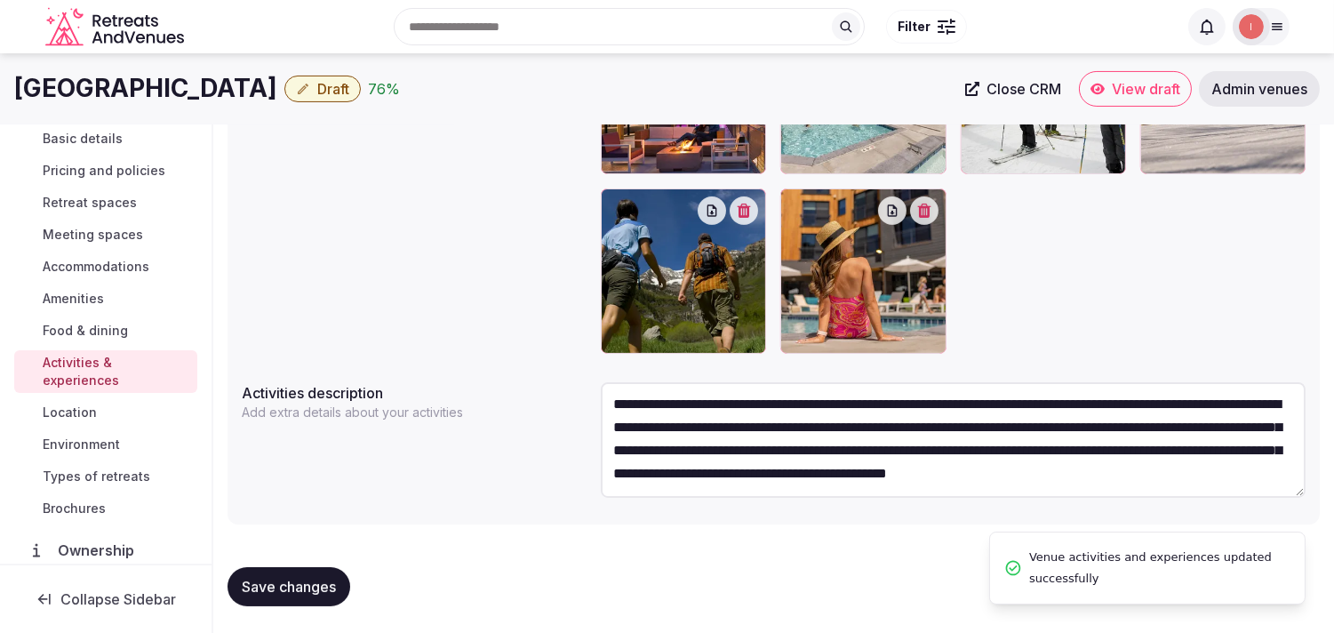
click at [68, 412] on span "Location" at bounding box center [70, 413] width 54 height 18
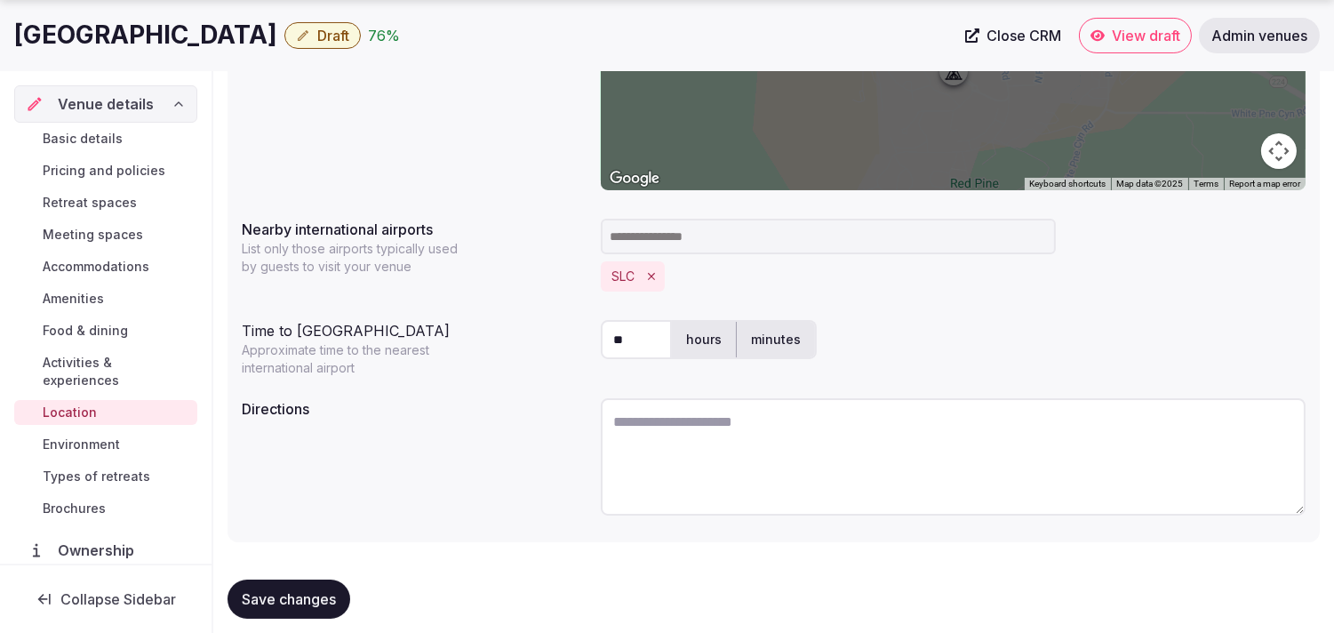
scroll to position [442, 0]
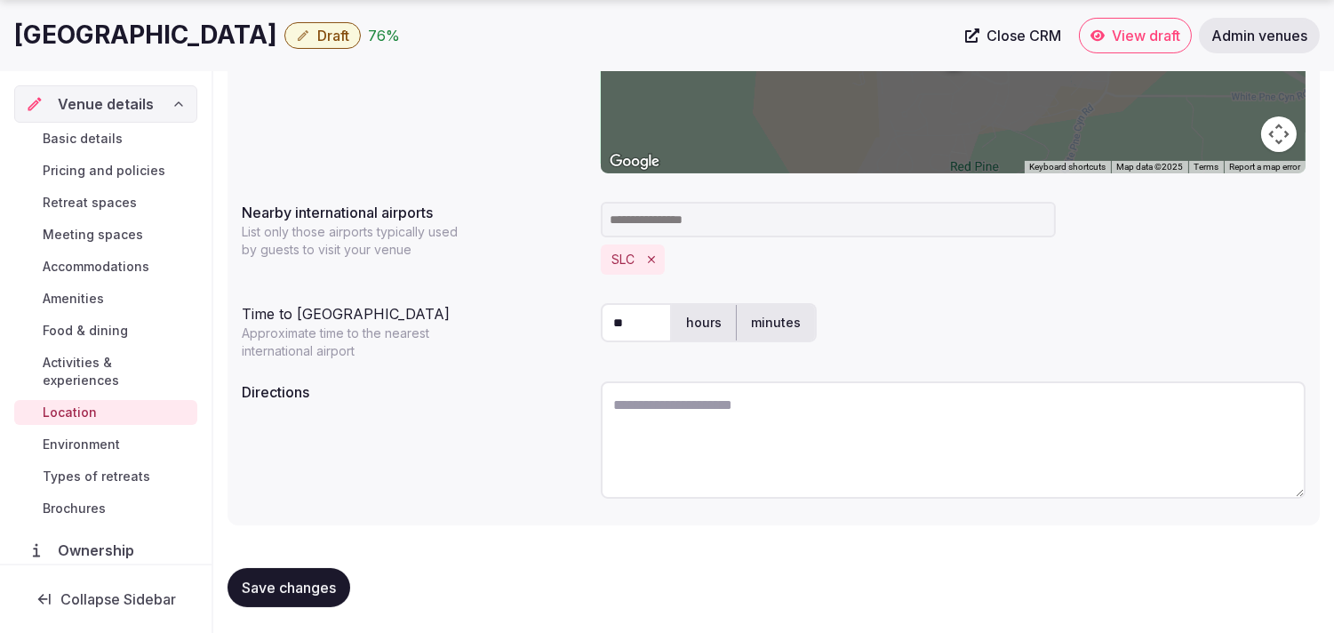
click at [332, 582] on span "Save changes" at bounding box center [289, 588] width 94 height 18
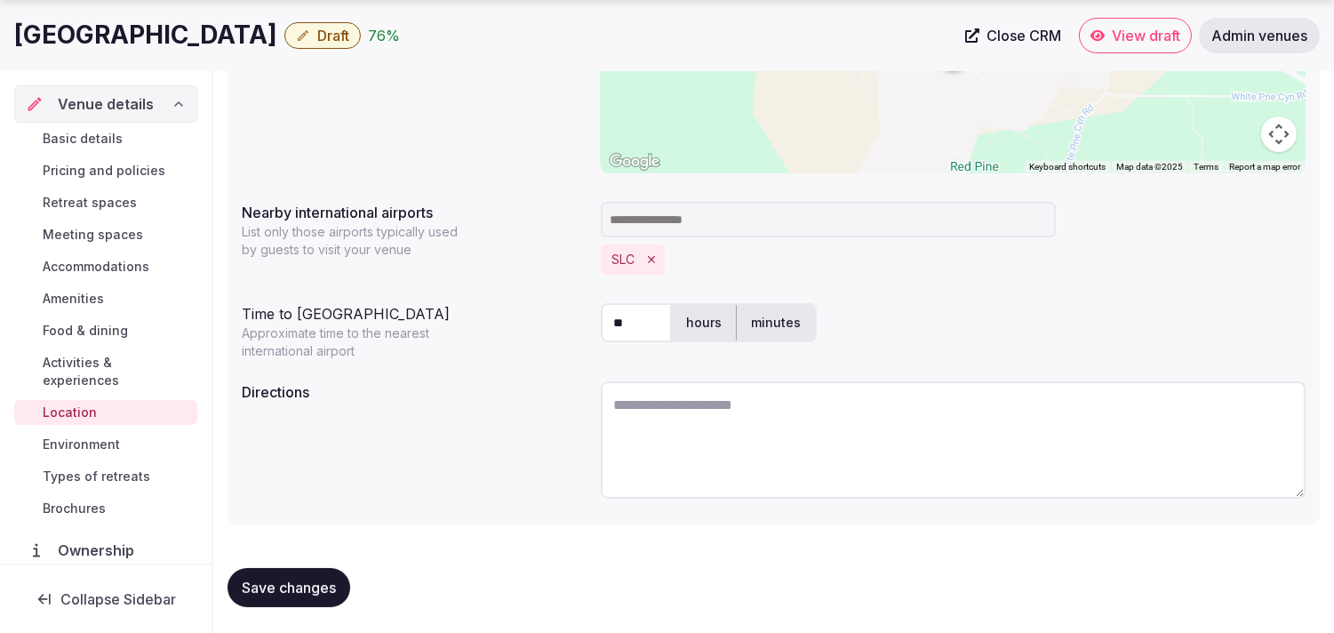
click at [55, 439] on span "Environment" at bounding box center [81, 445] width 77 height 18
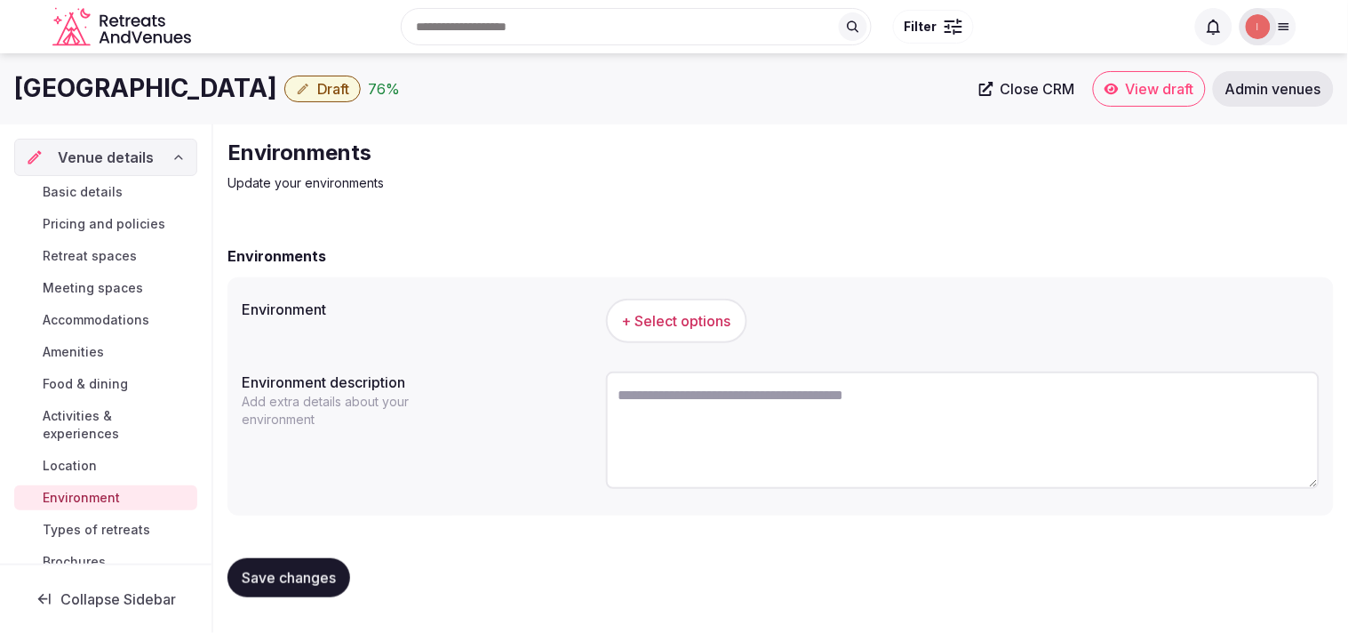
click at [655, 314] on span "+ Select options" at bounding box center [676, 321] width 109 height 20
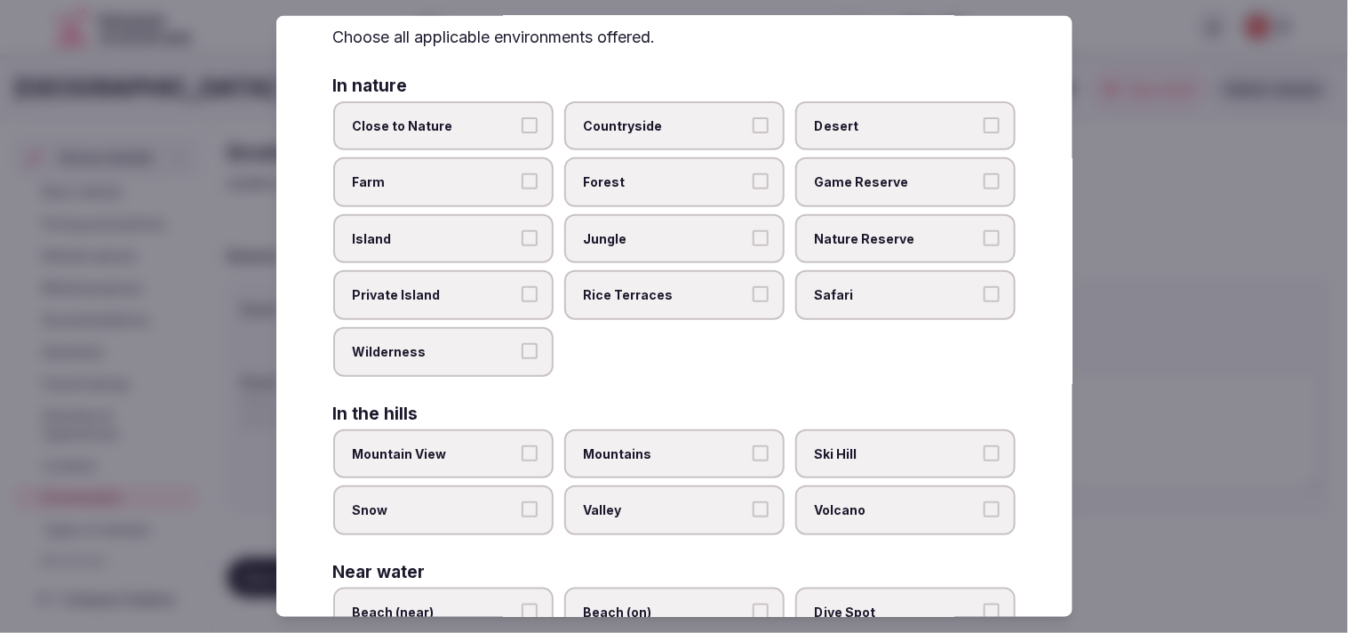
scroll to position [197, 0]
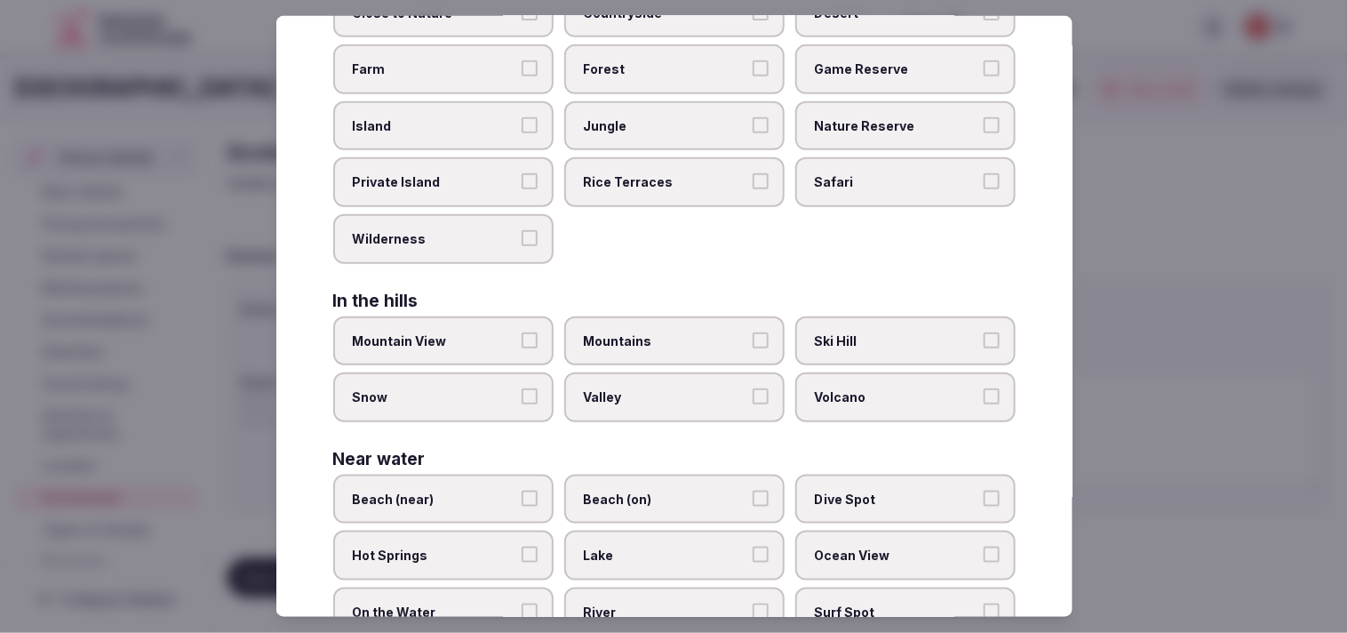
click at [539, 394] on label "Snow" at bounding box center [443, 397] width 220 height 50
click at [538, 394] on button "Snow" at bounding box center [530, 396] width 16 height 16
click at [534, 325] on label "Mountain View" at bounding box center [443, 341] width 220 height 50
click at [534, 332] on button "Mountain View" at bounding box center [530, 340] width 16 height 16
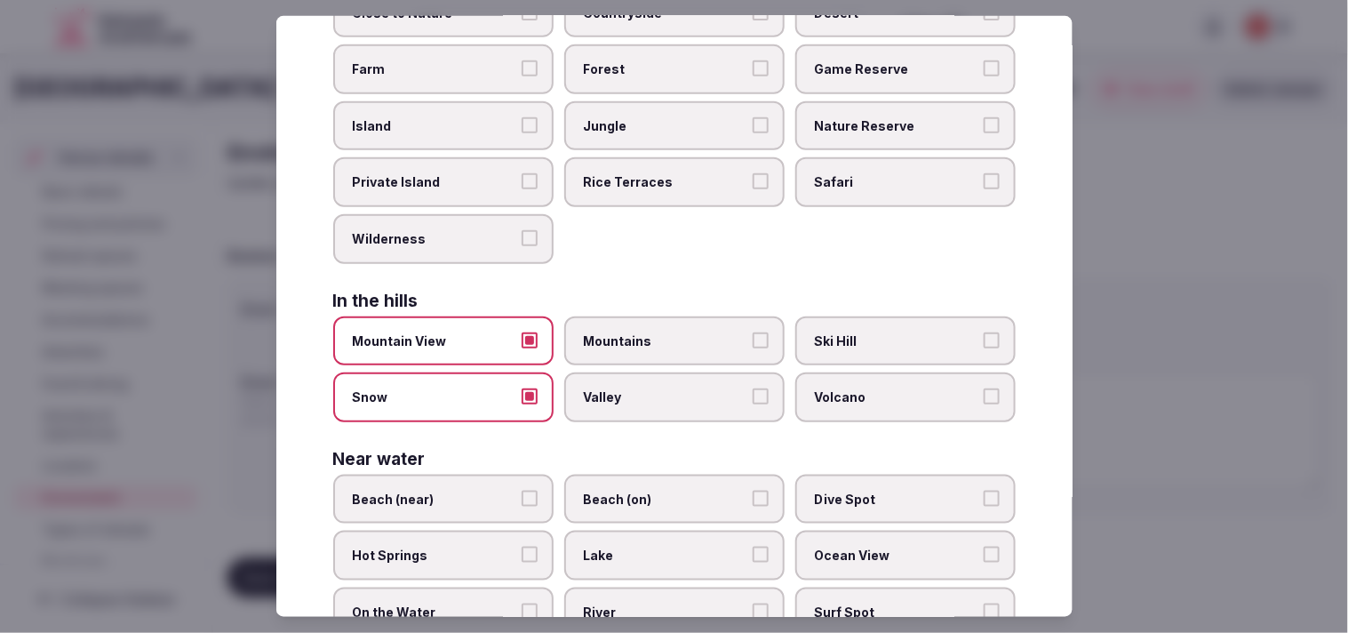
click at [655, 332] on span "Mountains" at bounding box center [666, 341] width 164 height 18
click at [655, 332] on button "Mountains" at bounding box center [761, 340] width 16 height 16
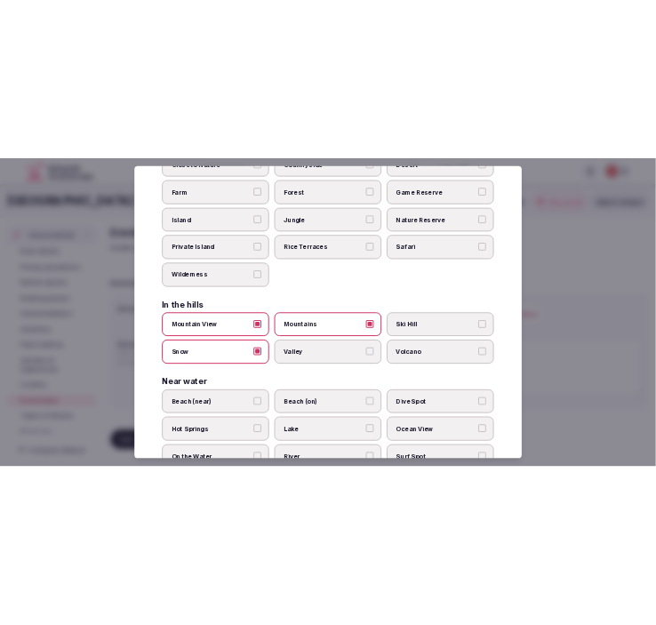
scroll to position [0, 0]
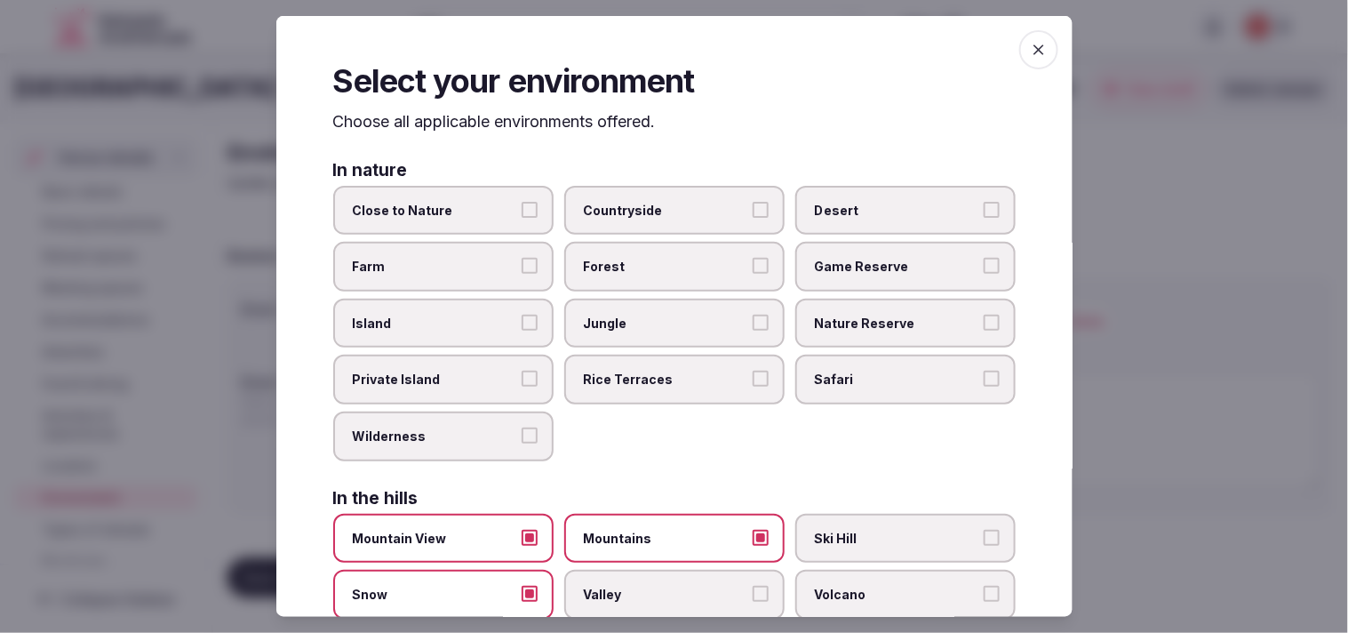
click at [655, 60] on span "button" at bounding box center [1038, 49] width 39 height 39
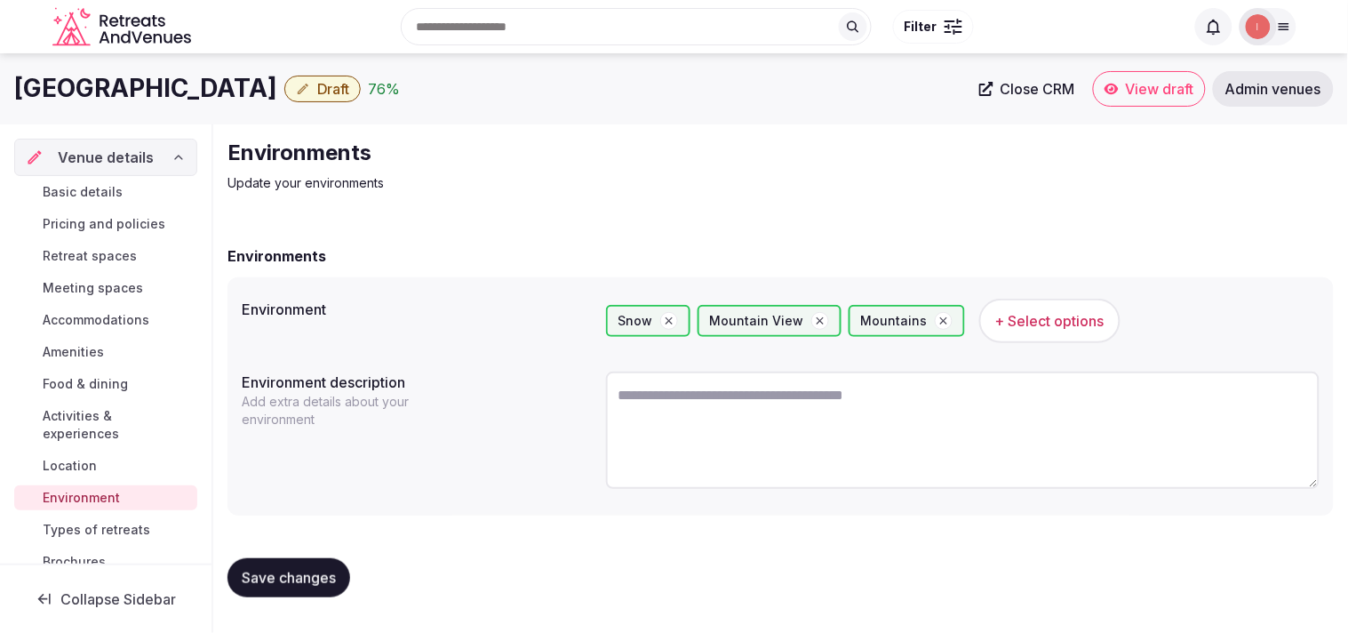
click at [298, 561] on button "Save changes" at bounding box center [289, 577] width 123 height 39
click at [308, 560] on button "Save changes" at bounding box center [289, 577] width 123 height 39
click at [81, 529] on span "Types of retreats" at bounding box center [97, 530] width 108 height 18
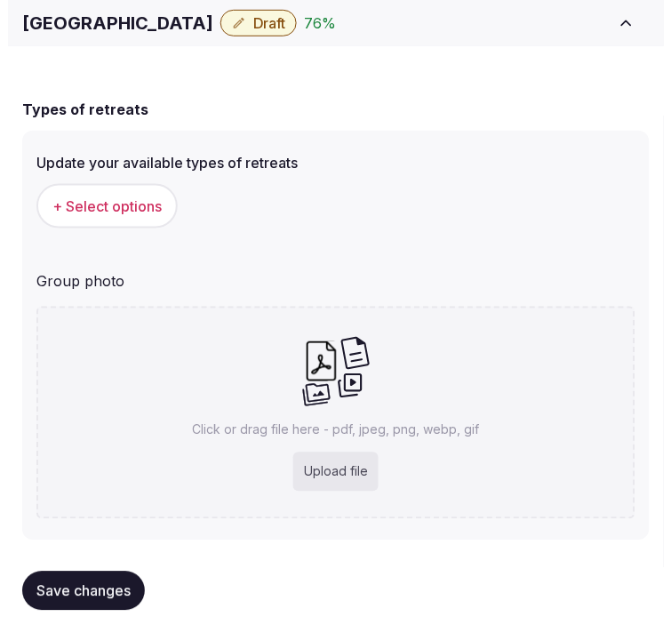
scroll to position [135, 0]
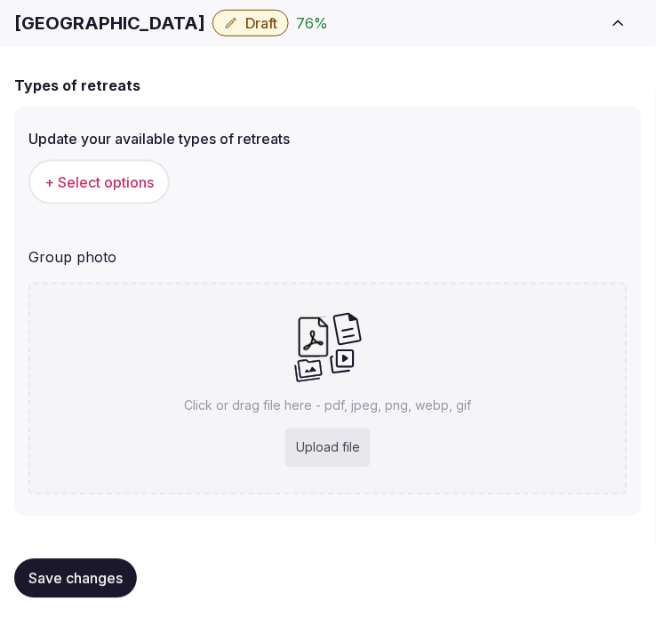
click at [137, 176] on span "+ Select options" at bounding box center [98, 182] width 109 height 20
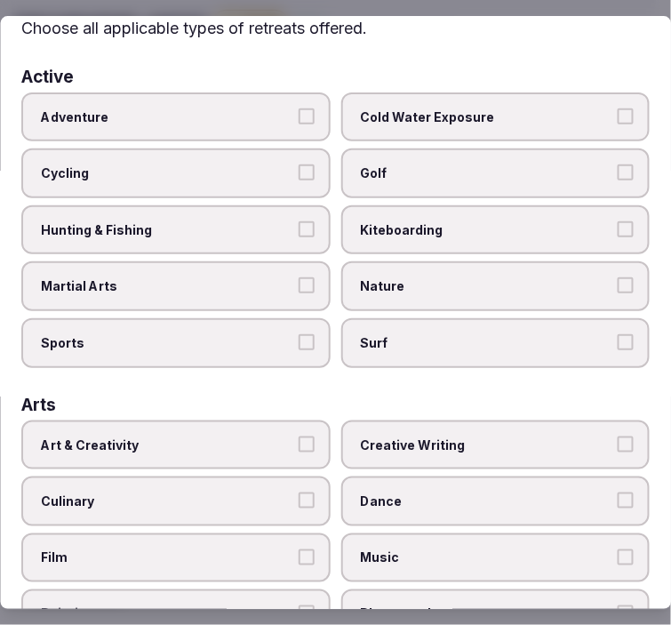
scroll to position [99, 0]
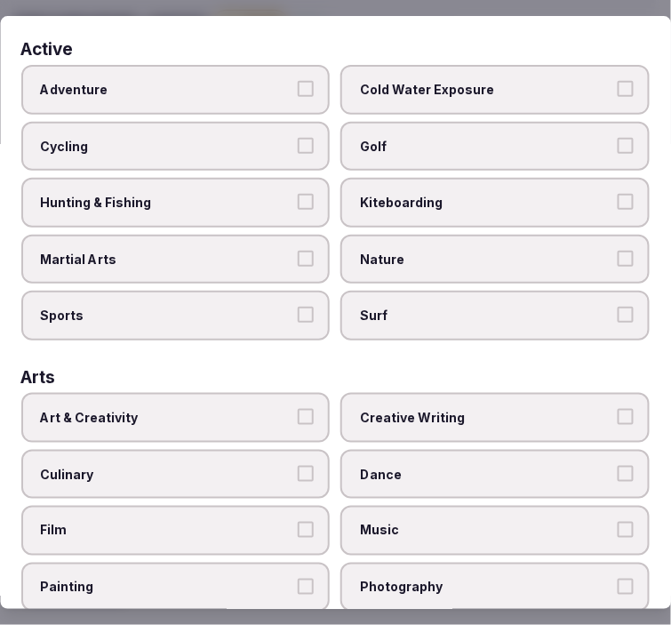
drag, startPoint x: 425, startPoint y: 246, endPoint x: 410, endPoint y: 247, distance: 15.1
click at [424, 251] on span "Nature" at bounding box center [487, 260] width 252 height 18
click at [618, 251] on button "Nature" at bounding box center [626, 259] width 16 height 16
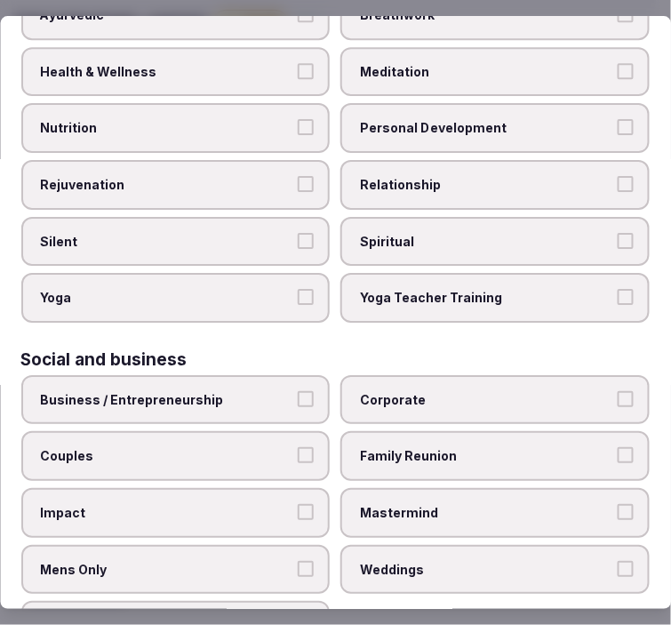
scroll to position [1011, 0]
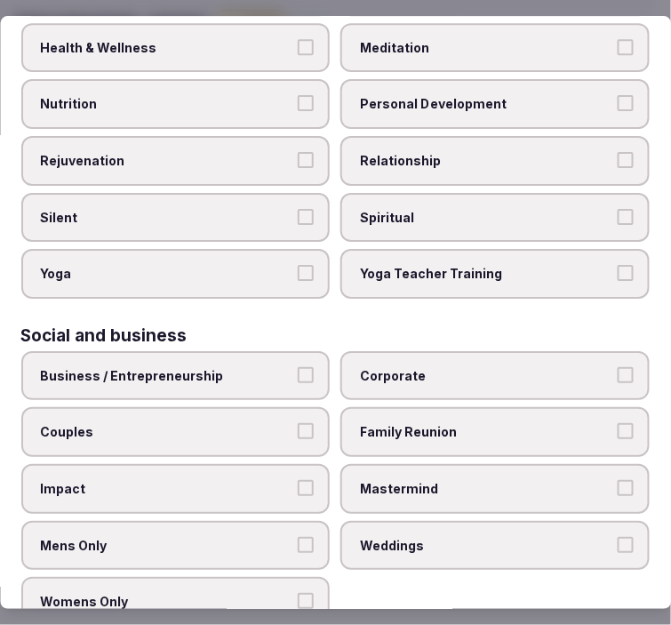
click at [281, 367] on span "Business / Entrepreneurship" at bounding box center [167, 376] width 252 height 18
click at [299, 367] on button "Business / Entrepreneurship" at bounding box center [307, 375] width 16 height 16
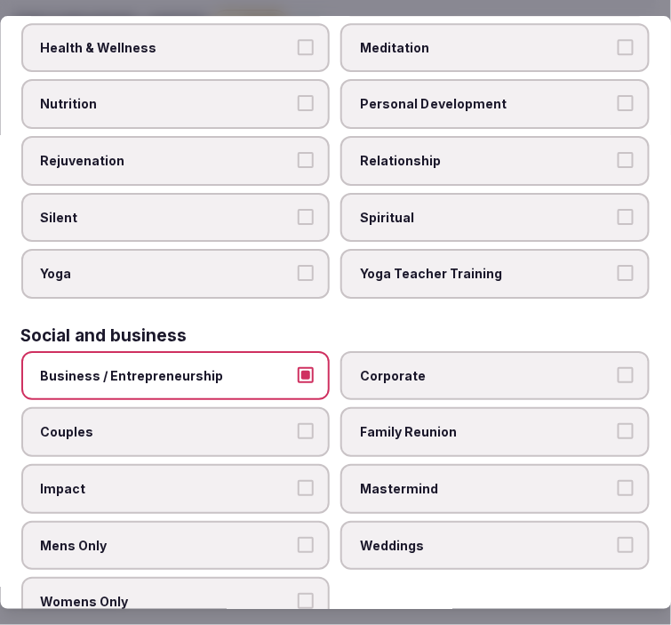
click at [472, 351] on label "Corporate" at bounding box center [495, 376] width 309 height 50
click at [618, 367] on button "Corporate" at bounding box center [626, 375] width 16 height 16
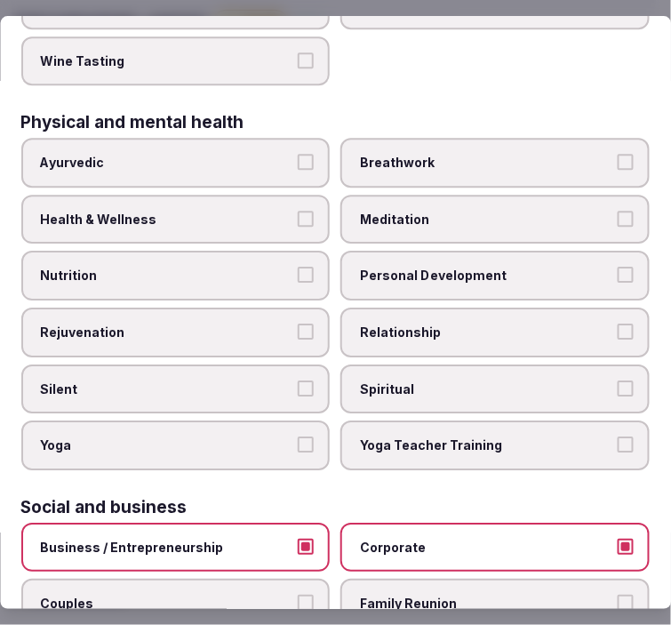
scroll to position [814, 0]
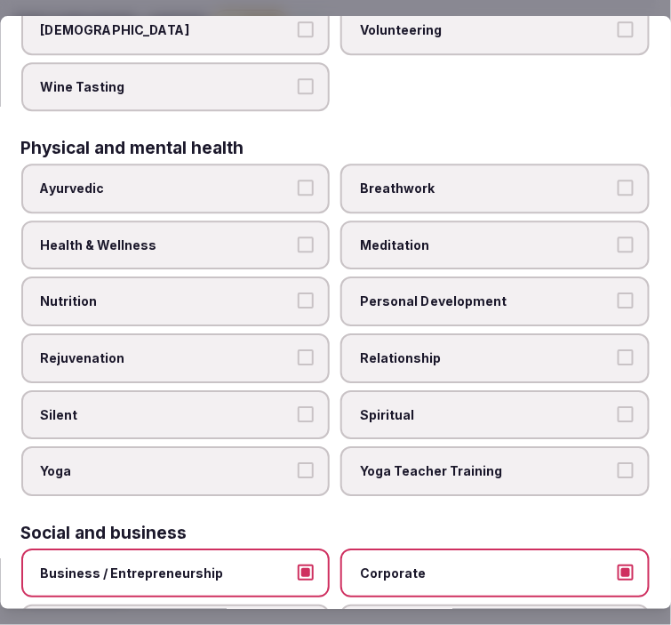
click at [428, 333] on label "Relationship" at bounding box center [495, 358] width 309 height 50
click at [618, 349] on button "Relationship" at bounding box center [626, 357] width 16 height 16
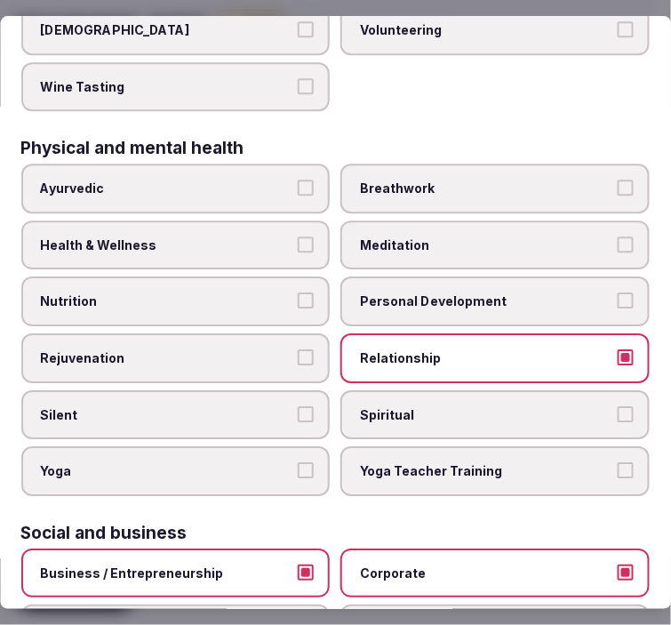
click at [441, 292] on span "Personal Development" at bounding box center [487, 301] width 252 height 18
click at [618, 292] on button "Personal Development" at bounding box center [626, 300] width 16 height 16
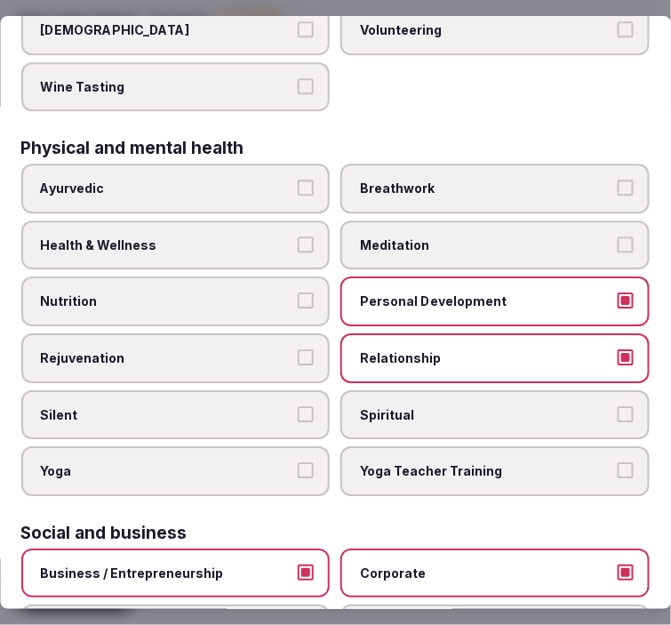
click at [220, 236] on span "Health & Wellness" at bounding box center [167, 245] width 252 height 18
click at [299, 236] on button "Health & Wellness" at bounding box center [307, 244] width 16 height 16
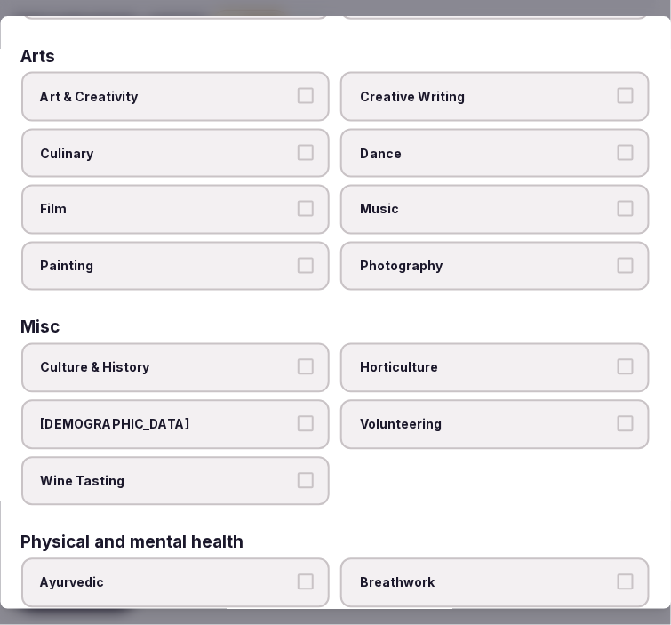
scroll to position [321, 0]
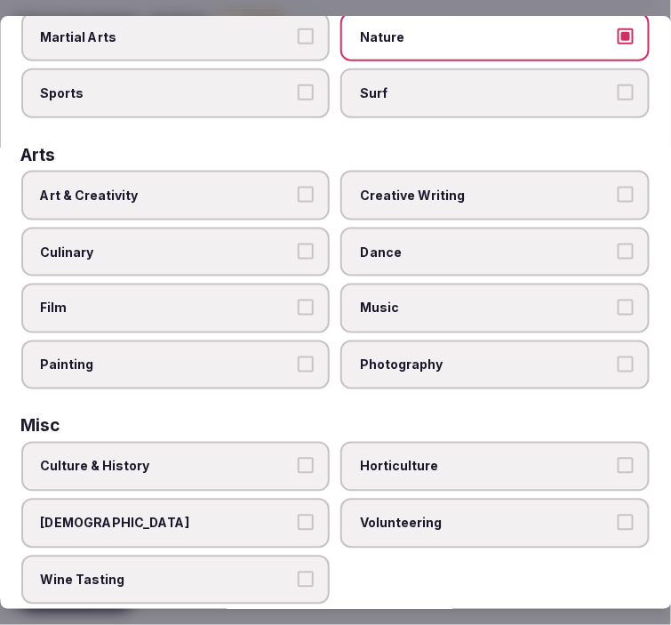
click at [299, 187] on button "Art & Creativity" at bounding box center [307, 195] width 16 height 16
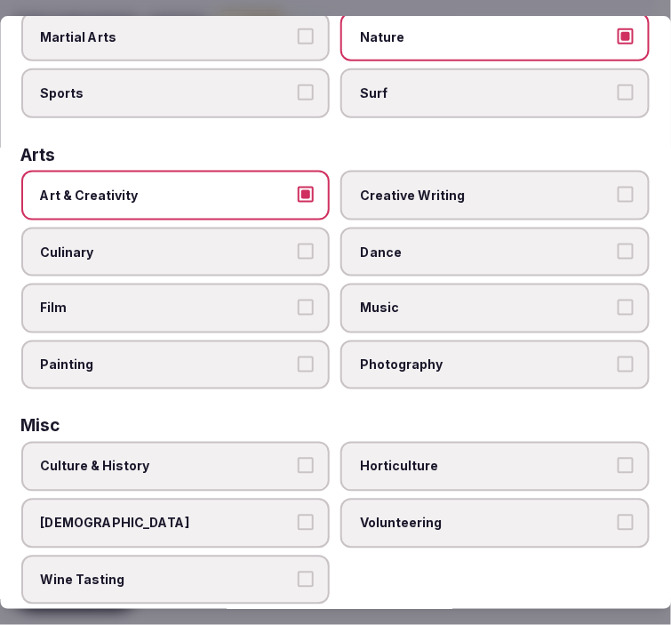
click at [299, 187] on button "Art & Creativity" at bounding box center [307, 195] width 16 height 16
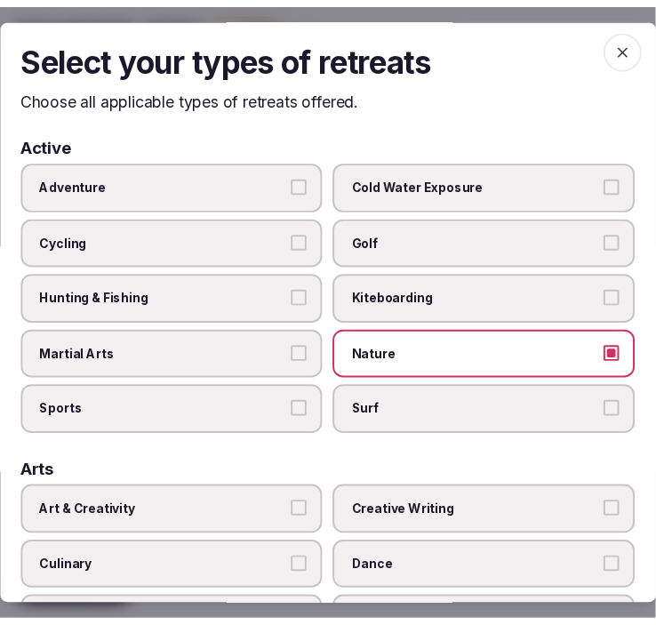
scroll to position [0, 0]
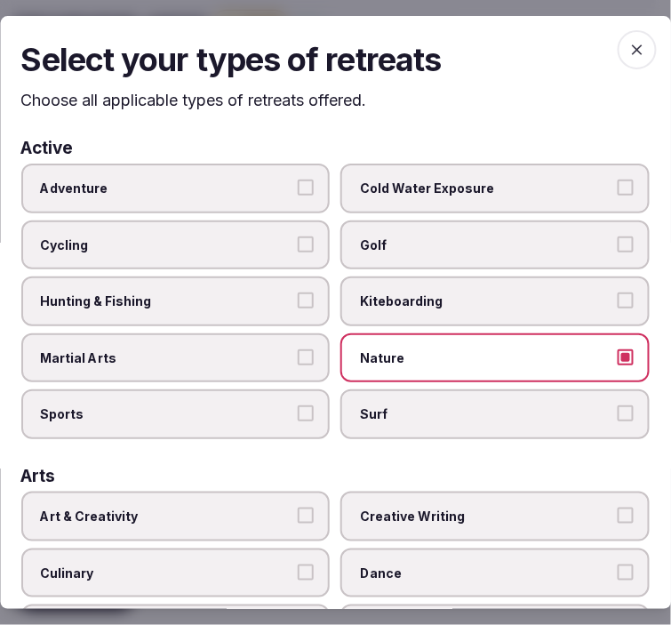
click at [252, 172] on label "Adventure" at bounding box center [175, 189] width 309 height 50
click at [299, 180] on button "Adventure" at bounding box center [307, 188] width 16 height 16
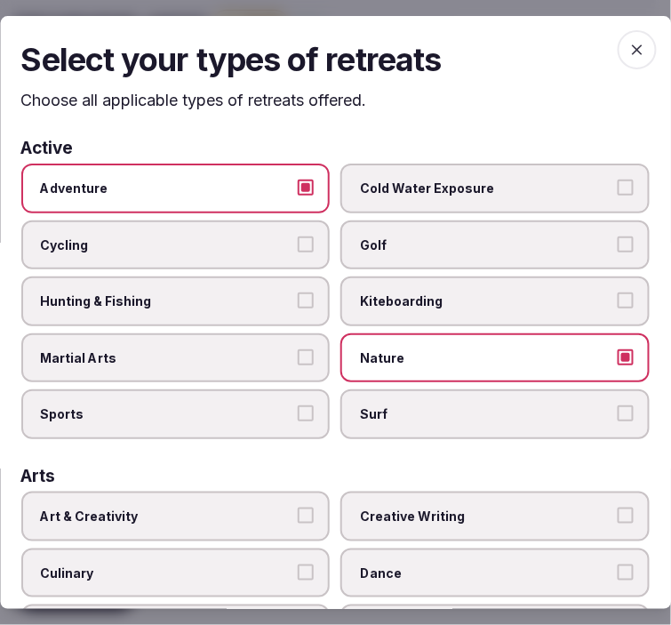
click at [628, 43] on icon "button" at bounding box center [637, 50] width 18 height 18
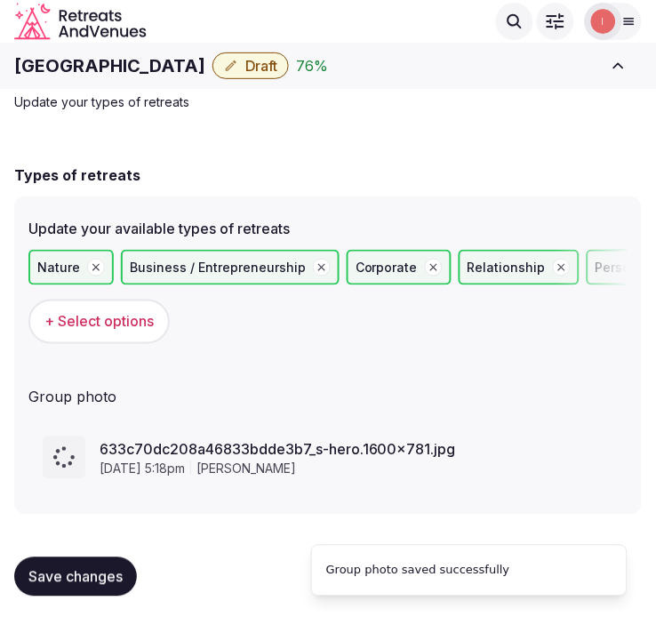
scroll to position [41, 0]
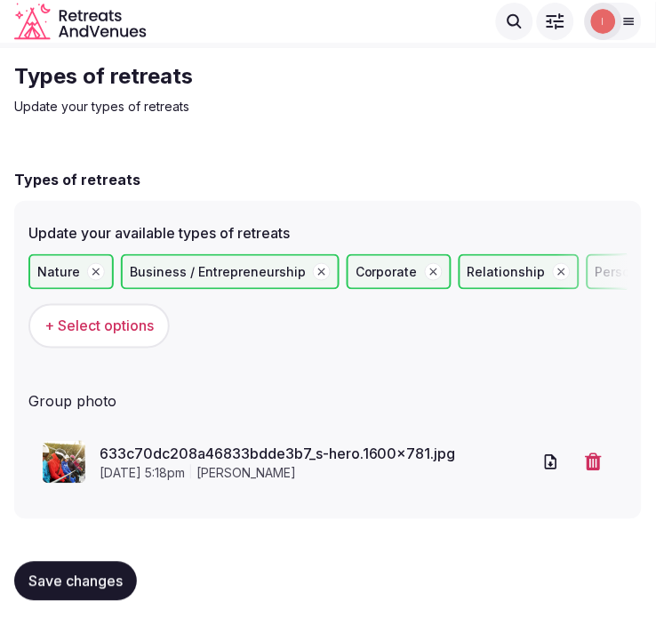
click at [92, 575] on span "Save changes" at bounding box center [75, 581] width 94 height 18
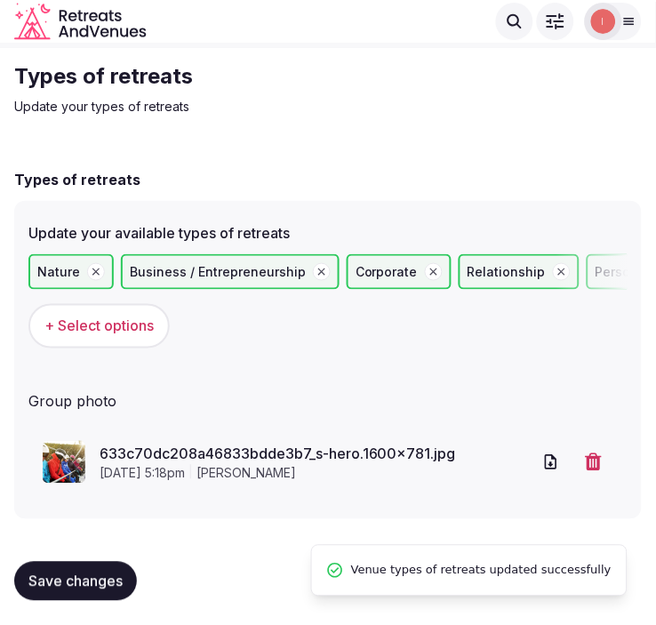
click at [82, 564] on button "Save changes" at bounding box center [75, 581] width 123 height 39
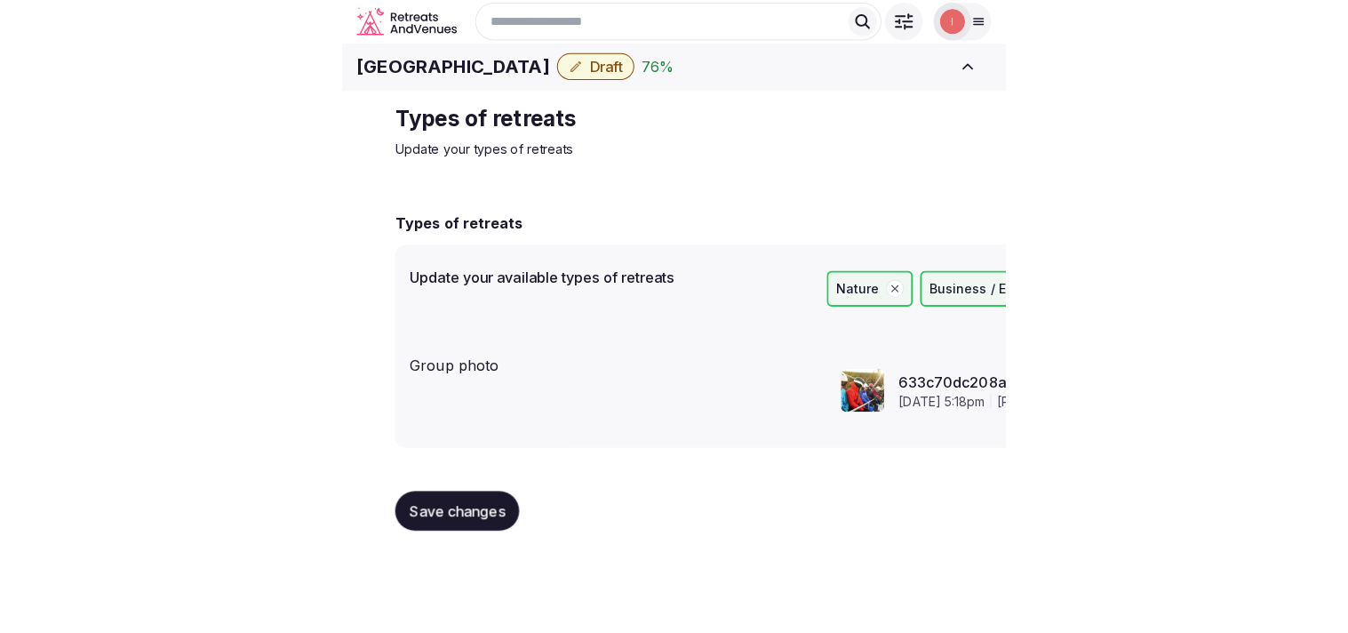
scroll to position [0, 0]
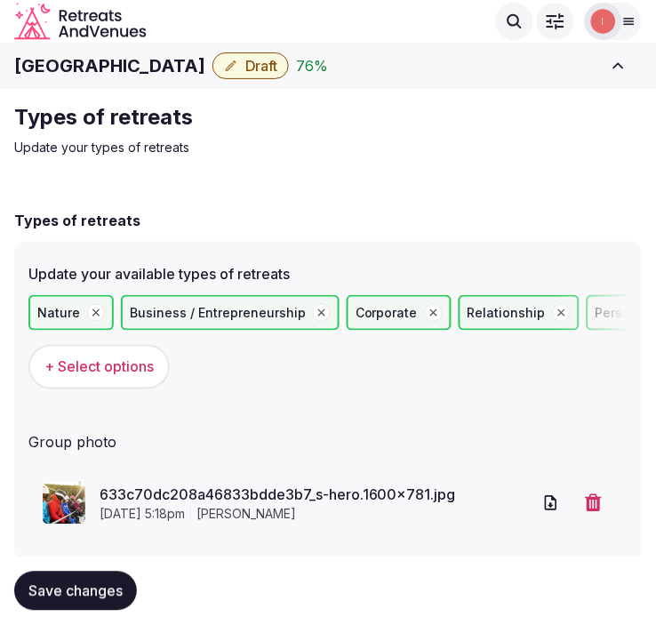
click at [245, 68] on span "Draft" at bounding box center [261, 66] width 32 height 18
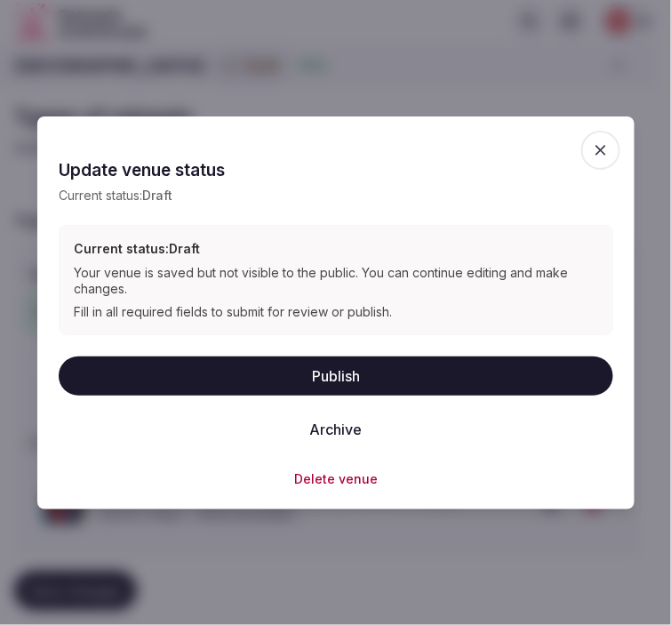
click at [361, 368] on button "Publish" at bounding box center [336, 375] width 555 height 39
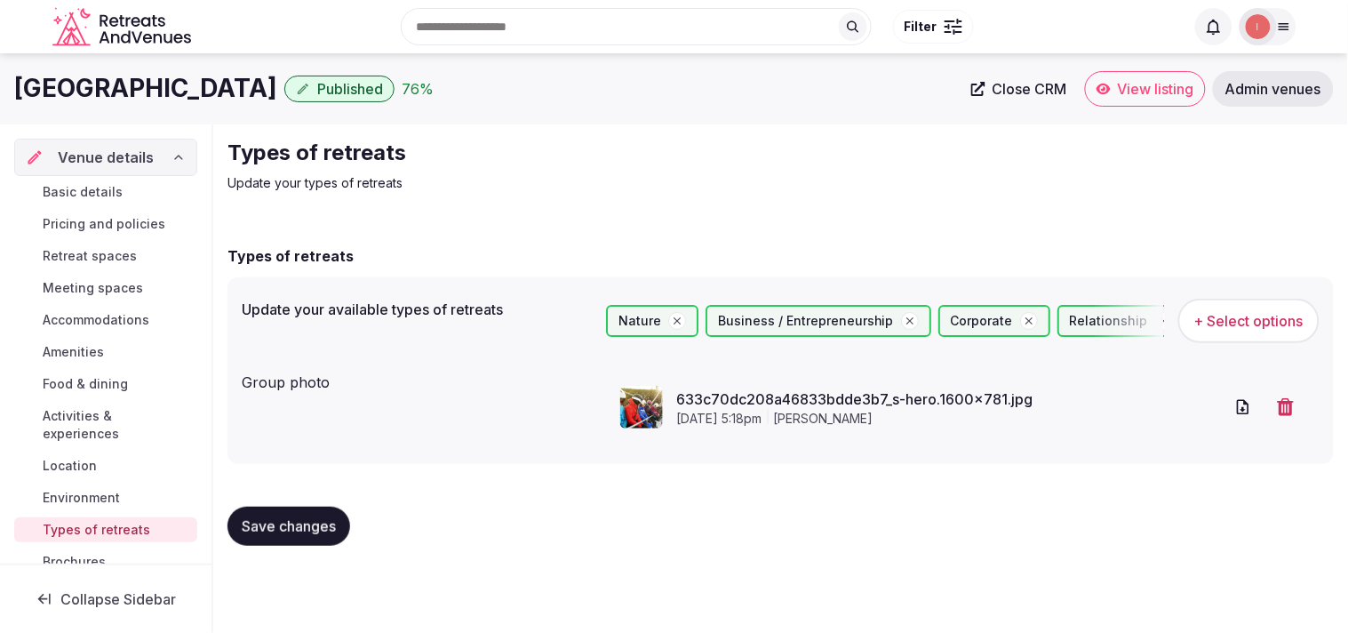
click at [655, 86] on span "Close CRM" at bounding box center [1030, 89] width 75 height 18
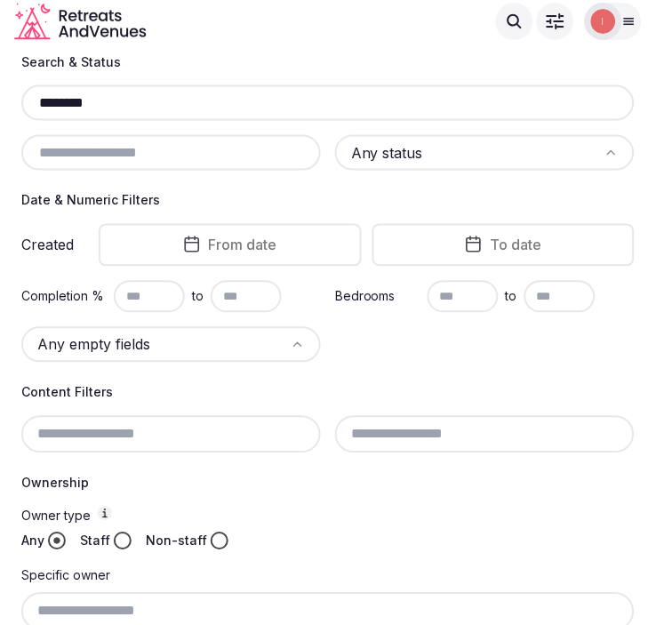
scroll to position [163, 0]
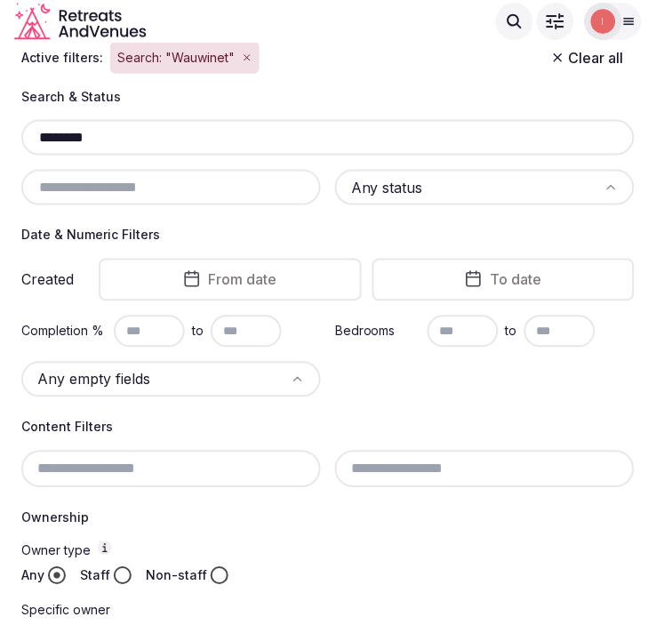
drag, startPoint x: 108, startPoint y: 132, endPoint x: 40, endPoint y: 133, distance: 67.6
click at [40, 133] on input "********" at bounding box center [327, 137] width 599 height 21
paste input "**********"
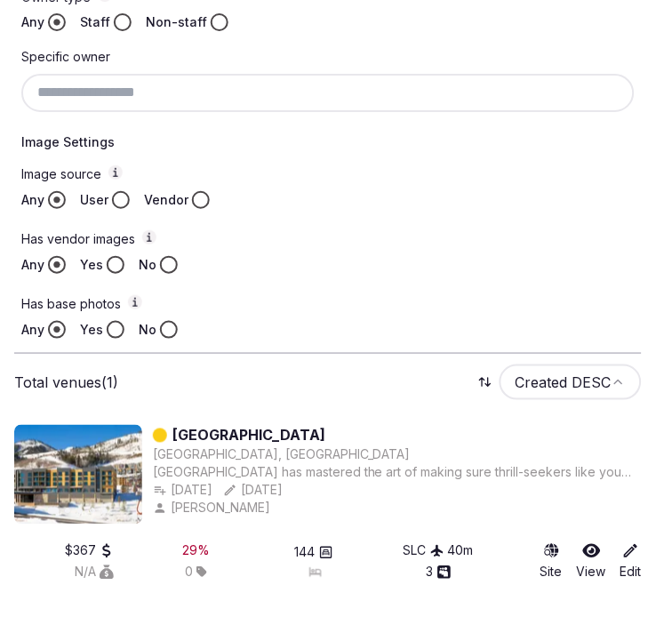
scroll to position [717, 0]
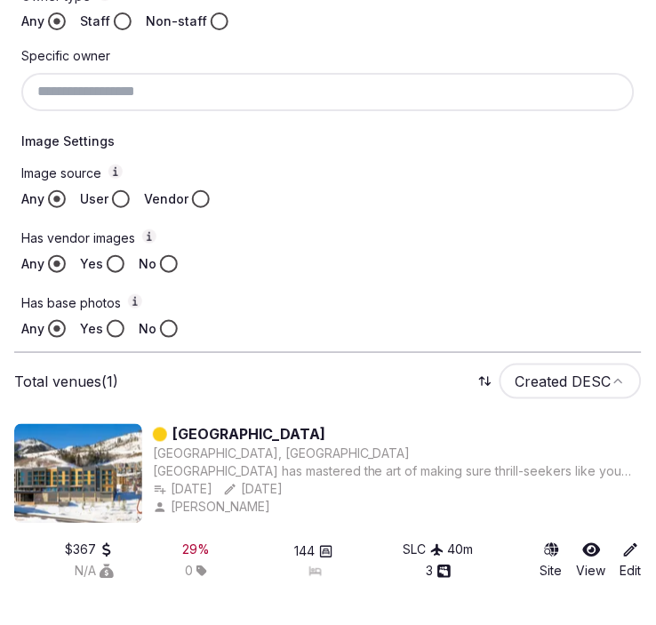
type input "**********"
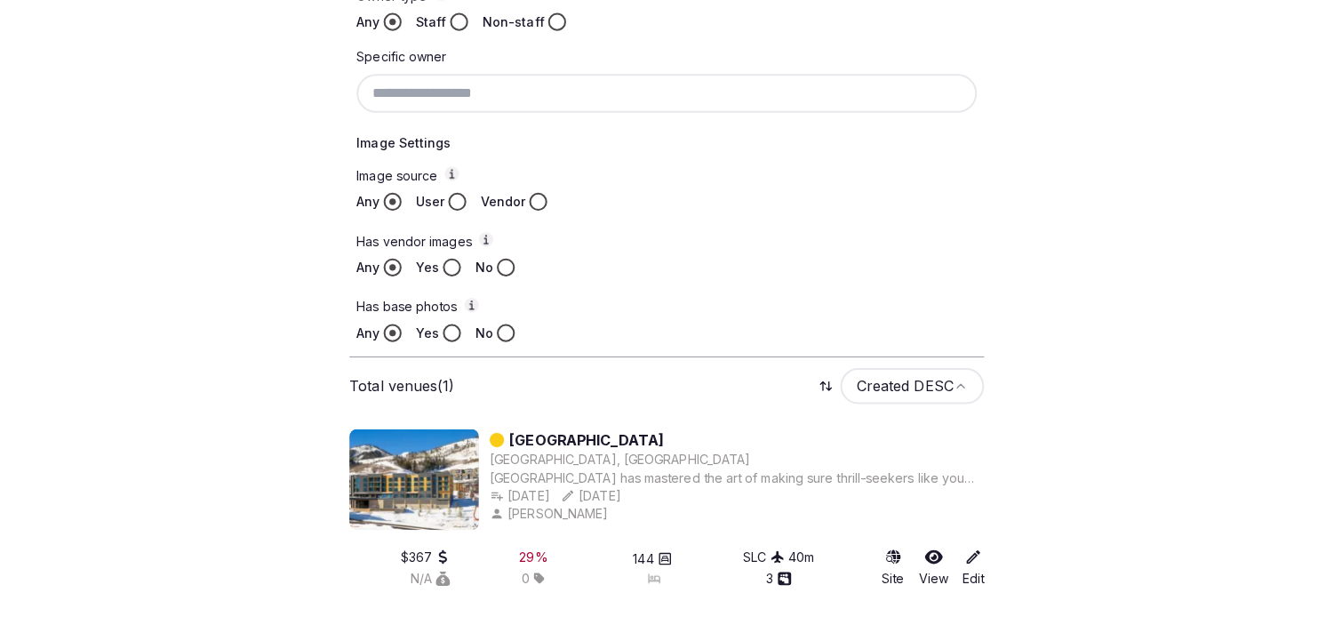
scroll to position [360, 0]
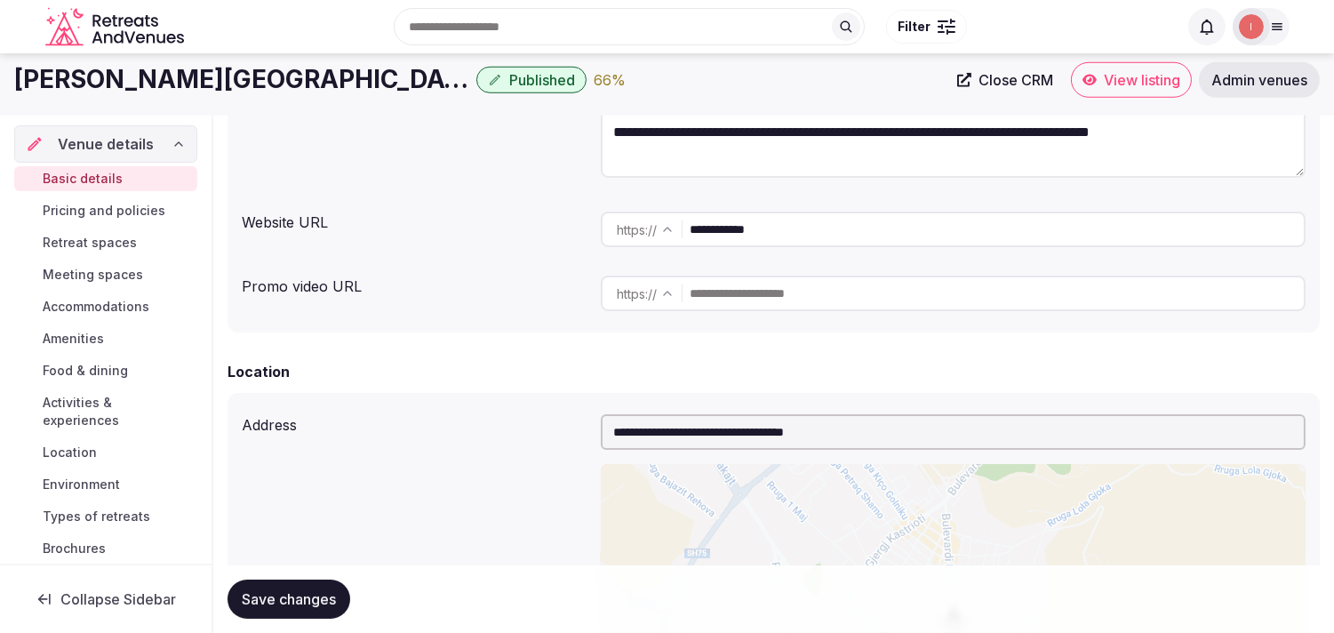
scroll to position [296, 0]
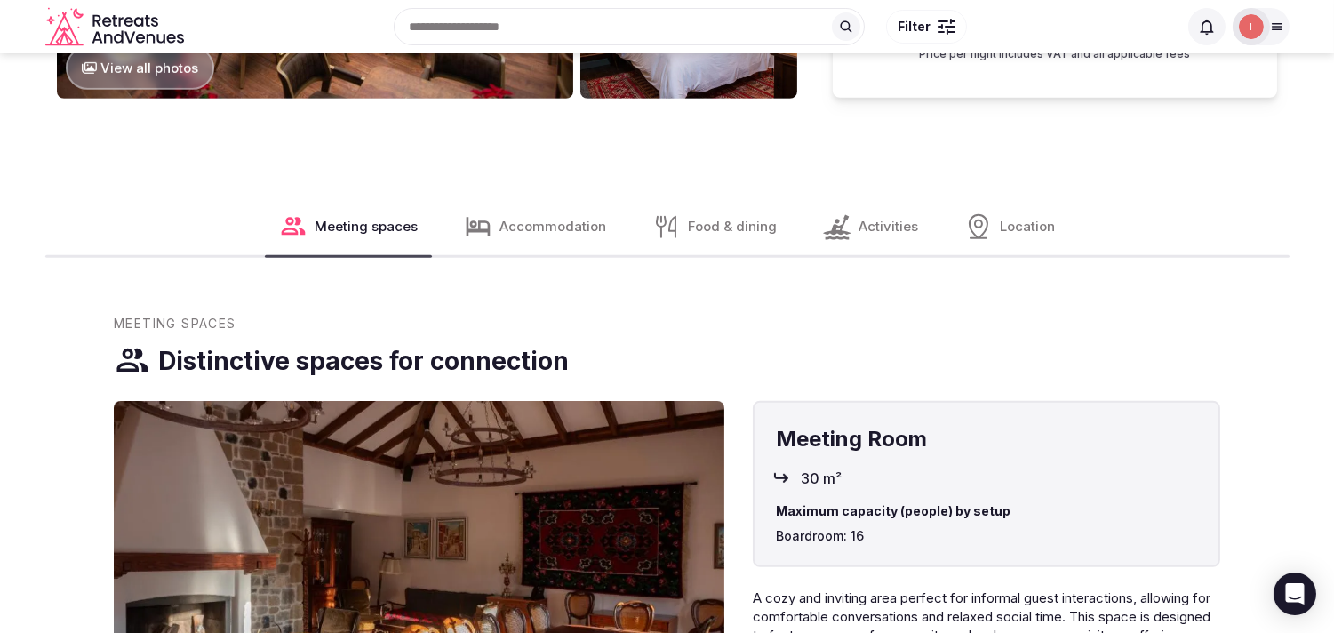
scroll to position [1678, 0]
